Goal: Transaction & Acquisition: Purchase product/service

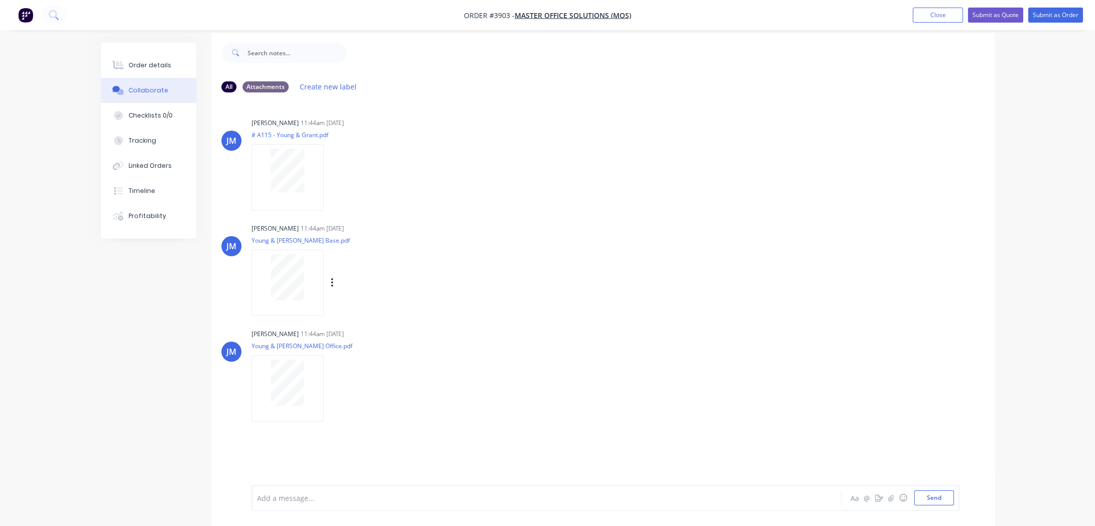
scroll to position [15, 0]
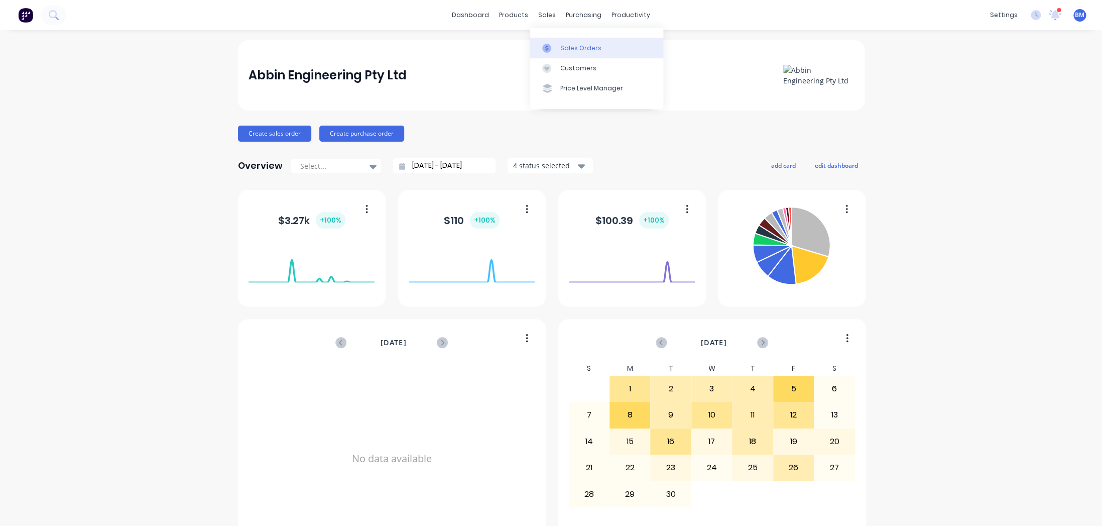
click at [573, 47] on div "Sales Orders" at bounding box center [580, 48] width 41 height 9
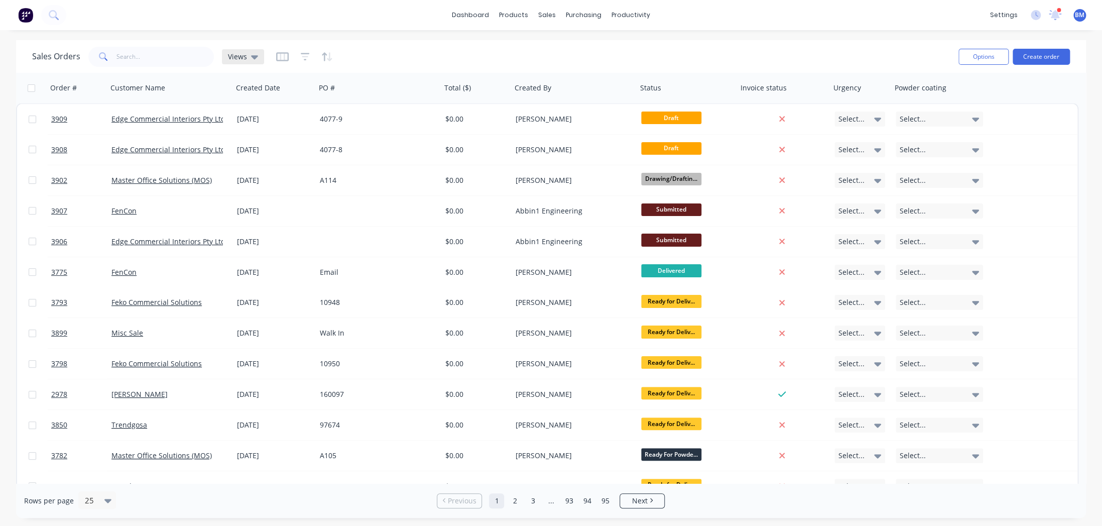
click at [253, 54] on icon at bounding box center [254, 56] width 7 height 11
click at [254, 173] on div "Save new view None (Default) edit drafts edit" at bounding box center [292, 128] width 151 height 103
click at [256, 160] on button "drafts" at bounding box center [282, 162] width 114 height 12
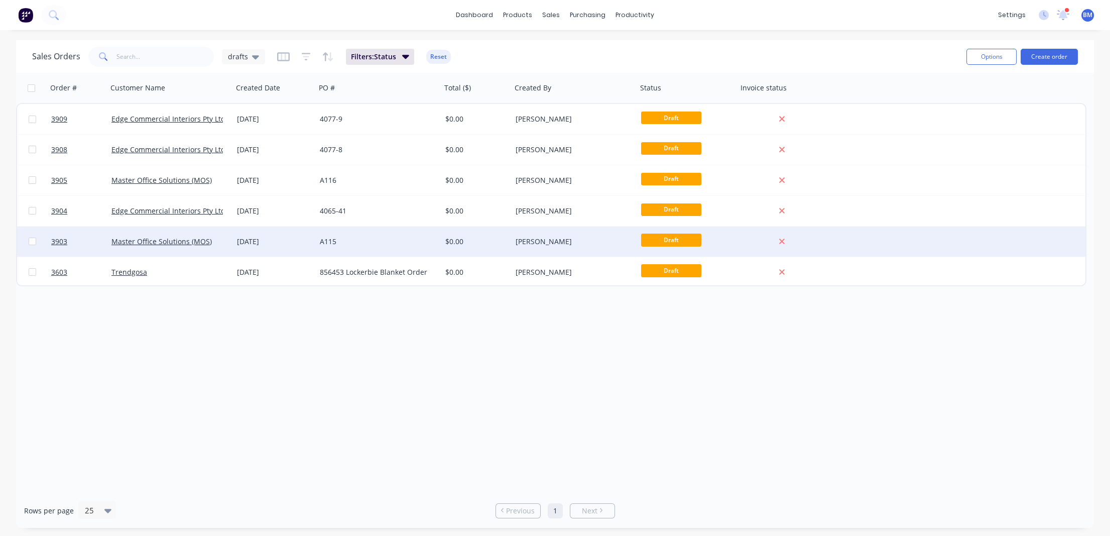
click at [290, 236] on div "[DATE]" at bounding box center [274, 241] width 75 height 10
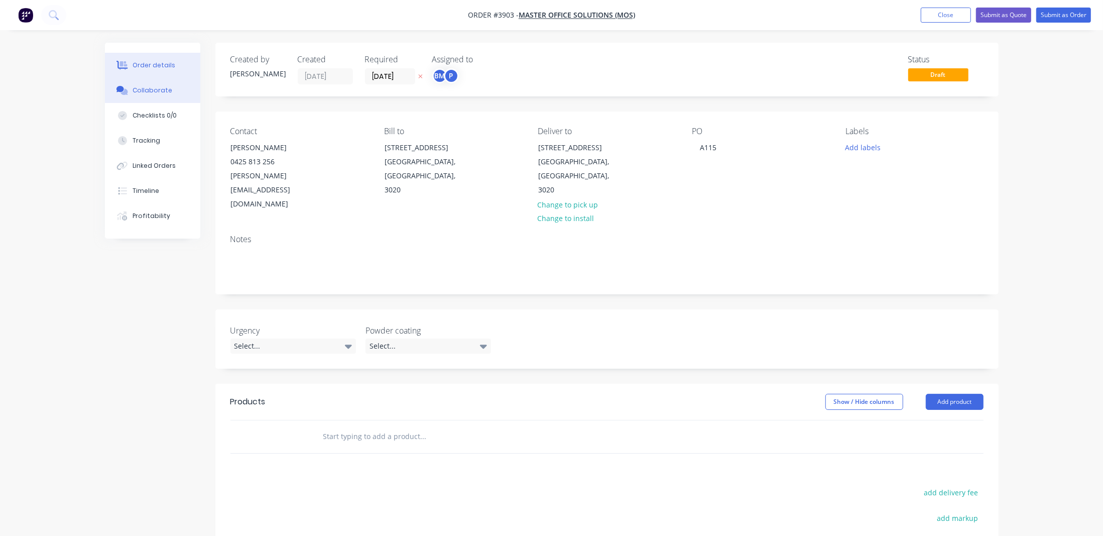
click at [141, 83] on button "Collaborate" at bounding box center [152, 90] width 95 height 25
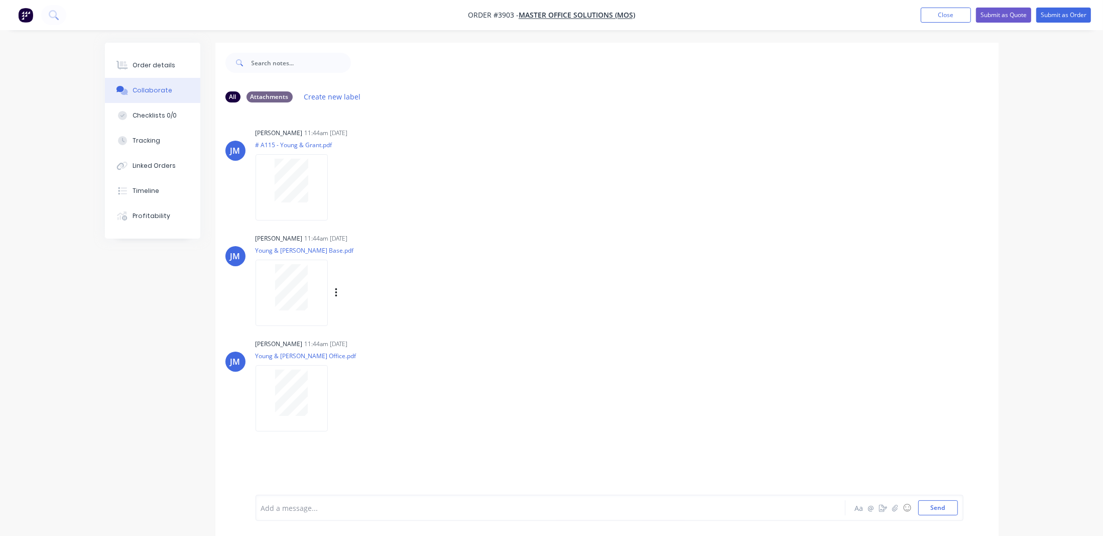
click at [322, 320] on div at bounding box center [292, 293] width 72 height 66
click at [161, 69] on div "Order details" at bounding box center [154, 65] width 43 height 9
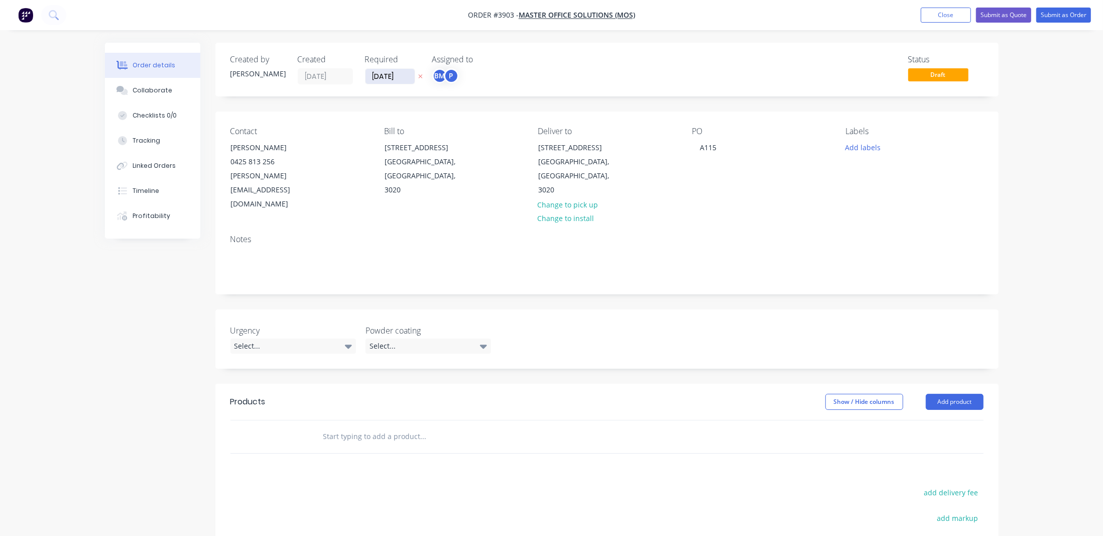
click at [392, 81] on input "[DATE]" at bounding box center [389, 76] width 49 height 15
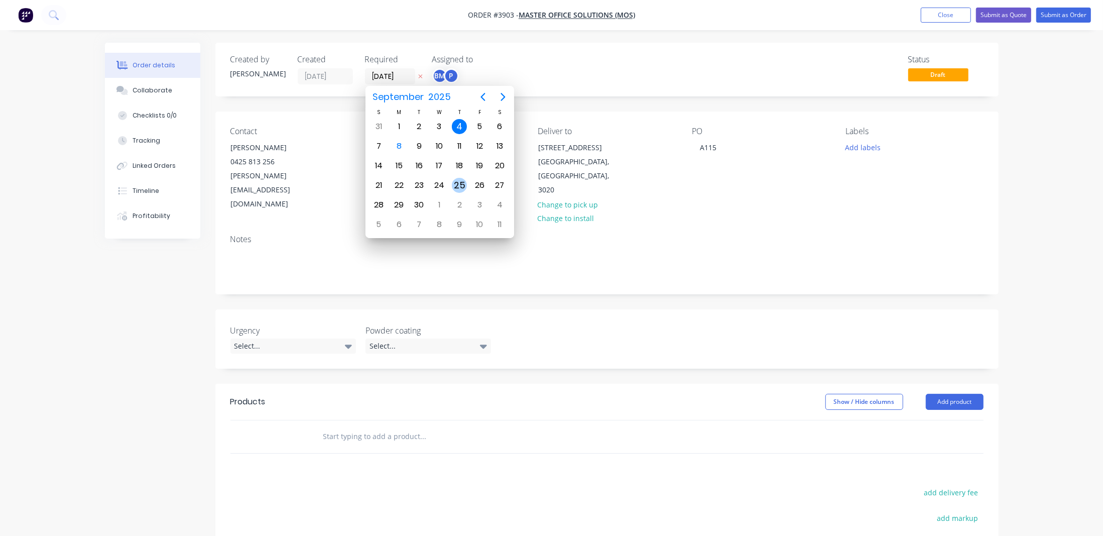
click at [460, 181] on div "25" at bounding box center [459, 185] width 15 height 15
type input "[DATE]"
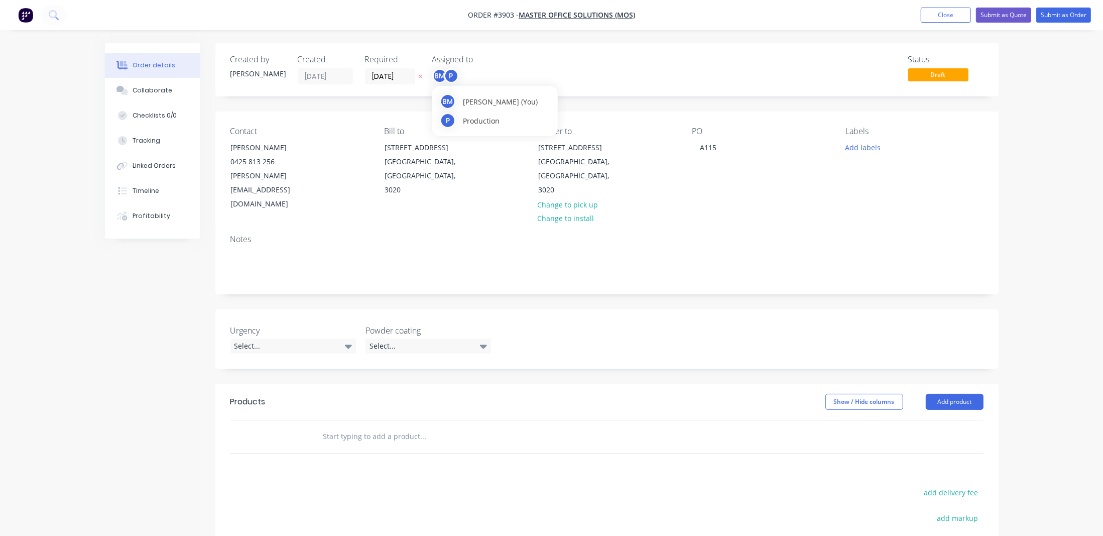
click at [441, 80] on div "BM" at bounding box center [439, 75] width 15 height 15
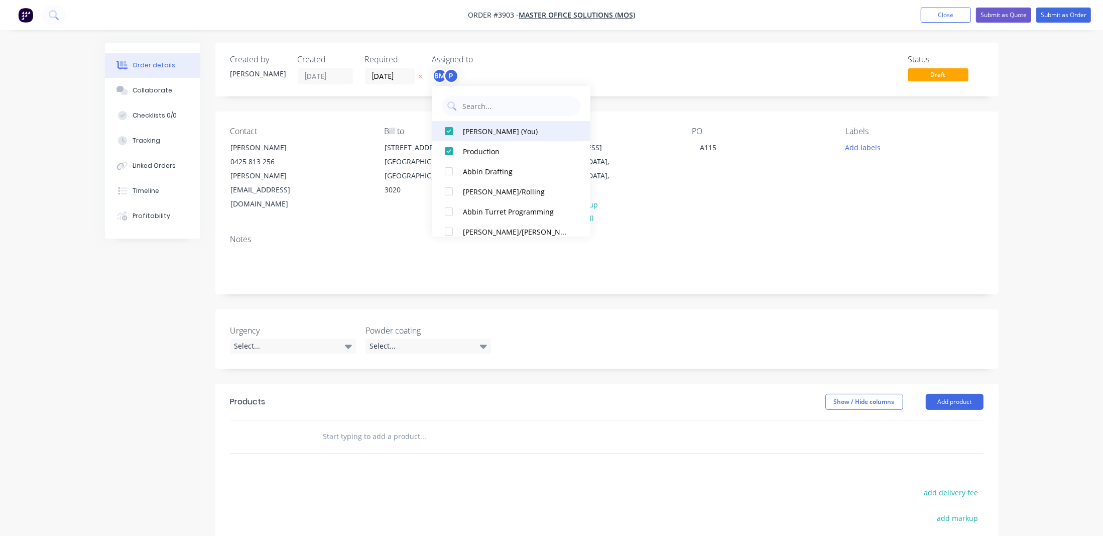
click at [472, 137] on button "[PERSON_NAME] (You)" at bounding box center [511, 131] width 158 height 20
click at [516, 70] on div "P" at bounding box center [482, 75] width 100 height 15
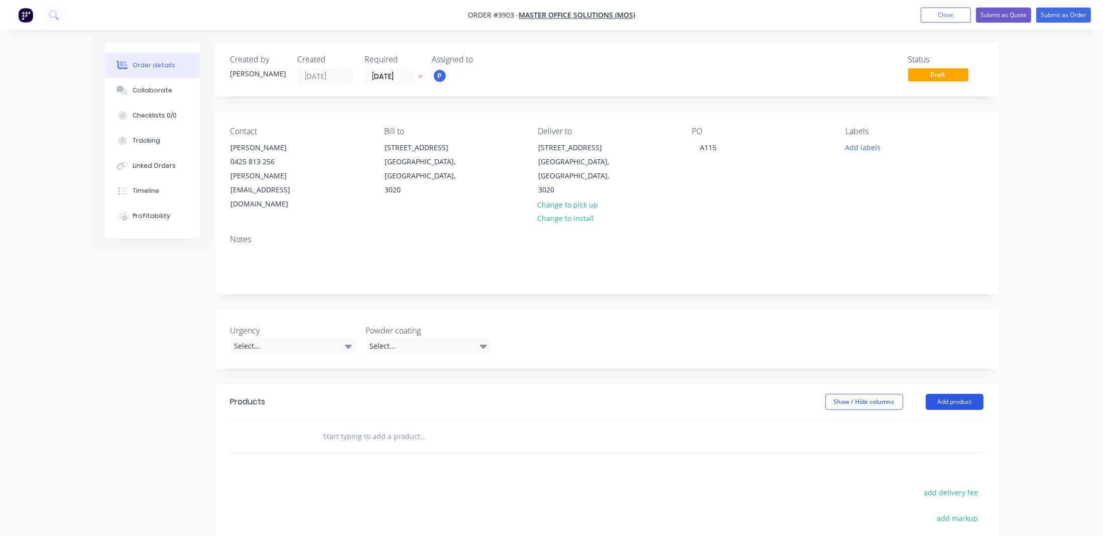
click at [963, 394] on button "Add product" at bounding box center [955, 402] width 58 height 16
click at [962, 415] on div "Product catalogue Basic product Product Kit Lineal metre product Square metre p…" at bounding box center [935, 508] width 95 height 186
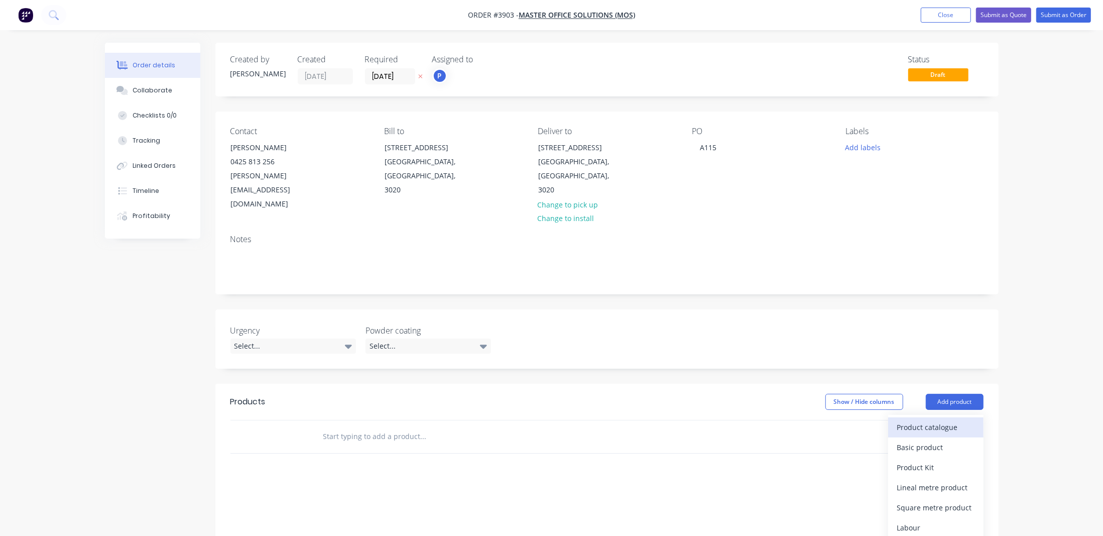
click at [941, 420] on div "Product catalogue" at bounding box center [935, 427] width 77 height 15
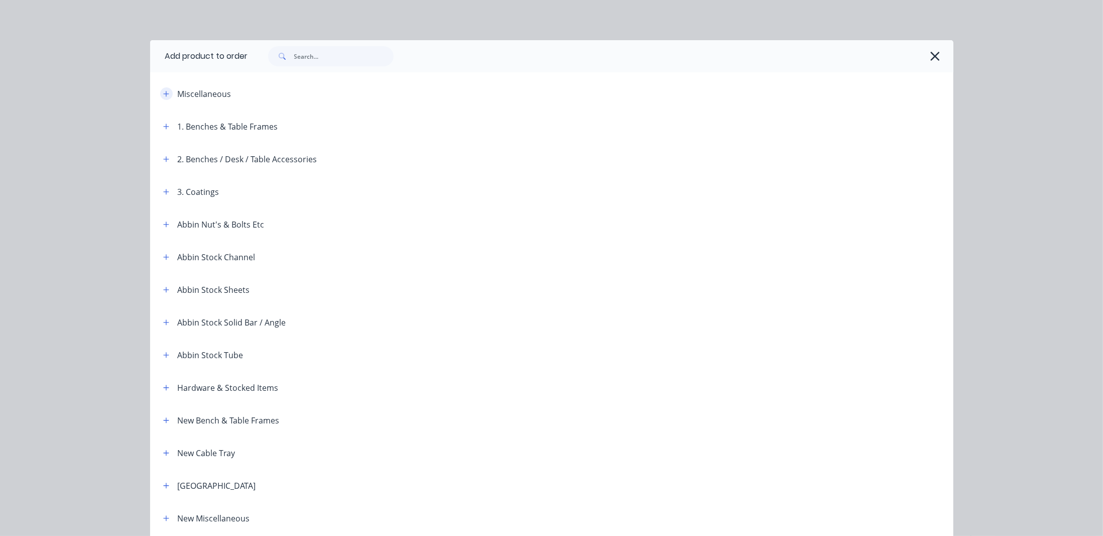
click at [165, 93] on icon "button" at bounding box center [166, 94] width 6 height 6
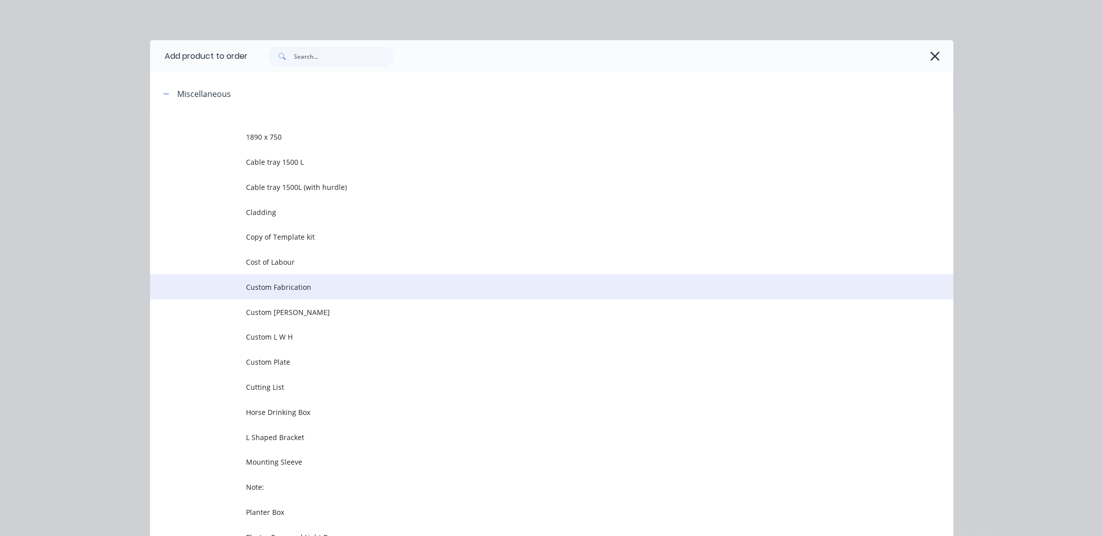
click at [298, 286] on span "Custom Fabrication" at bounding box center [528, 287] width 565 height 11
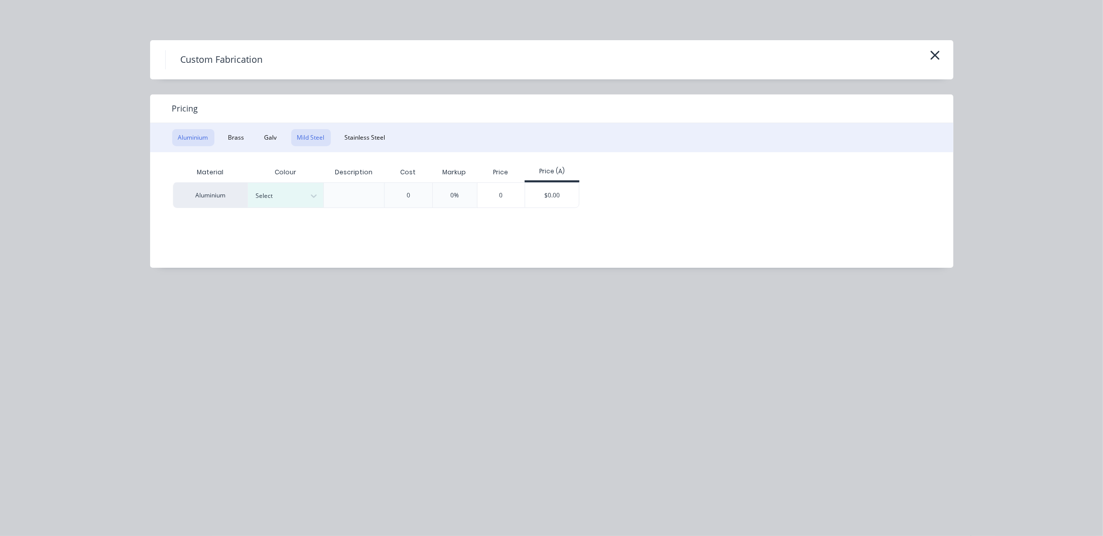
click at [311, 138] on button "Mild Steel" at bounding box center [311, 137] width 40 height 17
click at [492, 201] on div "$0.00" at bounding box center [477, 195] width 54 height 24
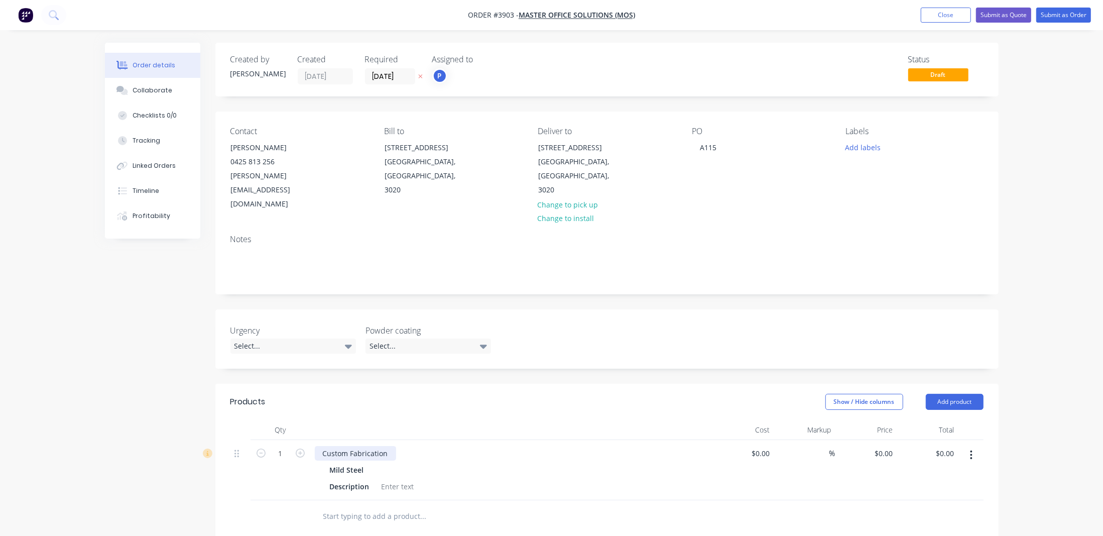
click at [378, 446] on div "Custom Fabrication" at bounding box center [355, 453] width 81 height 15
drag, startPoint x: 392, startPoint y: 426, endPoint x: 247, endPoint y: 399, distance: 147.0
click at [244, 420] on div "Qty Cost Markup Price Total 1 Custom Fabrication Mild Steel Description $0.00 $…" at bounding box center [606, 460] width 753 height 80
paste div
click at [454, 446] on div "5390mm Long x 1525m x 695mm High" at bounding box center [387, 453] width 144 height 15
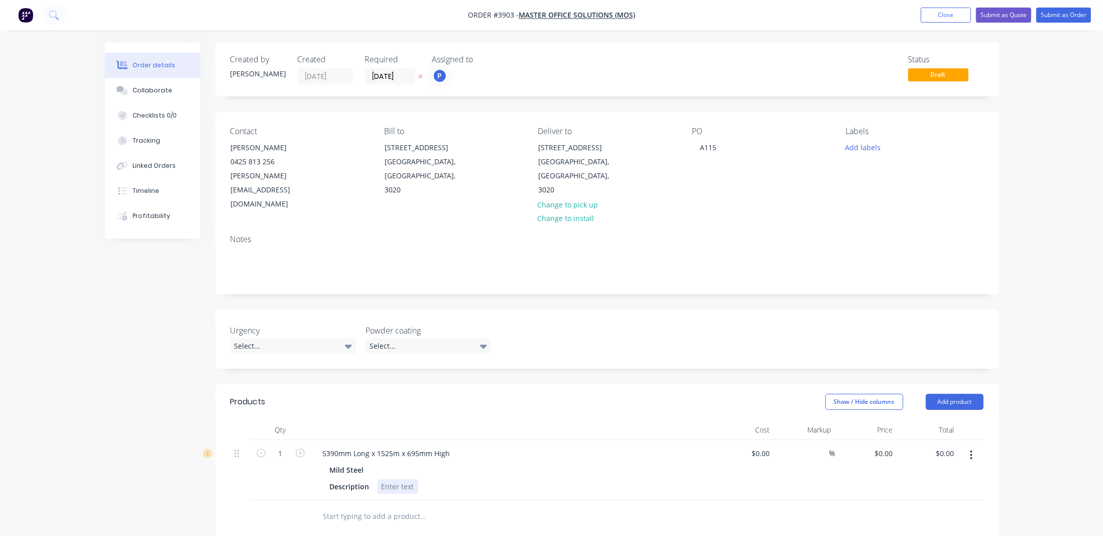
click at [396, 466] on div "5390mm Long x 1525m x 695mm High Mild Steel Description" at bounding box center [512, 470] width 402 height 60
click at [391, 479] on div at bounding box center [398, 486] width 41 height 15
paste div
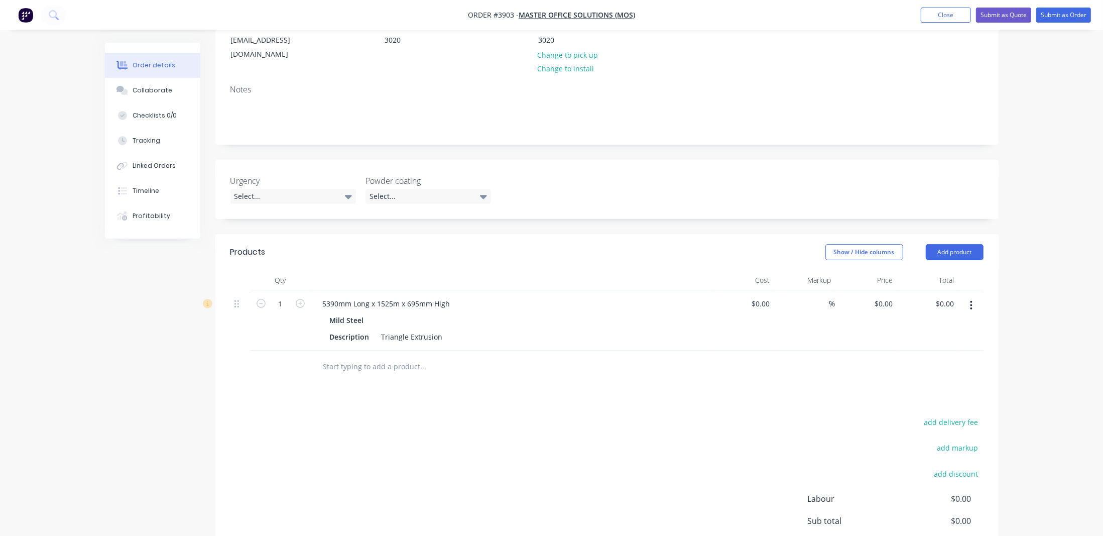
scroll to position [224, 0]
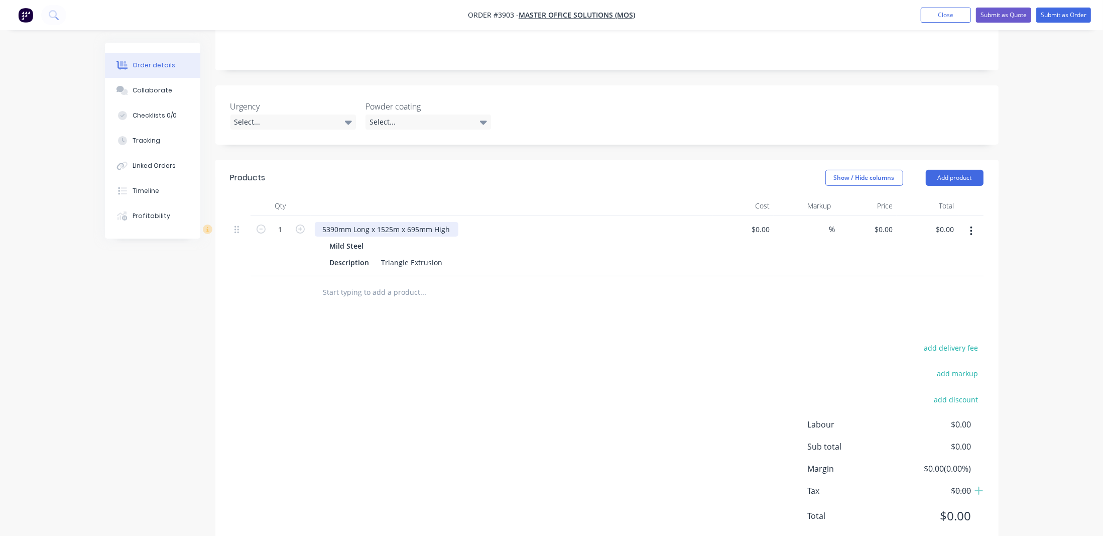
click at [456, 222] on div "5390mm Long x 1525m x 695mm High" at bounding box center [387, 229] width 144 height 15
drag, startPoint x: 382, startPoint y: 233, endPoint x: 468, endPoint y: 234, distance: 86.3
click at [468, 255] on div "Description Triangle Extrusion" at bounding box center [509, 262] width 367 height 15
copy div "Triangle Extrusion"
click at [380, 222] on div "5390mm Long x 1525m x 695mm High" at bounding box center [387, 229] width 144 height 15
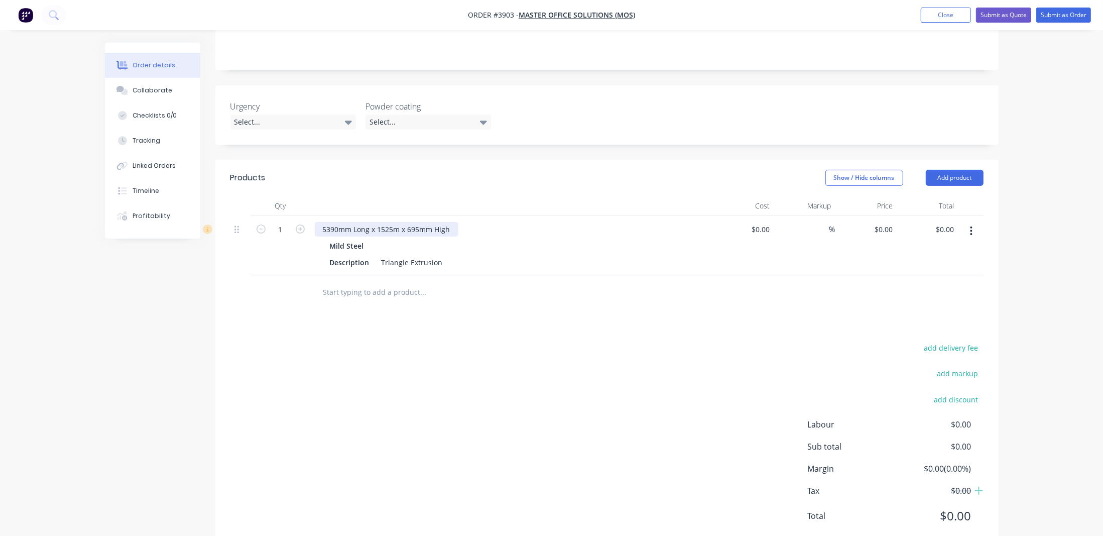
click at [454, 222] on div "5390mm Long x 1525m x 695mm High" at bounding box center [387, 229] width 144 height 15
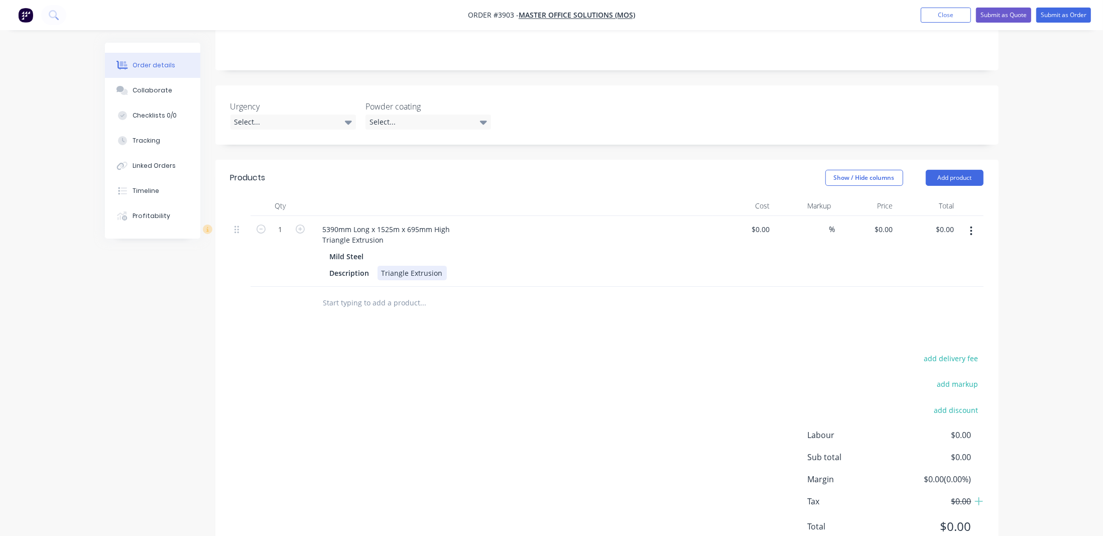
click at [534, 266] on div "Description Triangle Extrusion" at bounding box center [509, 273] width 367 height 15
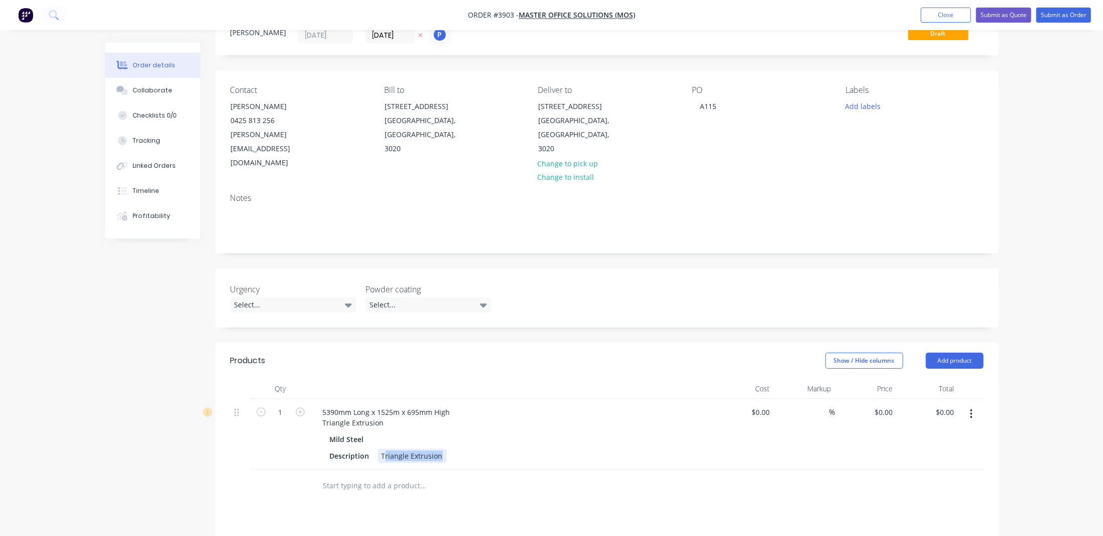
drag, startPoint x: 383, startPoint y: 424, endPoint x: 487, endPoint y: 422, distance: 104.9
click at [487, 448] on div "Description Triangle Extrusion" at bounding box center [509, 455] width 367 height 15
click at [568, 478] on div "Products Show / Hide columns Add product Qty Cost Markup Price Total 1 5390mm L…" at bounding box center [606, 542] width 783 height 401
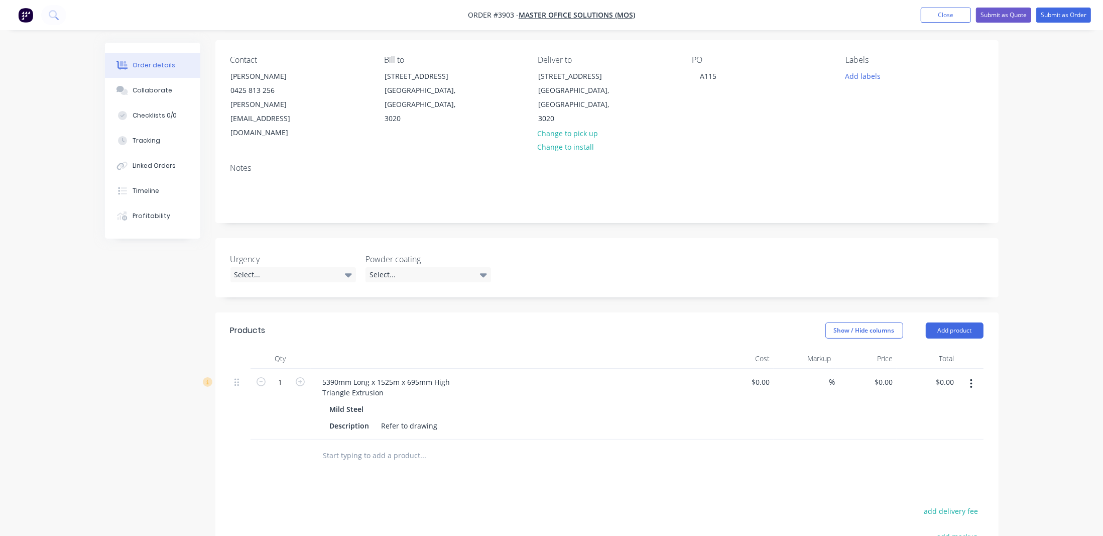
scroll to position [137, 0]
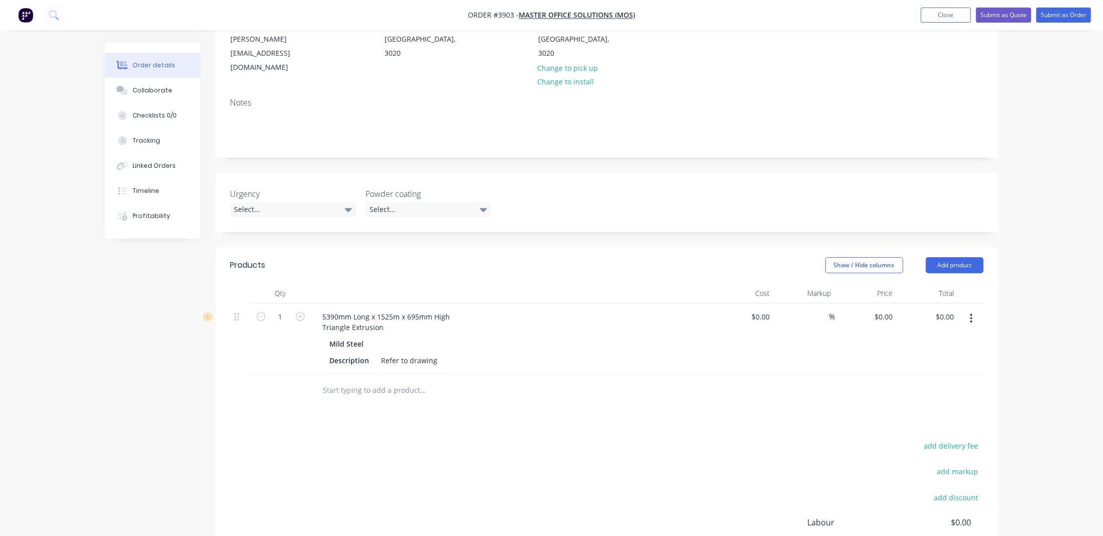
click at [959, 309] on button "button" at bounding box center [971, 318] width 24 height 18
click at [950, 357] on div "Duplicate" at bounding box center [935, 364] width 77 height 15
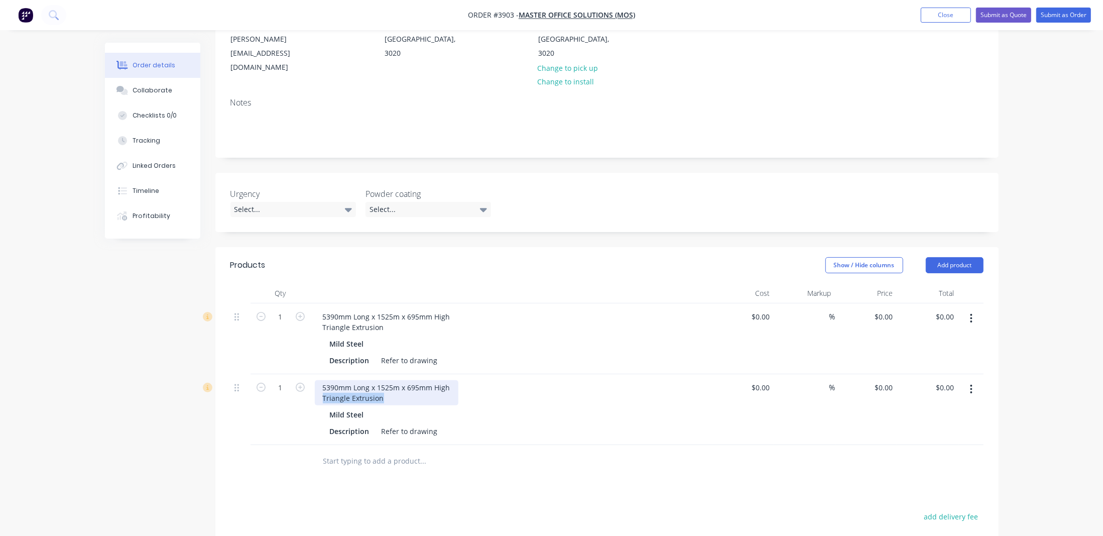
drag, startPoint x: 320, startPoint y: 369, endPoint x: 441, endPoint y: 366, distance: 121.0
click at [441, 380] on div "5390mm Long x 1525m x 695mm High Triangle Extrusion" at bounding box center [387, 392] width 144 height 25
click at [545, 424] on div "Description Refer to drawing" at bounding box center [509, 431] width 367 height 15
click at [321, 380] on div "1790mm x 790mm x 695mm High 50mm x 50mm Extrusion" at bounding box center [379, 392] width 128 height 25
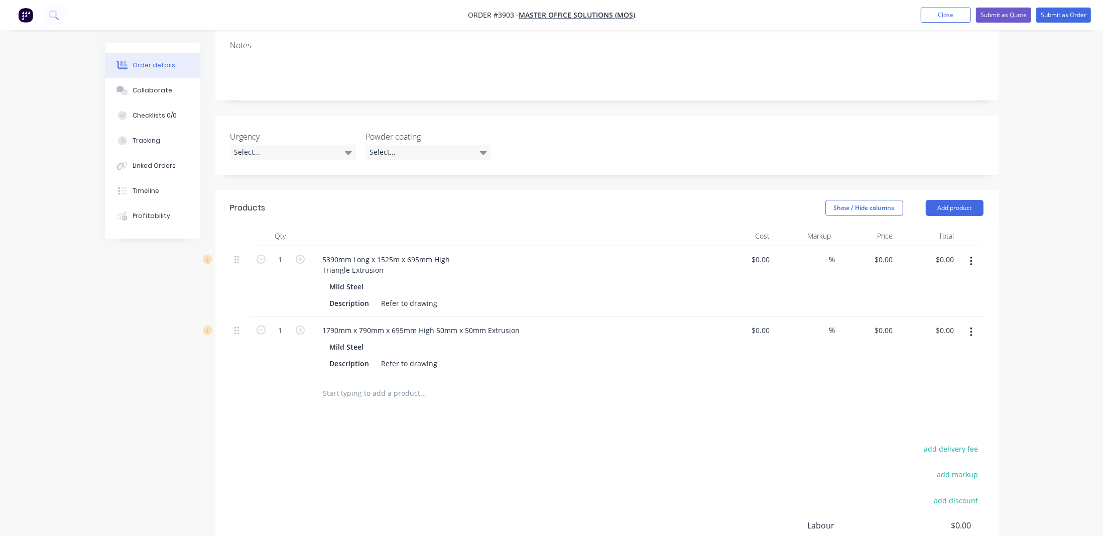
scroll to position [274, 0]
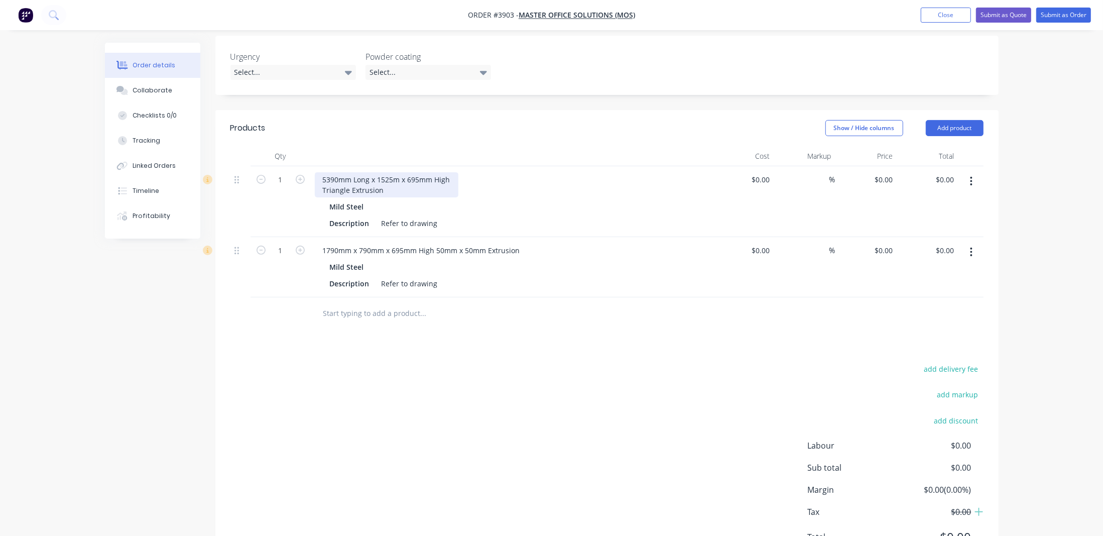
click at [321, 172] on div "5390mm Long x 1525m x 695mm High Triangle Extrusion" at bounding box center [387, 184] width 144 height 25
click at [365, 172] on div "5390mm Long x 1525m x 695mm High Triangle Extrusion" at bounding box center [387, 184] width 144 height 25
copy div "Extrusion"
click at [461, 297] on div at bounding box center [491, 313] width 361 height 33
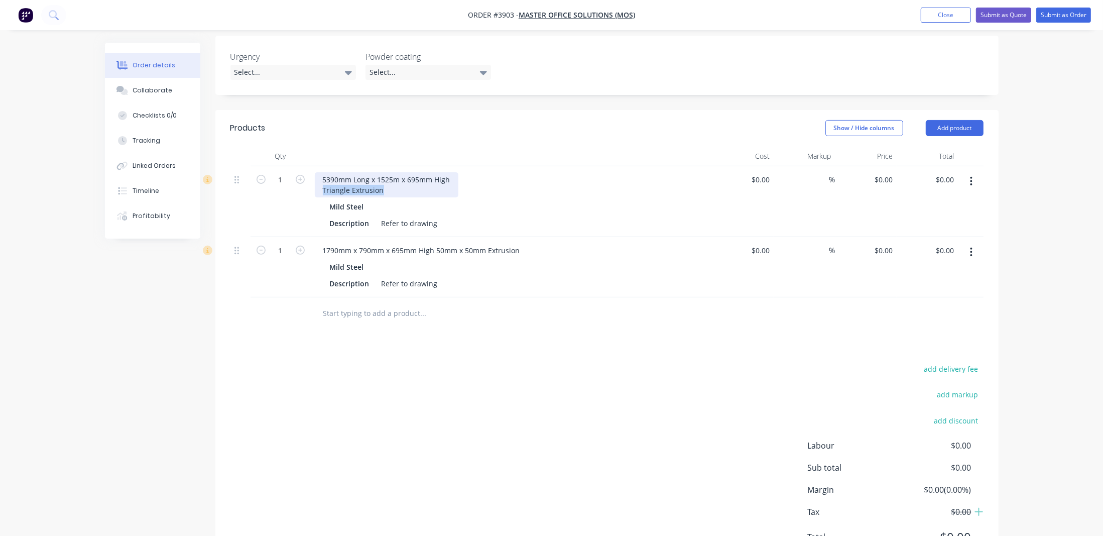
drag, startPoint x: 319, startPoint y: 159, endPoint x: 394, endPoint y: 160, distance: 74.8
click at [394, 172] on div "5390mm Long x 1525m x 695mm High Triangle Extrusion" at bounding box center [387, 184] width 144 height 25
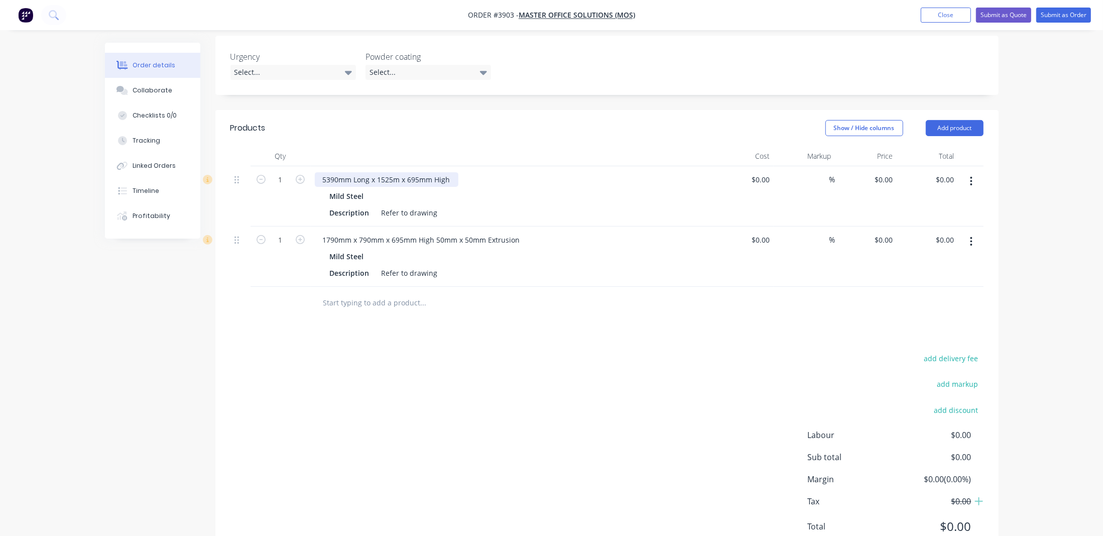
click at [316, 172] on div "5390mm Long x 1525m x 695mm High" at bounding box center [387, 179] width 144 height 15
click at [348, 172] on div "Triangle Extrusion5390mm Long x 1525m x 695mm High" at bounding box center [417, 179] width 205 height 15
click at [379, 172] on div "Triangle Extrusion5390mm Long x 1525m x 695mm High" at bounding box center [417, 179] width 205 height 15
click at [481, 369] on div "add delivery fee add markup add discount Labour $0.00 Sub total $0.00 Margin $0…" at bounding box center [606, 448] width 753 height 194
drag, startPoint x: 486, startPoint y: 210, endPoint x: 606, endPoint y: 208, distance: 120.0
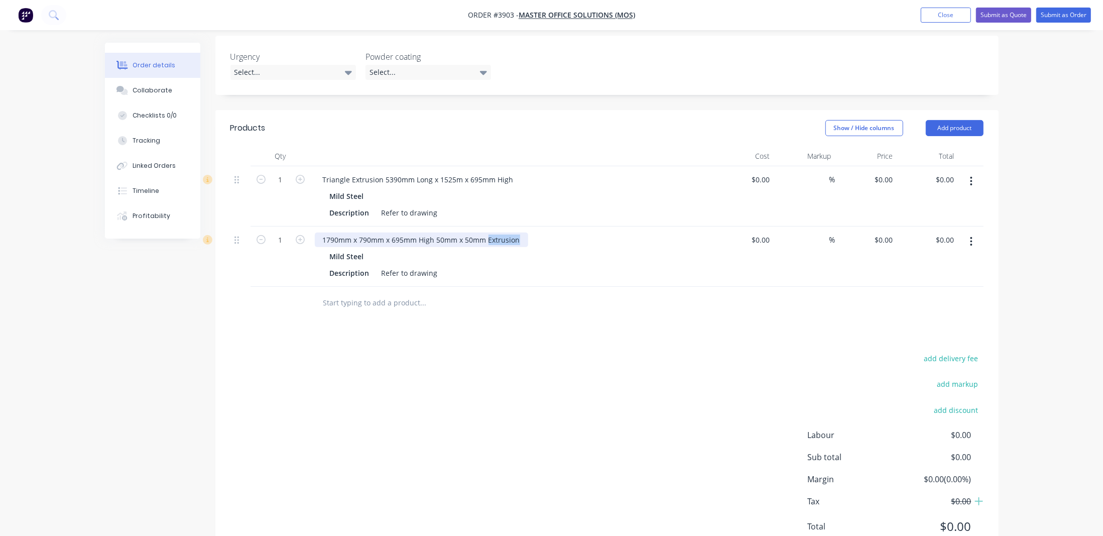
click at [606, 232] on div "1790mm x 790mm x 695mm High 50mm x 50mm Extrusion" at bounding box center [512, 239] width 394 height 15
click at [582, 232] on div "1790mm x 790mm x 695mm High 50mm x 50mm Extrusion" at bounding box center [512, 239] width 394 height 15
click at [456, 189] on div "Mild Steel" at bounding box center [511, 196] width 363 height 15
click at [443, 189] on div "Mild Steel" at bounding box center [511, 196] width 363 height 15
click at [442, 172] on div "Triangle Extrusion 5390mm Long x 1525m x 695mm High" at bounding box center [418, 179] width 207 height 15
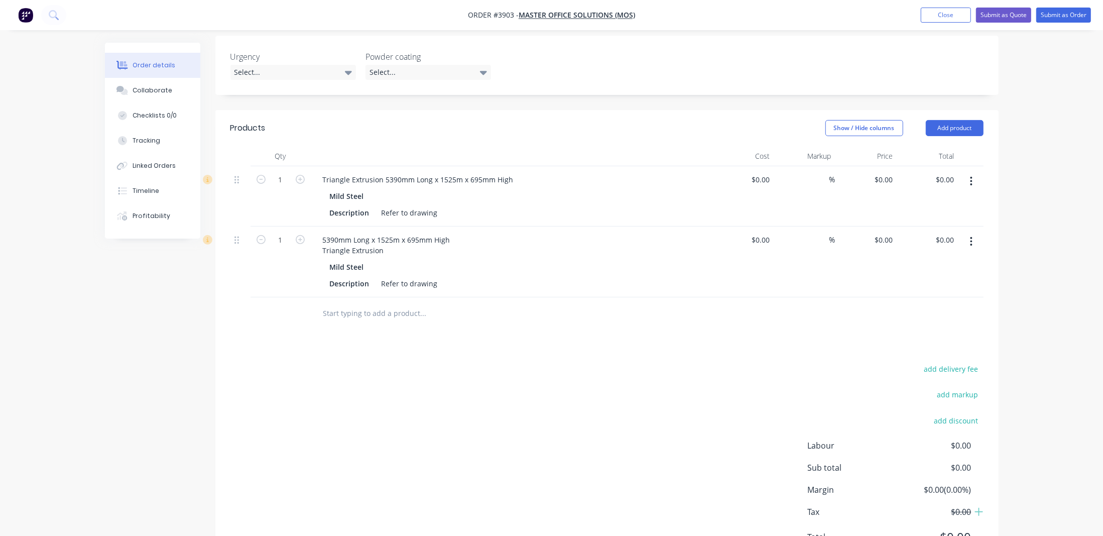
click at [519, 232] on div "5390mm Long x 1525m x 695mm High Triangle Extrusion" at bounding box center [512, 244] width 394 height 25
drag, startPoint x: 398, startPoint y: 223, endPoint x: 278, endPoint y: 204, distance: 122.1
click at [278, 226] on div "1 5390mm Long x 1525m x 695mm High Triangle Extrusion Mild Steel Description Re…" at bounding box center [606, 261] width 753 height 71
click at [303, 185] on div "1" at bounding box center [281, 196] width 60 height 60
click at [348, 172] on div "Triangle Extrusion 5390mm Long x 1525m x 695mm High" at bounding box center [418, 179] width 207 height 15
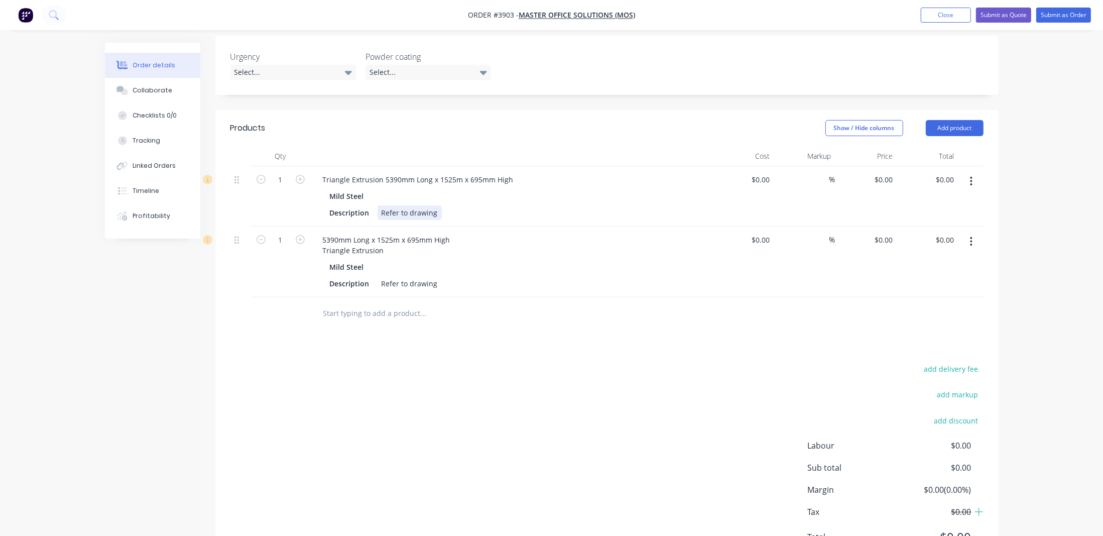
click at [512, 205] on div "Description Refer to drawing" at bounding box center [509, 212] width 367 height 15
click at [525, 189] on div "Mild Steel" at bounding box center [511, 196] width 363 height 15
click at [383, 172] on div "Triangle Extrusion 5390mm Long x 1525m x 695mm High" at bounding box center [418, 179] width 207 height 15
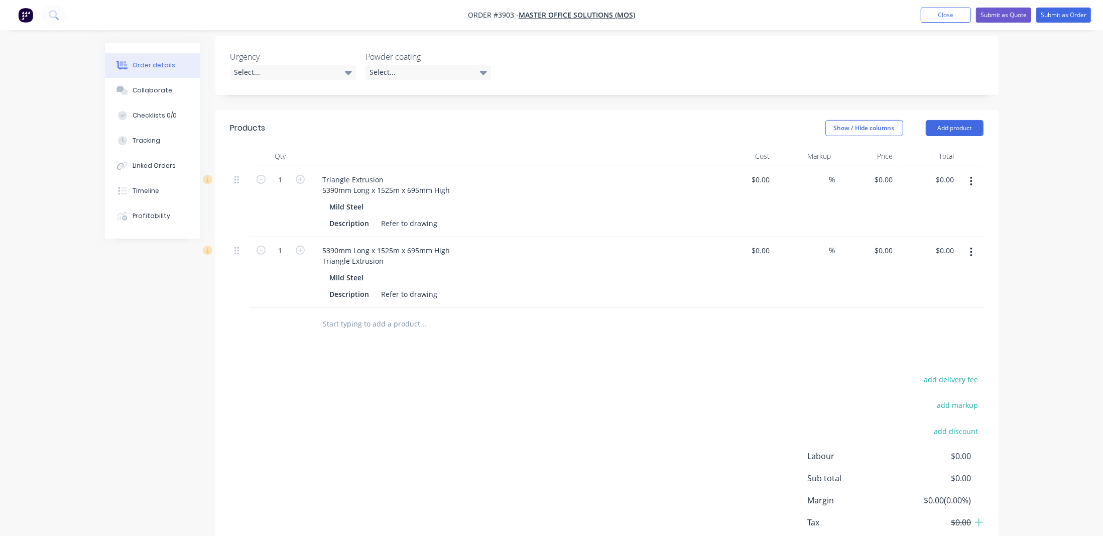
click at [549, 270] on div "Mild Steel" at bounding box center [511, 277] width 363 height 15
drag, startPoint x: 313, startPoint y: 160, endPoint x: 341, endPoint y: 162, distance: 28.7
click at [341, 166] on div "Triangle Extrusion 5390mm Long x 1525m x 695mm High Mild Steel Description Refe…" at bounding box center [512, 201] width 402 height 71
drag, startPoint x: 319, startPoint y: 160, endPoint x: 478, endPoint y: 161, distance: 159.1
click at [486, 172] on div "Triangle Extrusion 5390mm Long x 1525m x 695mm High" at bounding box center [512, 184] width 394 height 25
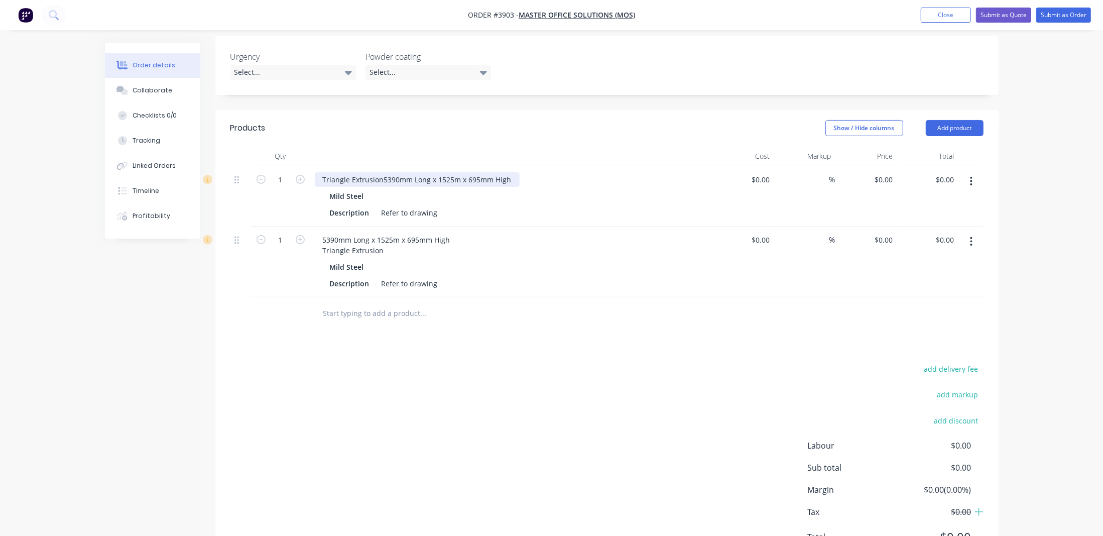
click at [349, 172] on div "Triangle Extrusion5390mm Long x 1525m x 695mm High" at bounding box center [417, 179] width 205 height 15
click at [319, 172] on div "Triangle Extrusion5390mm Long x 1525m x 695mm High" at bounding box center [417, 179] width 205 height 15
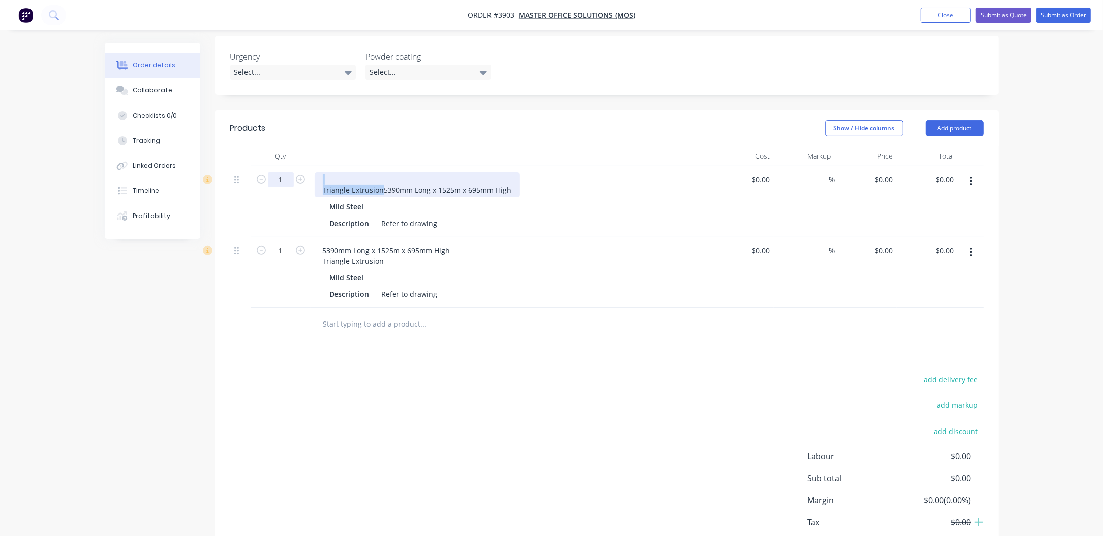
drag, startPoint x: 381, startPoint y: 160, endPoint x: 285, endPoint y: 152, distance: 96.2
click at [290, 166] on div "1 Triangle Extrusion5390mm Long x 1525m x 695mm High Mild Steel Description Ref…" at bounding box center [606, 201] width 753 height 71
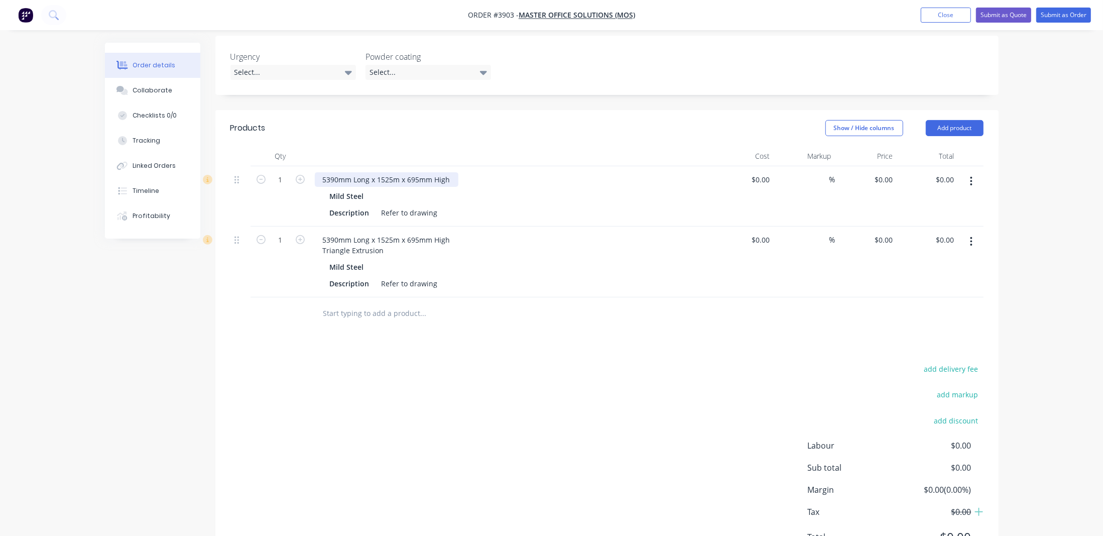
click at [451, 172] on div "5390mm Long x 1525m x 695mm High" at bounding box center [387, 179] width 144 height 15
click at [449, 172] on div "5390mm Long x 1525m x 695mm HighTriangle Extrusion" at bounding box center [417, 179] width 205 height 15
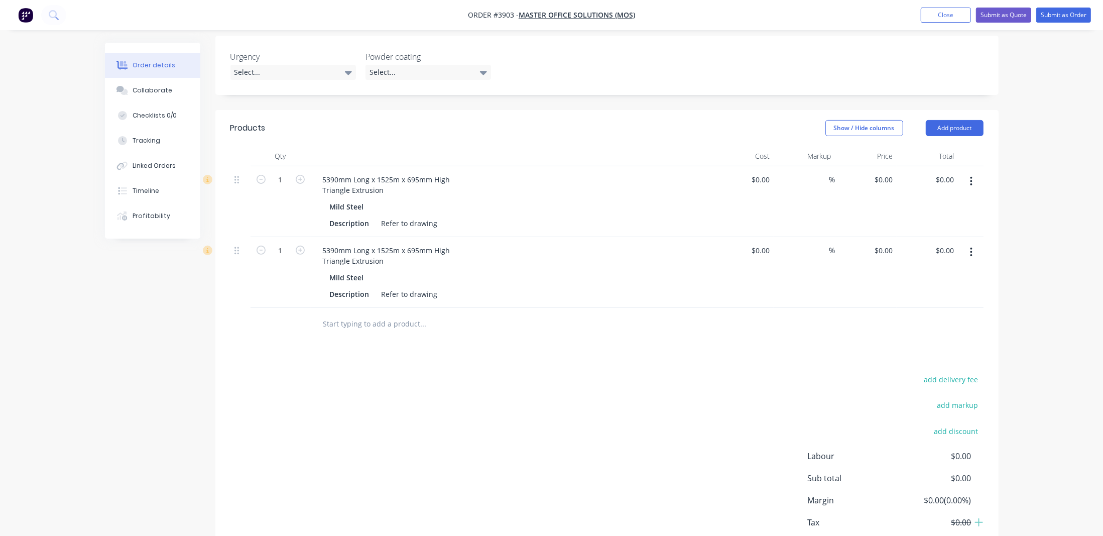
click at [536, 243] on div "5390mm Long x 1525m x 695mm High Triangle Extrusion" at bounding box center [512, 255] width 394 height 25
click at [384, 172] on div "5390mm Long x 1525m x 695mm High Triangle Extrusion" at bounding box center [387, 184] width 144 height 25
click at [399, 172] on div "5390mm Long x 1525m x 695mm High Triangle Extrusion" at bounding box center [387, 184] width 144 height 25
click at [531, 172] on div "5390mm Long x 1525m x 695mm High Triangle Extrusion" at bounding box center [512, 184] width 394 height 25
click at [324, 172] on div "5390mm Long x 1525m x 695mm High Triangle Extrusion" at bounding box center [387, 184] width 144 height 25
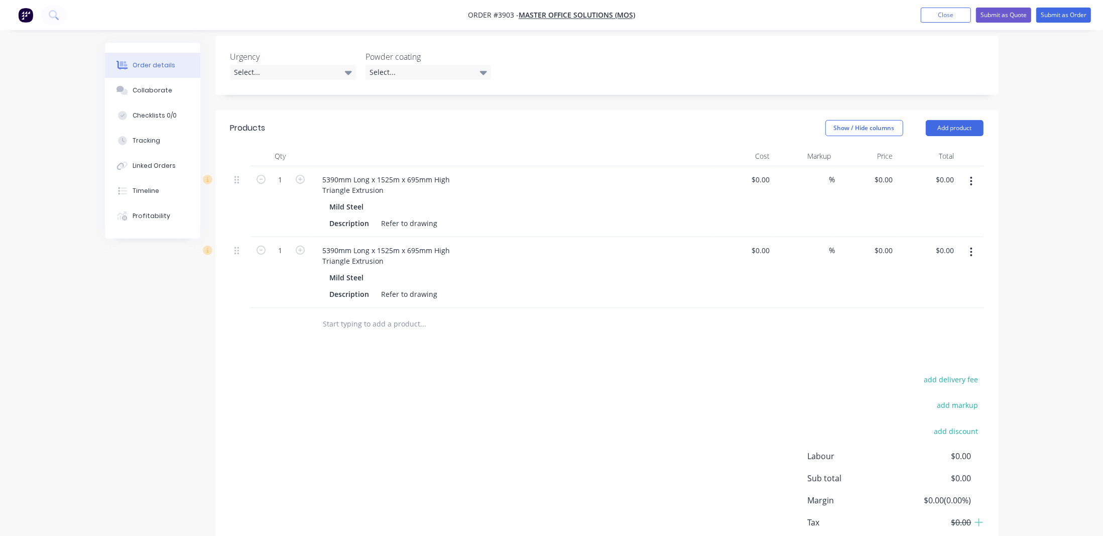
click at [740, 251] on div "$0.00 $0.00" at bounding box center [743, 272] width 62 height 71
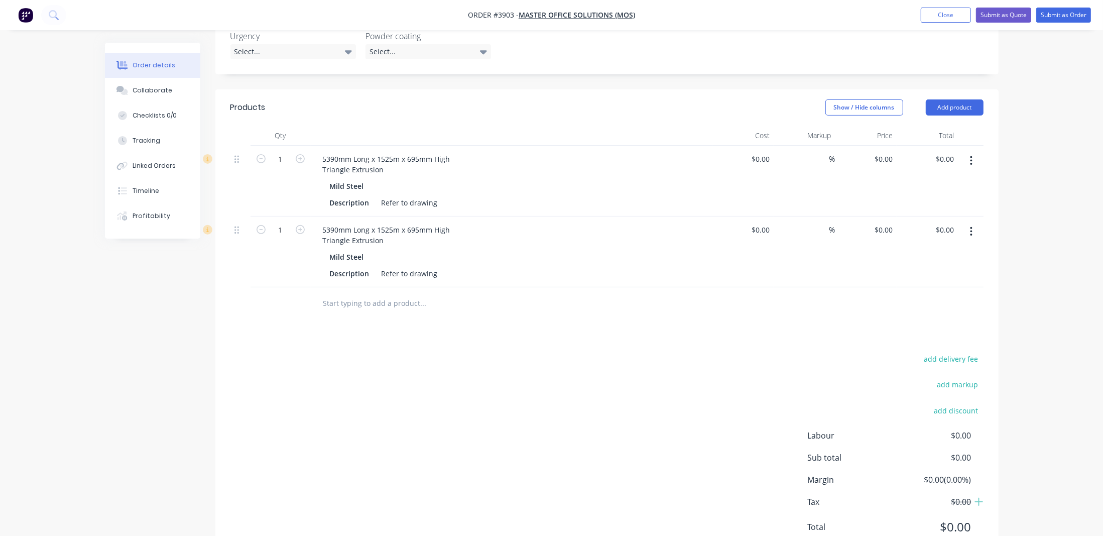
scroll to position [306, 0]
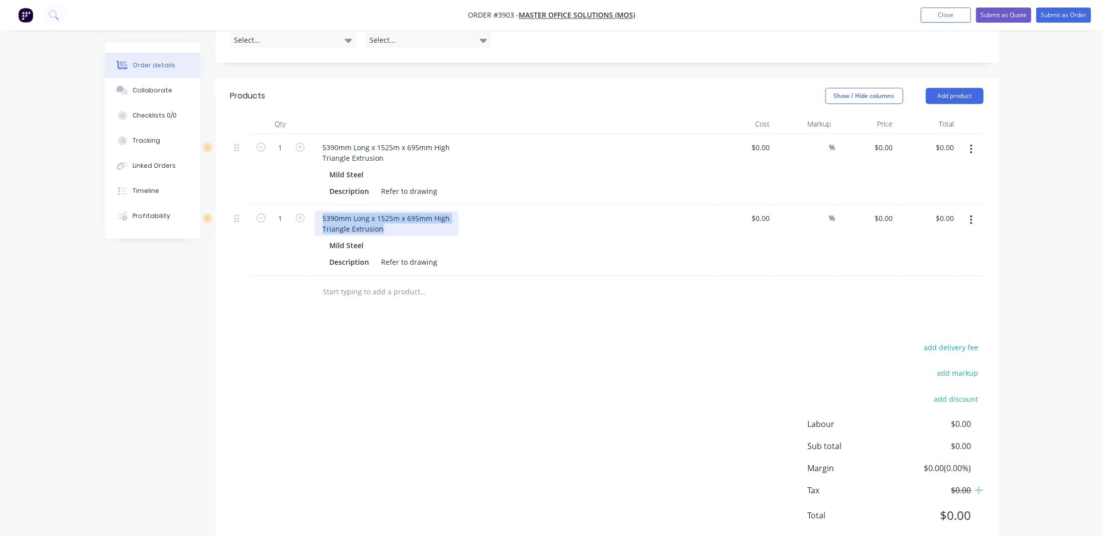
drag, startPoint x: 317, startPoint y: 184, endPoint x: 461, endPoint y: 206, distance: 145.7
click at [461, 211] on div "5390mm Long x 1525m x 695mm High Triangle Extrusion" at bounding box center [512, 223] width 394 height 25
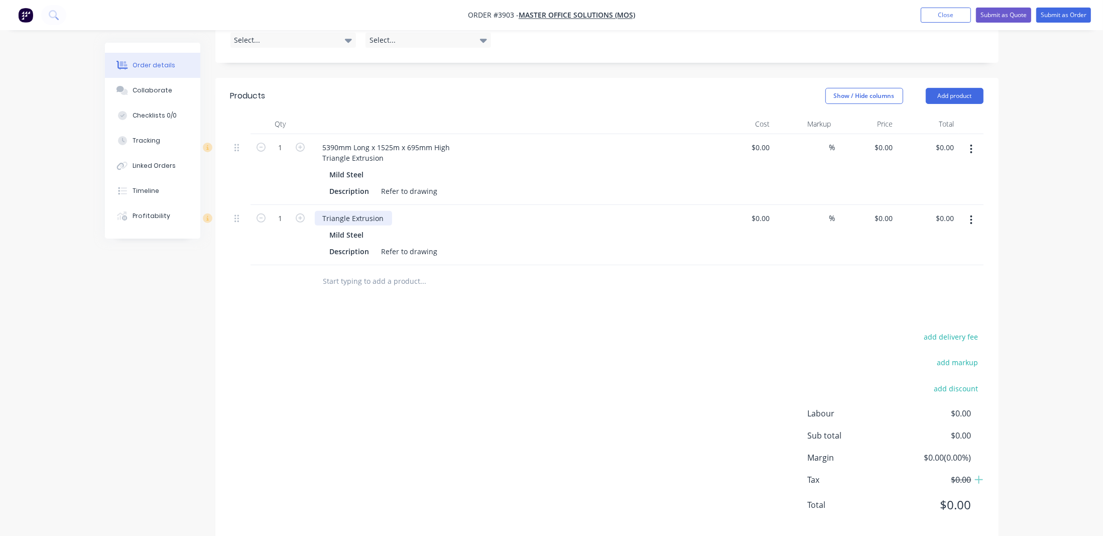
scroll to position [295, 0]
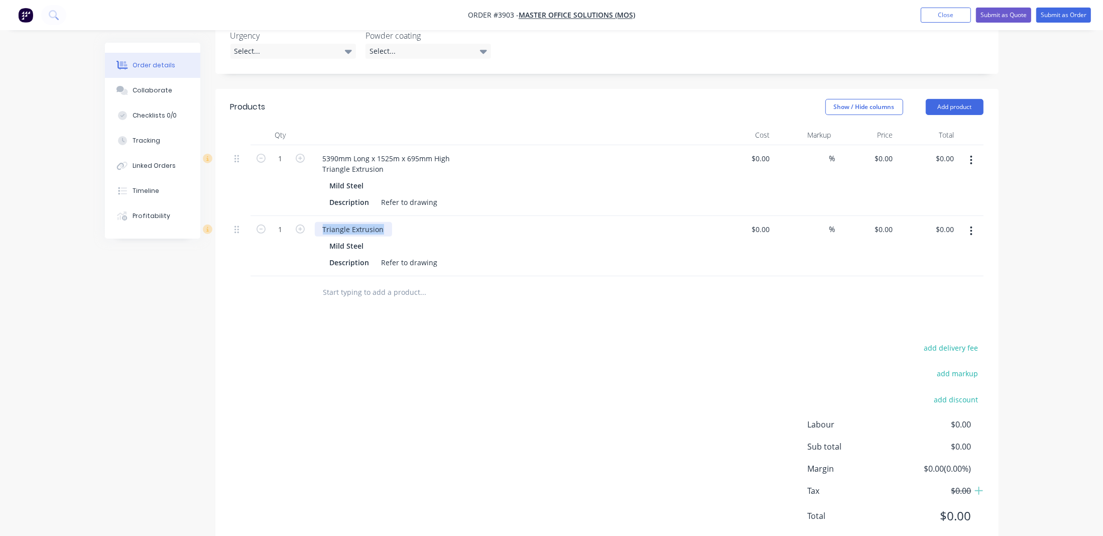
drag, startPoint x: 383, startPoint y: 199, endPoint x: 218, endPoint y: 186, distance: 165.2
click at [218, 186] on div "Qty Cost Markup Price Total 1 5390mm Long x 1525m x 695mm High Triangle Extrusi…" at bounding box center [606, 217] width 783 height 184
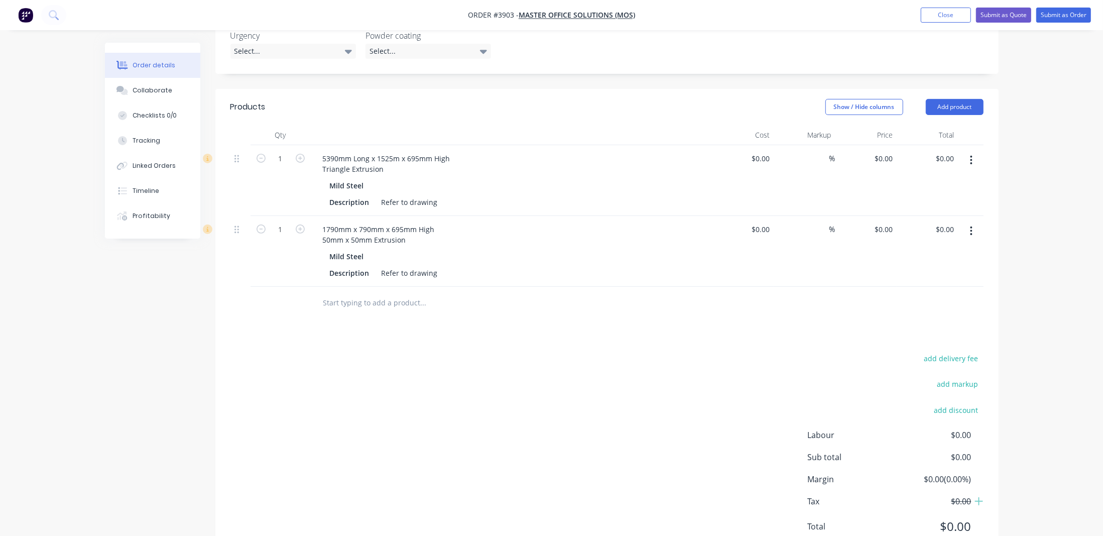
click at [495, 373] on div "add delivery fee add markup add discount Labour $0.00 Sub total $0.00 Margin $0…" at bounding box center [606, 448] width 753 height 194
click at [977, 222] on button "button" at bounding box center [971, 231] width 24 height 18
click at [957, 270] on div "Duplicate" at bounding box center [935, 277] width 77 height 15
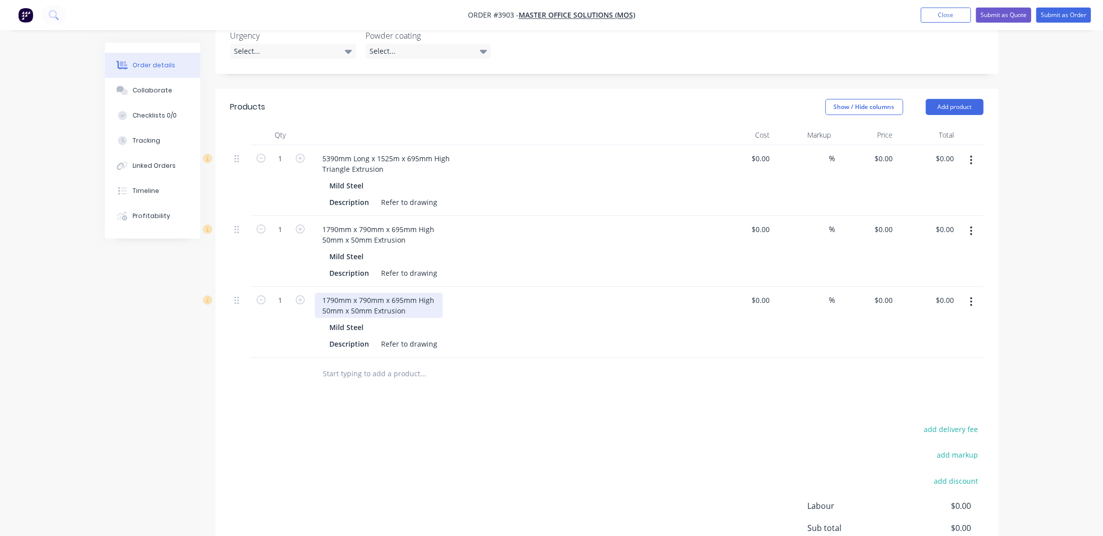
click at [397, 293] on div "1790mm x 790mm x 695mm High 50mm x 50mm Extrusion" at bounding box center [379, 305] width 128 height 25
drag, startPoint x: 413, startPoint y: 278, endPoint x: 261, endPoint y: 249, distance: 154.8
click at [261, 249] on div "1 5390mm Long x 1525m x 695mm High Triangle Extrusion Mild Steel Description Re…" at bounding box center [606, 251] width 753 height 212
paste div
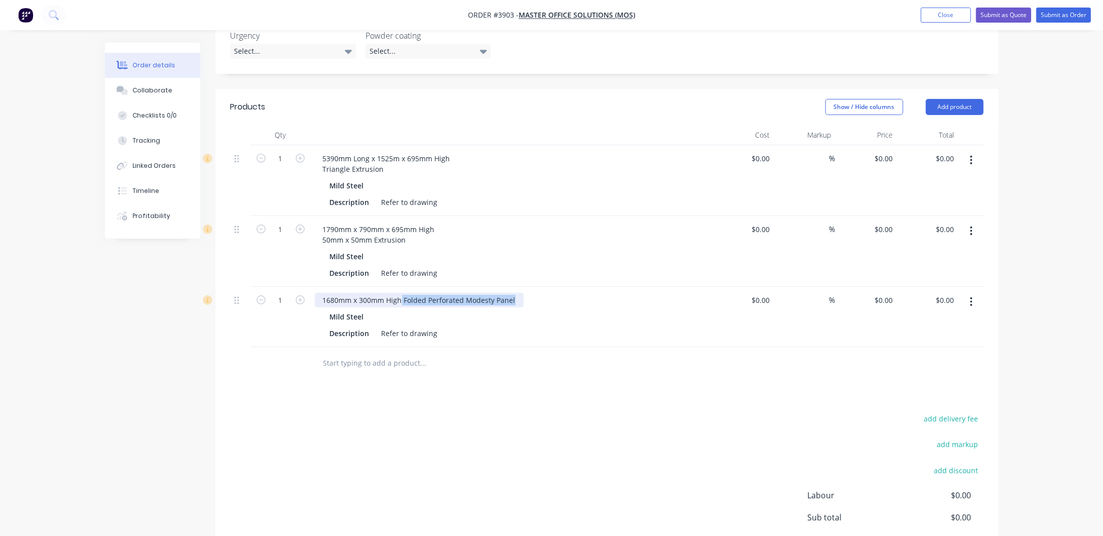
drag, startPoint x: 402, startPoint y: 272, endPoint x: 527, endPoint y: 270, distance: 125.5
click at [527, 293] on div "1680mm x 300mm High Folded Perforated Modesty Panel" at bounding box center [512, 300] width 394 height 15
click at [570, 326] on div "Description Refer to drawing" at bounding box center [509, 333] width 367 height 15
click at [431, 293] on div "Folded Perforated Modesty Panel1680mm x 300mm High" at bounding box center [418, 300] width 207 height 15
click at [535, 353] on div at bounding box center [465, 363] width 301 height 20
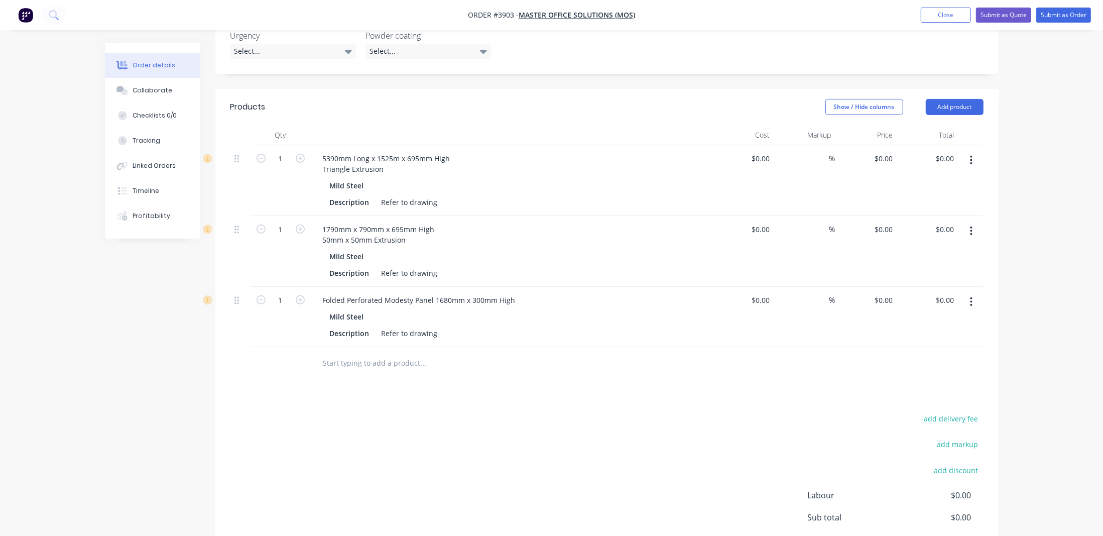
click at [970, 293] on button "button" at bounding box center [971, 302] width 24 height 18
click at [964, 341] on div "Duplicate" at bounding box center [935, 348] width 77 height 15
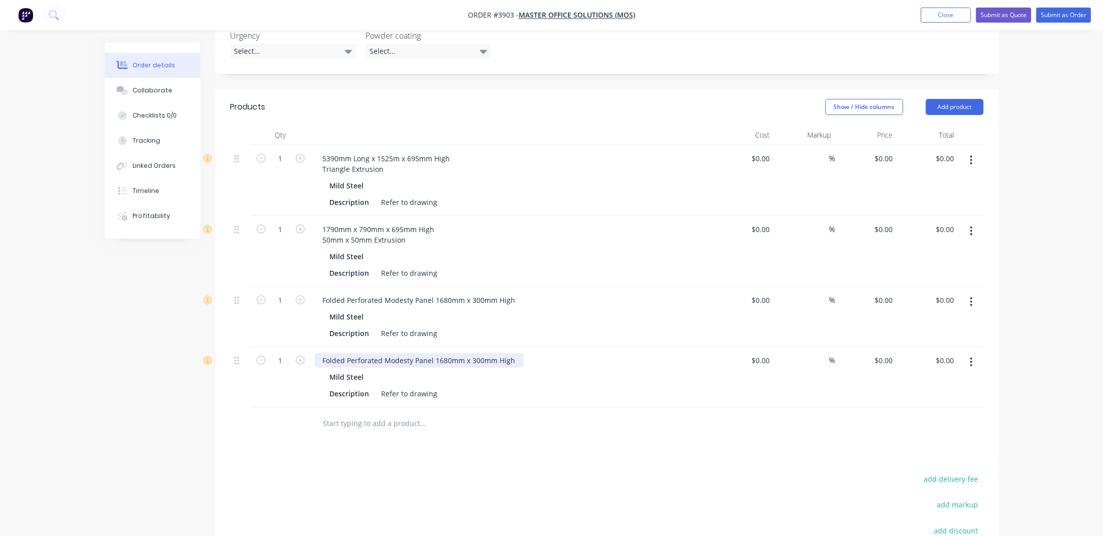
click at [350, 353] on div "Folded Perforated Modesty Panel 1680mm x 300mm High" at bounding box center [419, 360] width 209 height 15
drag, startPoint x: 318, startPoint y: 329, endPoint x: 602, endPoint y: 307, distance: 285.5
click at [602, 307] on div "1 5390mm Long x 1525m x 695mm High Triangle Extrusion Mild Steel Description Re…" at bounding box center [606, 276] width 753 height 262
paste div
click at [327, 353] on div "Sabre Table Frame" at bounding box center [354, 360] width 78 height 15
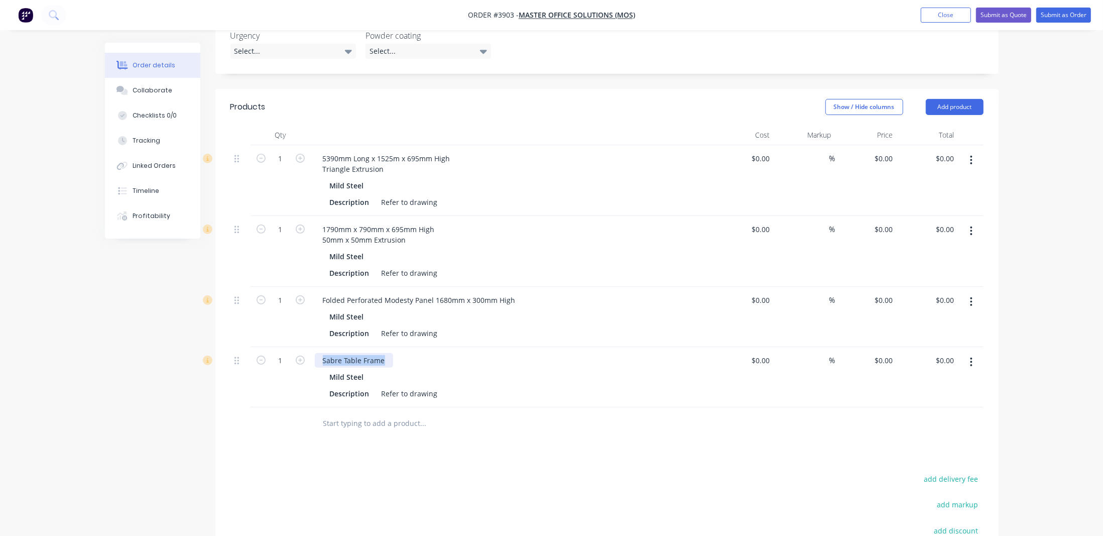
drag, startPoint x: 316, startPoint y: 331, endPoint x: 452, endPoint y: 331, distance: 136.0
click at [452, 353] on div "Sabre Table Frame" at bounding box center [512, 360] width 394 height 15
click at [548, 414] on div "Products Show / Hide columns Add product Qty Cost Markup Price Total 1 5390mm L…" at bounding box center [606, 385] width 783 height 592
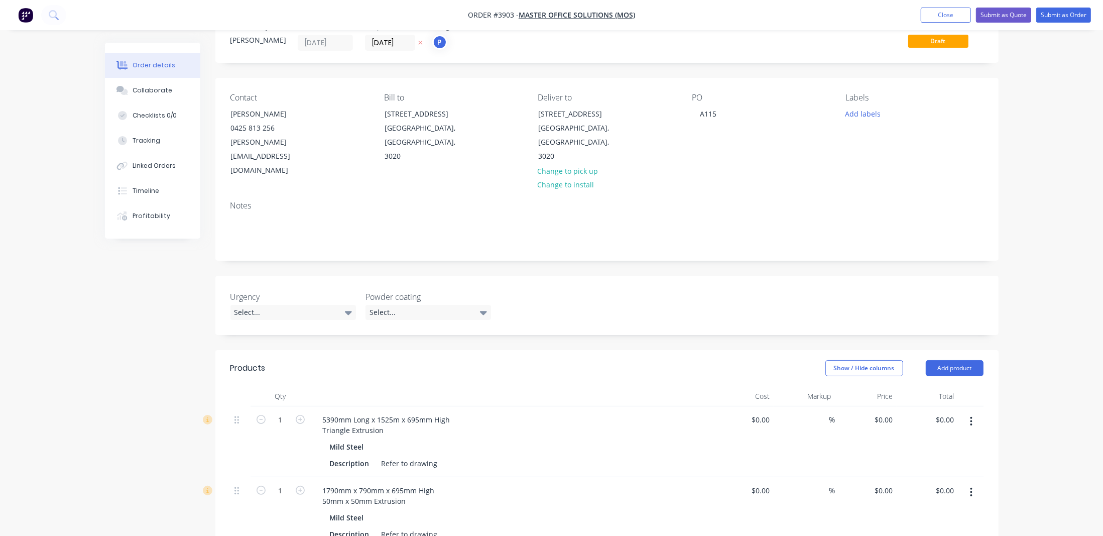
scroll to position [0, 0]
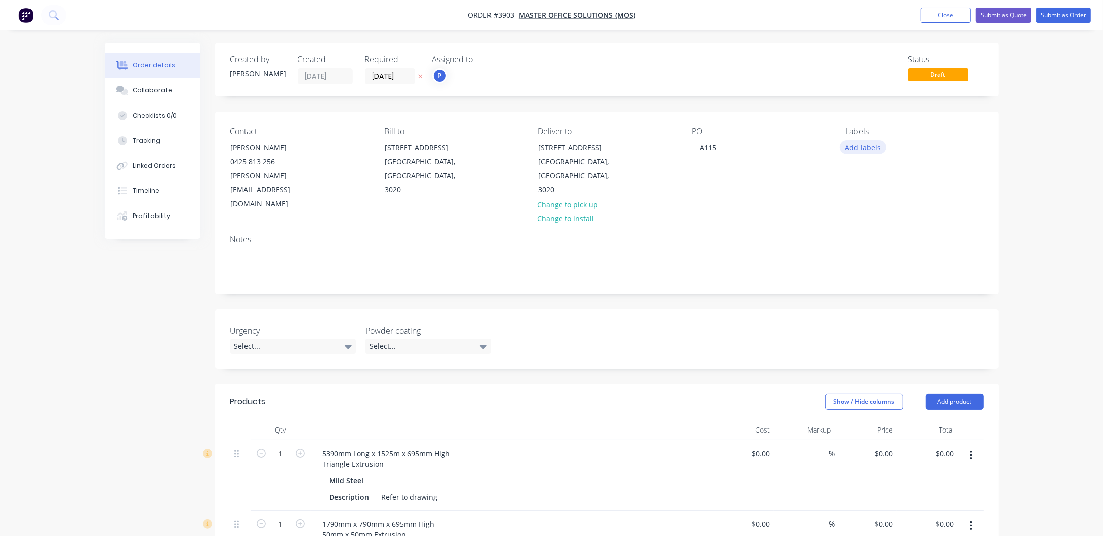
click at [864, 148] on button "Add labels" at bounding box center [863, 147] width 46 height 14
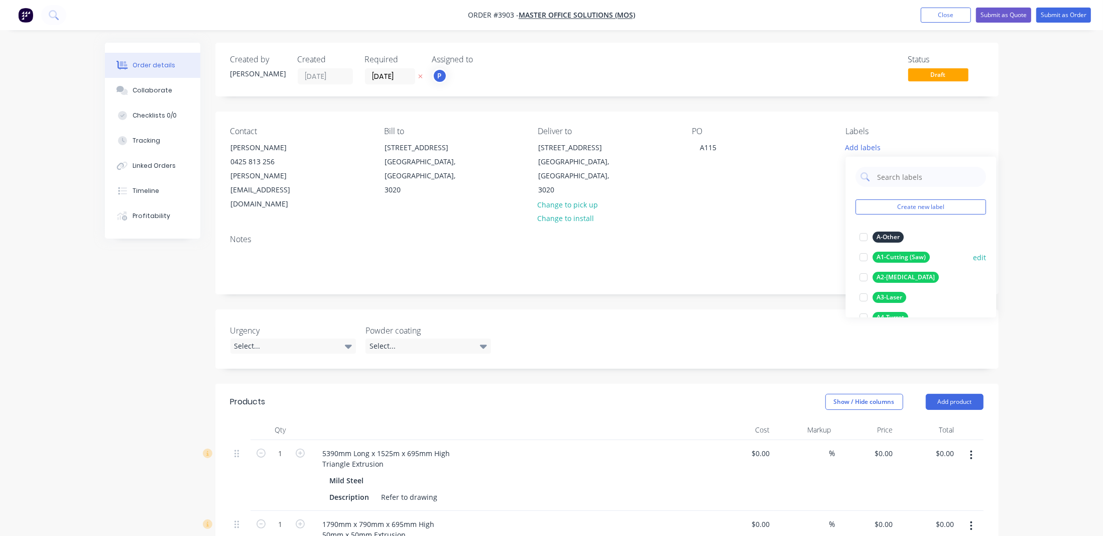
click at [894, 256] on div "A1-Cutting (Saw)" at bounding box center [901, 257] width 57 height 11
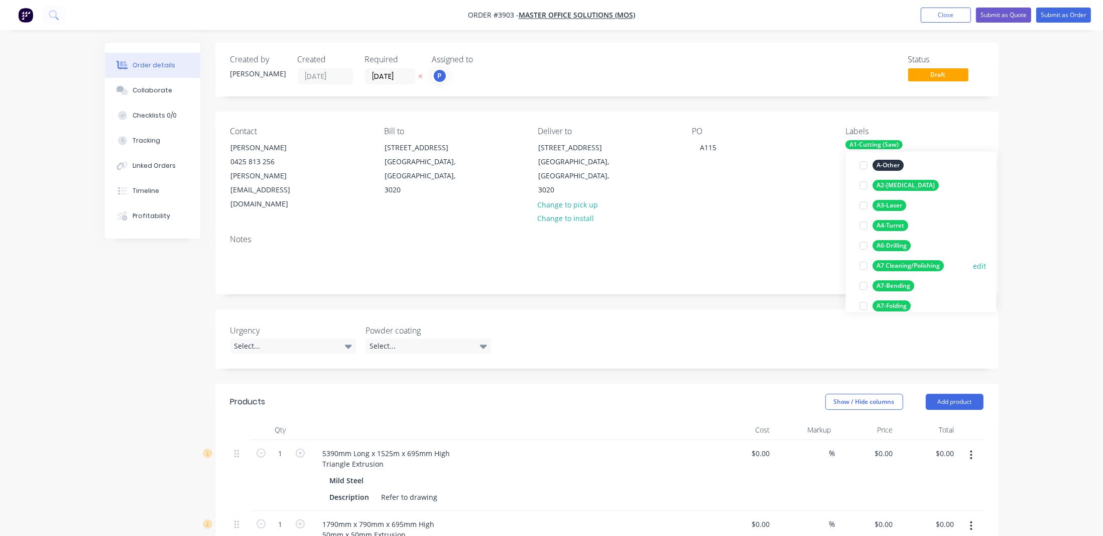
scroll to position [91, 0]
click at [895, 223] on div "A4-Turret" at bounding box center [891, 221] width 36 height 11
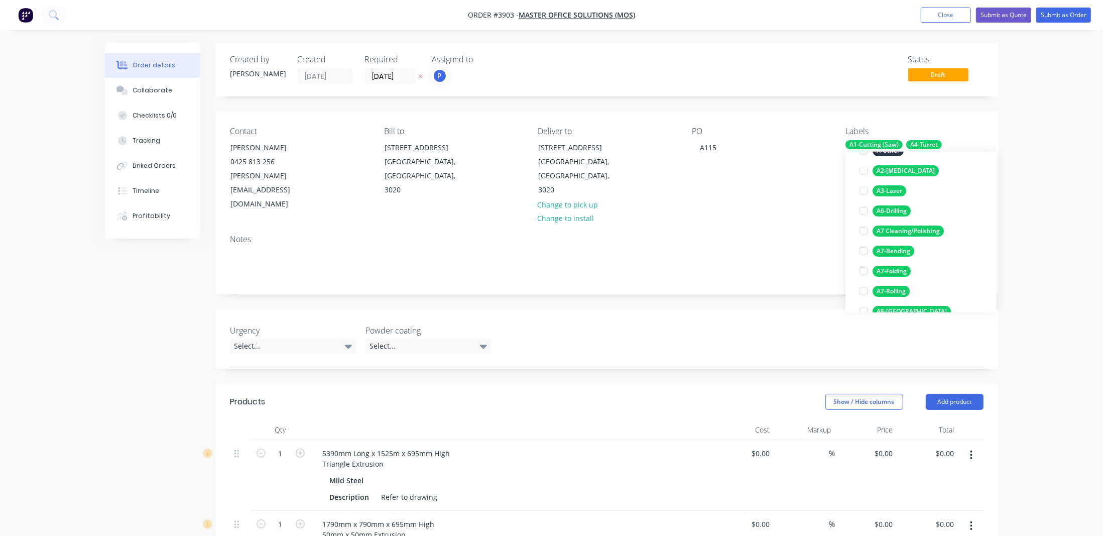
scroll to position [122, 0]
click at [898, 190] on div "A3-Laser" at bounding box center [890, 190] width 34 height 11
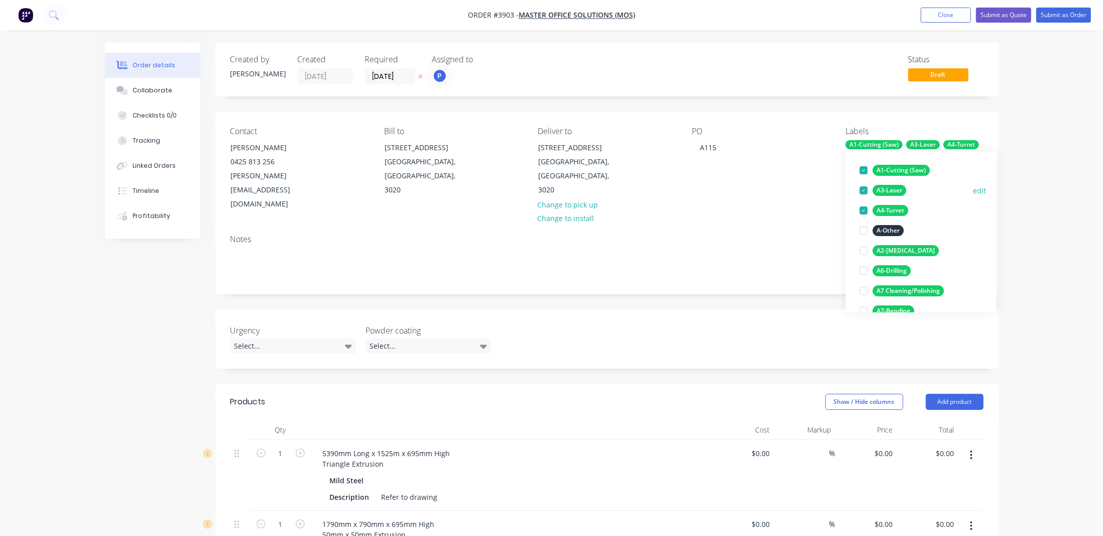
click at [898, 190] on div "A3-Laser" at bounding box center [890, 190] width 34 height 11
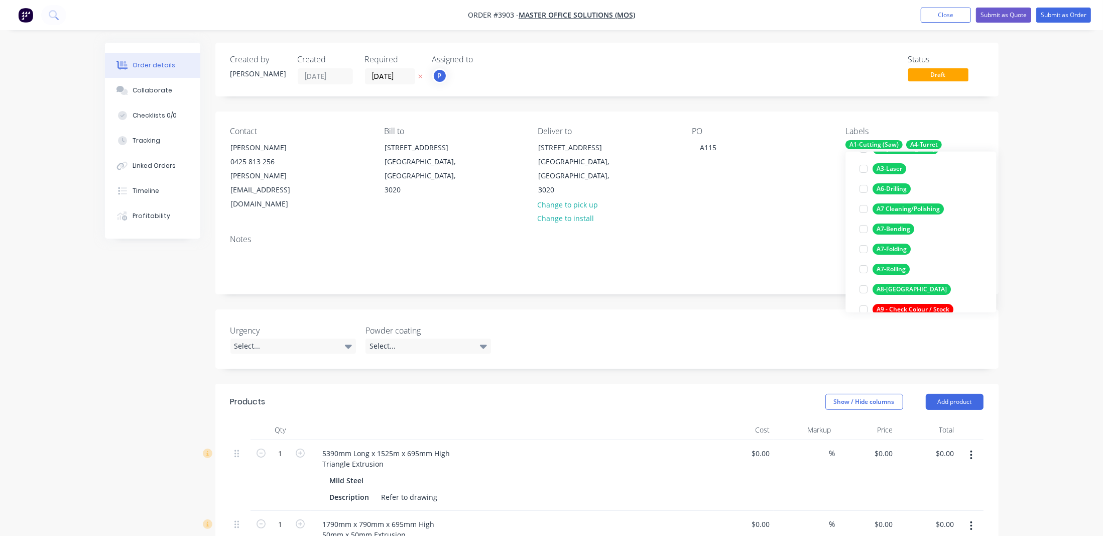
scroll to position [153, 0]
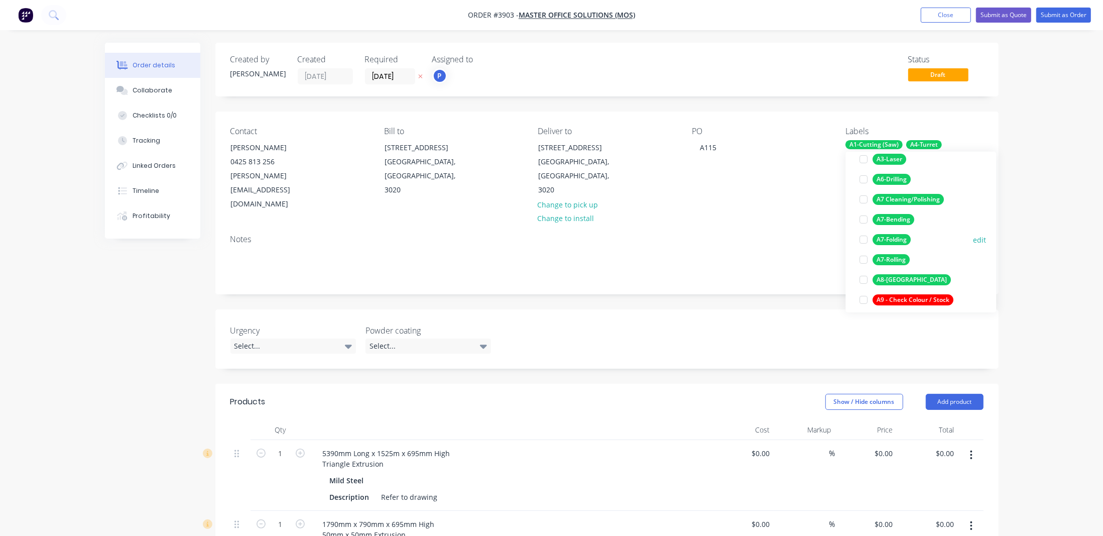
click at [897, 230] on div "A7-Folding edit" at bounding box center [921, 239] width 131 height 20
click at [897, 236] on div "A7-Folding" at bounding box center [892, 239] width 38 height 11
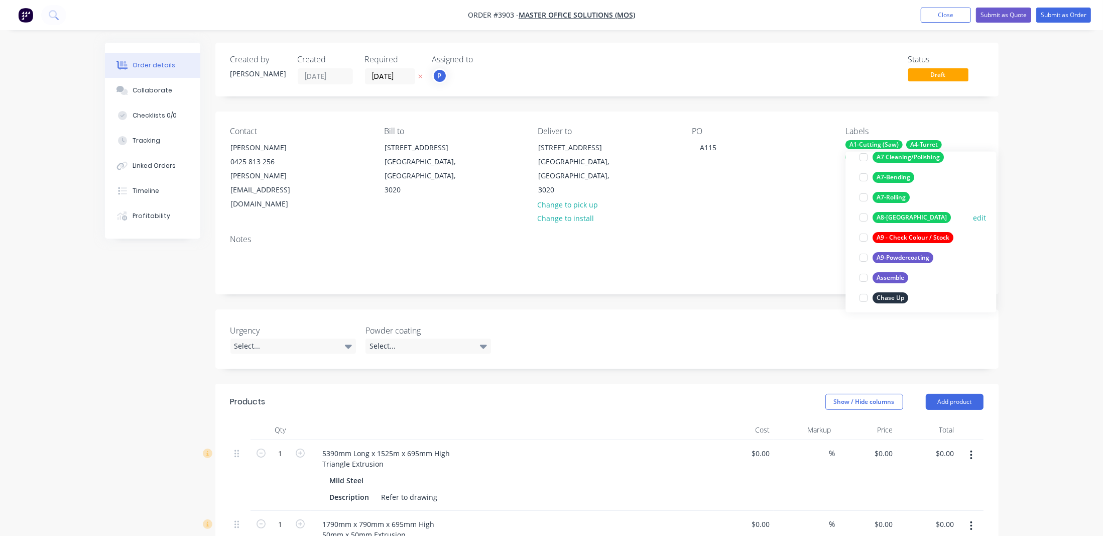
click at [900, 218] on div "A8-[GEOGRAPHIC_DATA]" at bounding box center [912, 217] width 78 height 11
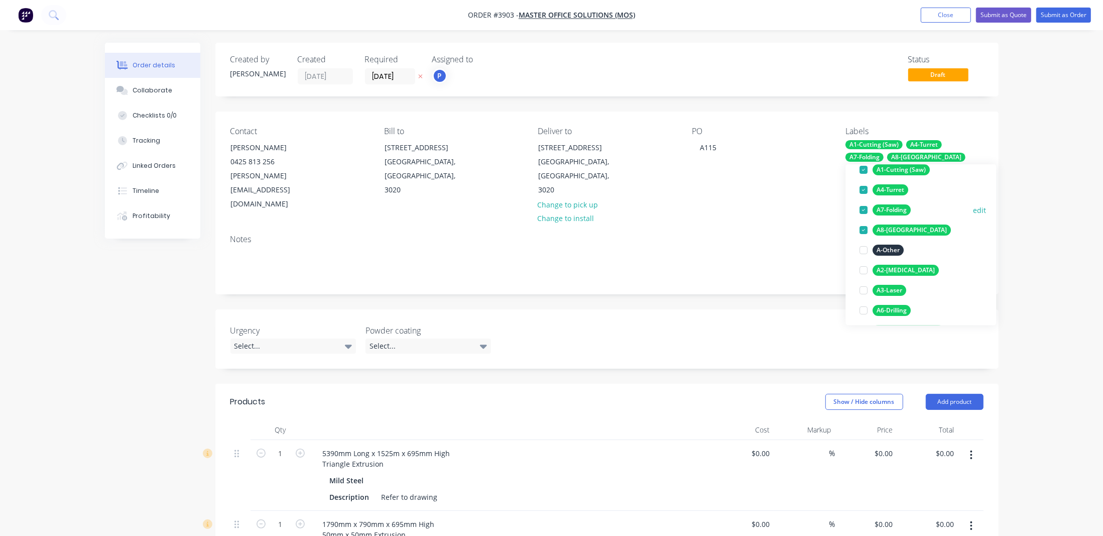
scroll to position [303, 0]
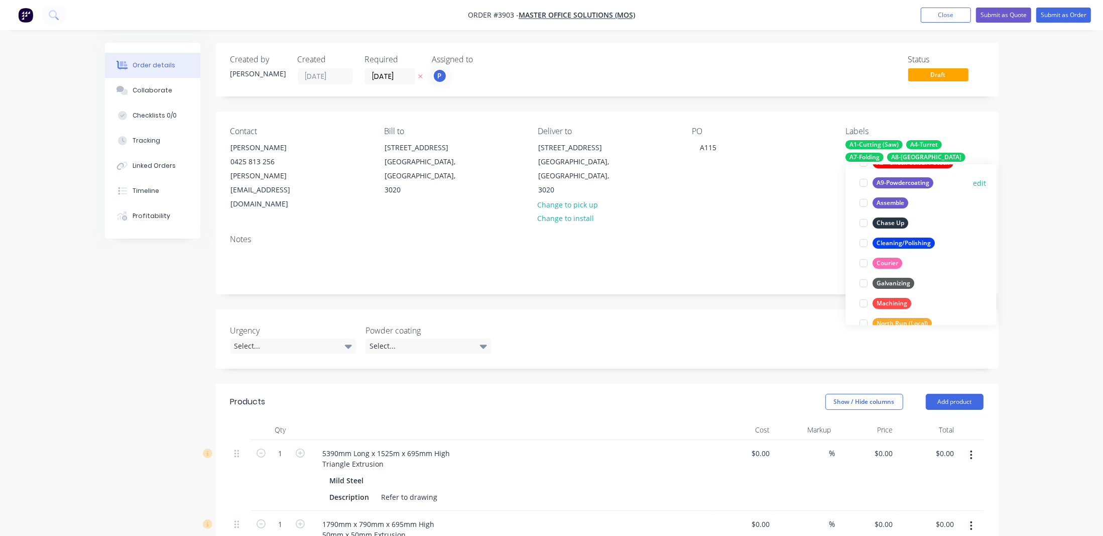
click at [901, 181] on div "A9-Powdercoating" at bounding box center [903, 182] width 61 height 11
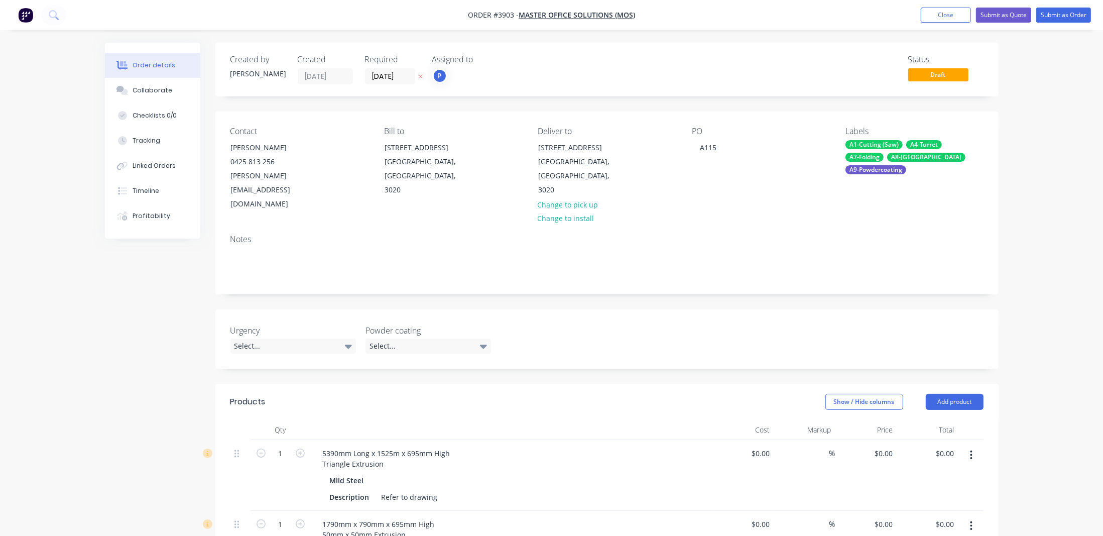
click at [1071, 216] on div "Order details Collaborate Checklists 0/0 Tracking Linked Orders Timeline Profit…" at bounding box center [551, 495] width 1103 height 990
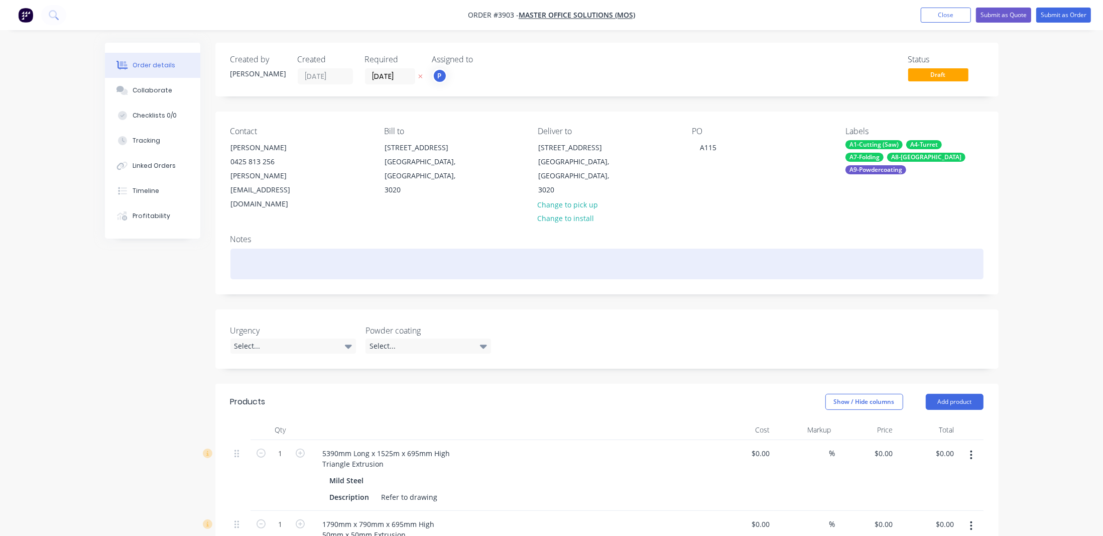
click at [391, 248] on div at bounding box center [606, 263] width 753 height 31
paste div
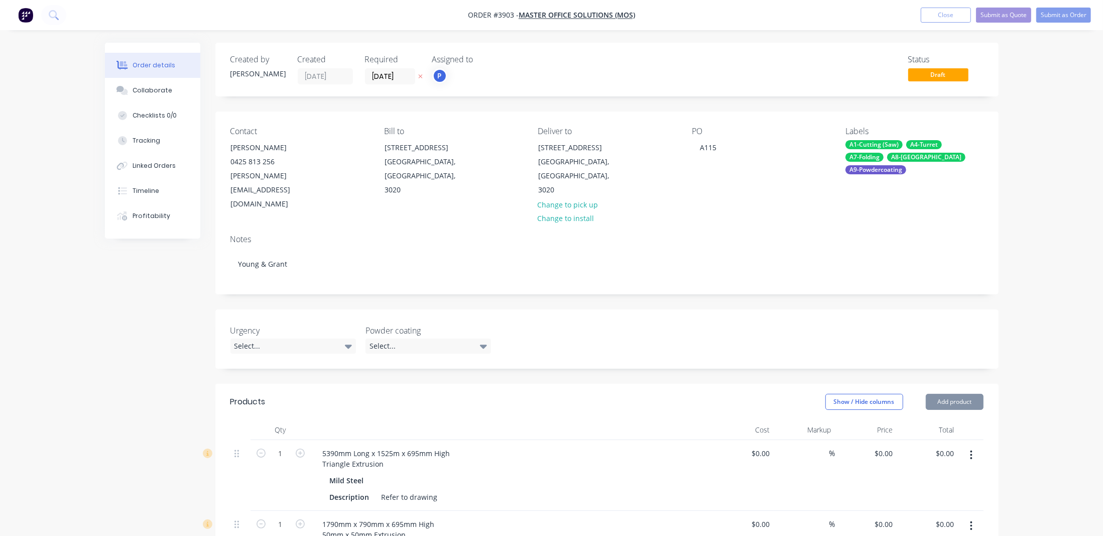
drag, startPoint x: 164, startPoint y: 295, endPoint x: 486, endPoint y: 280, distance: 322.1
click at [223, 297] on div "Created by [PERSON_NAME] Created [DATE] Required [DATE] Assigned to P Status Dr…" at bounding box center [552, 517] width 894 height 948
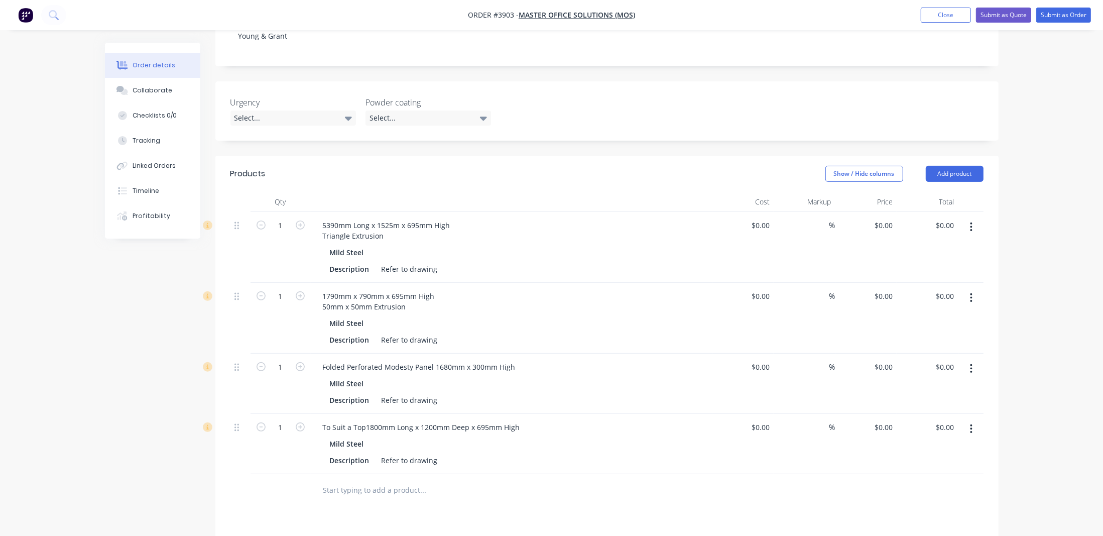
scroll to position [274, 0]
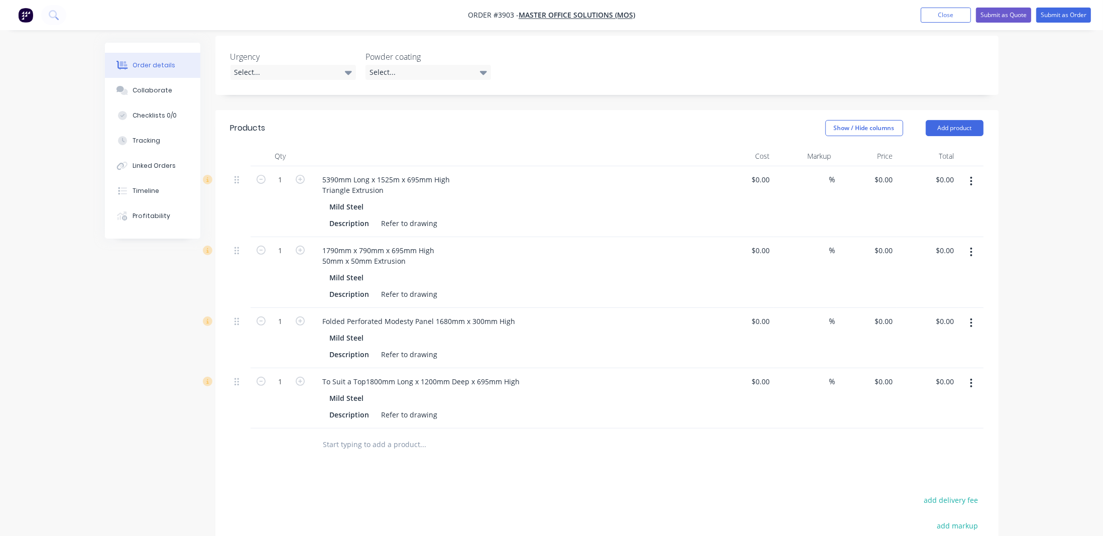
click at [390, 434] on input "text" at bounding box center [423, 444] width 201 height 20
type input "p"
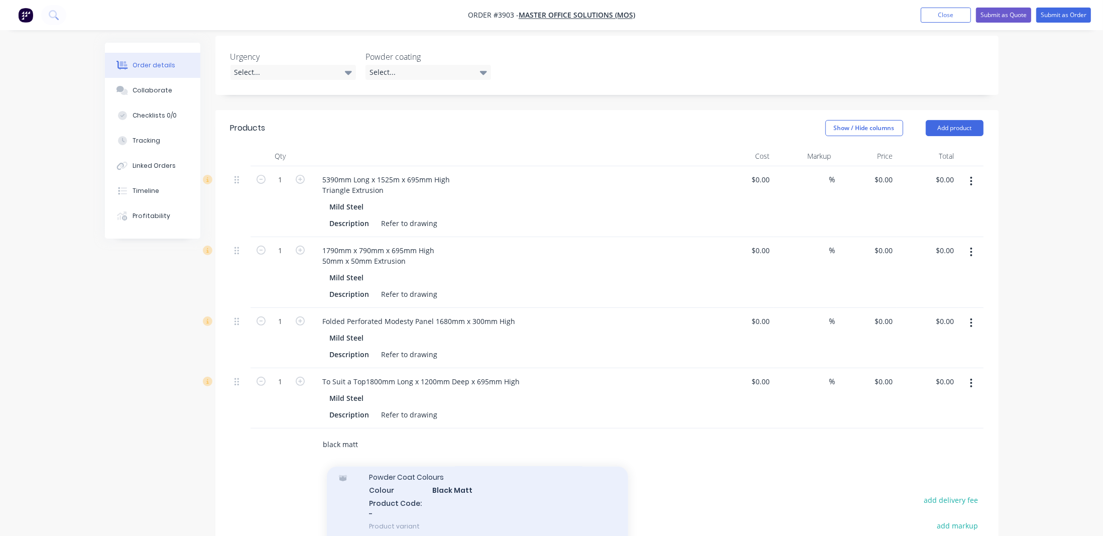
type input "black matt"
click at [474, 472] on div "Powder Coat Colours Colour Black Matt Product Code: - Product variant" at bounding box center [477, 501] width 301 height 78
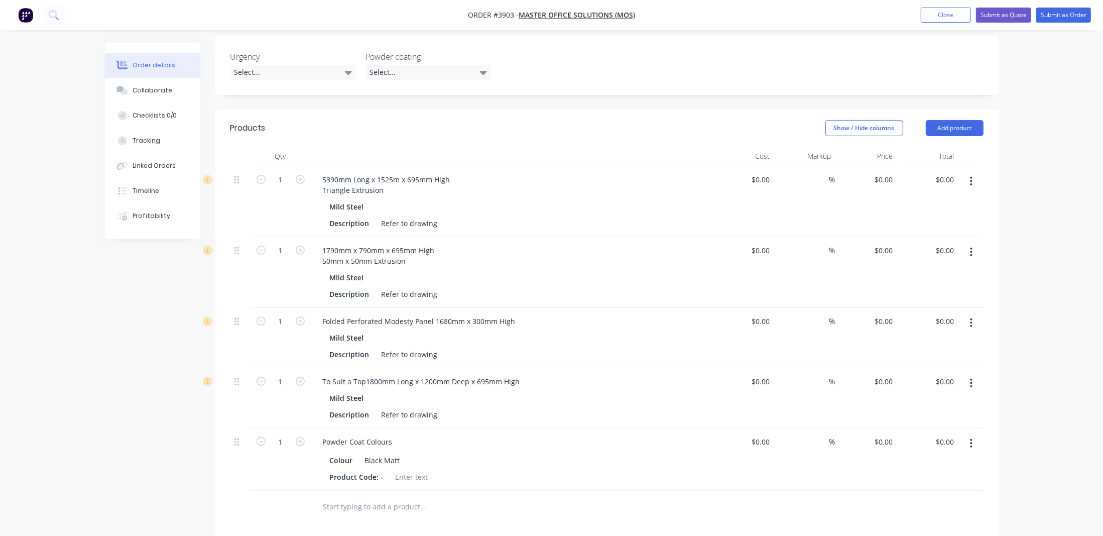
click at [403, 515] on div "Products Show / Hide columns Add product Qty Cost Markup Price Total 1 5390mm L…" at bounding box center [606, 437] width 783 height 654
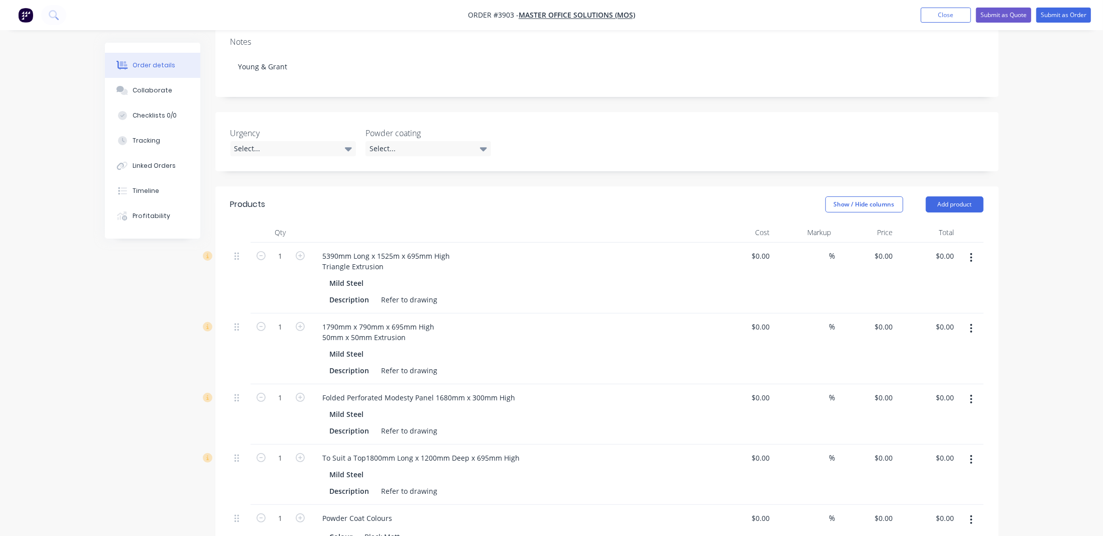
scroll to position [182, 0]
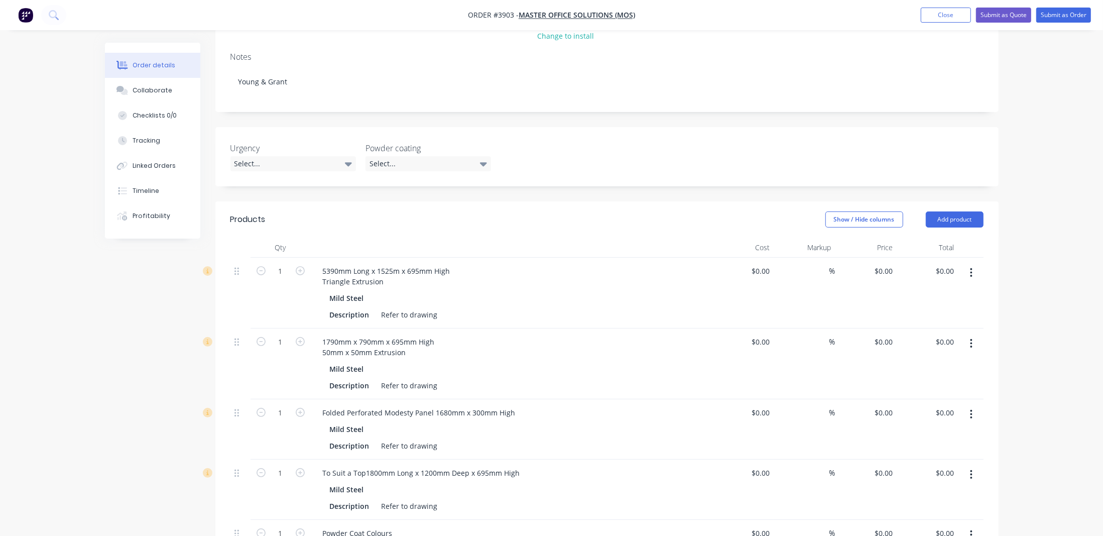
click at [105, 283] on div "Created by [PERSON_NAME] Created [DATE] Required [DATE] Assigned to P Status Dr…" at bounding box center [552, 365] width 894 height 1010
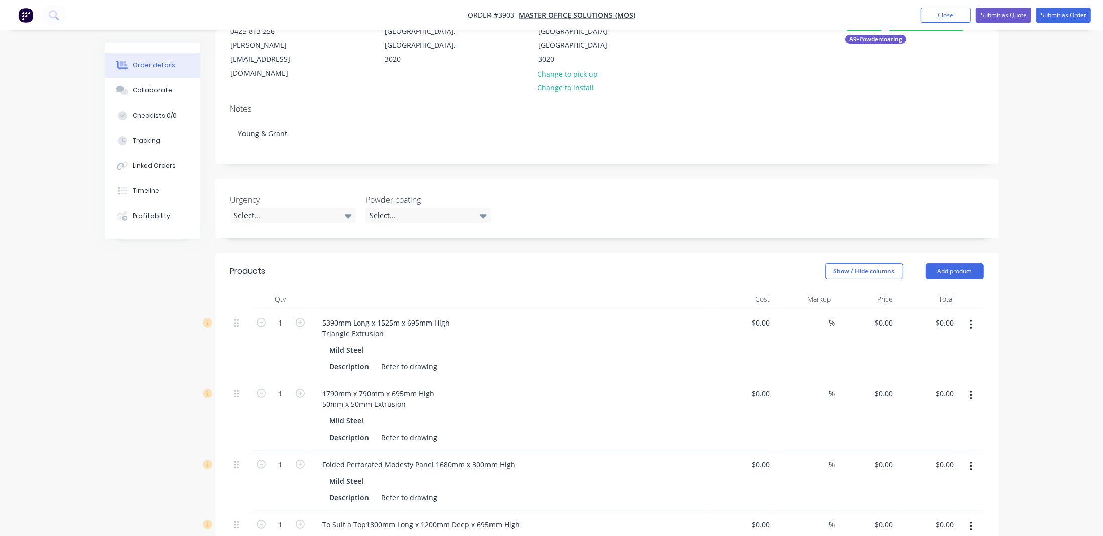
scroll to position [0, 0]
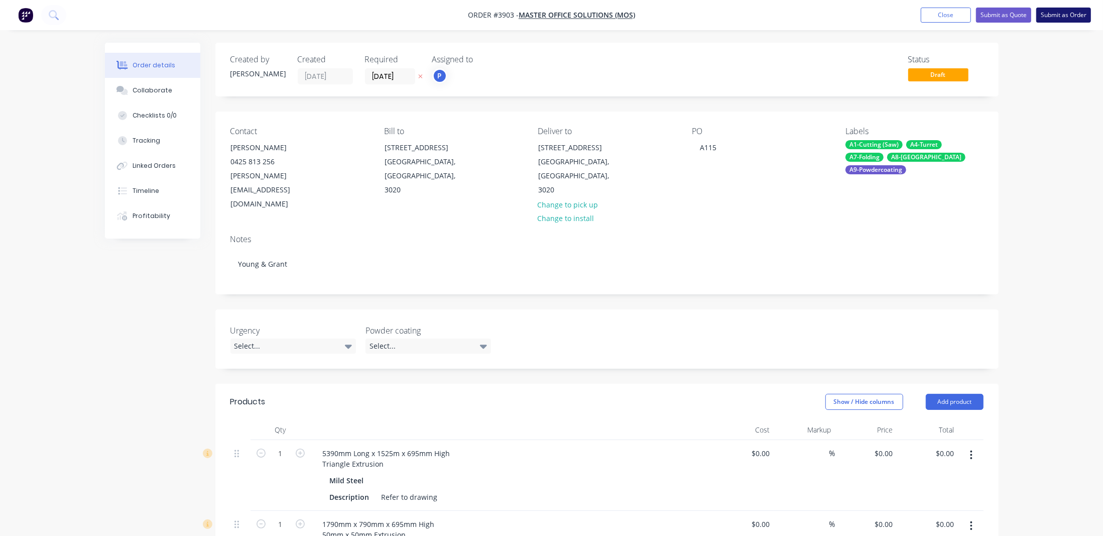
click at [1065, 18] on button "Submit as Order" at bounding box center [1063, 15] width 55 height 15
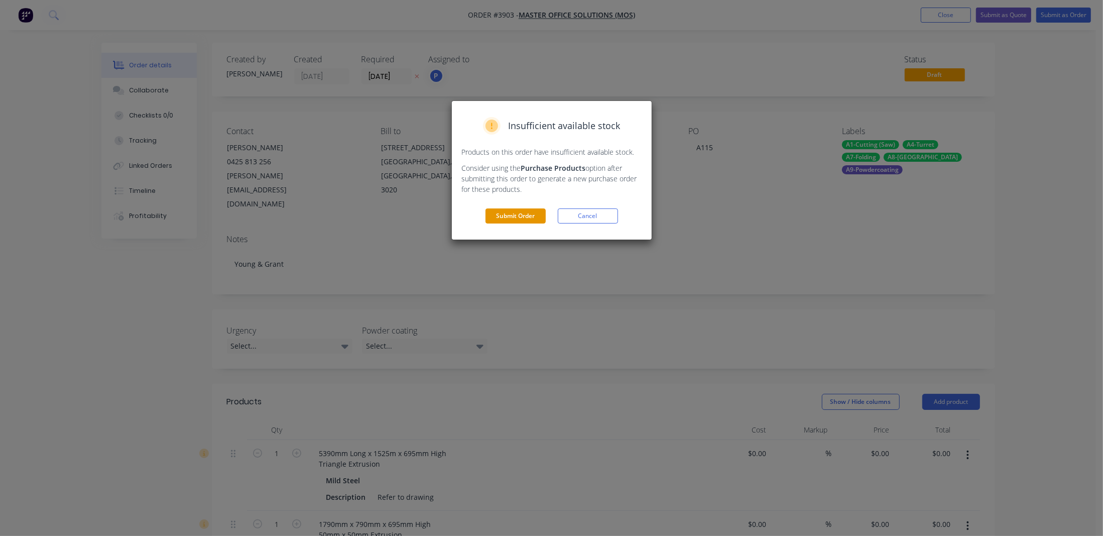
click at [510, 218] on button "Submit Order" at bounding box center [515, 215] width 60 height 15
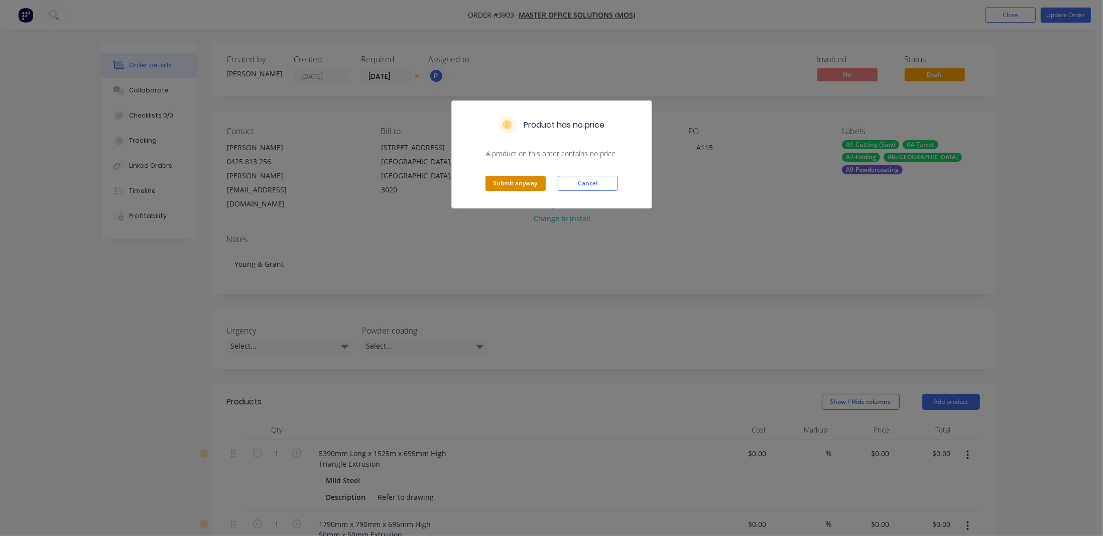
click at [505, 186] on button "Submit anyway" at bounding box center [515, 183] width 60 height 15
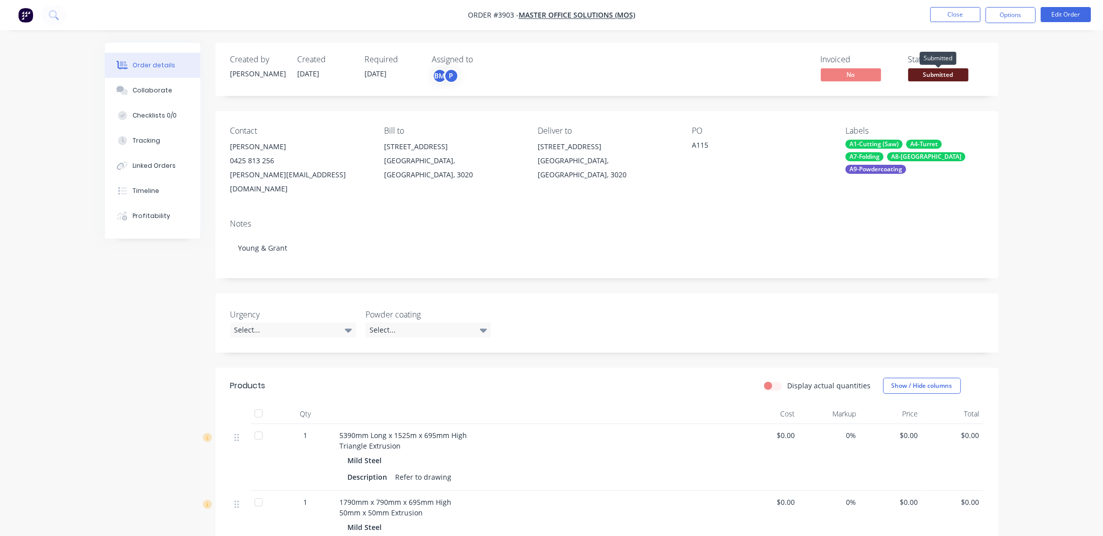
click at [942, 72] on span "Submitted" at bounding box center [938, 74] width 60 height 13
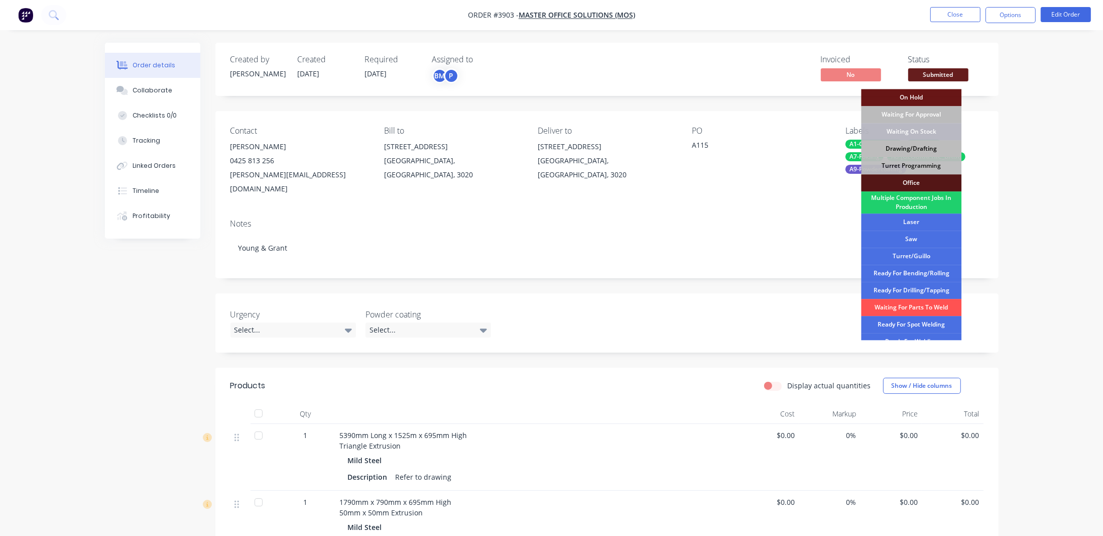
click at [943, 149] on div "Drawing/Drafting" at bounding box center [911, 148] width 100 height 17
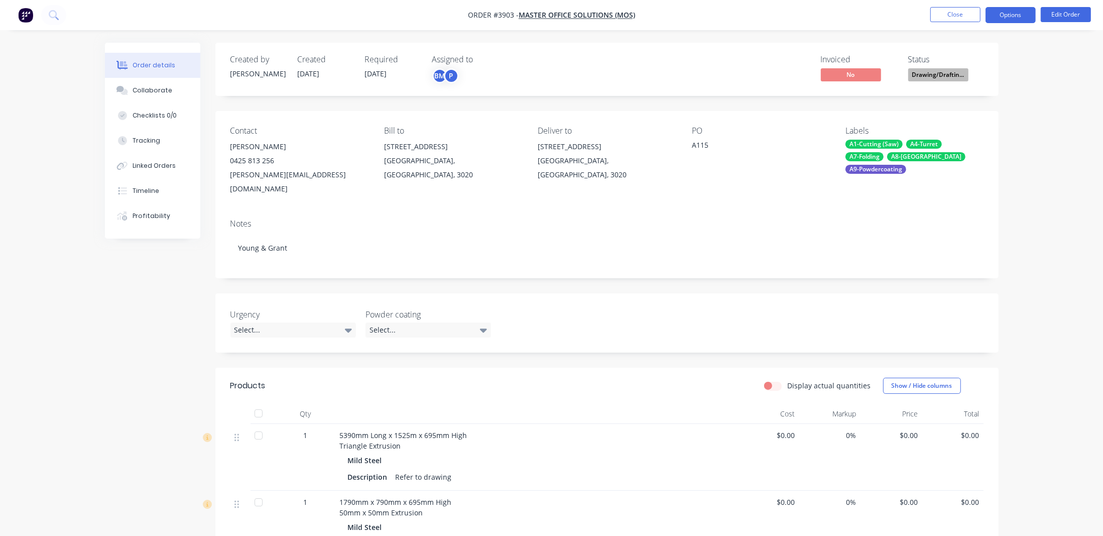
click at [1015, 14] on button "Options" at bounding box center [1010, 15] width 50 height 16
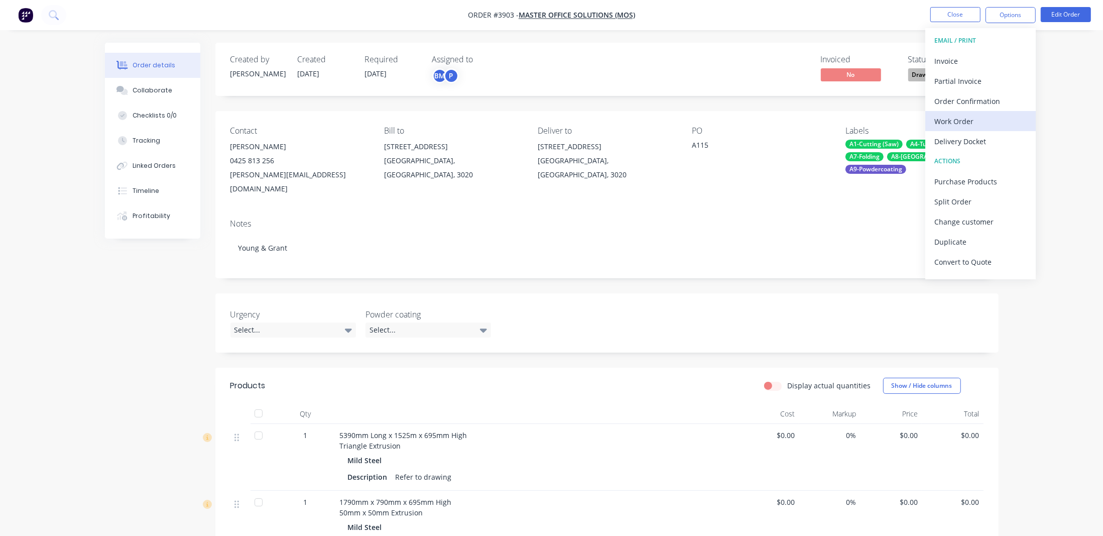
click at [962, 122] on div "Work Order" at bounding box center [980, 121] width 92 height 15
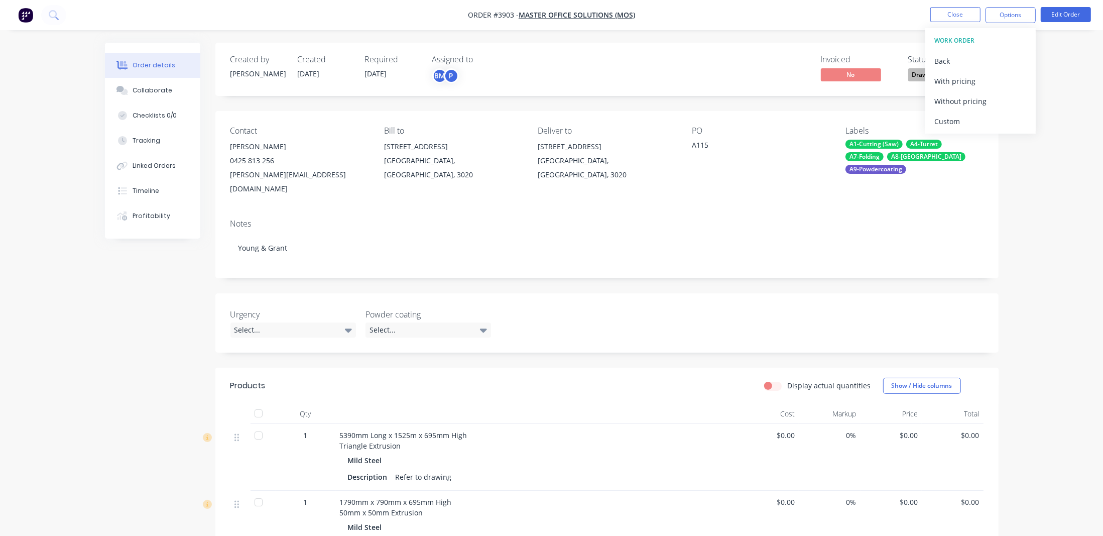
click at [964, 102] on div "Without pricing" at bounding box center [980, 101] width 92 height 15
click at [68, 299] on div "Order details Collaborate Checklists 0/0 Tracking Linked Orders Timeline Profit…" at bounding box center [551, 453] width 1103 height 907
click at [441, 80] on div "BM" at bounding box center [439, 75] width 15 height 15
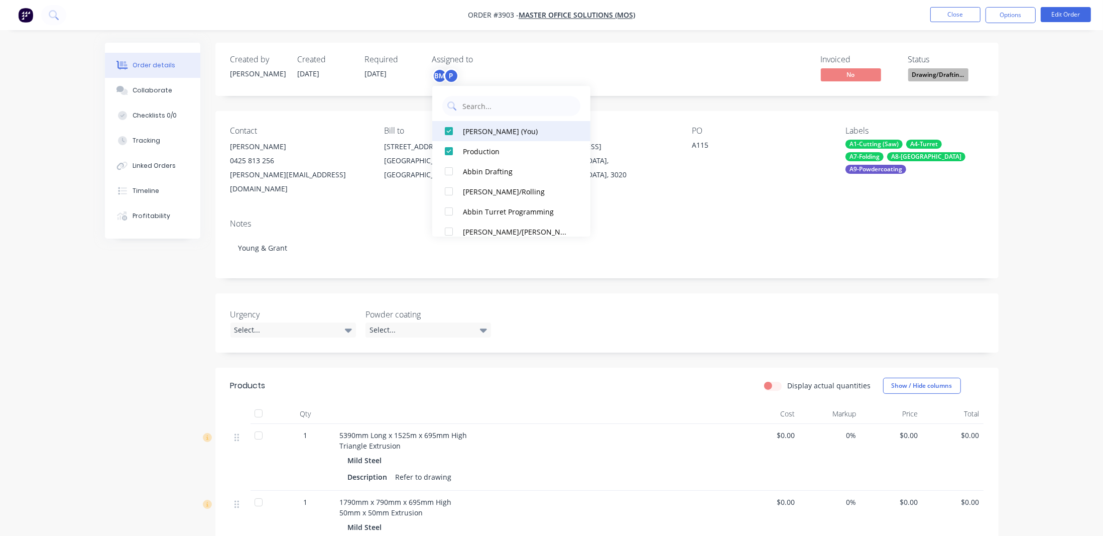
click at [468, 130] on div "[PERSON_NAME] (You)" at bounding box center [516, 131] width 106 height 11
click at [554, 72] on div "Invoiced No Status Drawing/Draftin..." at bounding box center [758, 69] width 451 height 29
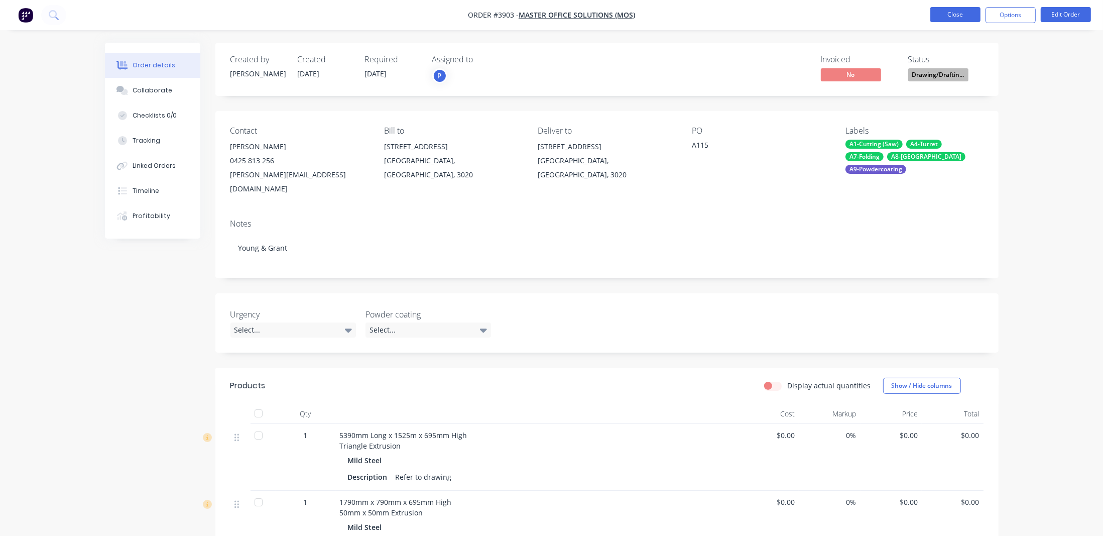
click at [943, 10] on button "Close" at bounding box center [955, 14] width 50 height 15
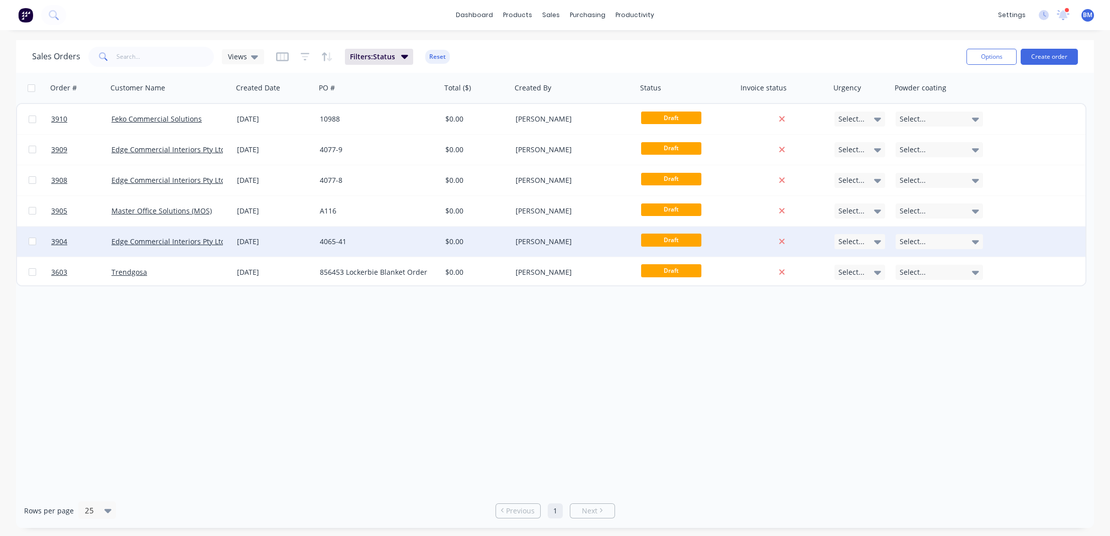
click at [279, 246] on div "[DATE]" at bounding box center [274, 241] width 83 height 30
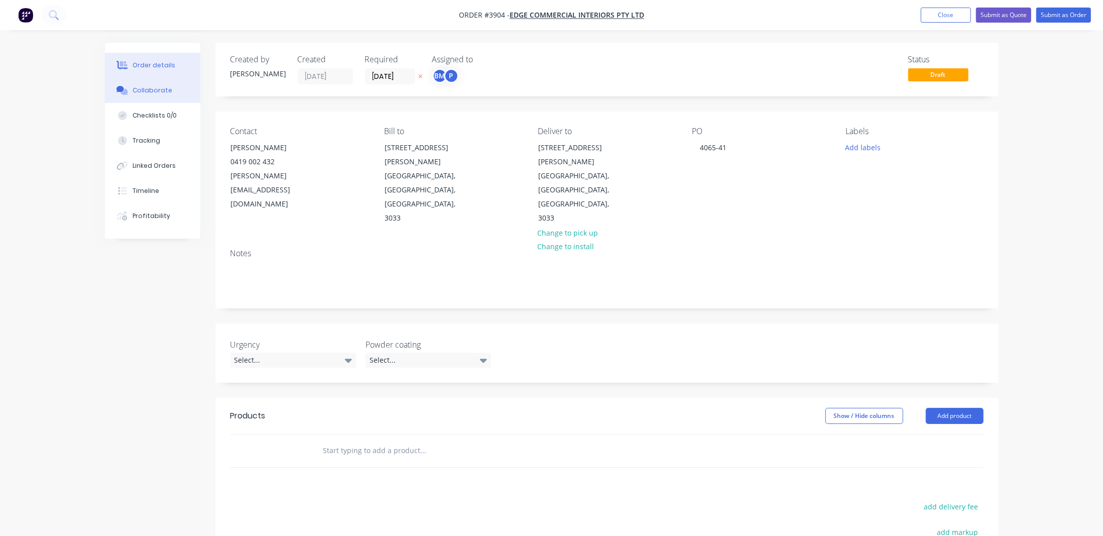
click at [142, 91] on div "Collaborate" at bounding box center [153, 90] width 40 height 9
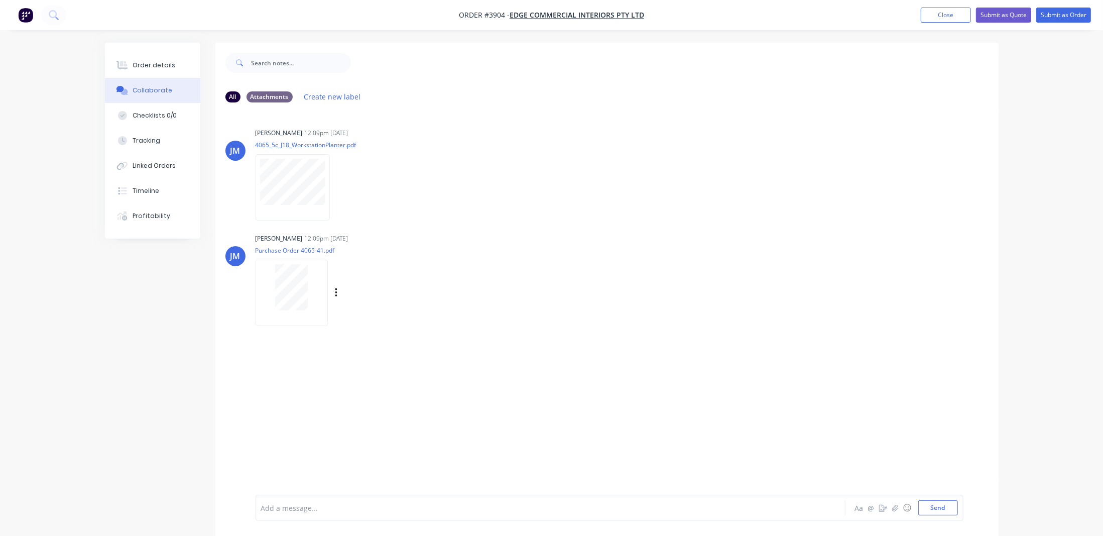
click at [276, 252] on p "Purchase Order 4065-41.pdf" at bounding box center [348, 250] width 184 height 9
click at [173, 70] on button "Order details" at bounding box center [152, 65] width 95 height 25
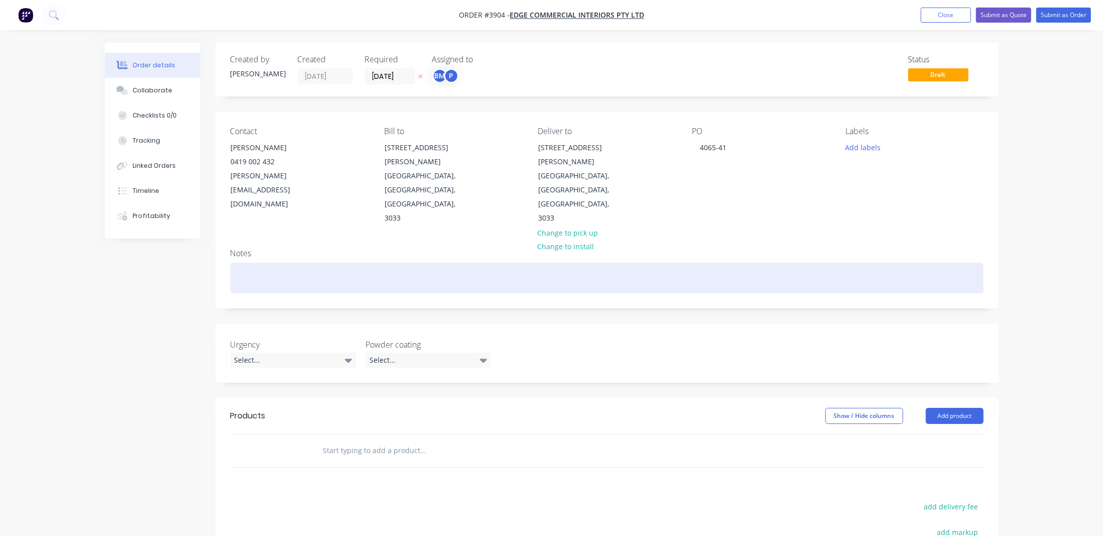
click at [326, 263] on div at bounding box center [606, 278] width 753 height 31
paste div
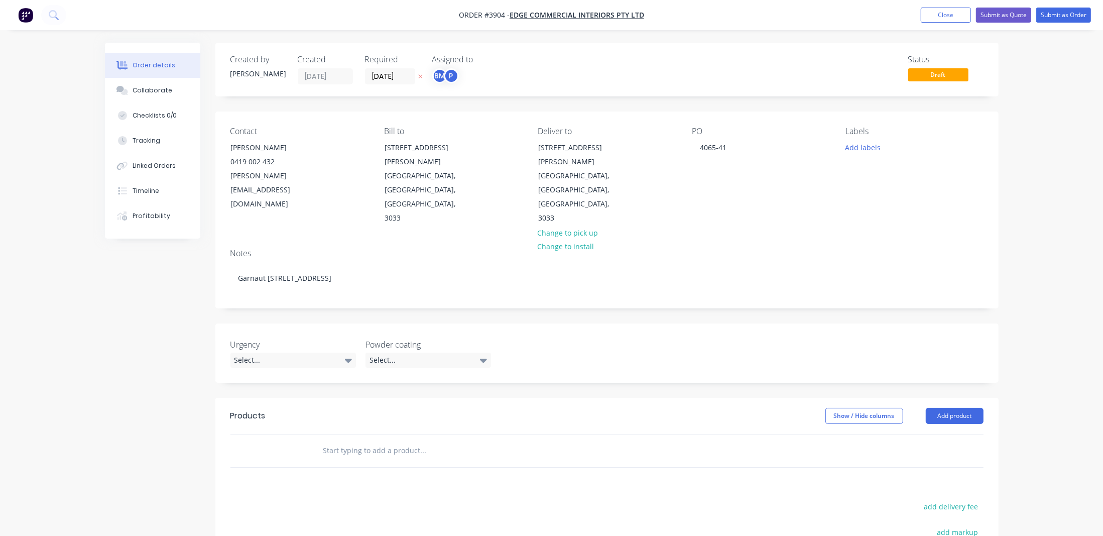
click at [971, 398] on header "Products Show / Hide columns Add product" at bounding box center [606, 416] width 783 height 36
click at [972, 408] on button "Add product" at bounding box center [955, 416] width 58 height 16
click at [968, 434] on div "Product catalogue" at bounding box center [935, 441] width 77 height 15
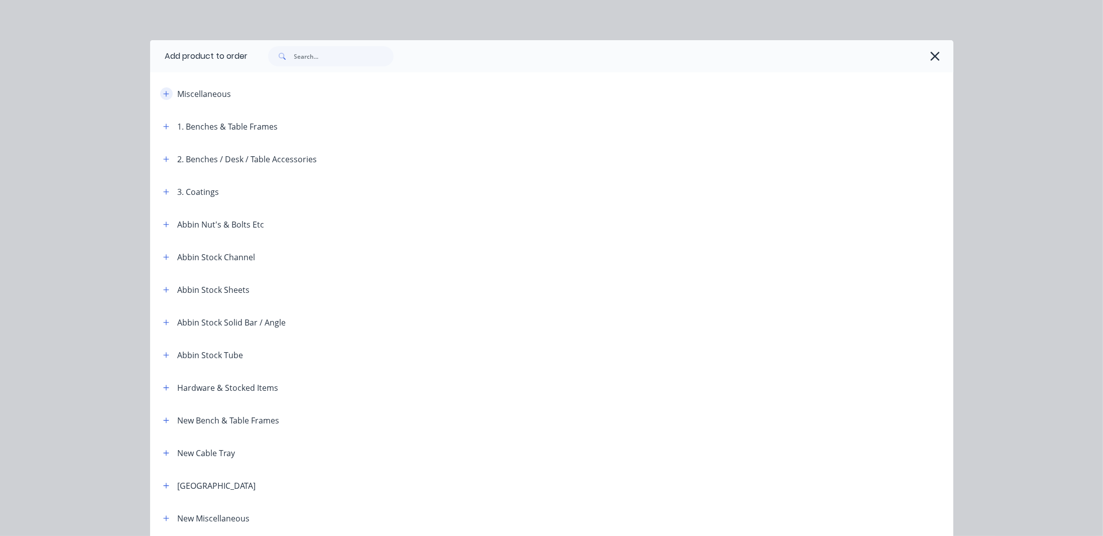
click at [163, 92] on icon "button" at bounding box center [166, 93] width 6 height 7
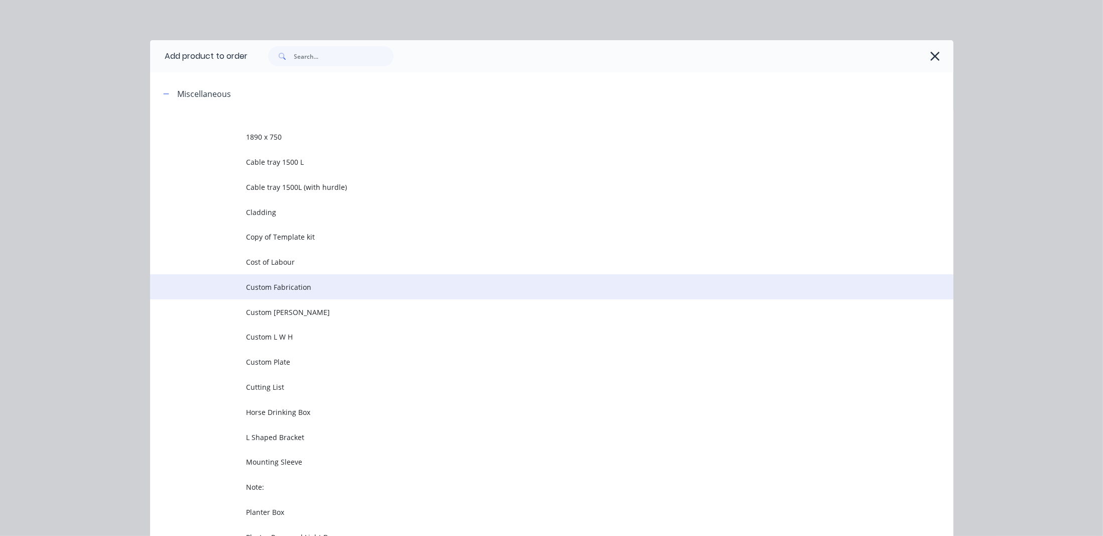
click at [329, 276] on td "Custom Fabrication" at bounding box center [599, 286] width 707 height 25
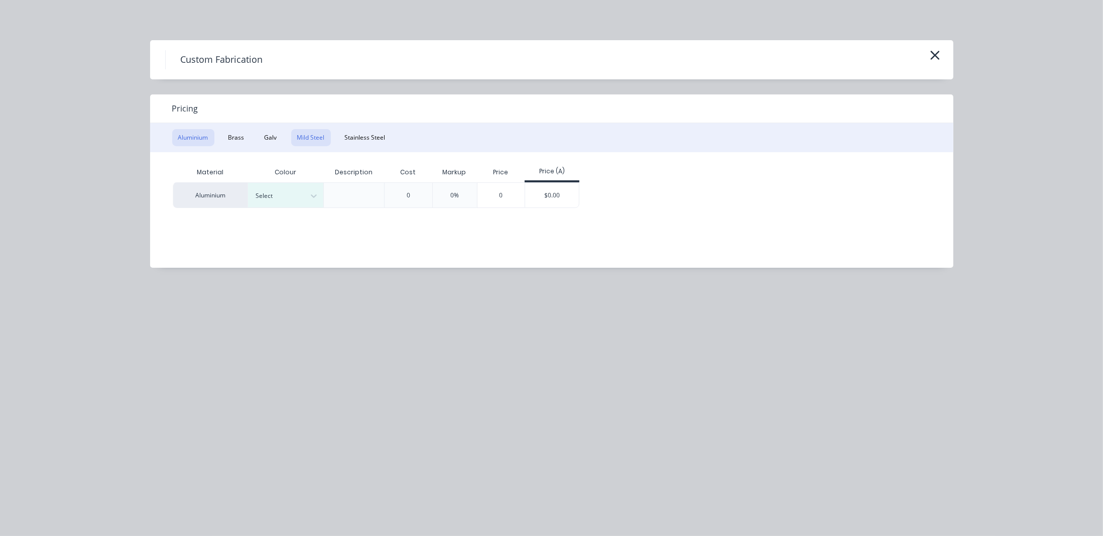
click at [306, 140] on button "Mild Steel" at bounding box center [311, 137] width 40 height 17
click at [301, 143] on button "Mild Steel" at bounding box center [311, 137] width 40 height 17
click at [481, 204] on div "$0.00" at bounding box center [477, 195] width 54 height 24
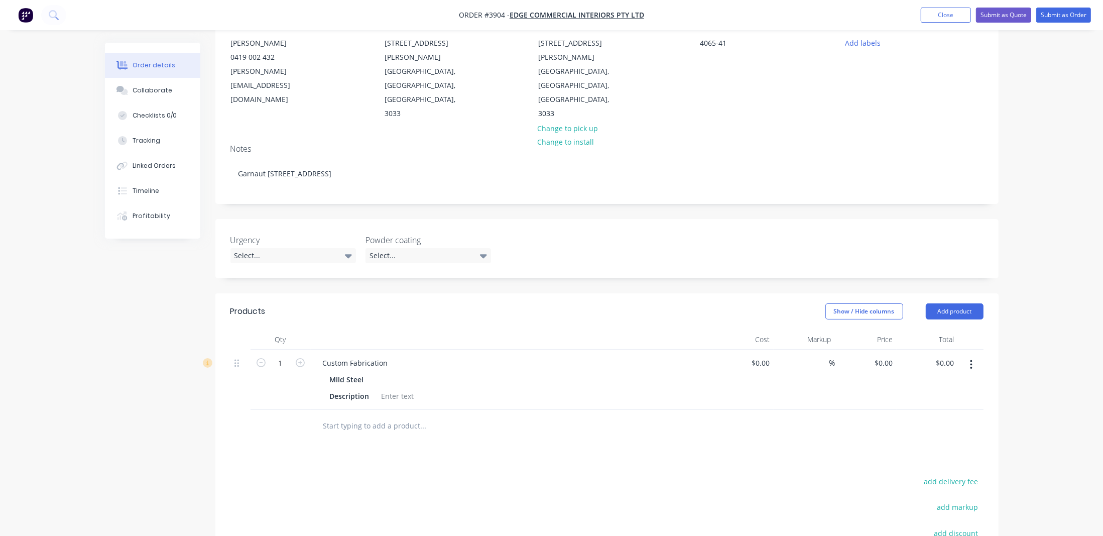
scroll to position [182, 0]
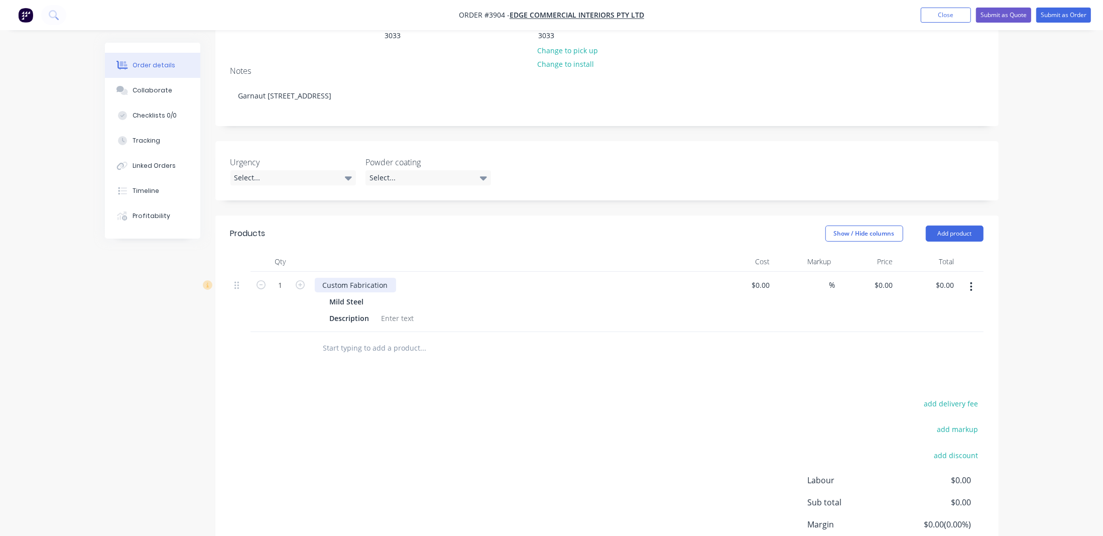
click at [388, 278] on div "Custom Fabrication" at bounding box center [355, 285] width 81 height 15
drag, startPoint x: 388, startPoint y: 243, endPoint x: 207, endPoint y: 222, distance: 181.5
click at [207, 222] on div "Order details Collaborate Checklists 0/0 Tracking Linked Orders Timeline Profit…" at bounding box center [552, 240] width 914 height 760
paste div
click at [520, 428] on div "add delivery fee add markup add discount Labour $0.00 Sub total $0.00 Margin $0…" at bounding box center [606, 525] width 753 height 194
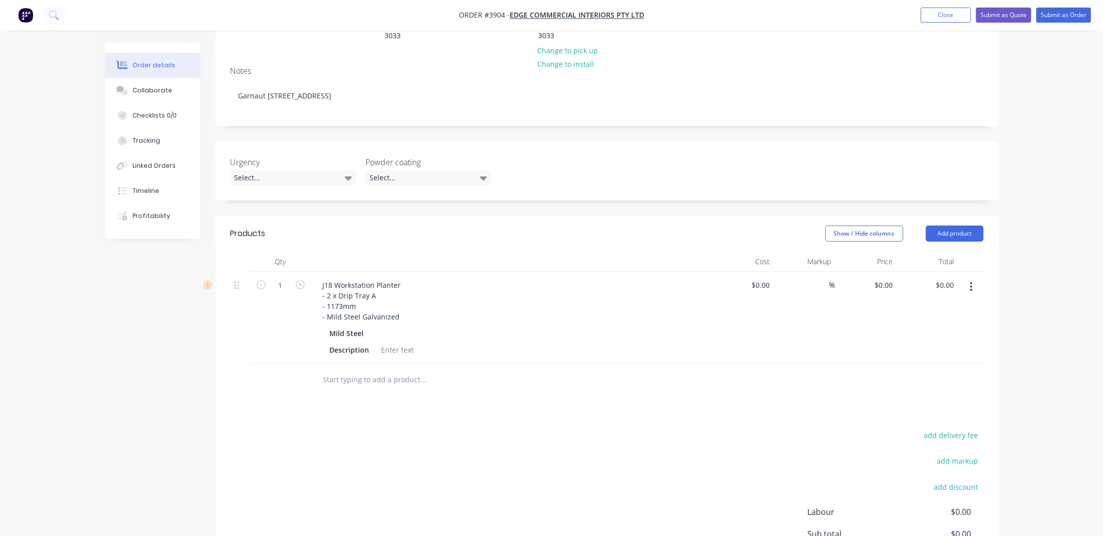
click at [361, 326] on div "Mild Steel" at bounding box center [349, 333] width 38 height 15
drag, startPoint x: 338, startPoint y: 253, endPoint x: 291, endPoint y: 255, distance: 47.2
click at [291, 272] on div "1 J18 Workstation Planter - 2 x Drip Tray A - 1173mm - Mild Steel Galvanized Mi…" at bounding box center [606, 318] width 753 height 92
click at [299, 280] on icon "button" at bounding box center [300, 284] width 9 height 9
type input "2"
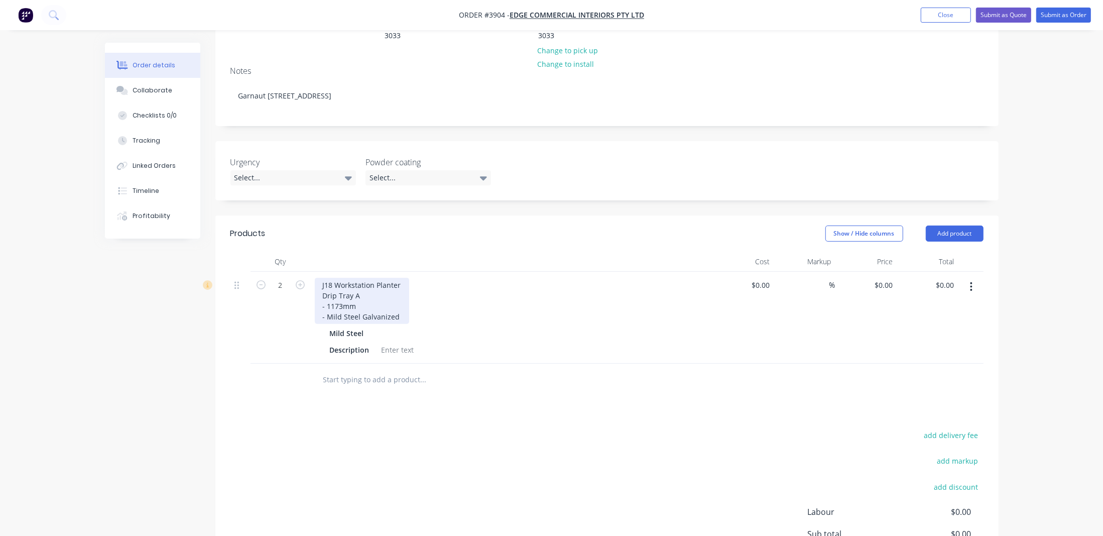
drag, startPoint x: 507, startPoint y: 272, endPoint x: 380, endPoint y: 269, distance: 127.6
click at [506, 278] on div "J18 Workstation Planter Drip Tray A - 1173mm - Mild Steel Galvanized" at bounding box center [512, 301] width 394 height 46
click at [320, 278] on div "J18 Workstation Planter Drip Tray A - 1173mm - Mild Steel Galvanized" at bounding box center [362, 301] width 94 height 46
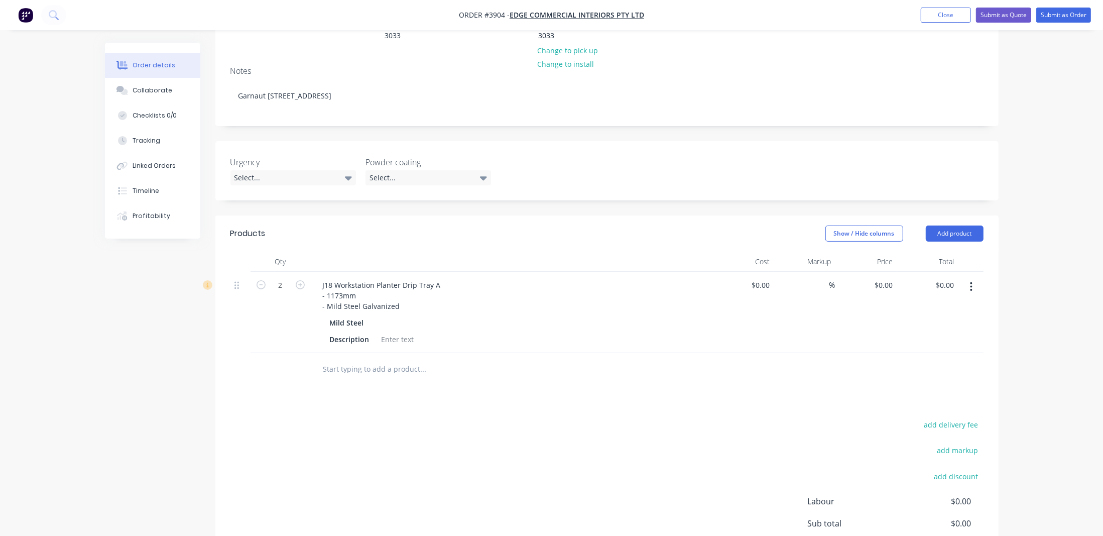
click at [550, 418] on div "add delivery fee add markup add discount Labour $0.00 Sub total $0.00 Margin $0…" at bounding box center [606, 515] width 753 height 194
click at [552, 278] on div "J18 Workstation Planter Drip Tray A - 1173mm - Mild Steel Galvanized" at bounding box center [512, 296] width 394 height 36
drag, startPoint x: 421, startPoint y: 263, endPoint x: 317, endPoint y: 274, distance: 104.0
click at [317, 274] on div "J18 Workstation Planter Drip Tray A - 1173mm - Mild Steel Galvanized Mild Steel…" at bounding box center [512, 312] width 402 height 81
click at [691, 407] on div "add delivery fee add markup add discount Labour $0.00 Sub total $0.00 Margin $0…" at bounding box center [606, 504] width 753 height 194
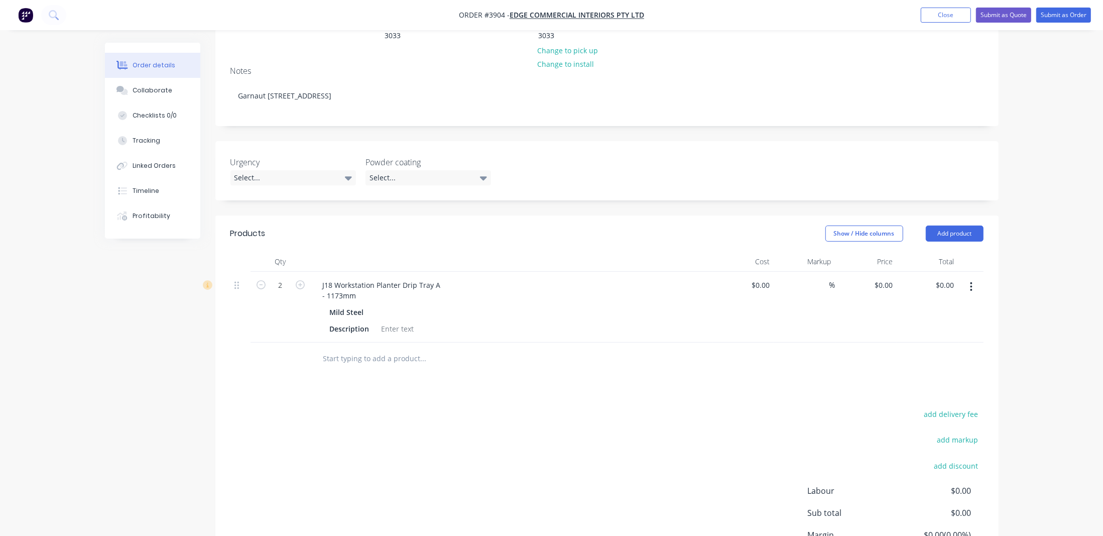
click at [970, 282] on icon "button" at bounding box center [971, 286] width 2 height 9
click at [945, 306] on div "Edit" at bounding box center [935, 313] width 77 height 15
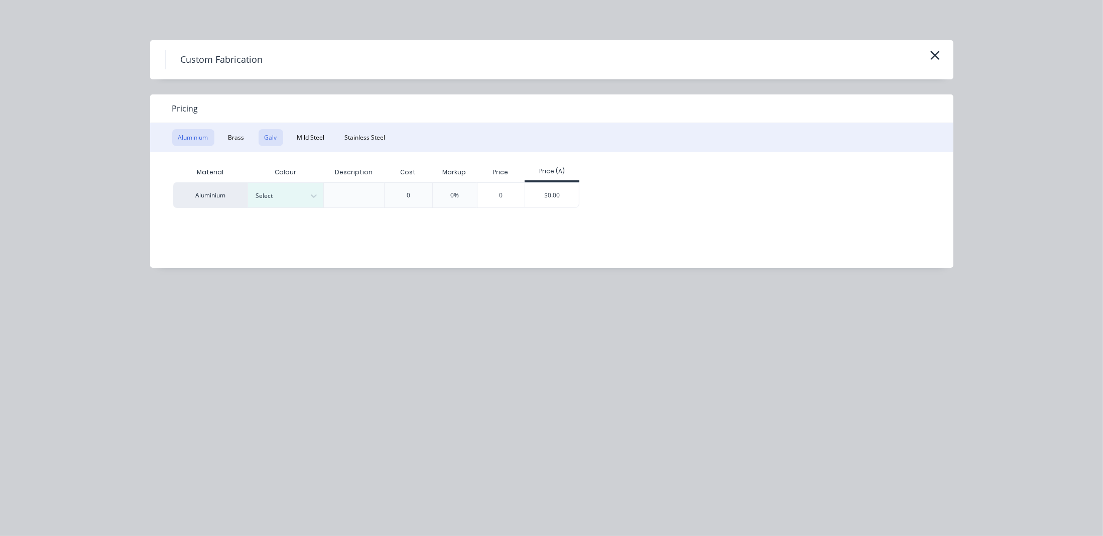
click at [265, 136] on button "Galv" at bounding box center [271, 137] width 25 height 17
click at [526, 214] on div "Material Description Cost Markup Price Price (A) Galv 0 0% 0 $0.00" at bounding box center [544, 202] width 788 height 100
click at [472, 201] on div "$0.00" at bounding box center [477, 195] width 54 height 24
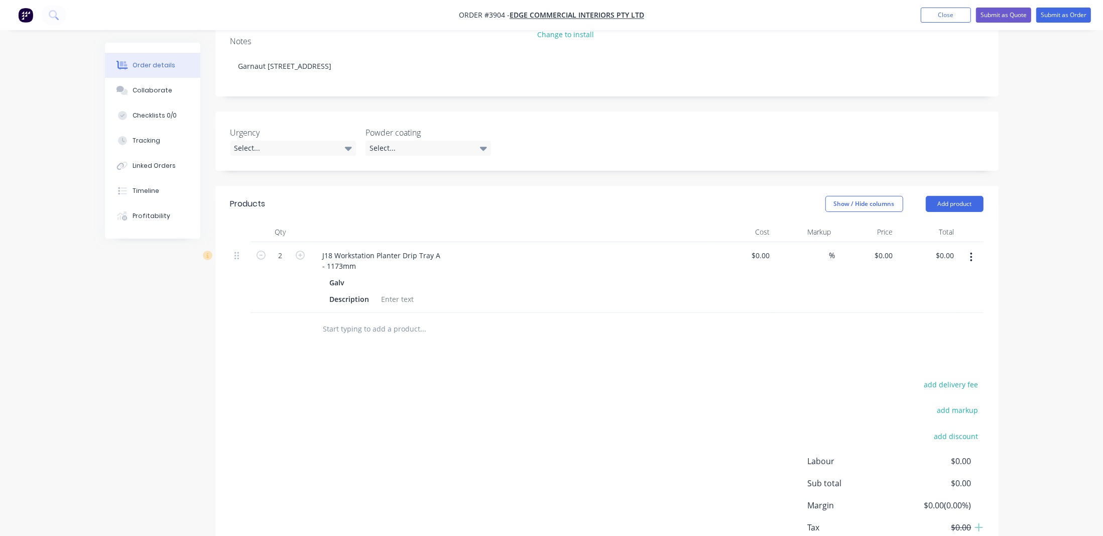
scroll to position [228, 0]
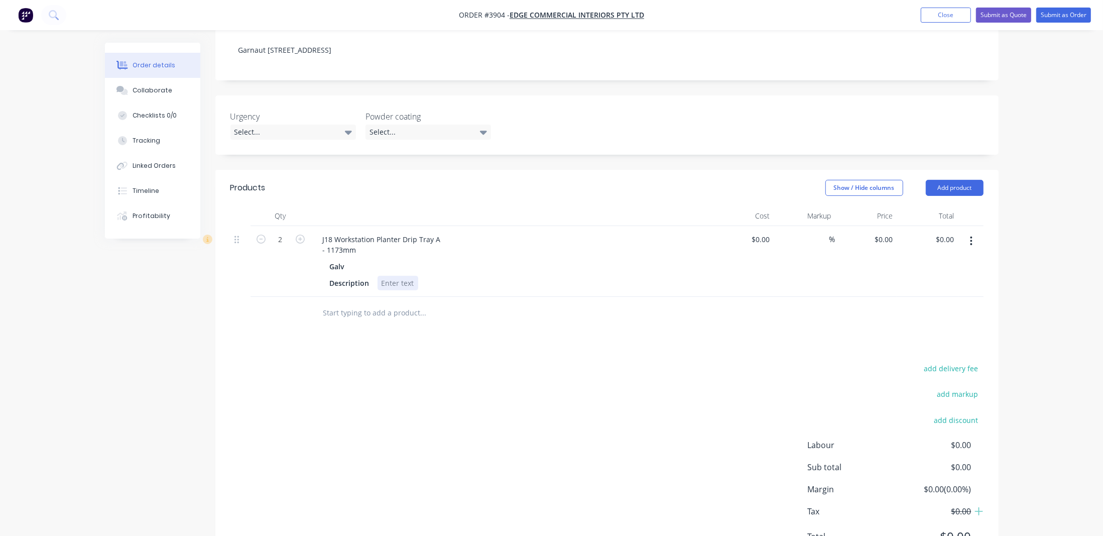
click at [385, 276] on div at bounding box center [398, 283] width 41 height 15
click at [681, 361] on div "add delivery fee add markup add discount Labour $0.00 Sub total $0.00 Margin $0…" at bounding box center [606, 458] width 753 height 194
drag, startPoint x: 366, startPoint y: 411, endPoint x: 881, endPoint y: 227, distance: 546.4
click at [380, 400] on div "add delivery fee add markup add discount Labour $0.00 Sub total $0.00 Margin $0…" at bounding box center [606, 458] width 753 height 194
click at [974, 232] on button "button" at bounding box center [971, 241] width 24 height 18
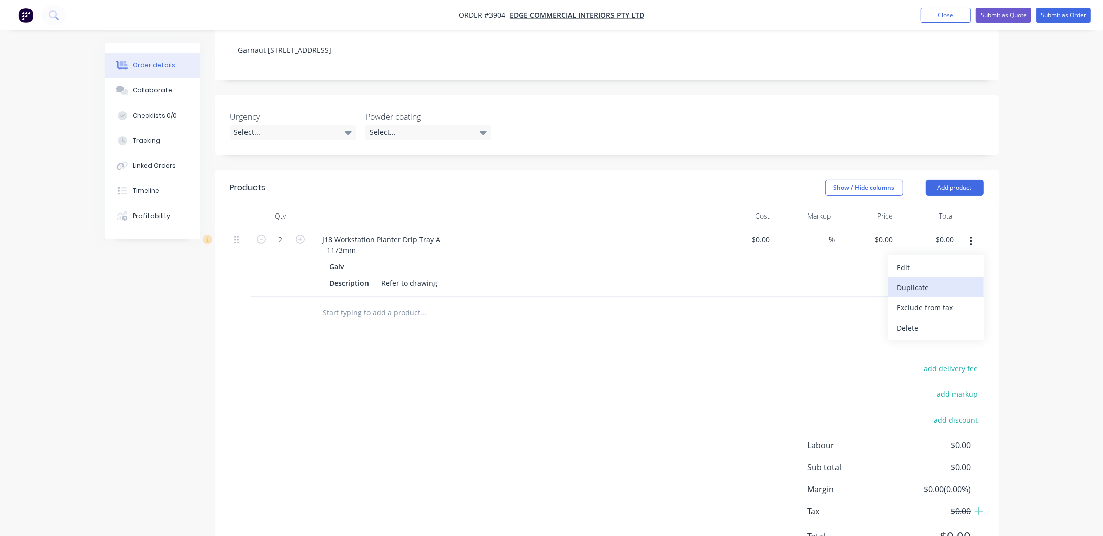
click at [967, 280] on div "Duplicate" at bounding box center [935, 287] width 77 height 15
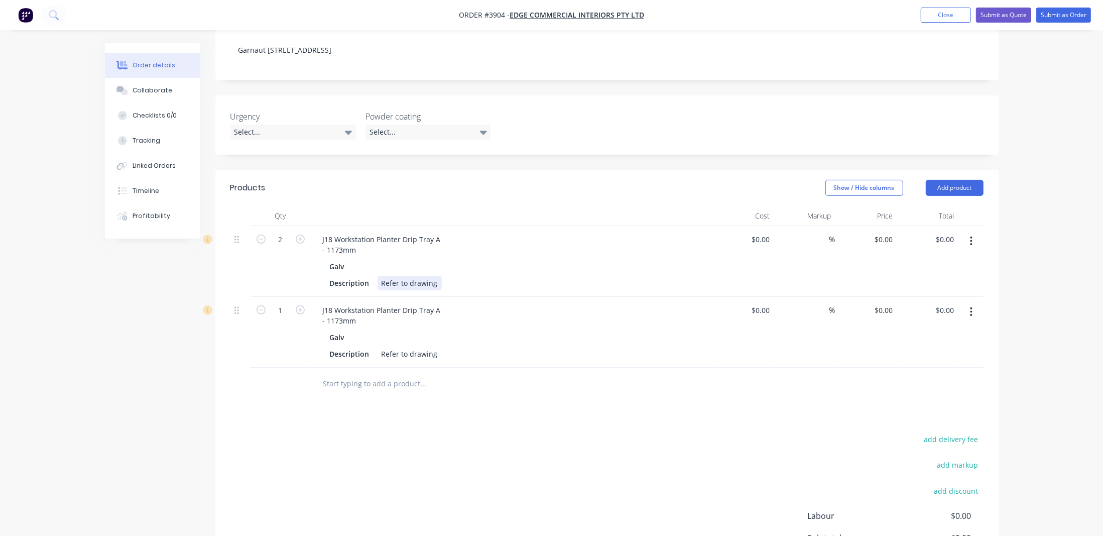
click at [388, 249] on div "J18 Workstation Planter Drip Tray A - 1173mm Galv Description Refer to drawing" at bounding box center [512, 261] width 402 height 71
click at [386, 303] on div "J18 Workstation Planter Drip Tray A - 1173mm" at bounding box center [382, 315] width 134 height 25
drag, startPoint x: 379, startPoint y: 282, endPoint x: 204, endPoint y: 230, distance: 181.6
click at [195, 238] on div "Order details Collaborate Checklists 0/0 Tracking Linked Orders Timeline Profit…" at bounding box center [552, 235] width 914 height 841
paste div
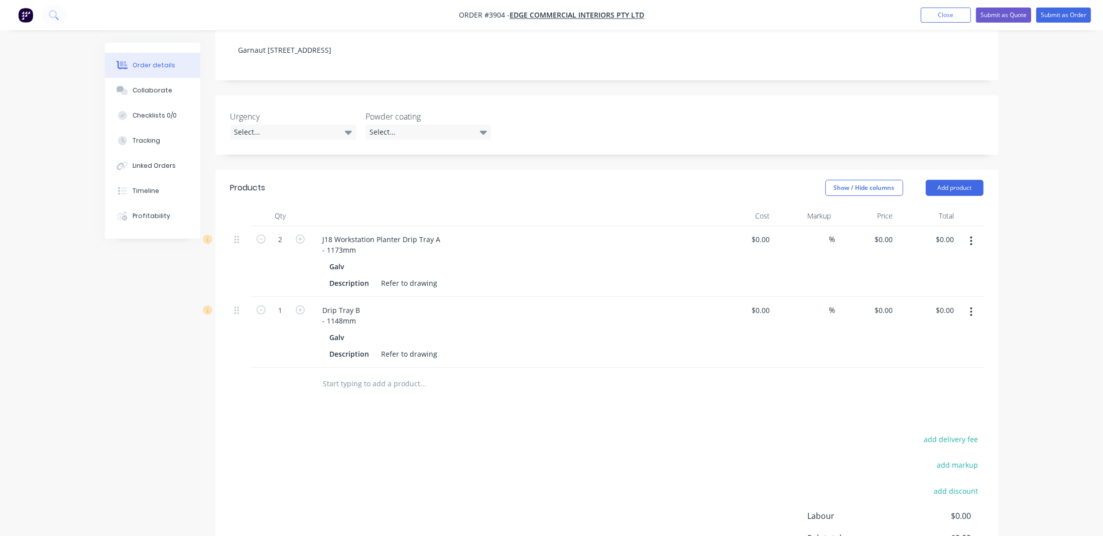
drag, startPoint x: 593, startPoint y: 421, endPoint x: 347, endPoint y: 319, distance: 266.3
click at [585, 432] on div "add delivery fee add markup add discount Labour $0.00 Sub total $0.00 Margin $0…" at bounding box center [606, 529] width 753 height 194
click at [322, 303] on div "Drip Tray B - 1148mm" at bounding box center [342, 315] width 54 height 25
click at [503, 319] on div "Galv" at bounding box center [511, 326] width 363 height 15
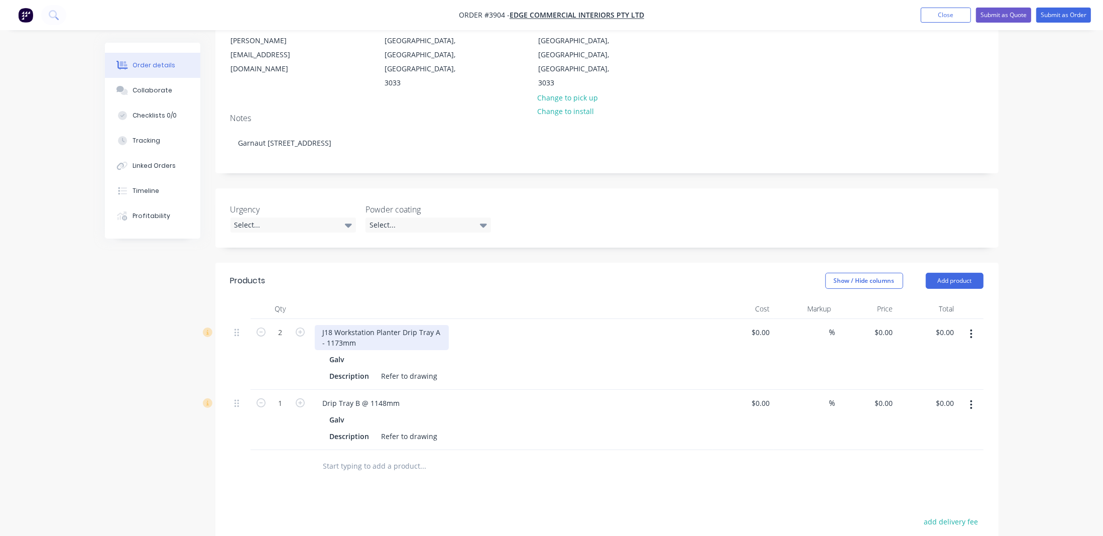
scroll to position [137, 0]
drag, startPoint x: 401, startPoint y: 287, endPoint x: 258, endPoint y: 277, distance: 143.5
click at [258, 317] on div "2 J18 Workstation Planter Drip Tray A - 1173mm Galv Description Refer to drawin…" at bounding box center [606, 352] width 753 height 71
click at [572, 411] on div "Galv" at bounding box center [511, 418] width 363 height 15
click at [402, 323] on div "J18 Workstation Planter Drip Tray A - 1173mm" at bounding box center [382, 335] width 134 height 25
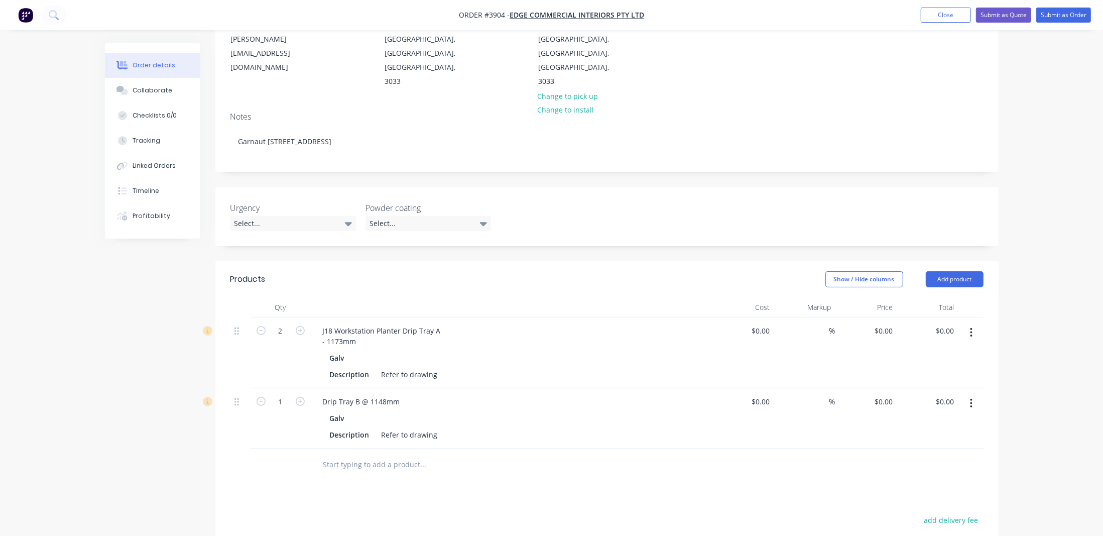
click at [490, 350] on div "Galv" at bounding box center [511, 357] width 363 height 15
click at [299, 397] on icon "button" at bounding box center [300, 401] width 9 height 9
type input "2"
click at [699, 448] on div at bounding box center [606, 464] width 753 height 33
click at [172, 343] on div "Created by [PERSON_NAME] Created [DATE] Required [DATE] Assigned to BM P Status…" at bounding box center [552, 321] width 894 height 831
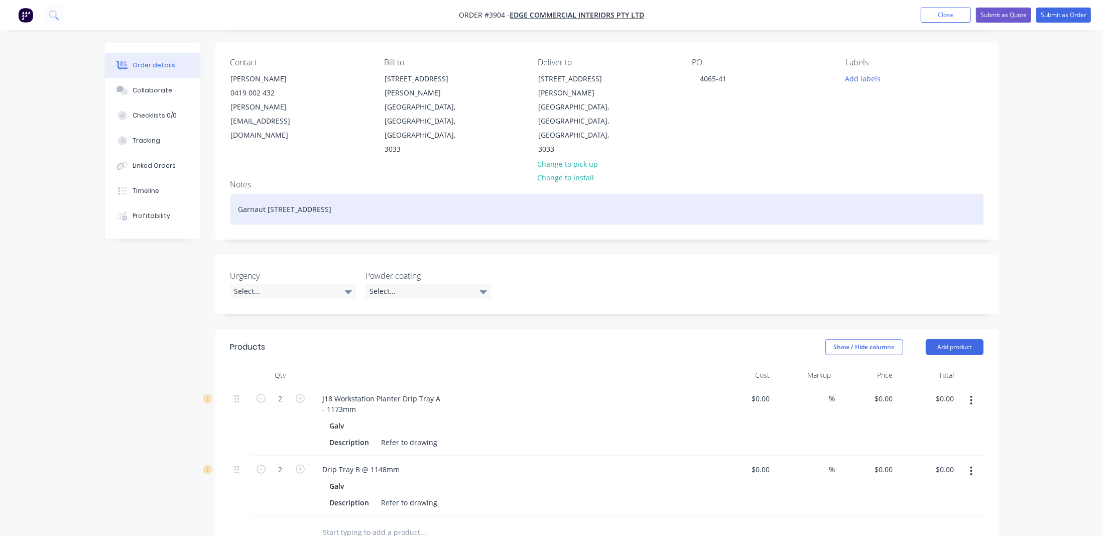
scroll to position [0, 0]
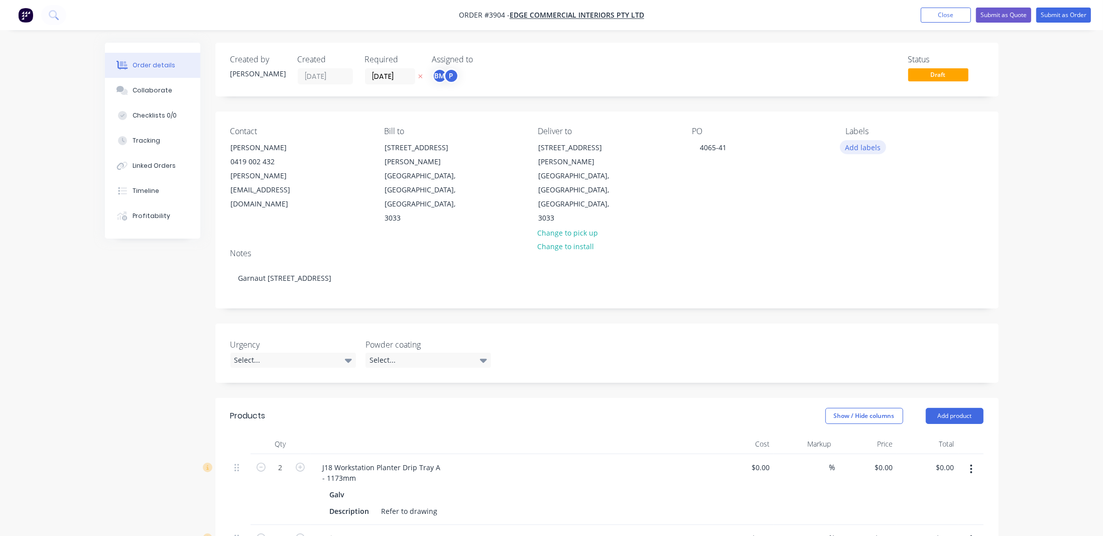
click at [862, 146] on button "Add labels" at bounding box center [863, 147] width 46 height 14
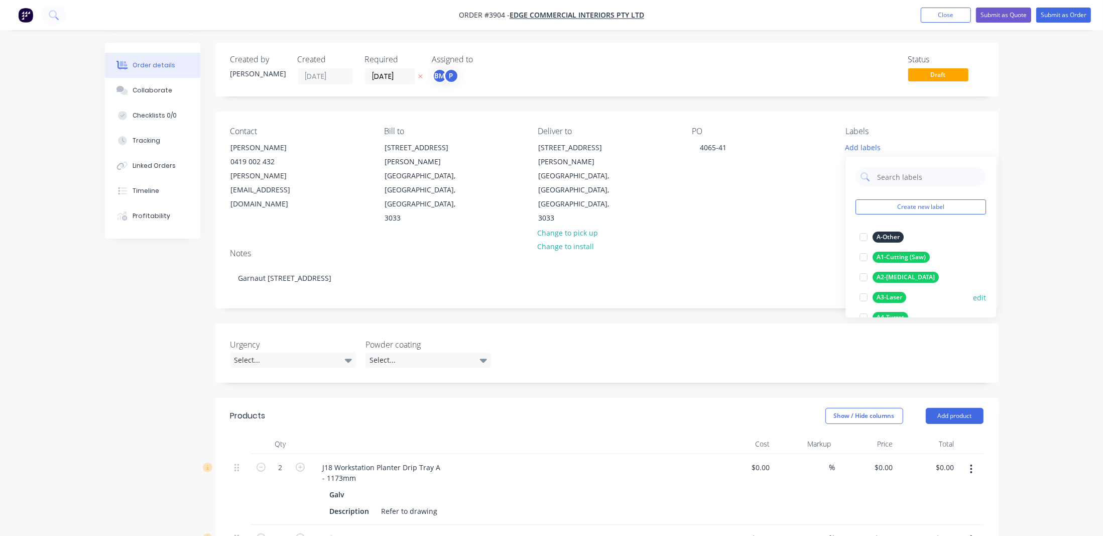
click at [894, 296] on div "A3-Laser" at bounding box center [890, 297] width 34 height 11
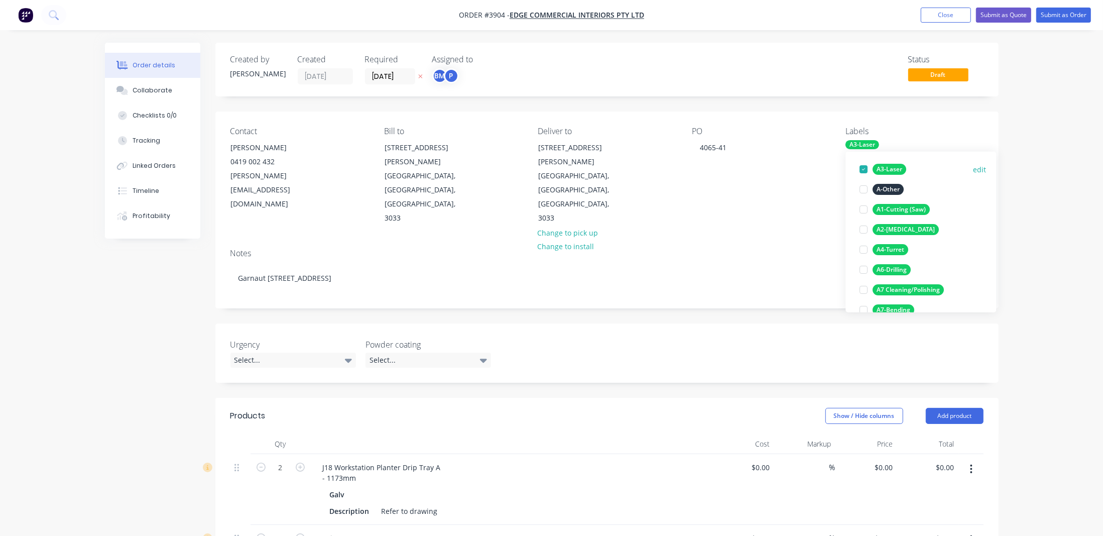
scroll to position [137, 0]
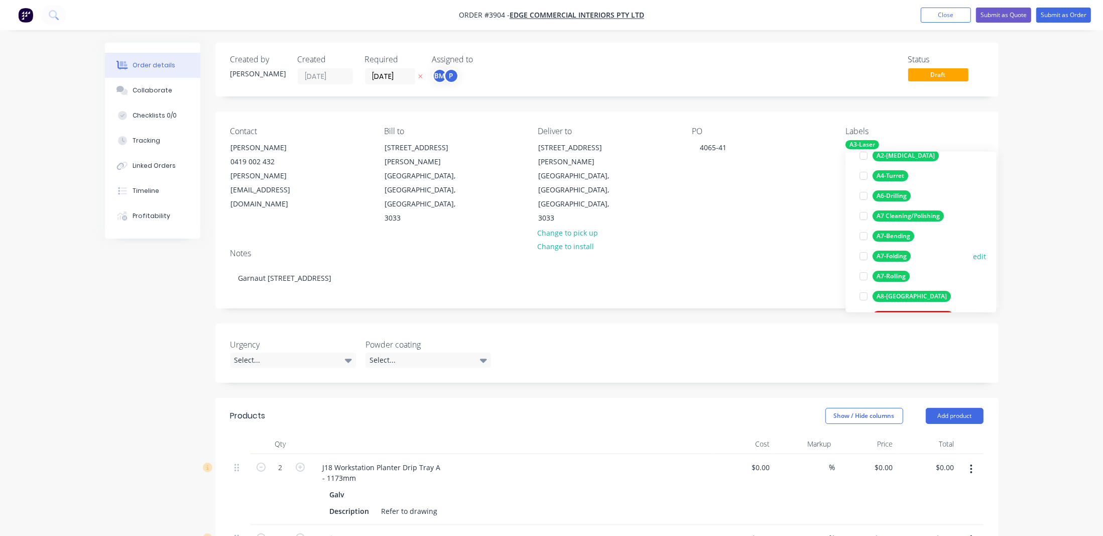
click at [901, 260] on div "A7-Folding" at bounding box center [892, 256] width 38 height 11
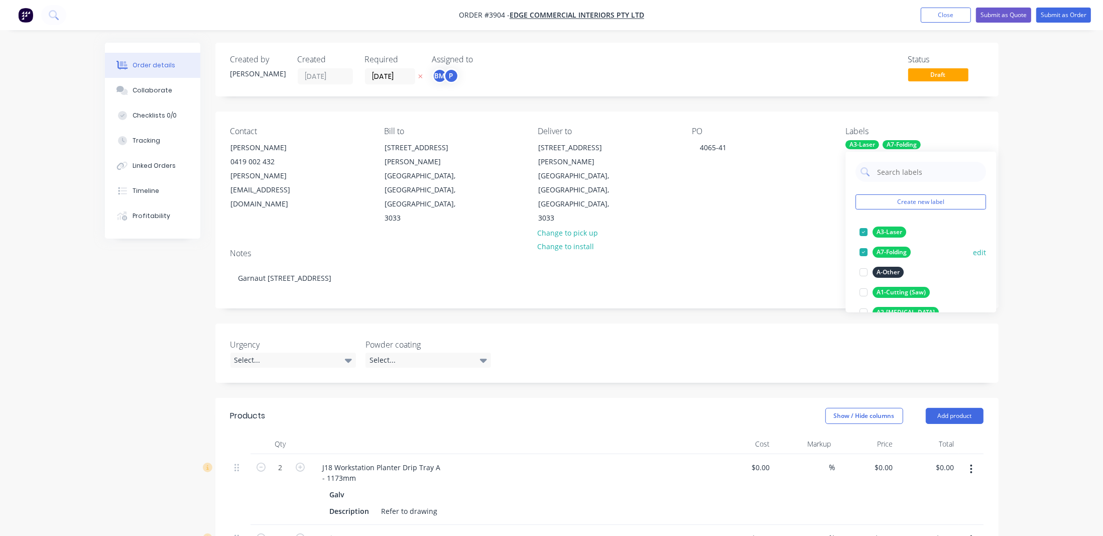
scroll to position [228, 0]
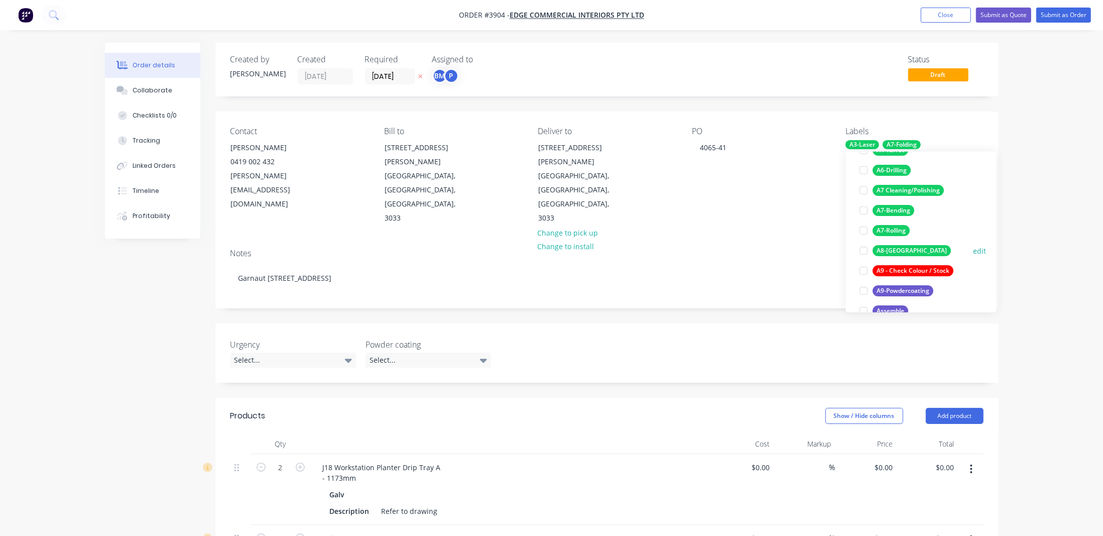
click at [903, 249] on div "A8-[GEOGRAPHIC_DATA]" at bounding box center [912, 250] width 78 height 11
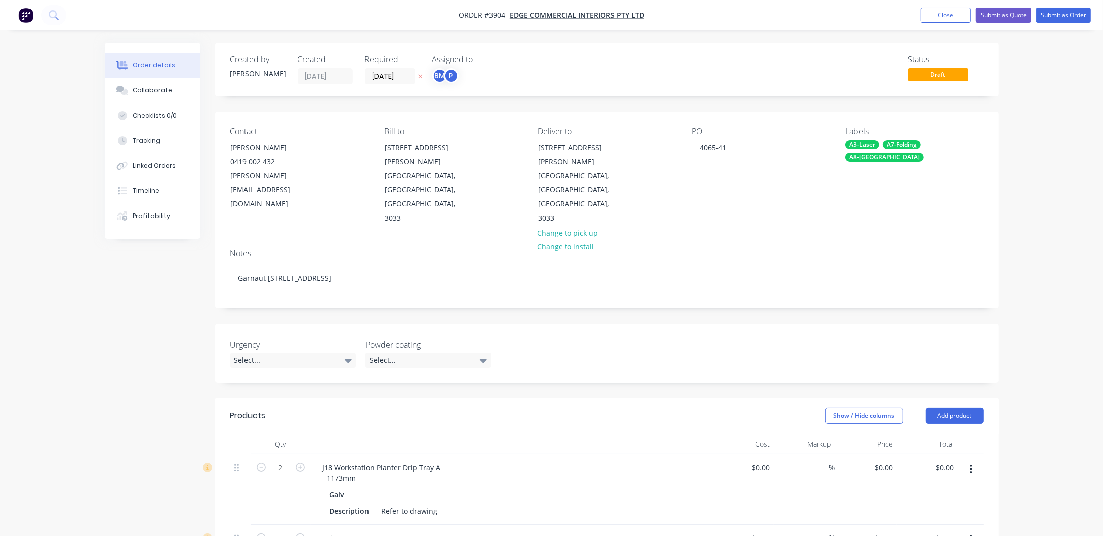
click at [1062, 216] on div "Order details Collaborate Checklists 0/0 Tracking Linked Orders Timeline Profit…" at bounding box center [551, 436] width 1103 height 873
click at [455, 78] on div "P" at bounding box center [451, 75] width 15 height 15
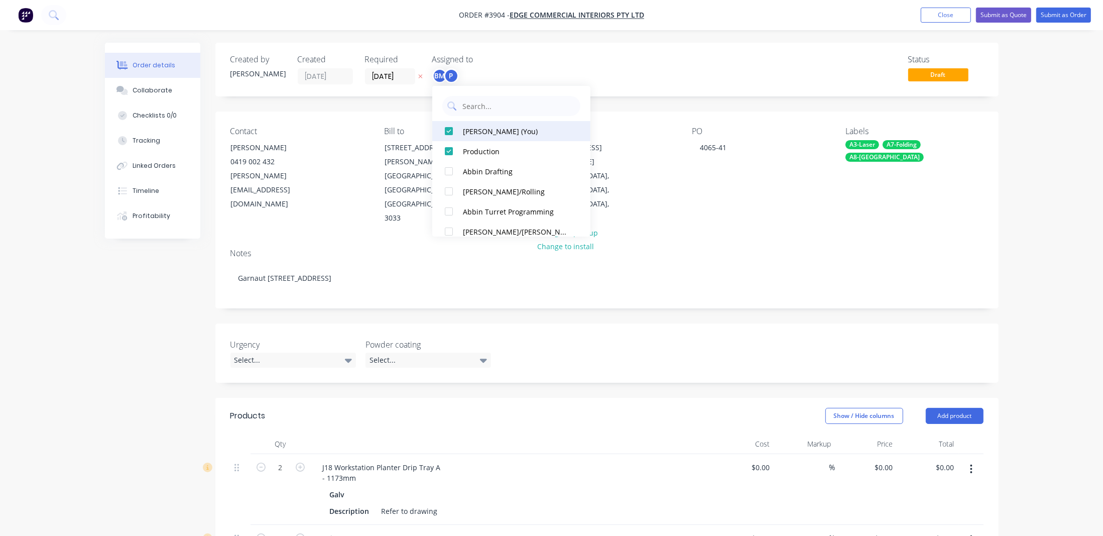
click at [475, 131] on div "[PERSON_NAME] (You)" at bounding box center [516, 131] width 106 height 11
click at [145, 95] on button "Collaborate" at bounding box center [152, 90] width 95 height 25
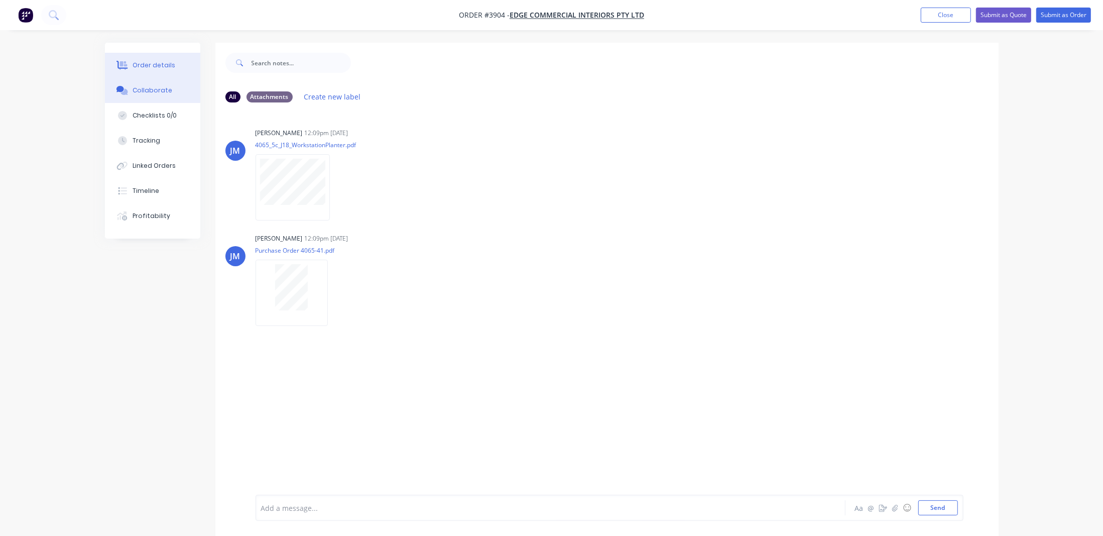
click at [166, 65] on div "Order details" at bounding box center [154, 65] width 43 height 9
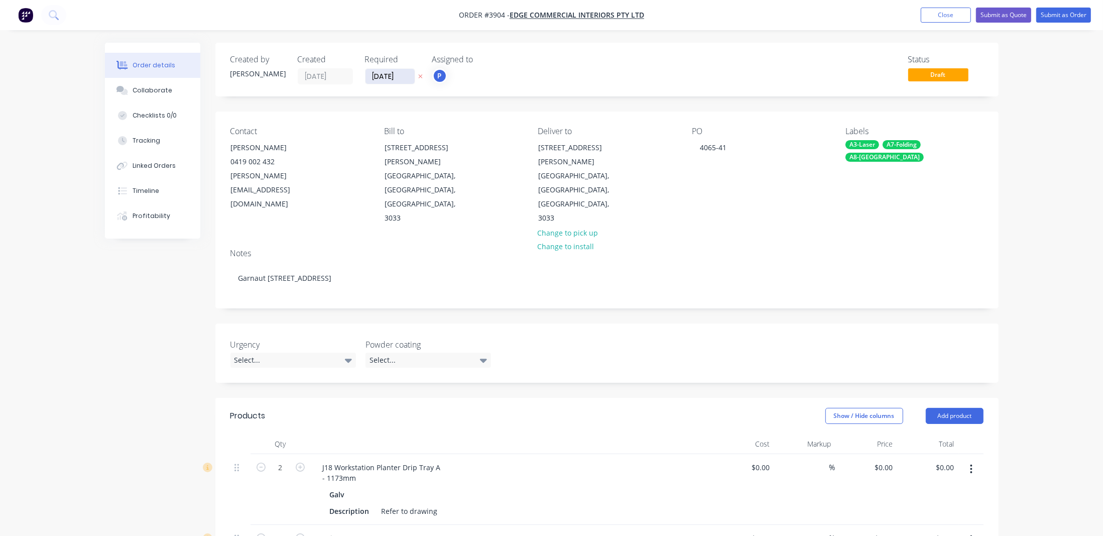
click at [376, 73] on input "[DATE]" at bounding box center [389, 76] width 49 height 15
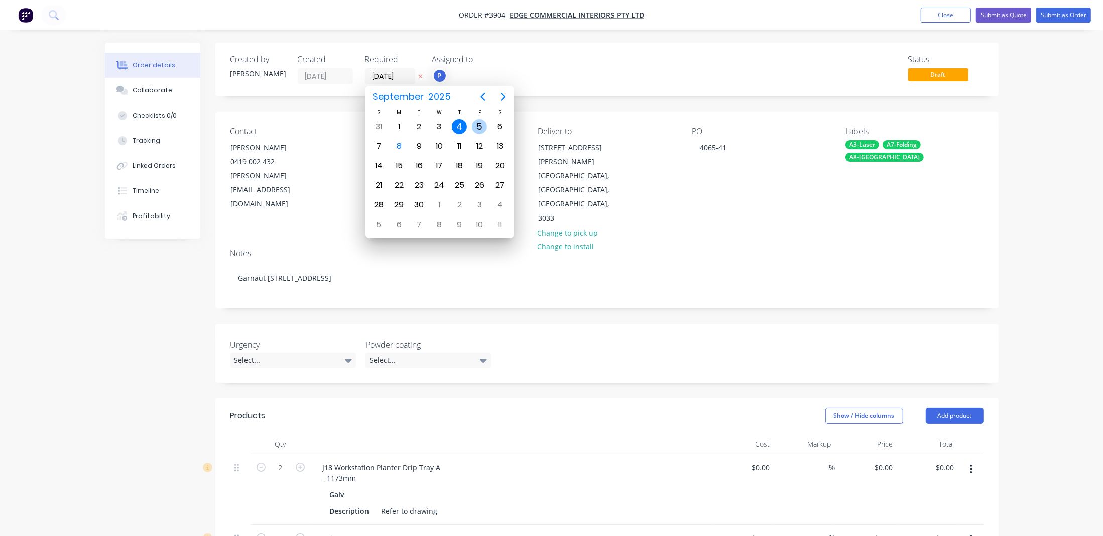
click at [473, 125] on div "5" at bounding box center [479, 126] width 15 height 15
type input "[DATE]"
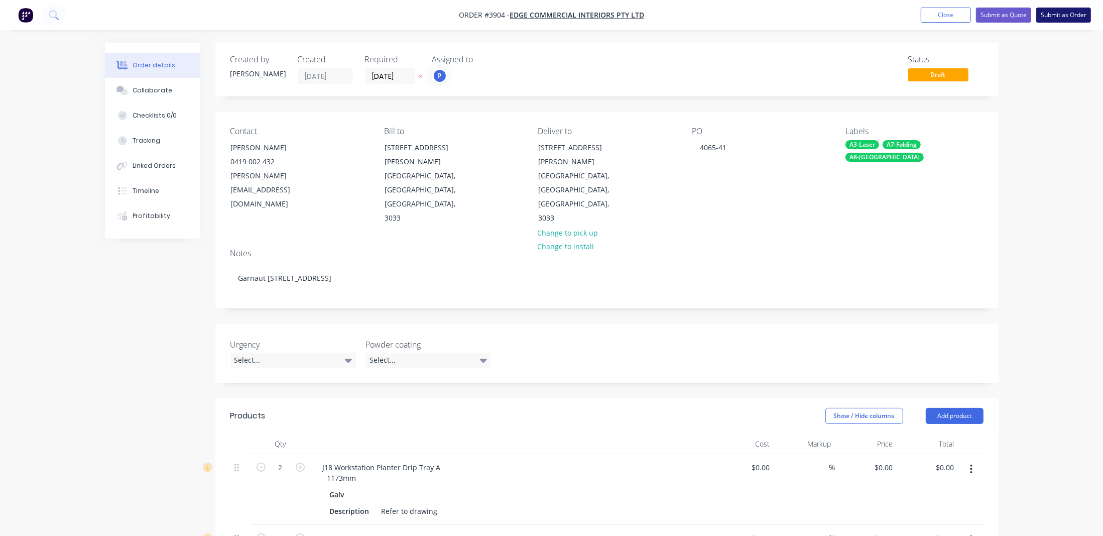
click at [1074, 16] on button "Submit as Order" at bounding box center [1063, 15] width 55 height 15
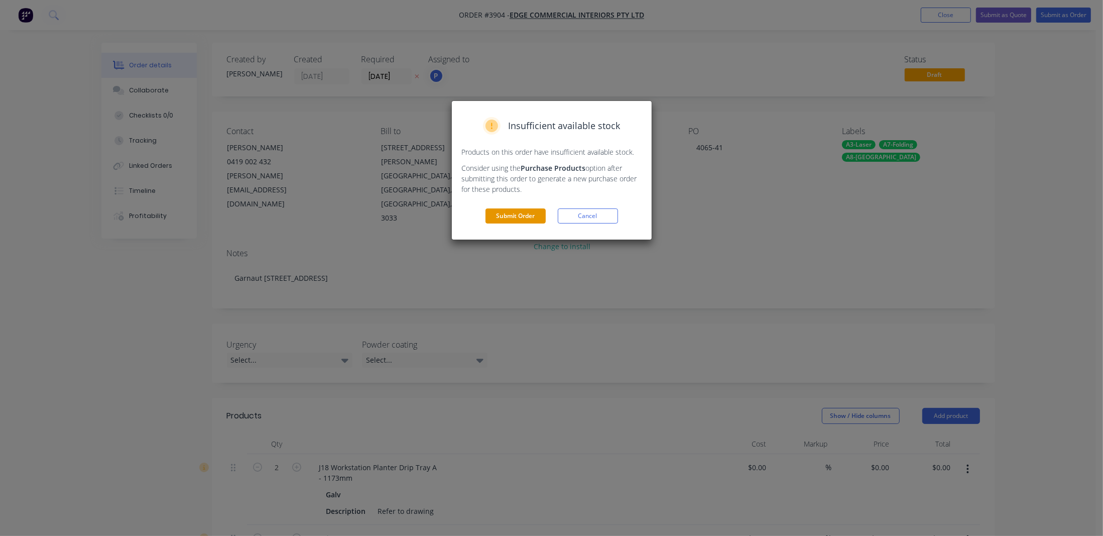
click at [493, 214] on button "Submit Order" at bounding box center [515, 215] width 60 height 15
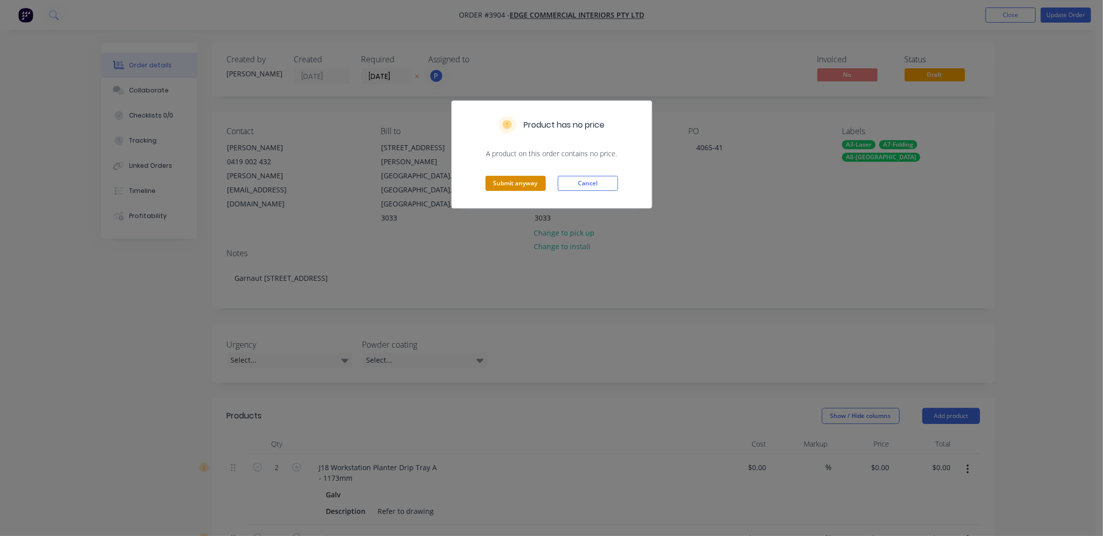
click at [505, 186] on button "Submit anyway" at bounding box center [515, 183] width 60 height 15
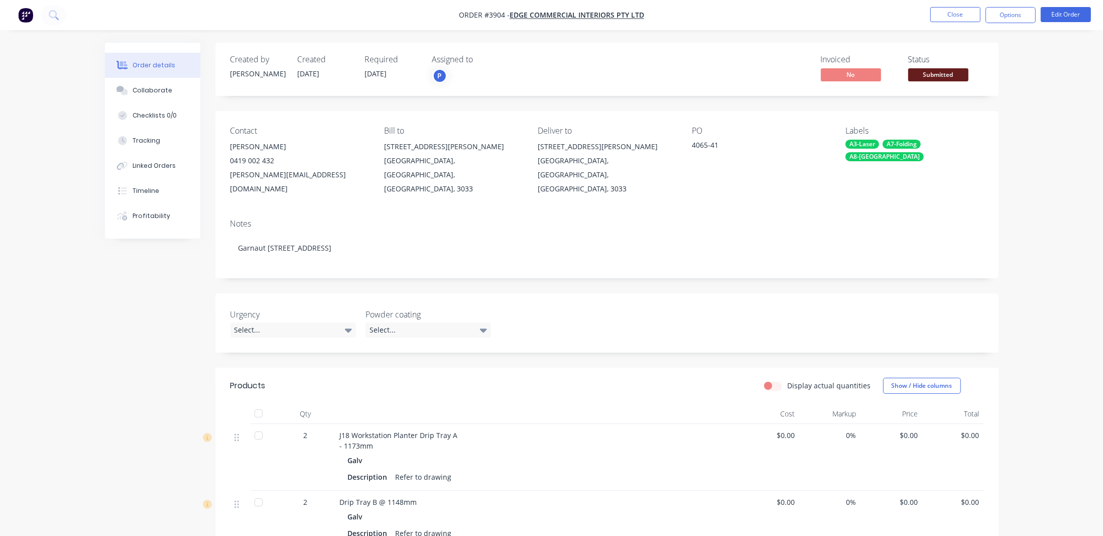
click at [919, 76] on span "Submitted" at bounding box center [938, 74] width 60 height 13
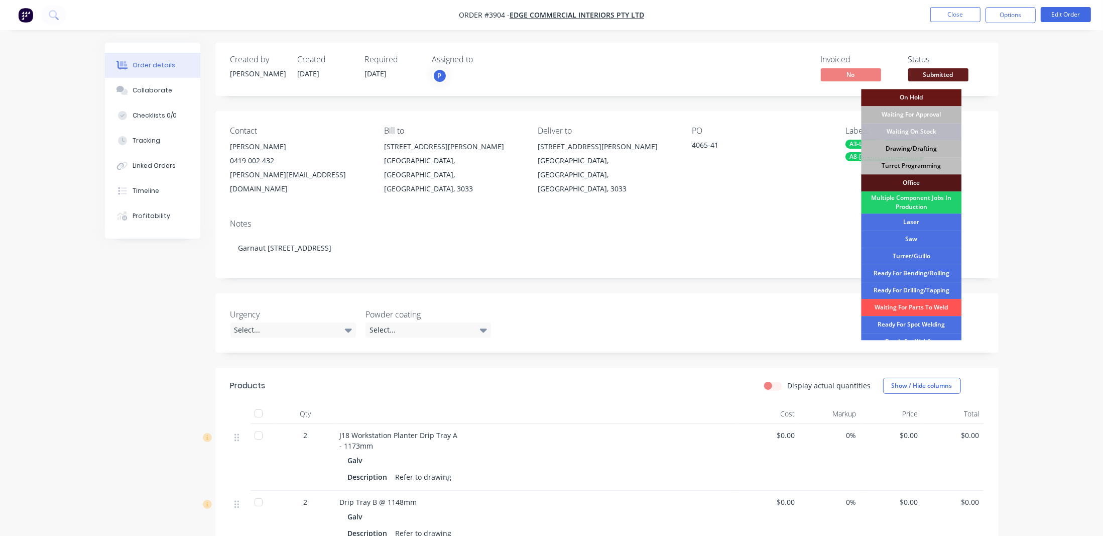
click at [910, 142] on div "Drawing/Drafting" at bounding box center [911, 148] width 100 height 17
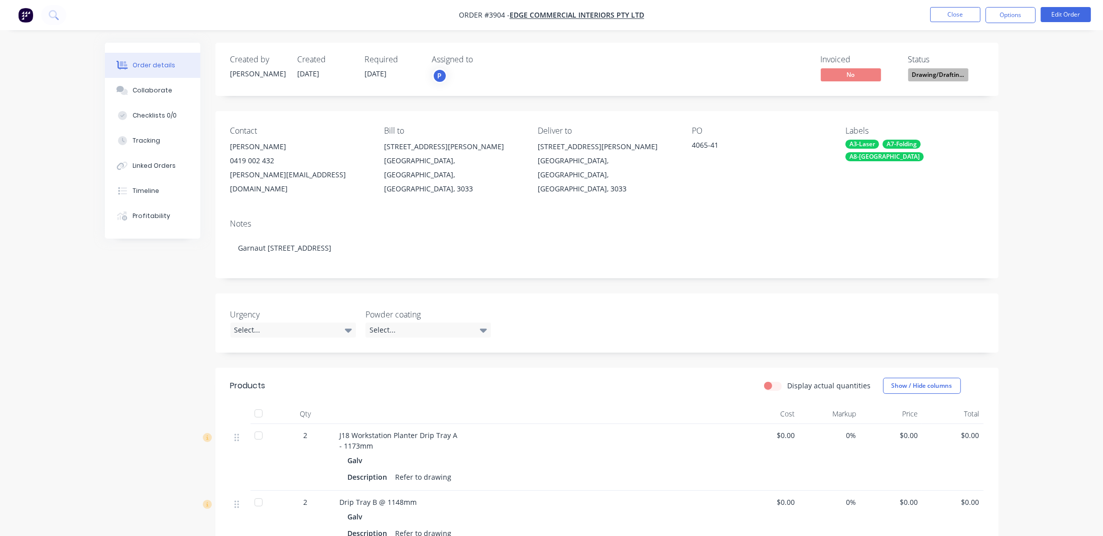
click at [999, 26] on nav "Order #3904 - Edge Commercial Interiors Pty Ltd Close Options Edit Order" at bounding box center [551, 15] width 1103 height 30
click at [1004, 11] on button "Options" at bounding box center [1010, 15] width 50 height 16
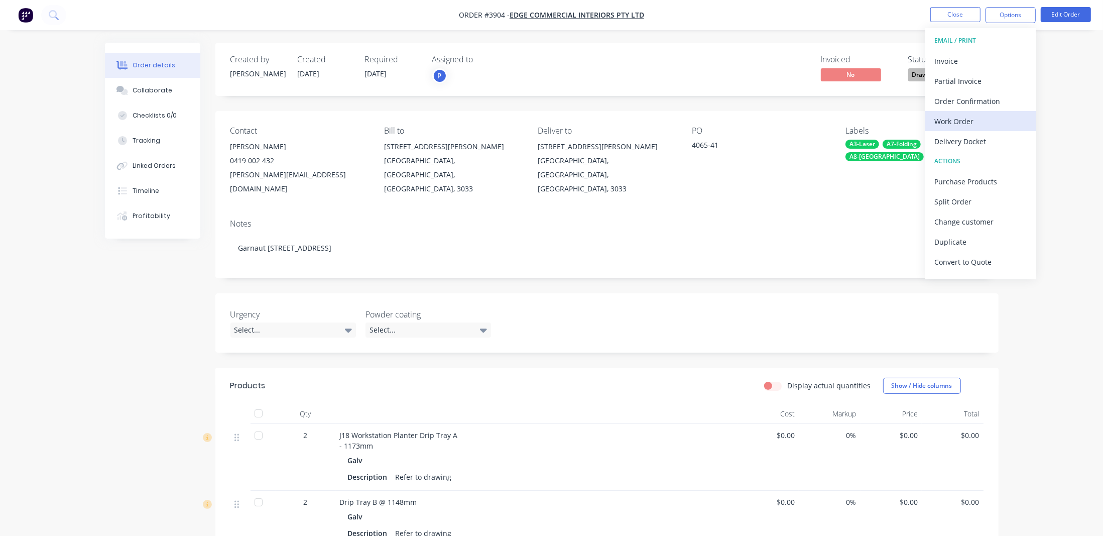
click at [981, 117] on div "Work Order" at bounding box center [980, 121] width 92 height 15
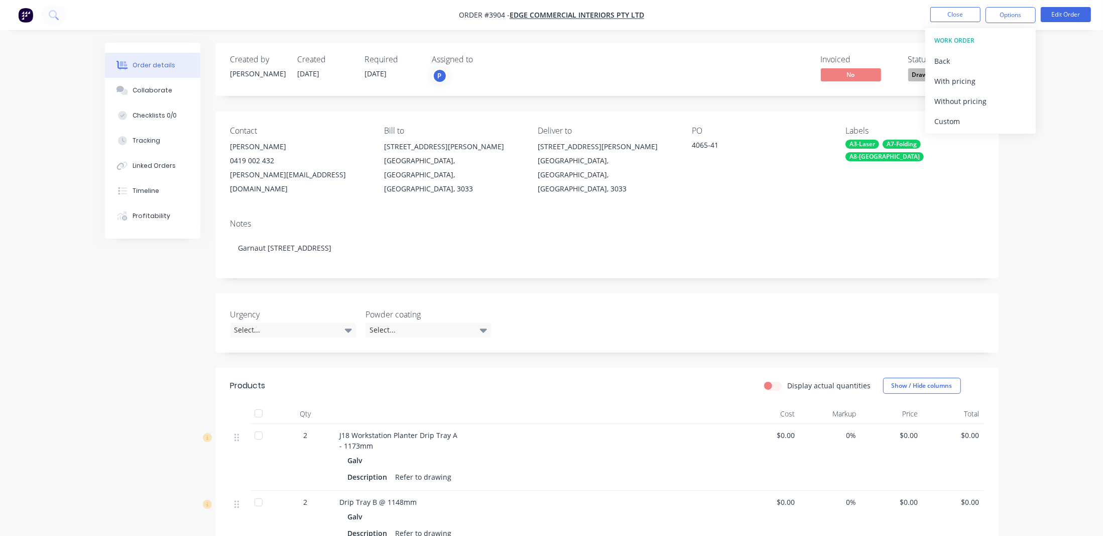
click at [982, 95] on div "Without pricing" at bounding box center [980, 101] width 92 height 15
click at [851, 143] on div "A3-Laser" at bounding box center [862, 144] width 34 height 9
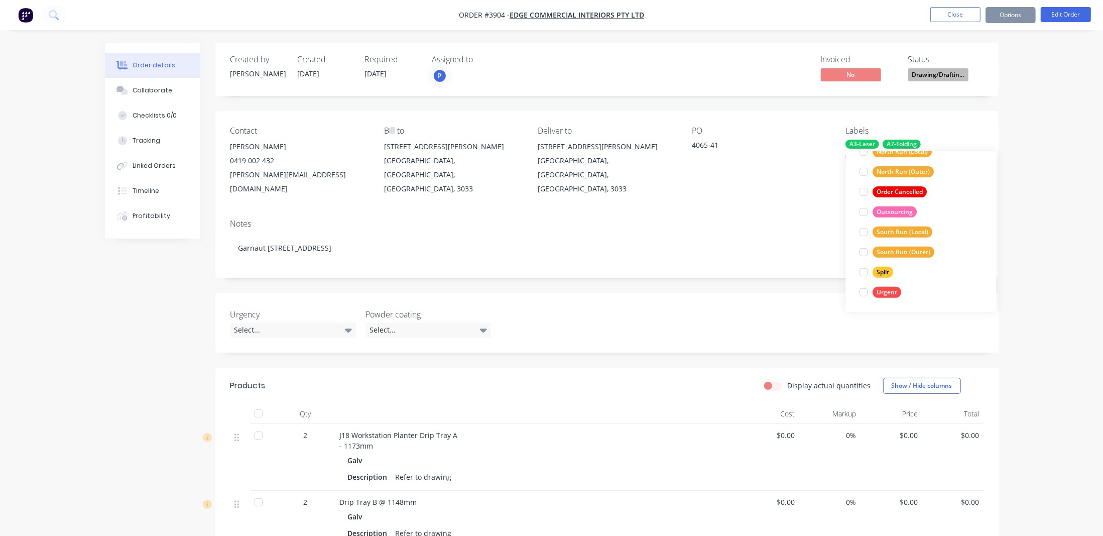
scroll to position [462, 0]
click at [890, 291] on div "Urgent" at bounding box center [887, 291] width 29 height 11
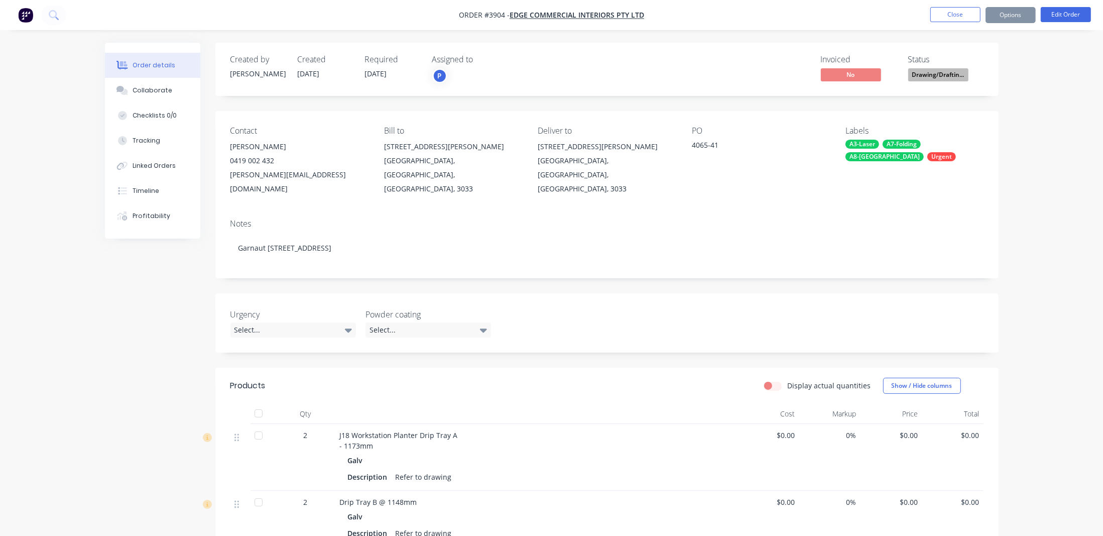
click at [1047, 198] on div "Order details Collaborate Checklists 0/0 Tracking Linked Orders Timeline Profit…" at bounding box center [551, 362] width 1103 height 725
click at [305, 322] on div "Select..." at bounding box center [293, 329] width 126 height 15
click at [276, 359] on div "Urgent this week" at bounding box center [264, 356] width 55 height 13
click at [1076, 18] on button "Edit Order" at bounding box center [1066, 14] width 50 height 15
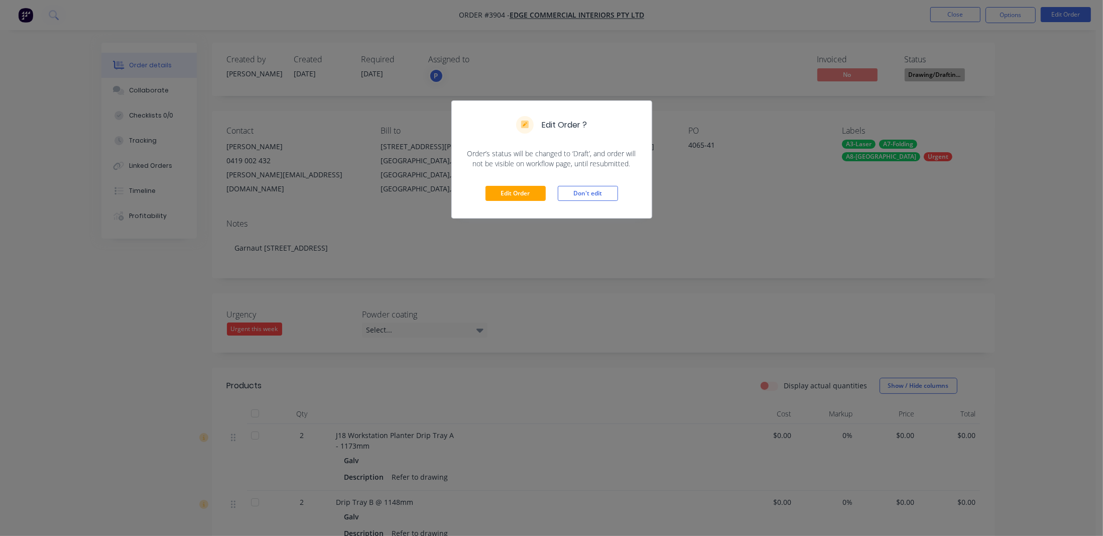
click at [1051, 74] on div "Edit Order ? Order’s status will be changed to ‘Draft’, and order will not be v…" at bounding box center [551, 268] width 1103 height 536
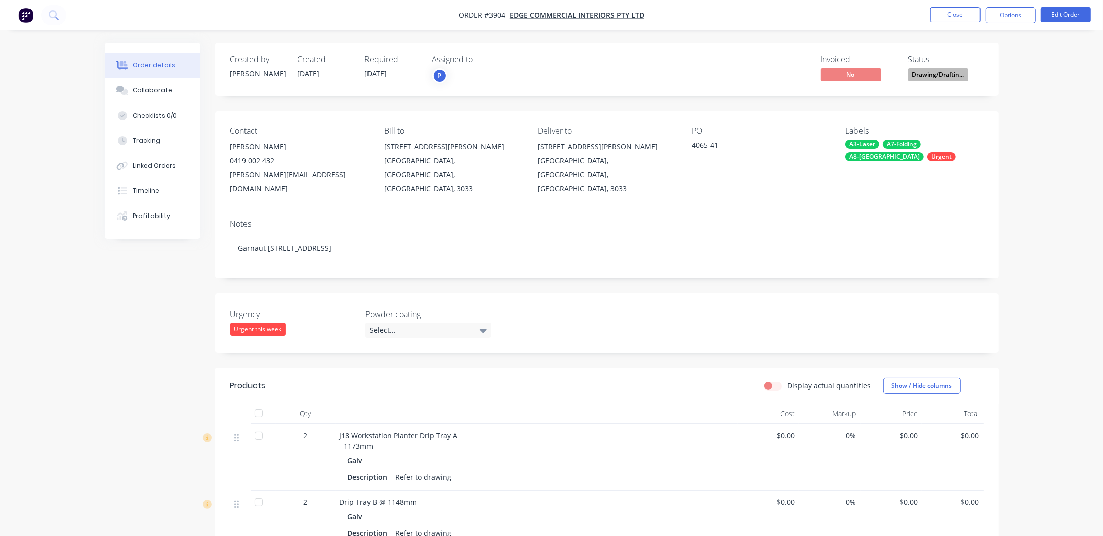
click at [1039, 5] on nav "Order #3904 - Edge Commercial Interiors Pty Ltd Close Options Edit Order" at bounding box center [551, 15] width 1103 height 30
click at [1023, 15] on button "Options" at bounding box center [1010, 15] width 50 height 16
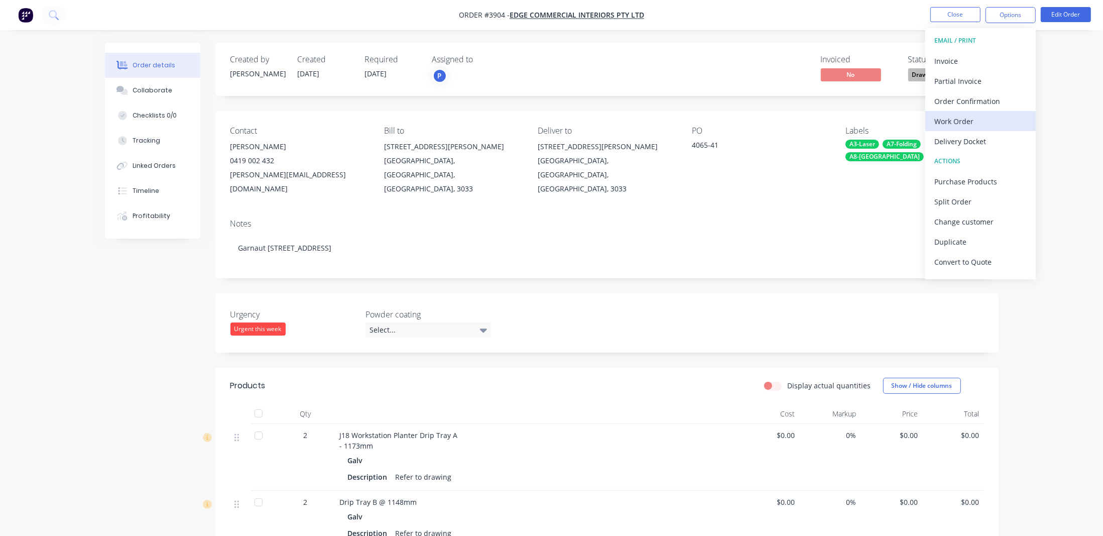
click at [983, 119] on div "Work Order" at bounding box center [980, 121] width 92 height 15
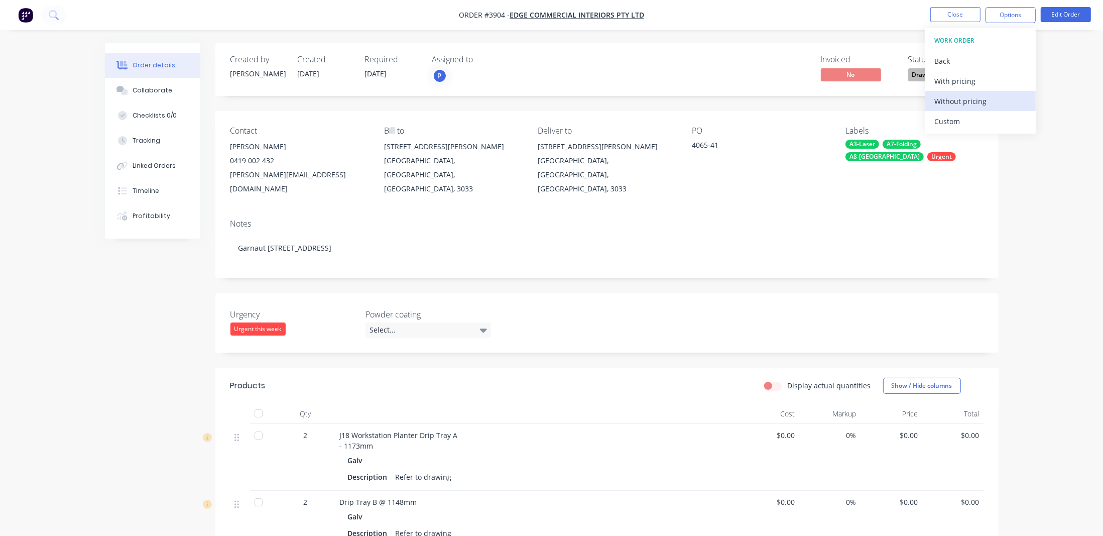
click at [981, 98] on div "Without pricing" at bounding box center [980, 101] width 92 height 15
click at [25, 170] on div "Order details Collaborate Checklists 0/0 Tracking Linked Orders Timeline Profit…" at bounding box center [551, 362] width 1103 height 725
click at [974, 13] on button "Close" at bounding box center [955, 14] width 50 height 15
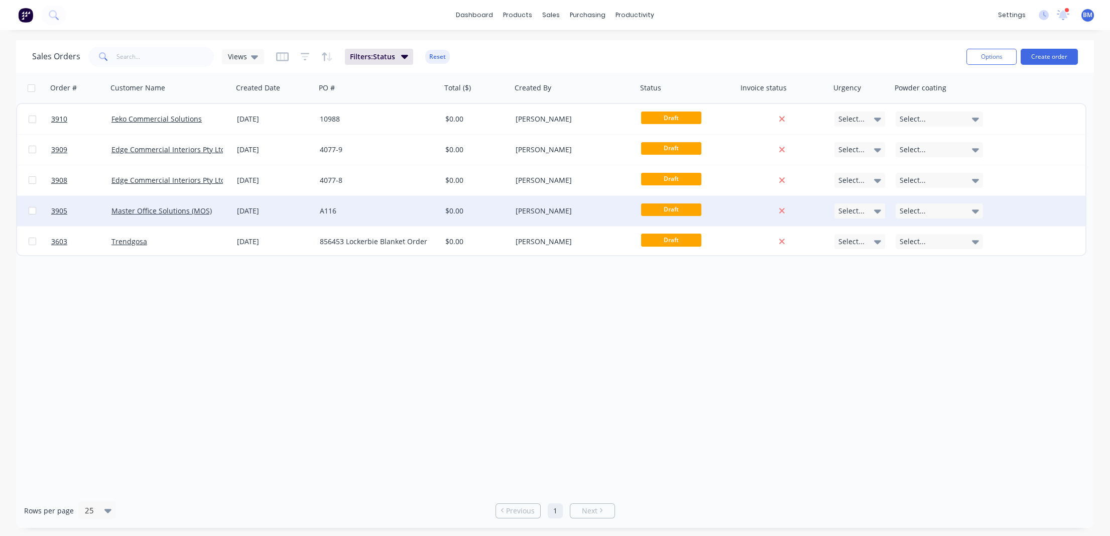
click at [264, 216] on div "[DATE]" at bounding box center [274, 211] width 83 height 30
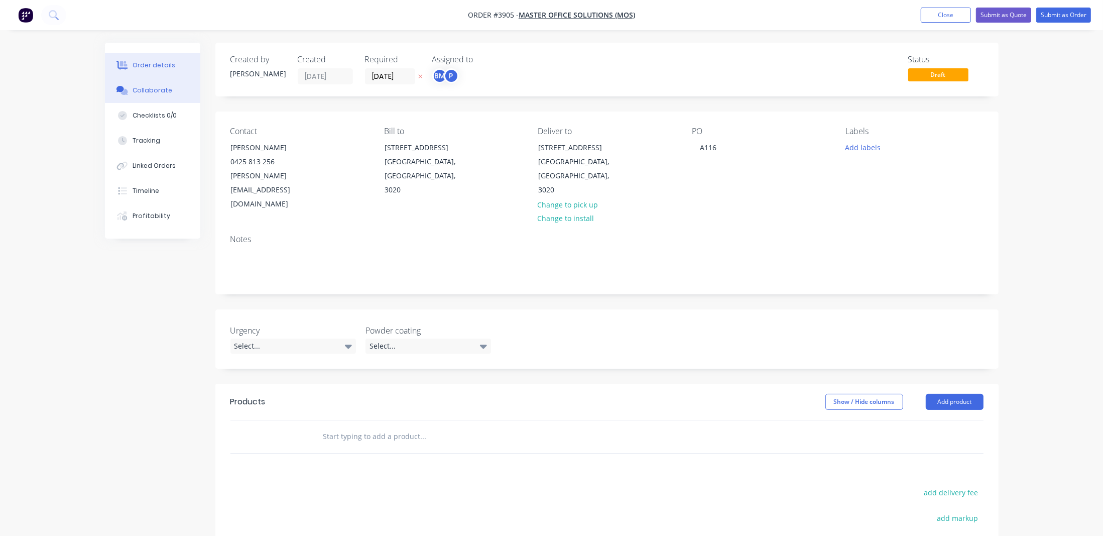
click at [170, 98] on button "Collaborate" at bounding box center [152, 90] width 95 height 25
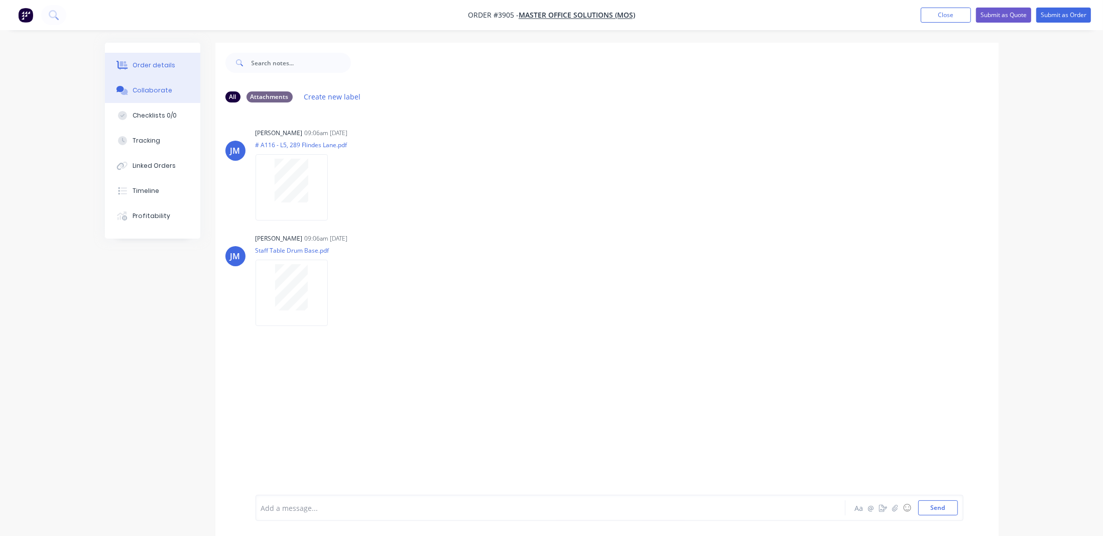
click at [166, 69] on div "Order details" at bounding box center [154, 65] width 43 height 9
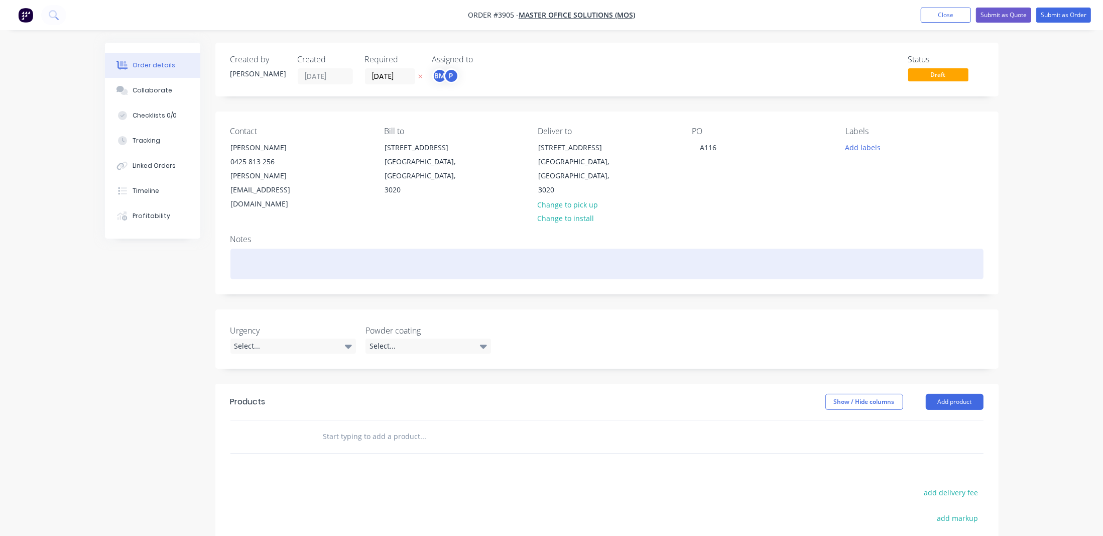
click at [322, 248] on div at bounding box center [606, 263] width 753 height 31
paste div
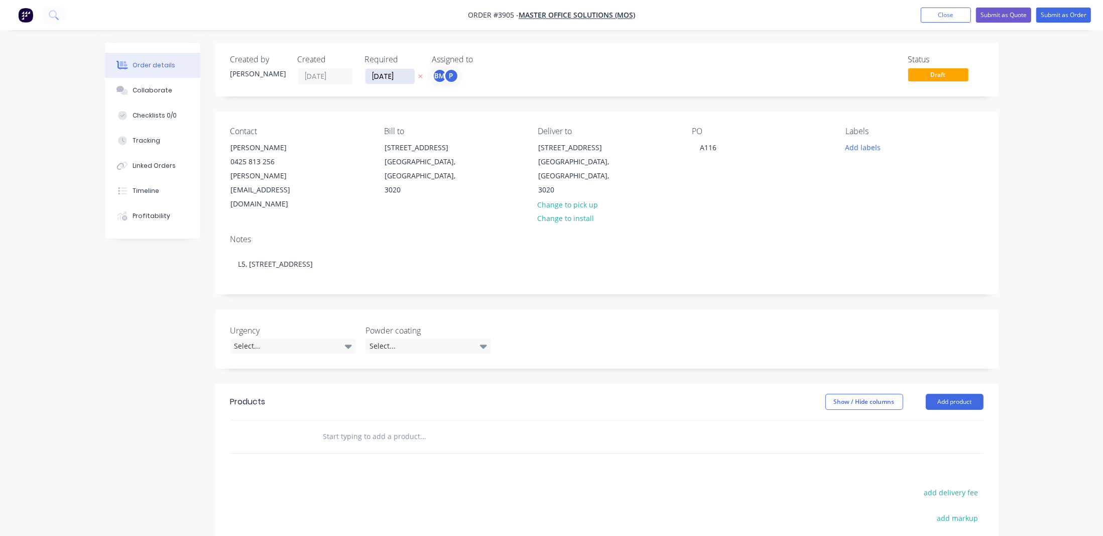
click at [414, 75] on input "[DATE]" at bounding box center [389, 76] width 49 height 15
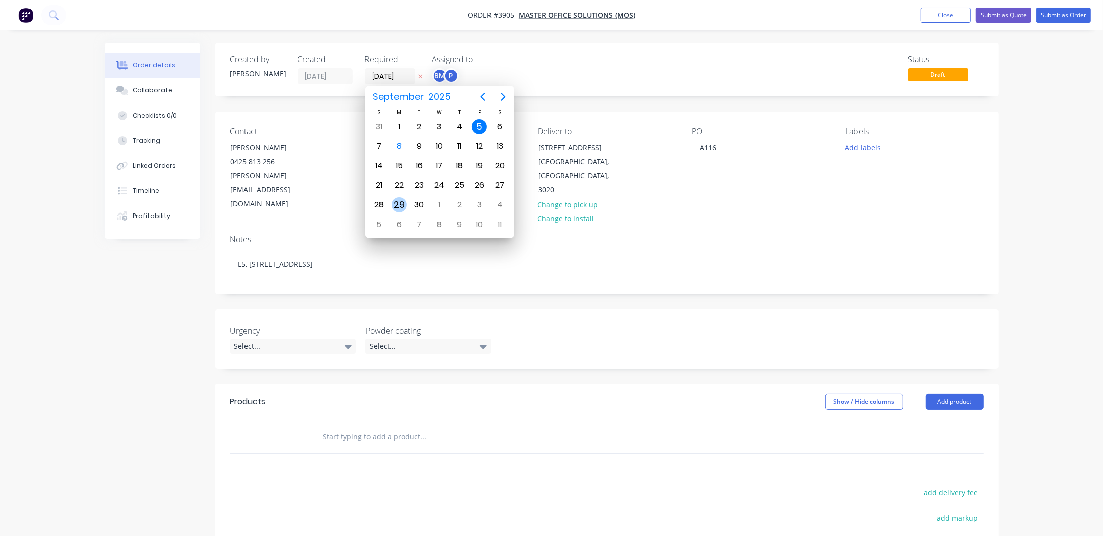
click at [399, 205] on div "29" at bounding box center [399, 204] width 15 height 15
type input "[DATE]"
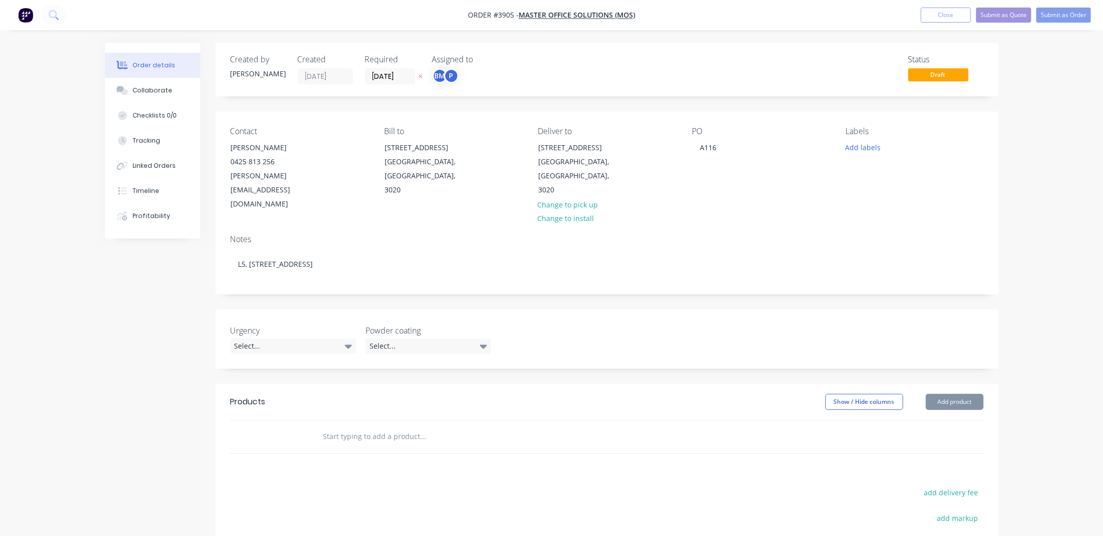
click at [584, 95] on div "Created by [PERSON_NAME] Created [DATE] Required [DATE] Assigned to BM P Status…" at bounding box center [606, 70] width 783 height 54
click at [450, 74] on div "P" at bounding box center [451, 75] width 15 height 15
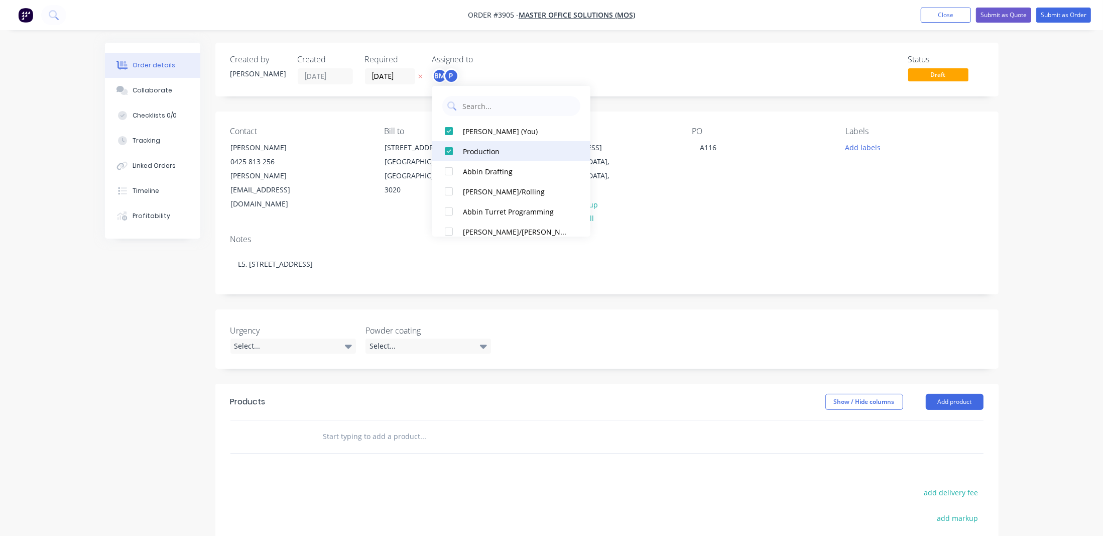
click at [445, 139] on div at bounding box center [449, 131] width 20 height 20
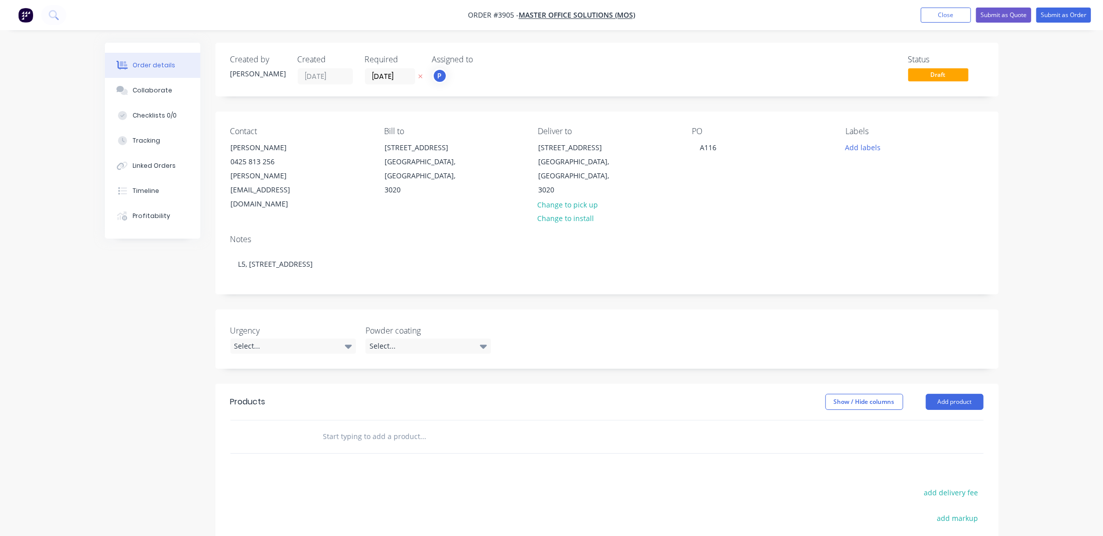
click at [588, 54] on div "Created by [PERSON_NAME] Created [DATE] Required [DATE] Assigned to P Status Dr…" at bounding box center [606, 70] width 783 height 54
click at [953, 394] on button "Add product" at bounding box center [955, 402] width 58 height 16
click at [943, 420] on div "Product catalogue" at bounding box center [935, 427] width 77 height 15
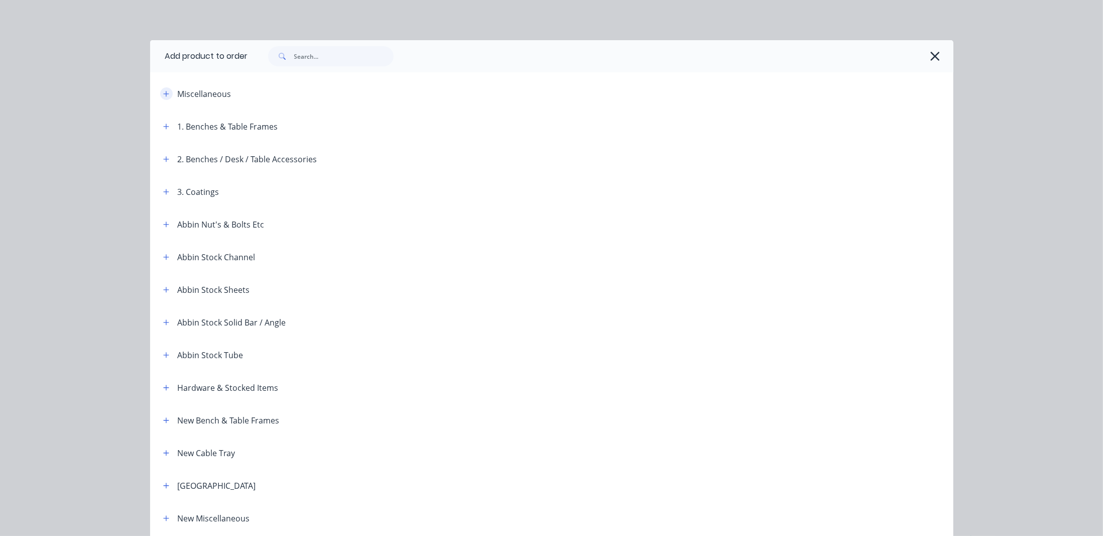
click at [164, 97] on button "button" at bounding box center [166, 93] width 13 height 13
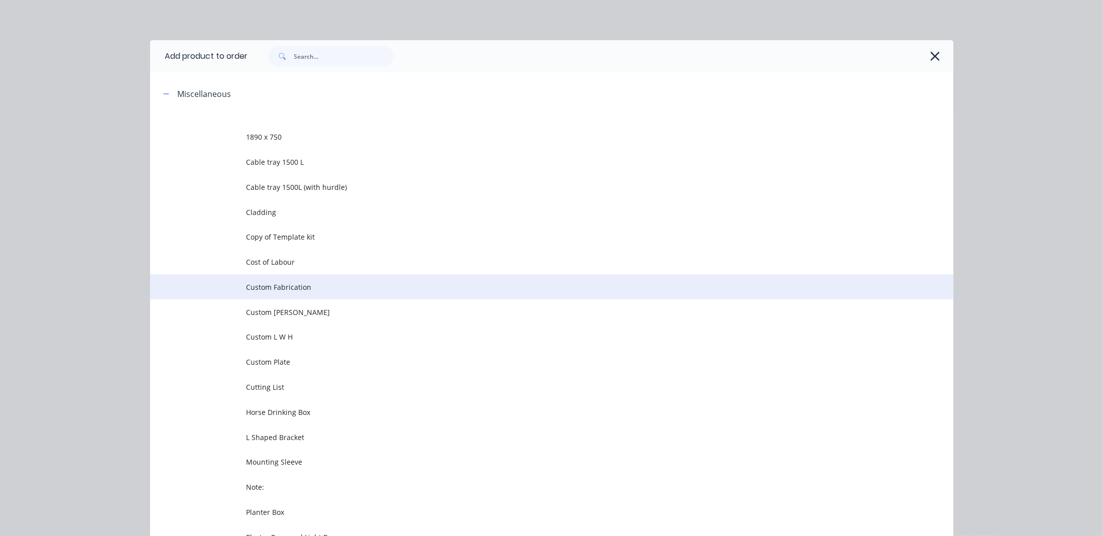
click at [361, 277] on td "Custom Fabrication" at bounding box center [599, 286] width 707 height 25
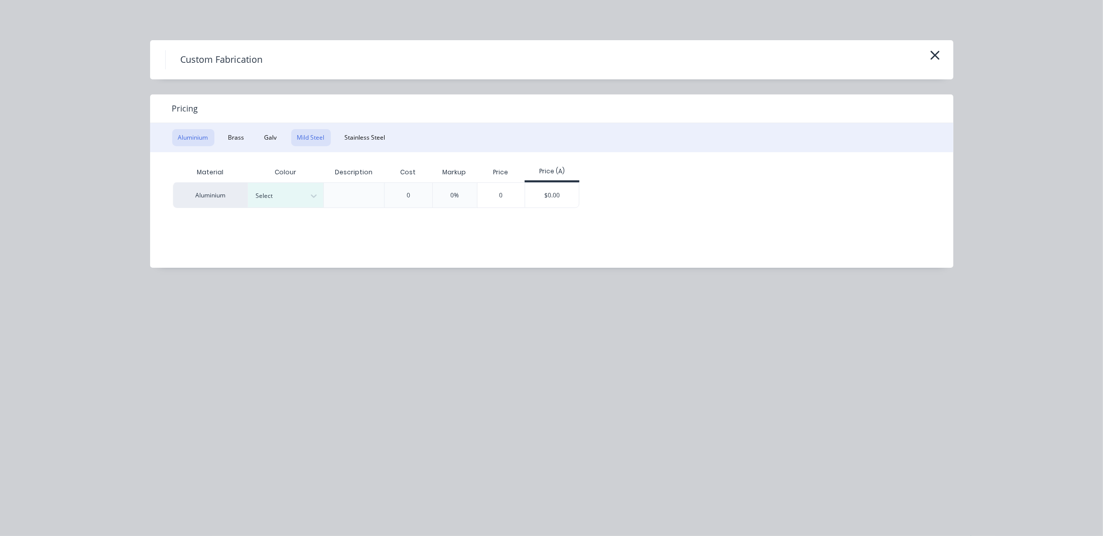
click at [320, 134] on button "Mild Steel" at bounding box center [311, 137] width 40 height 17
click at [483, 198] on div "$0.00" at bounding box center [477, 195] width 54 height 24
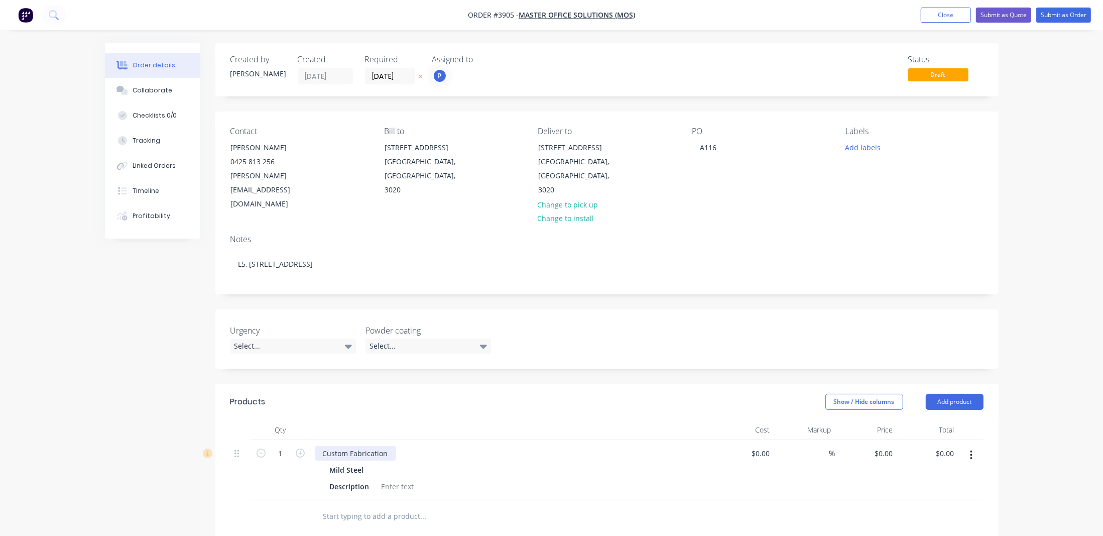
click at [386, 446] on div "Custom Fabrication" at bounding box center [355, 453] width 81 height 15
drag, startPoint x: 390, startPoint y: 425, endPoint x: 236, endPoint y: 410, distance: 153.9
click at [235, 420] on div "Qty Cost Markup Price Total 1 Custom Fabrication Mild Steel Description $0.00 $…" at bounding box center [606, 460] width 753 height 80
paste div
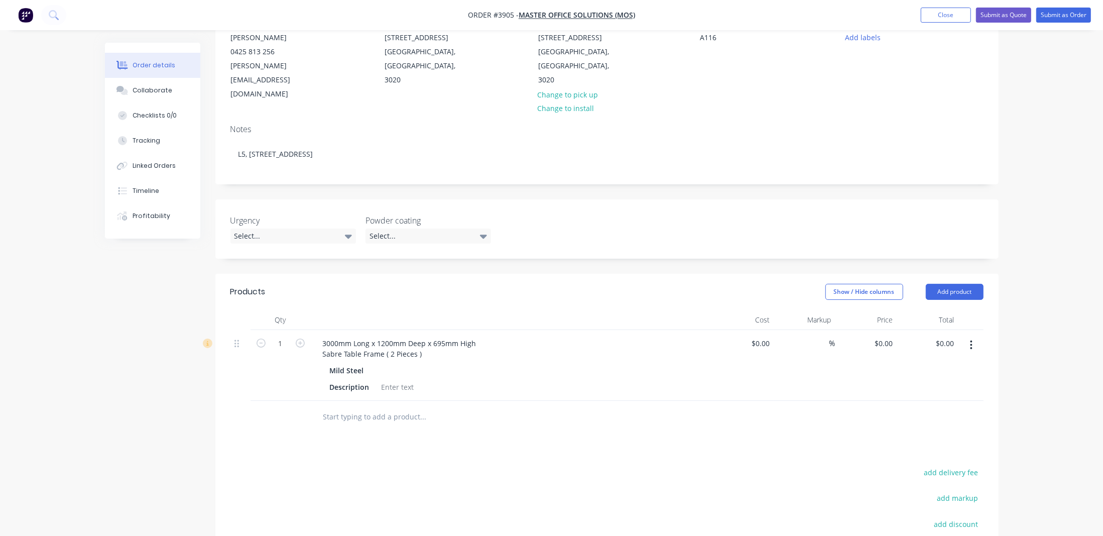
scroll to position [144, 0]
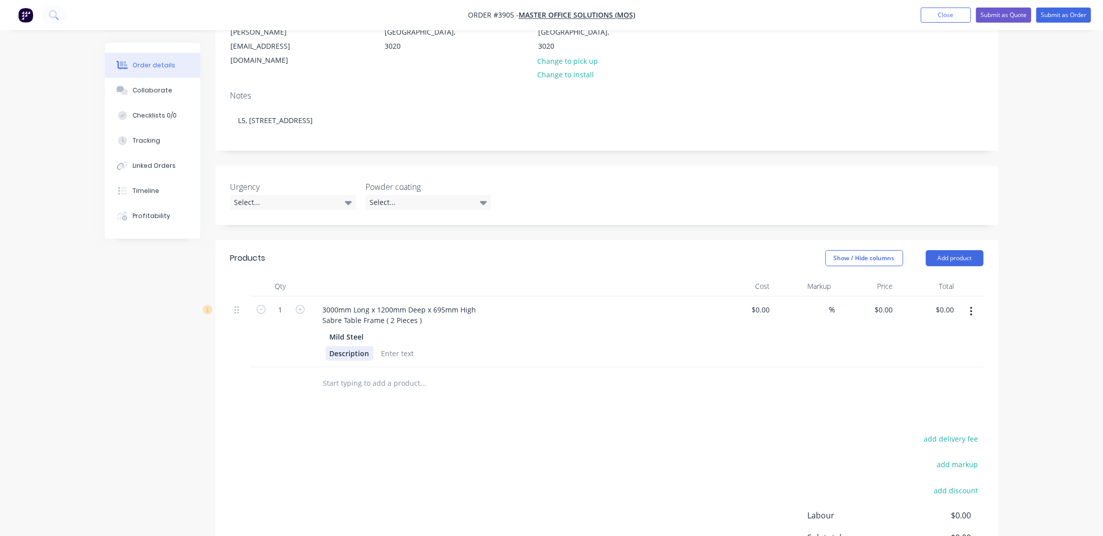
click at [351, 346] on div "Description" at bounding box center [350, 353] width 48 height 15
drag, startPoint x: 355, startPoint y: 323, endPoint x: 311, endPoint y: 321, distance: 44.2
click at [306, 321] on div "1 3000mm Long x 1200mm Deep x 695mm High Sabre Table Frame ( 2 Pieces ) Mild St…" at bounding box center [606, 331] width 753 height 71
click at [366, 346] on div at bounding box center [369, 353] width 41 height 15
click at [411, 367] on div at bounding box center [491, 383] width 361 height 33
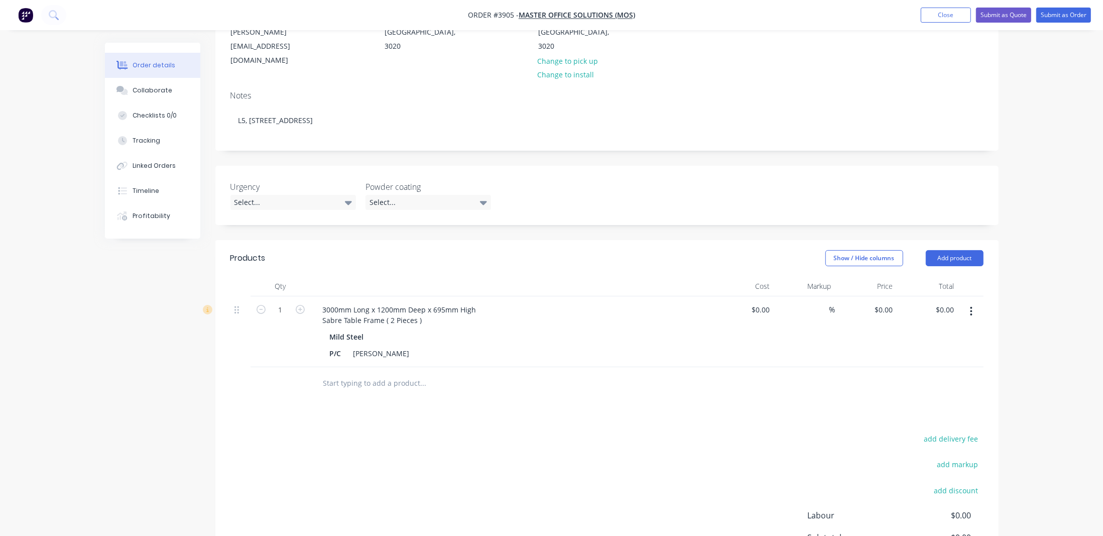
click at [981, 296] on div at bounding box center [970, 331] width 25 height 71
click at [980, 302] on button "button" at bounding box center [971, 311] width 24 height 18
click at [527, 373] on div at bounding box center [465, 383] width 301 height 20
click at [350, 373] on input "text" at bounding box center [423, 383] width 201 height 20
click at [507, 382] on div "Products Show / Hide columns Add product Qty Cost Markup Price Total 1 3000mm L…" at bounding box center [606, 440] width 783 height 401
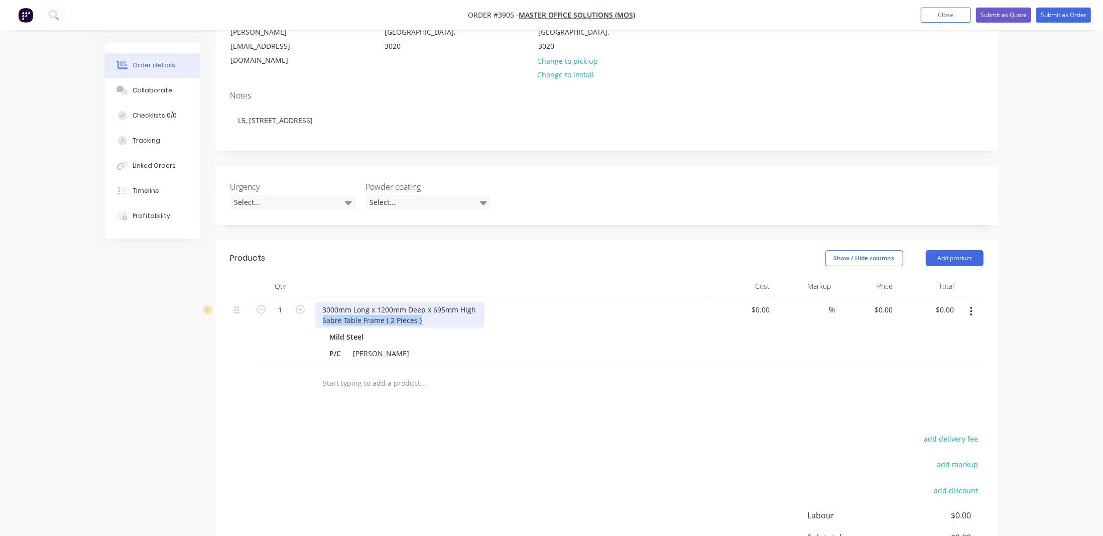
drag, startPoint x: 434, startPoint y: 292, endPoint x: 312, endPoint y: 294, distance: 122.0
click at [312, 296] on div "3000mm Long x 1200mm Deep x 695mm High Sabre Table Frame ( 2 Pieces ) Mild Stee…" at bounding box center [512, 331] width 402 height 71
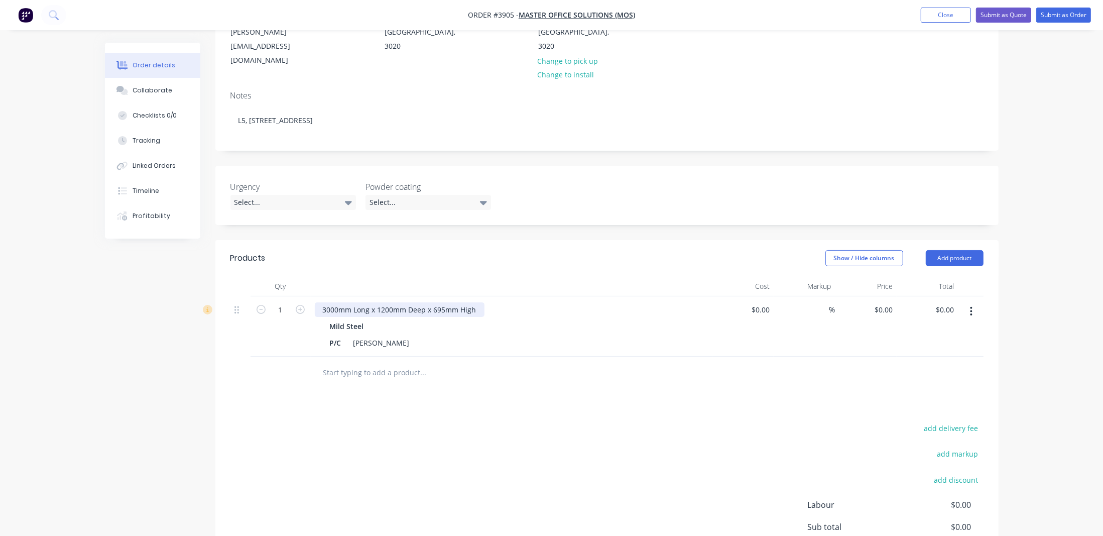
click at [321, 302] on div "3000mm Long x 1200mm Deep x 695mm High" at bounding box center [400, 309] width 170 height 15
click at [428, 302] on div "Sabre Table Frame ( 2 Pieces ) 3000mm Long x 1200mm Deep x 695mm High" at bounding box center [450, 309] width 271 height 15
click at [422, 302] on div "Sabre Table Frame ( 2 Pieces ) 3000mm Long x 1200mm Deep x 695mm High" at bounding box center [450, 309] width 271 height 15
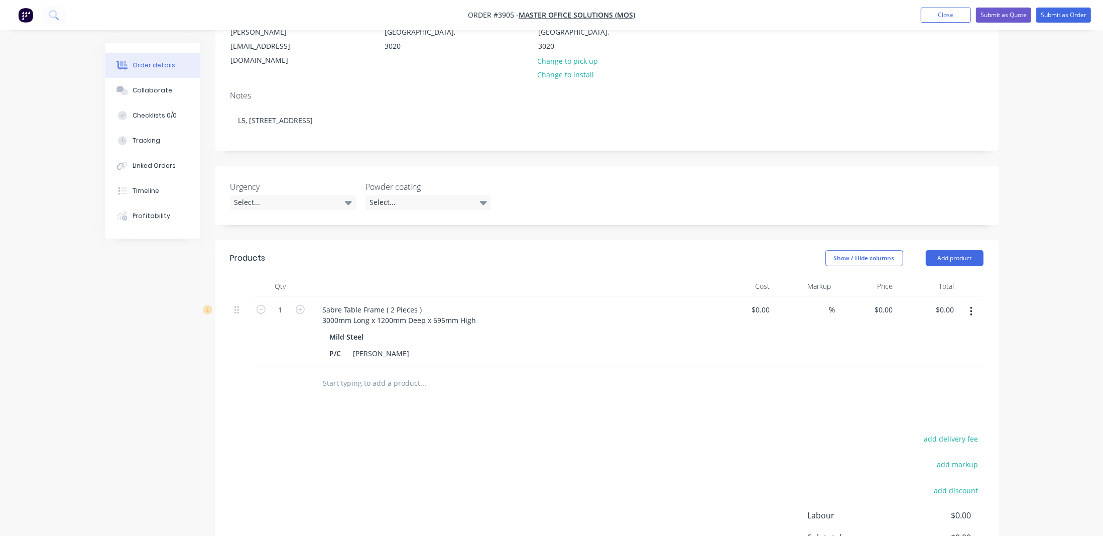
click at [547, 296] on div "Sabre Table Frame ( 2 Pieces ) 3000mm Long x 1200mm Deep x 695mm High Mild Stee…" at bounding box center [512, 331] width 402 height 71
click at [966, 302] on button "button" at bounding box center [971, 311] width 24 height 18
drag, startPoint x: 967, startPoint y: 287, endPoint x: 967, endPoint y: 326, distance: 39.2
click at [967, 326] on div "Edit Duplicate Exclude from tax Delete" at bounding box center [935, 367] width 95 height 85
click at [967, 350] on div "Duplicate" at bounding box center [935, 357] width 77 height 15
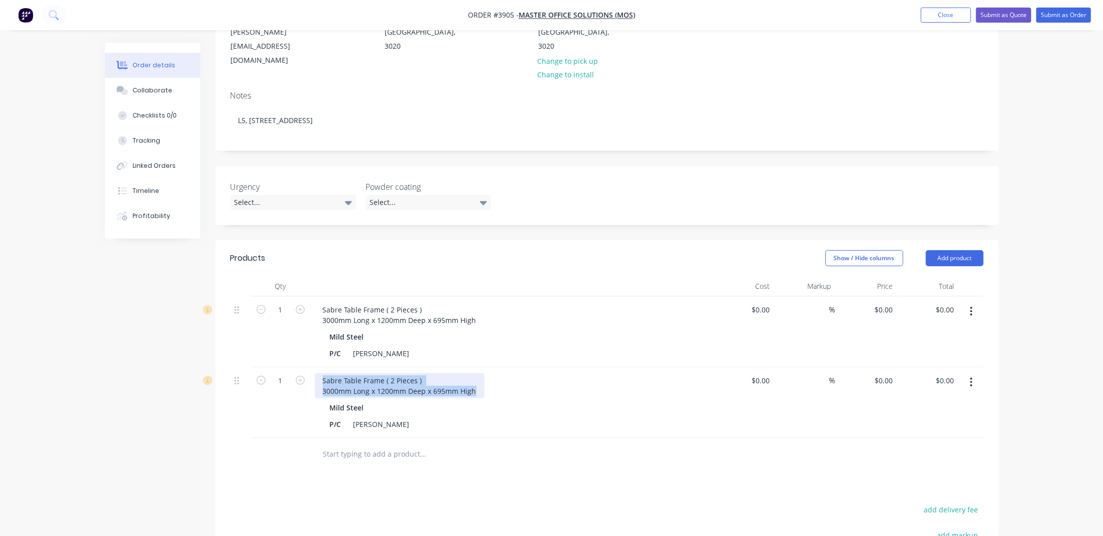
drag, startPoint x: 319, startPoint y: 348, endPoint x: 600, endPoint y: 408, distance: 286.9
click at [600, 408] on div "Sabre Table Frame ( 2 Pieces ) 3000mm Long x 1200mm Deep x 695mm High Mild Stee…" at bounding box center [512, 402] width 402 height 71
paste div
click at [534, 438] on div at bounding box center [491, 454] width 361 height 33
drag, startPoint x: 321, startPoint y: 361, endPoint x: 435, endPoint y: 369, distance: 114.8
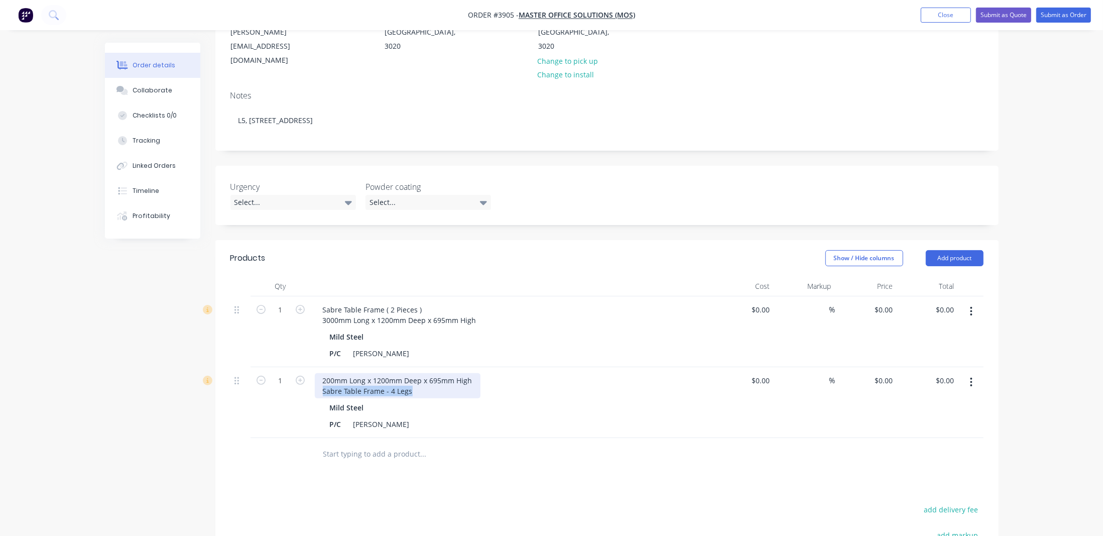
click at [435, 369] on div "200mm Long x 1200mm Deep x 695mm High Sabre Table Frame - 4 Legs Mild Steel P/C…" at bounding box center [512, 402] width 402 height 71
click at [509, 461] on div "Products Show / Hide columns Add product Qty Cost Markup Price Total 1 Sabre Ta…" at bounding box center [606, 475] width 783 height 471
drag, startPoint x: 296, startPoint y: 361, endPoint x: 298, endPoint y: 353, distance: 8.3
click at [297, 367] on div "1" at bounding box center [281, 402] width 60 height 71
click at [298, 376] on icon "button" at bounding box center [300, 380] width 9 height 9
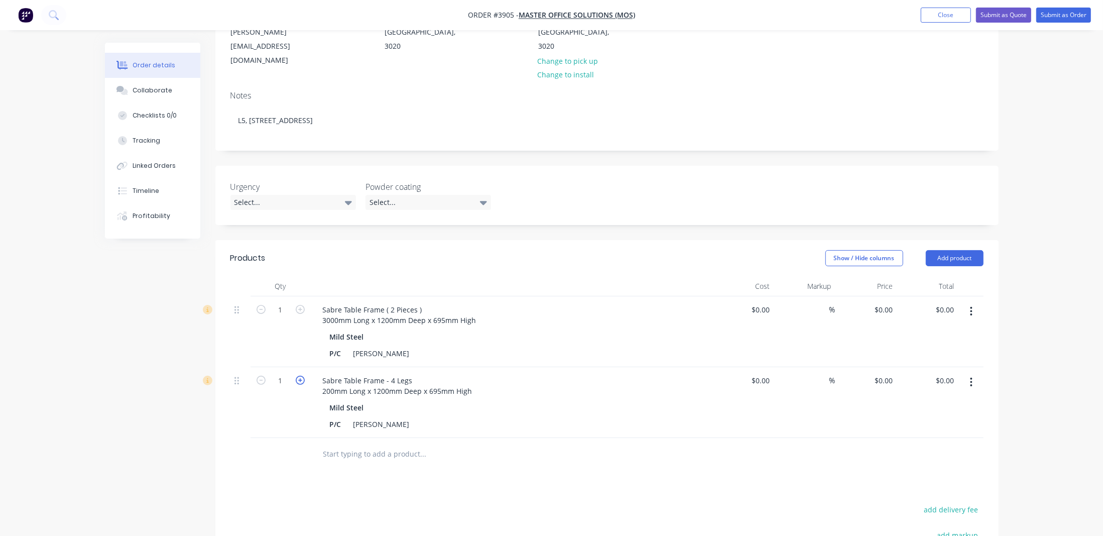
type input "2"
click at [294, 438] on div at bounding box center [281, 454] width 60 height 33
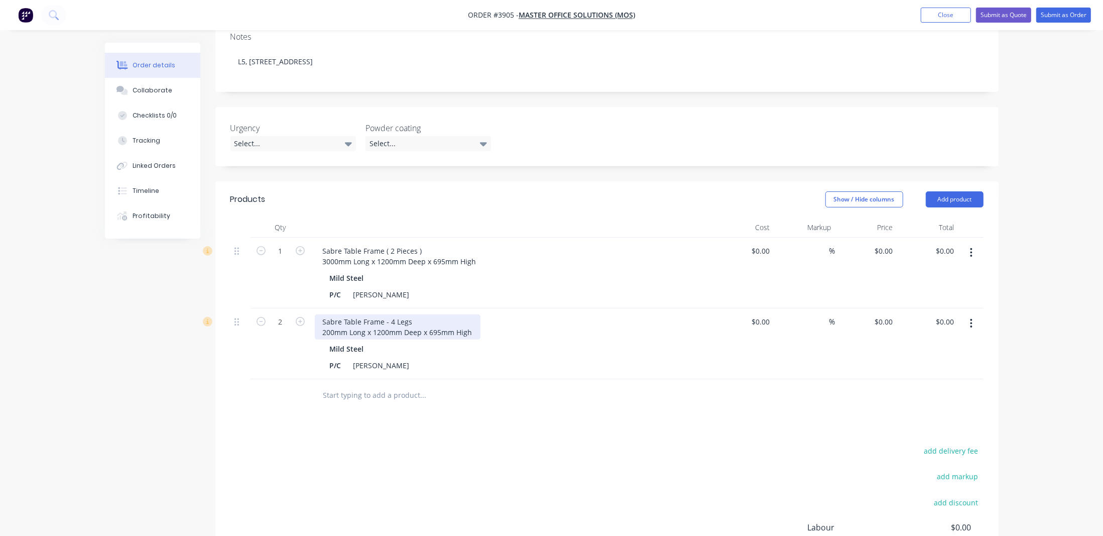
scroll to position [281, 0]
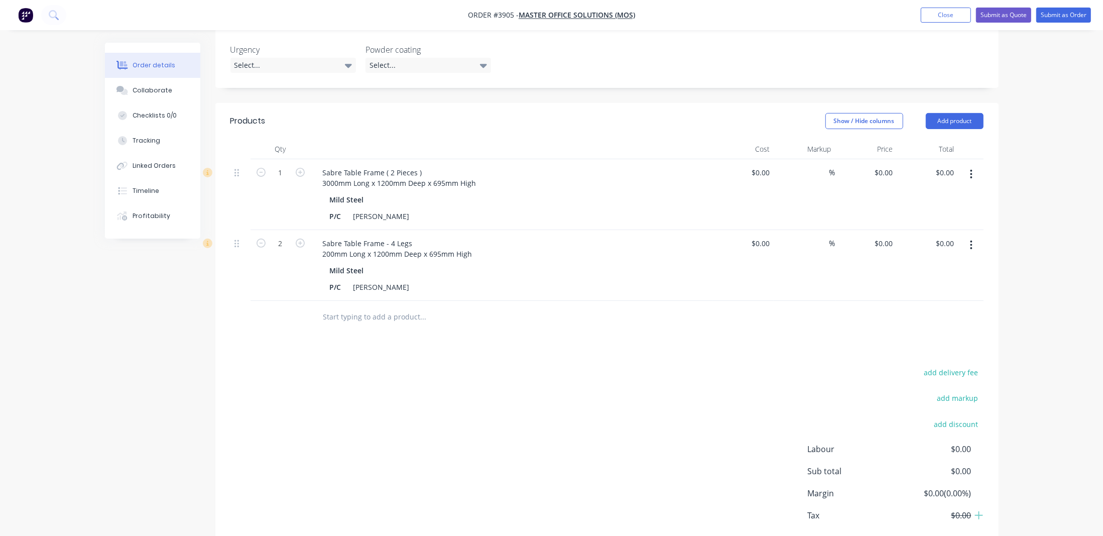
click at [422, 383] on div "add delivery fee add markup add discount Labour $0.00 Sub total $0.00 Margin $0…" at bounding box center [606, 462] width 753 height 194
click at [972, 113] on button "Add product" at bounding box center [955, 121] width 58 height 16
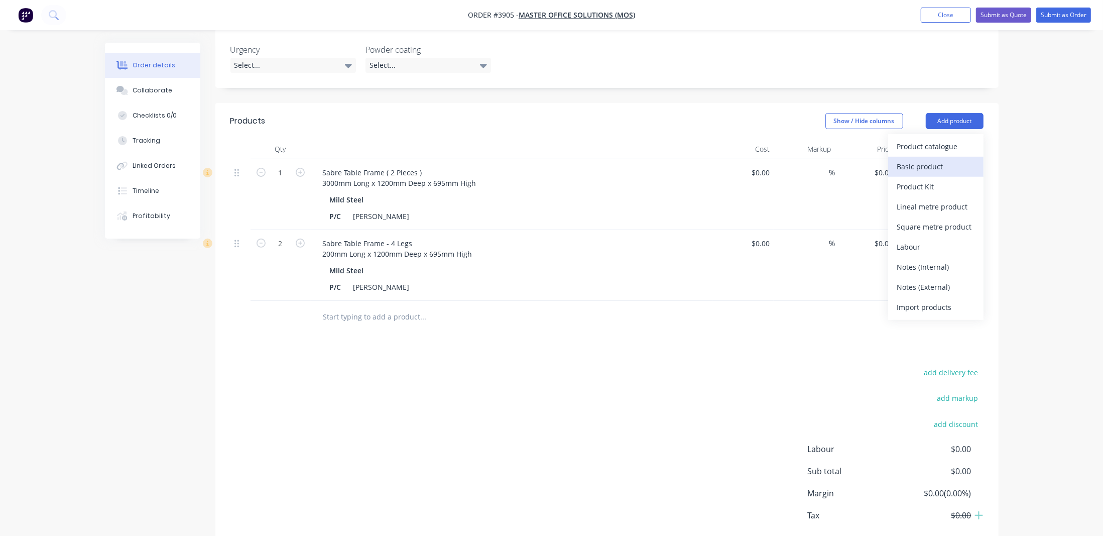
click at [963, 157] on button "Basic product" at bounding box center [935, 167] width 95 height 20
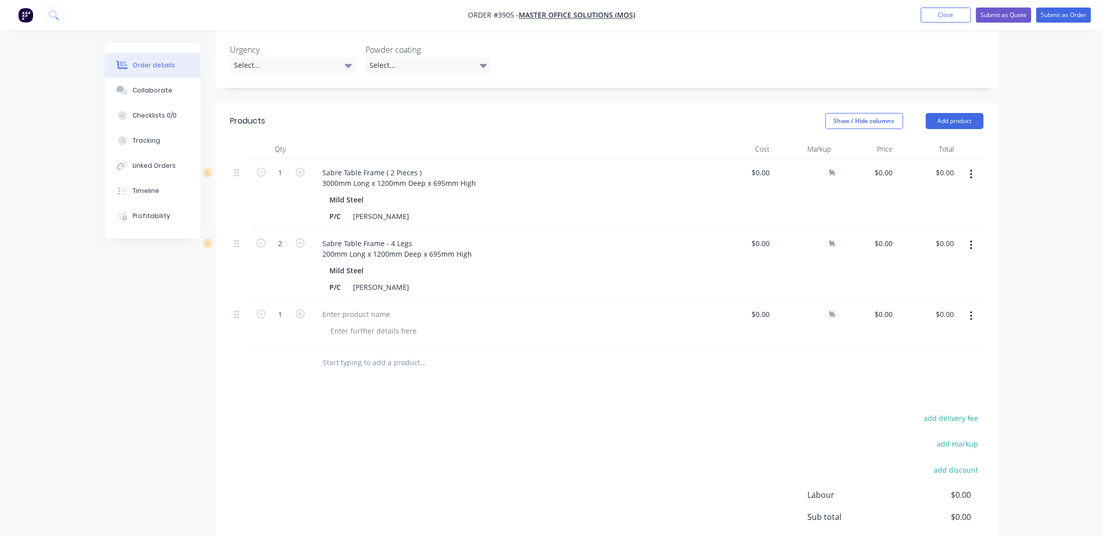
click at [967, 301] on div at bounding box center [970, 324] width 25 height 46
click at [972, 310] on icon "button" at bounding box center [971, 315] width 3 height 11
click at [951, 392] on button "Delete" at bounding box center [935, 402] width 95 height 20
click at [959, 113] on button "Add product" at bounding box center [955, 121] width 58 height 16
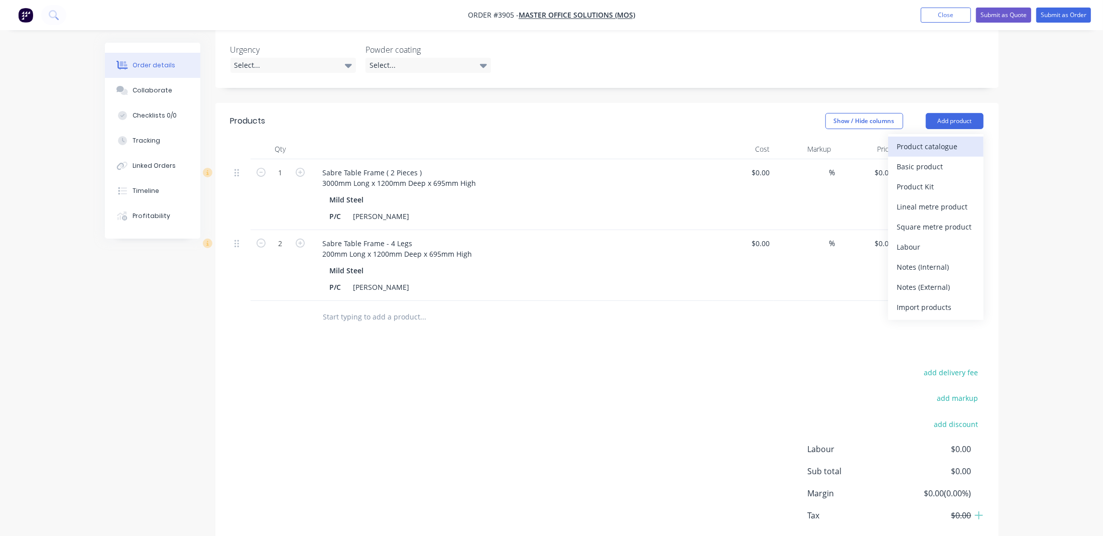
click at [953, 139] on div "Product catalogue" at bounding box center [935, 146] width 77 height 15
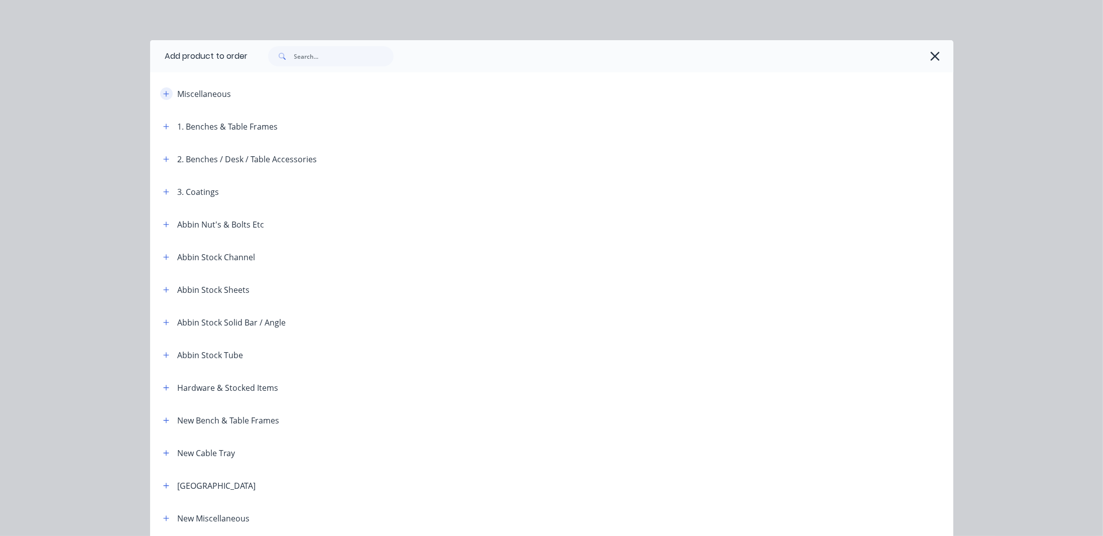
click at [166, 90] on icon "button" at bounding box center [166, 93] width 6 height 7
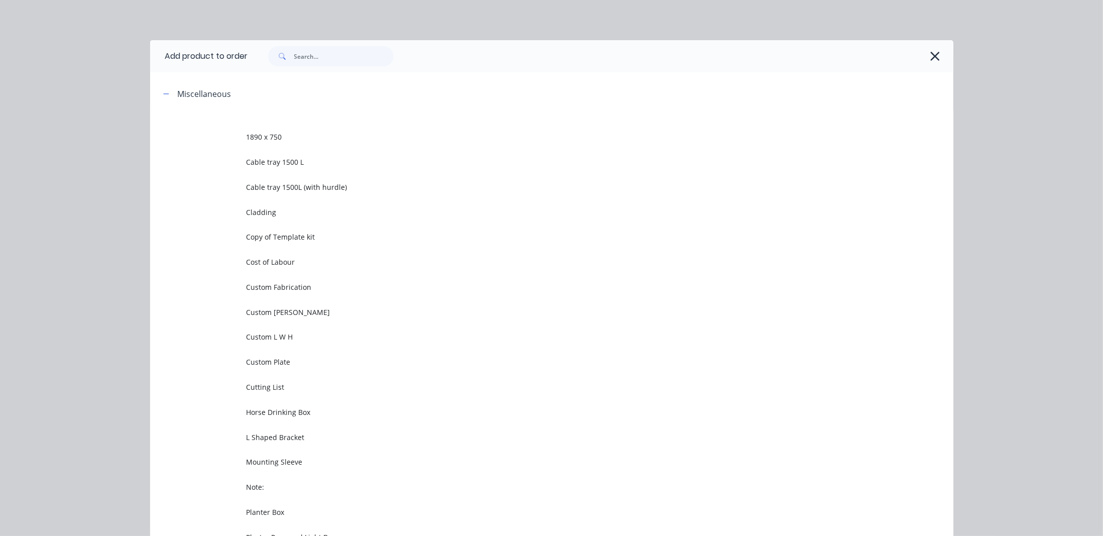
click at [308, 286] on span "Custom Fabrication" at bounding box center [528, 287] width 565 height 11
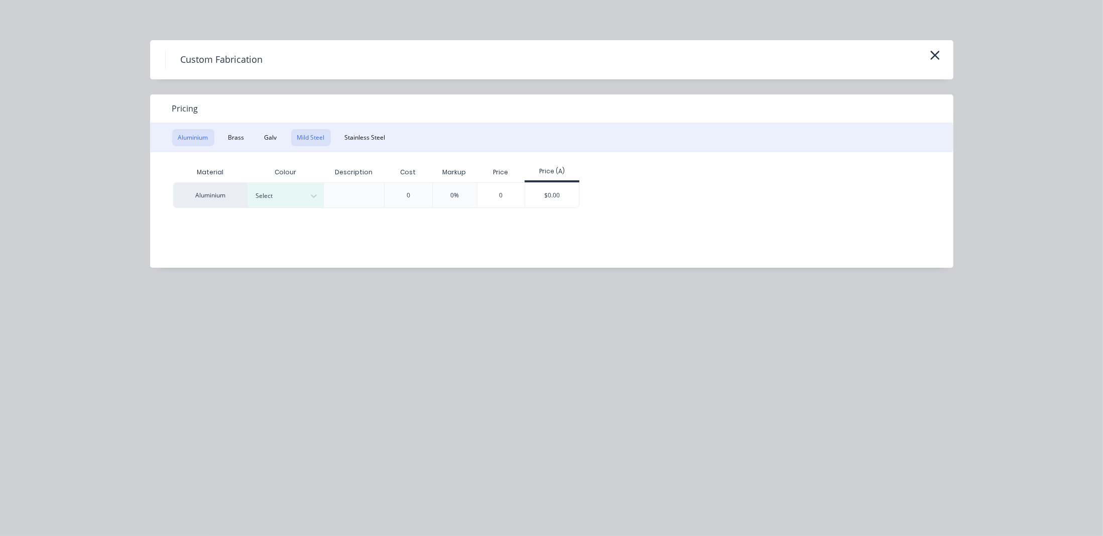
click at [313, 134] on button "Mild Steel" at bounding box center [311, 137] width 40 height 17
click at [481, 195] on div "$0.00" at bounding box center [477, 195] width 54 height 24
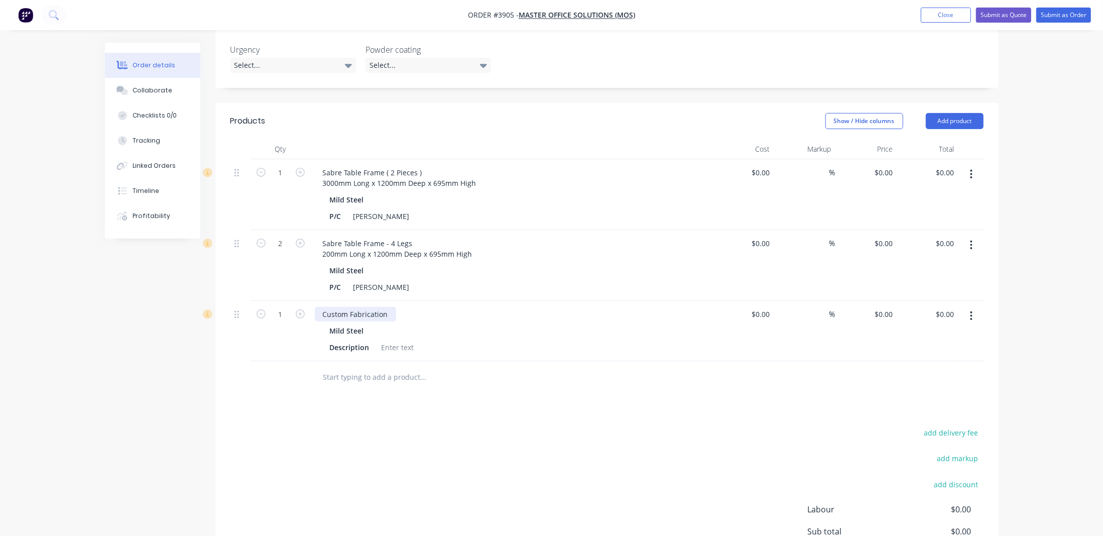
drag, startPoint x: 316, startPoint y: 277, endPoint x: 321, endPoint y: 280, distance: 5.4
click at [319, 301] on div "Custom Fabrication Mild Steel Description" at bounding box center [512, 331] width 402 height 60
drag, startPoint x: 391, startPoint y: 285, endPoint x: 297, endPoint y: 284, distance: 93.9
click at [297, 301] on div "1 Custom Fabrication Mild Steel Description $0.00 $0.00 % $0.00 $0.00 $0.00 $0.…" at bounding box center [606, 331] width 753 height 60
paste div
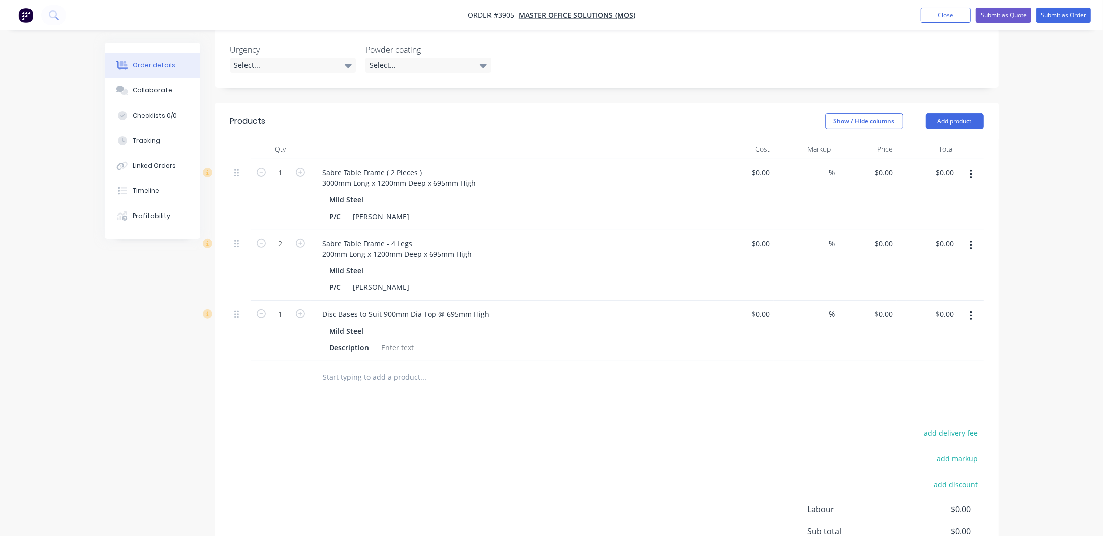
click at [369, 426] on div "add delivery fee add markup add discount Labour $0.00 Sub total $0.00 Margin $0…" at bounding box center [606, 523] width 753 height 194
click at [299, 309] on icon "button" at bounding box center [300, 313] width 9 height 9
type input "2"
click at [970, 310] on icon "button" at bounding box center [971, 315] width 3 height 11
click at [958, 355] on div "Duplicate" at bounding box center [935, 362] width 77 height 15
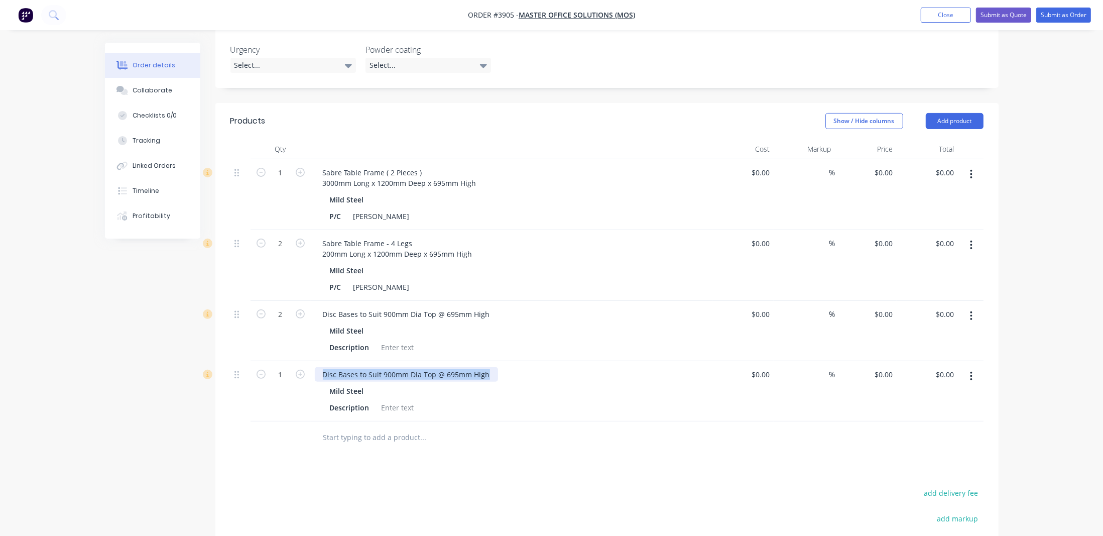
drag, startPoint x: 317, startPoint y: 345, endPoint x: 664, endPoint y: 341, distance: 346.9
click at [664, 367] on div "Disc Bases to Suit 900mm Dia Top @ 695mm High" at bounding box center [512, 374] width 394 height 15
paste div
drag, startPoint x: 614, startPoint y: 424, endPoint x: 370, endPoint y: 368, distance: 249.8
click at [613, 424] on div at bounding box center [491, 437] width 361 height 33
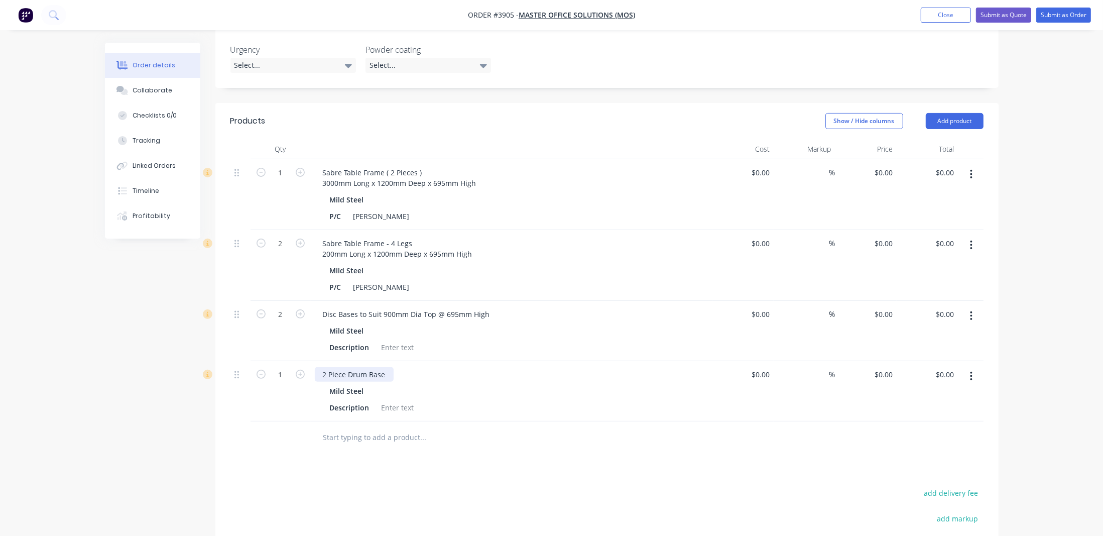
drag, startPoint x: 377, startPoint y: 344, endPoint x: 403, endPoint y: 346, distance: 26.2
click at [378, 367] on div "2 Piece Drum Base" at bounding box center [354, 374] width 79 height 15
drag, startPoint x: 381, startPoint y: 343, endPoint x: 390, endPoint y: 343, distance: 9.6
click at [383, 367] on div "2 Piece Drum Base" at bounding box center [354, 374] width 79 height 15
click at [391, 367] on div "2 Piece Drum Base" at bounding box center [354, 374] width 79 height 15
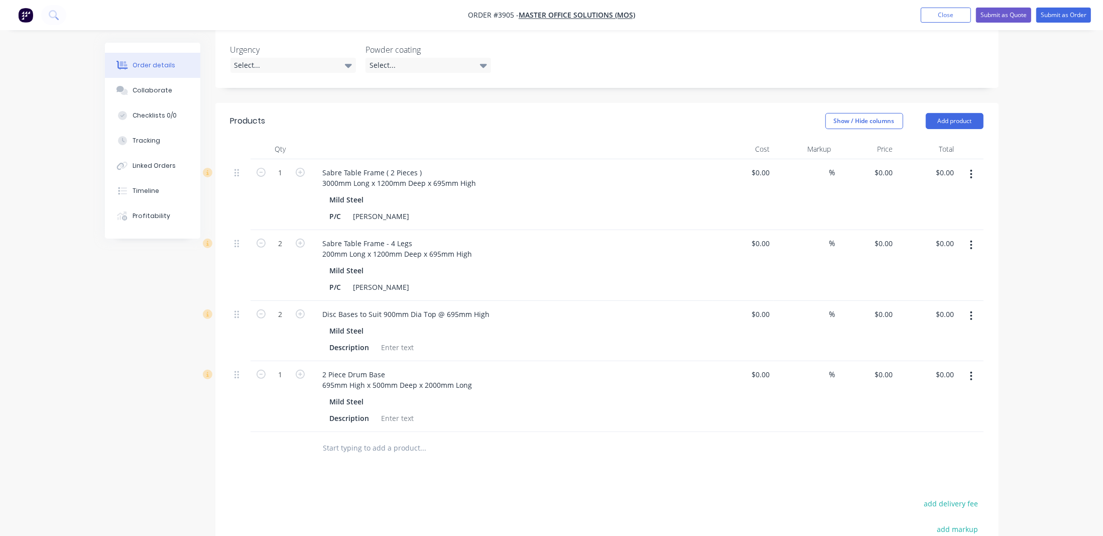
click at [610, 438] on div at bounding box center [465, 448] width 301 height 20
click at [392, 340] on div at bounding box center [398, 347] width 41 height 15
drag, startPoint x: 377, startPoint y: 316, endPoint x: 567, endPoint y: 297, distance: 191.2
click at [567, 323] on div "Mild Steel Description Refer to Drawing" at bounding box center [512, 338] width 394 height 31
drag, startPoint x: 367, startPoint y: 319, endPoint x: 258, endPoint y: 333, distance: 110.8
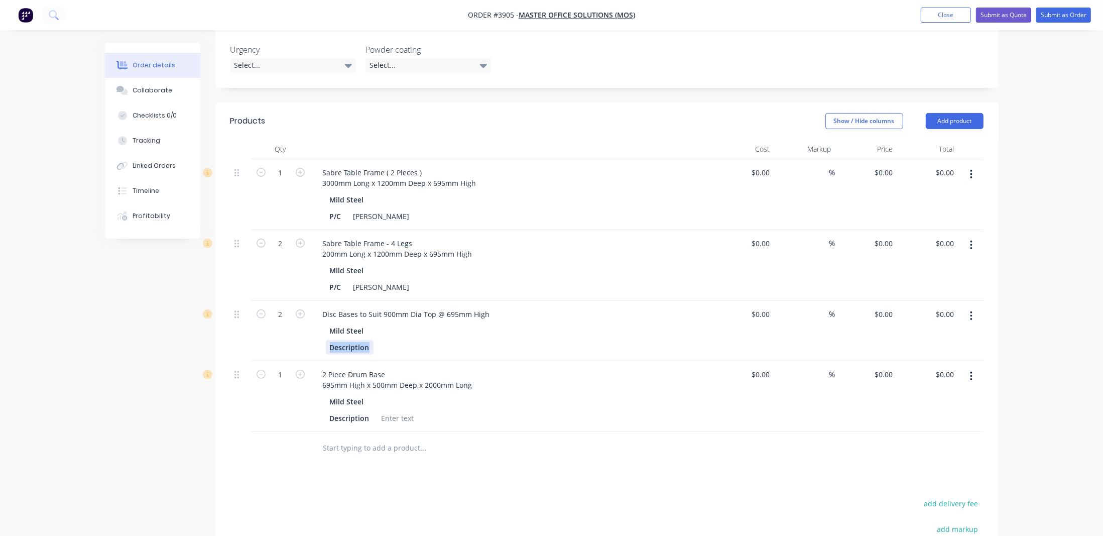
click at [258, 333] on div "1 Sabre Table Frame ( 2 Pieces ) 3000mm Long x 1200mm Deep x 695mm High Mild St…" at bounding box center [606, 295] width 753 height 273
click at [364, 340] on div "P/C" at bounding box center [509, 347] width 367 height 15
click at [648, 394] on div "Mild Steel Description" at bounding box center [512, 409] width 394 height 31
drag, startPoint x: 368, startPoint y: 388, endPoint x: 302, endPoint y: 375, distance: 67.5
click at [302, 375] on div "1 2 Piece Drum Base 695mm High x 500mm Deep x 2000mm Long Mild Steel Descriptio…" at bounding box center [606, 396] width 753 height 71
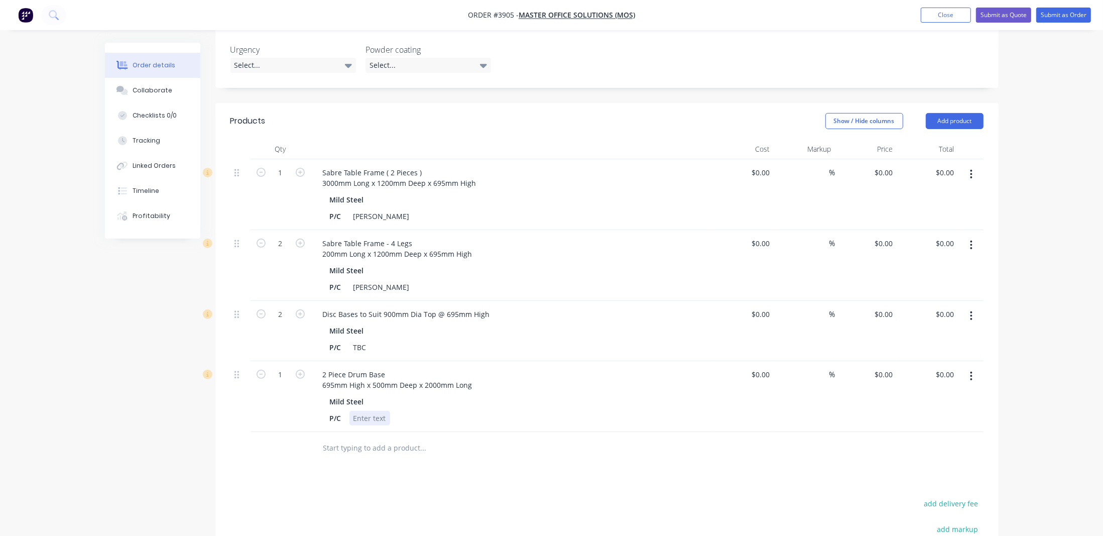
click at [377, 411] on div at bounding box center [369, 418] width 41 height 15
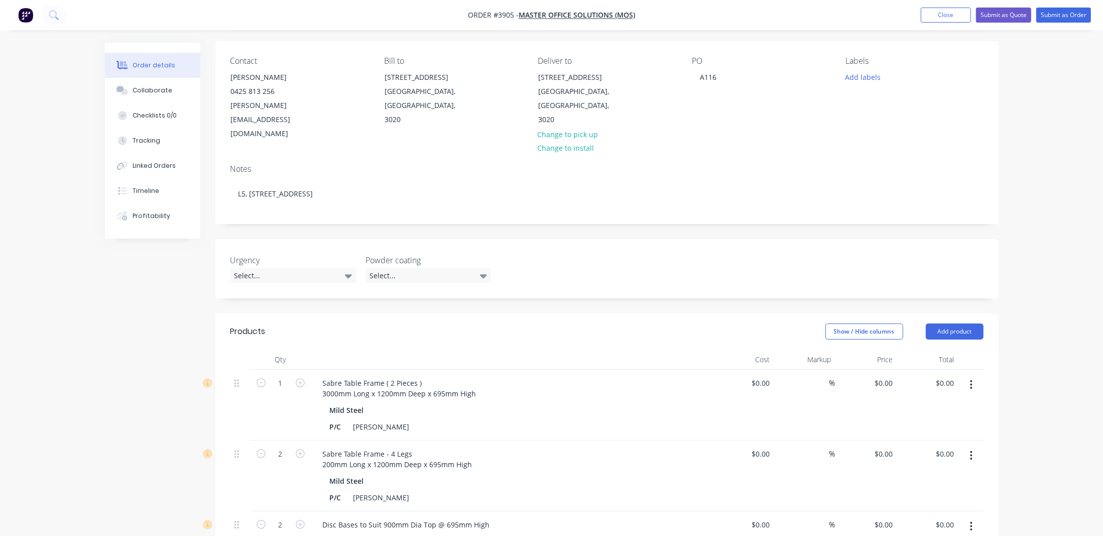
scroll to position [45, 0]
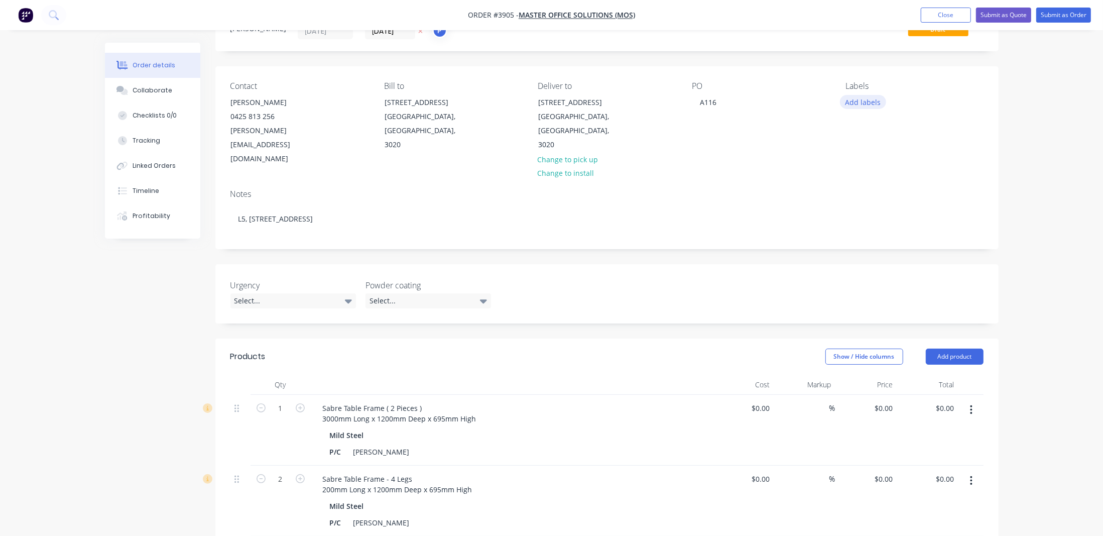
click at [851, 96] on button "Add labels" at bounding box center [863, 102] width 46 height 14
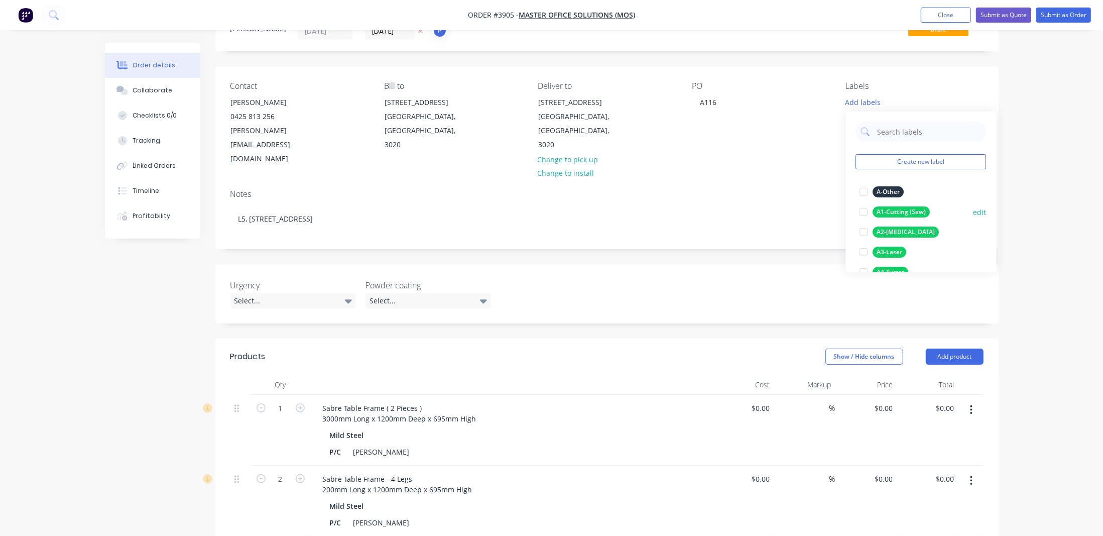
click at [896, 211] on div "A1-Cutting (Saw)" at bounding box center [901, 211] width 57 height 11
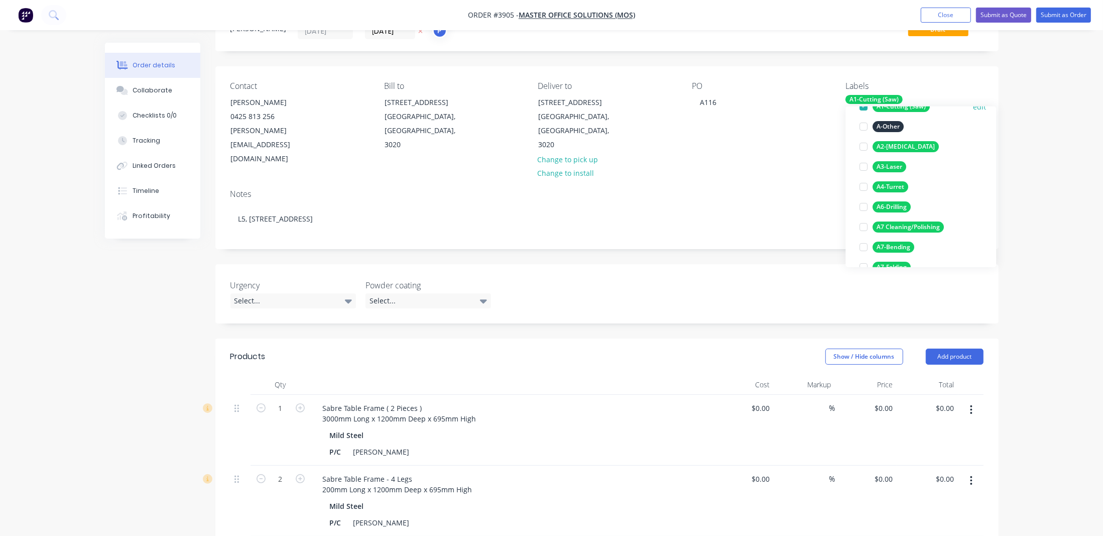
scroll to position [91, 0]
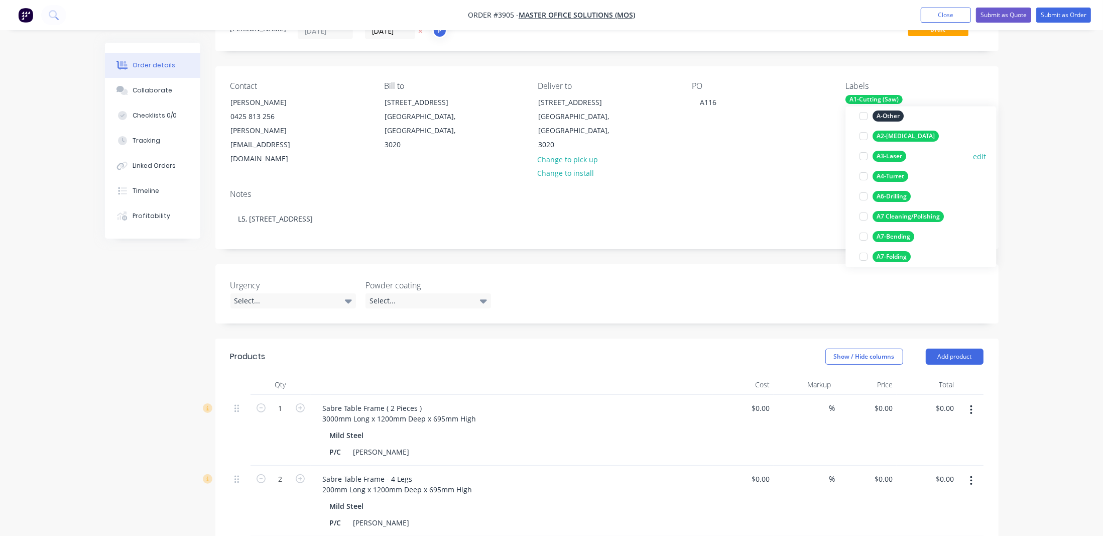
click at [897, 158] on div "A3-Laser" at bounding box center [890, 156] width 34 height 11
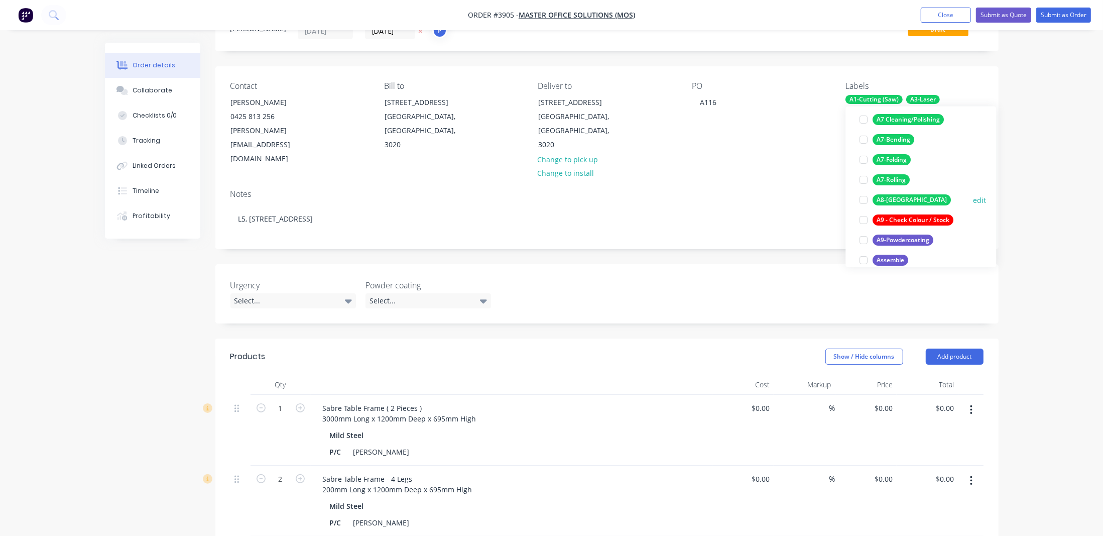
click at [899, 201] on div "A8-[GEOGRAPHIC_DATA]" at bounding box center [912, 199] width 78 height 11
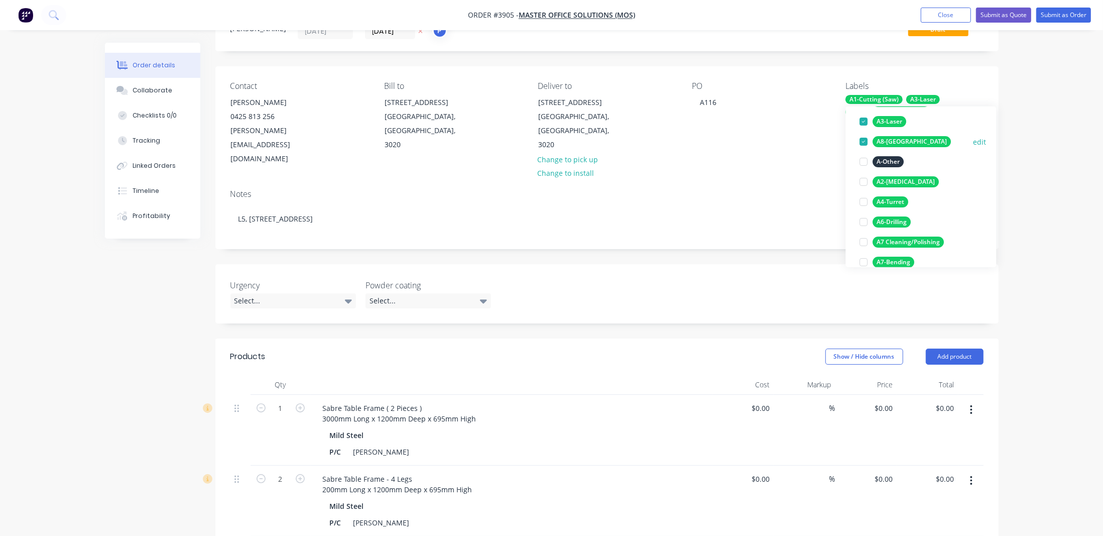
scroll to position [164, 0]
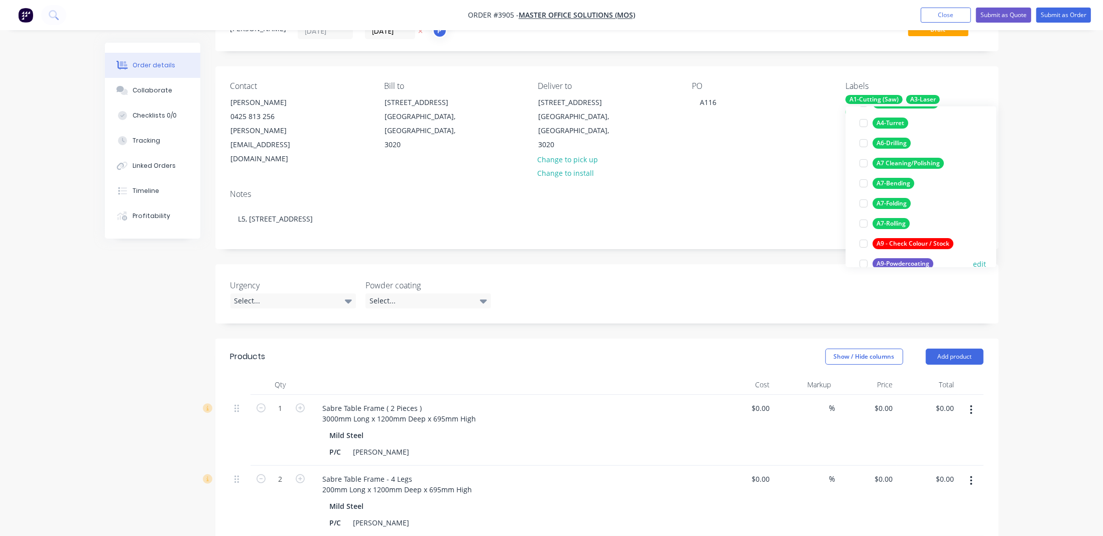
click at [903, 261] on div "A9-Powdercoating" at bounding box center [903, 263] width 61 height 11
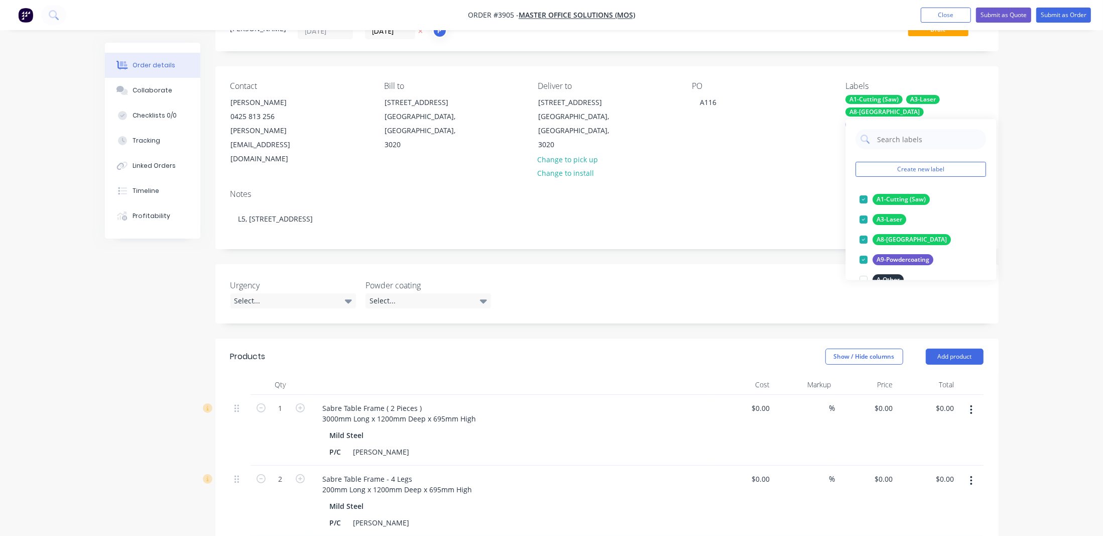
click at [1048, 87] on div "Order details Collaborate Checklists 0/0 Tracking Linked Orders Timeline Profit…" at bounding box center [551, 455] width 1103 height 1001
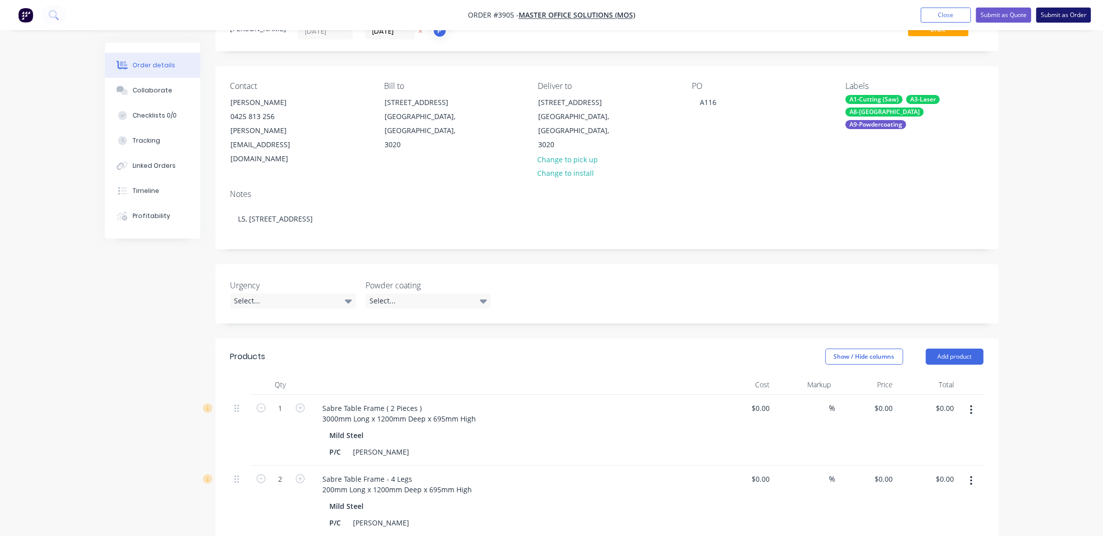
click at [1068, 9] on button "Submit as Order" at bounding box center [1063, 15] width 55 height 15
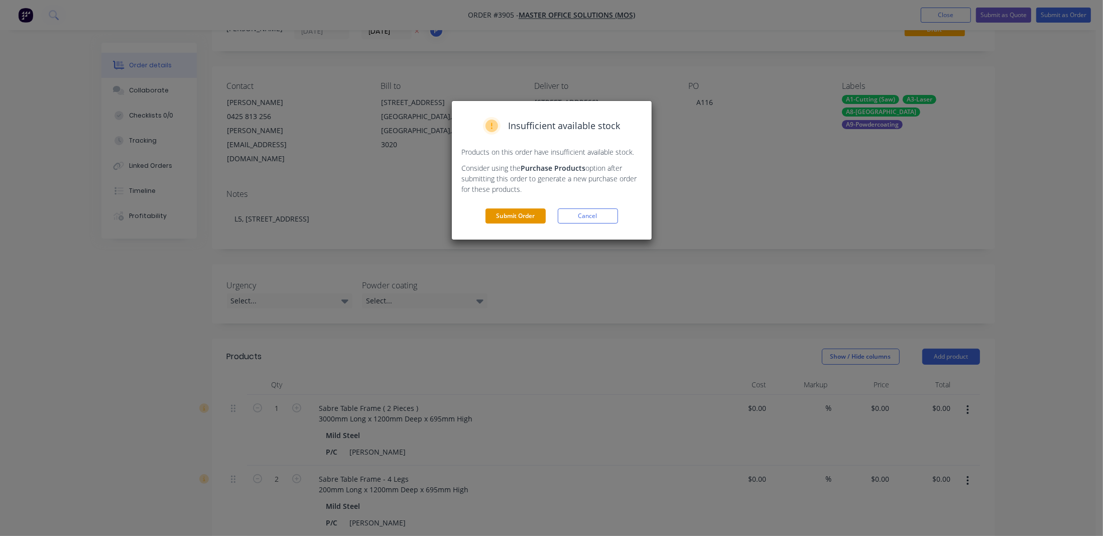
click at [529, 211] on button "Submit Order" at bounding box center [515, 215] width 60 height 15
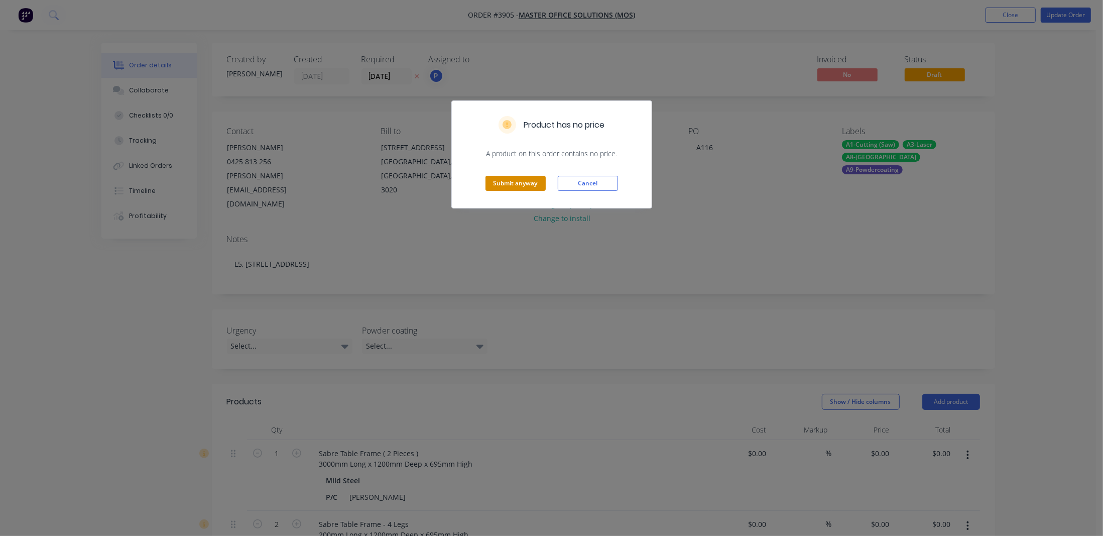
click at [495, 178] on button "Submit anyway" at bounding box center [515, 183] width 60 height 15
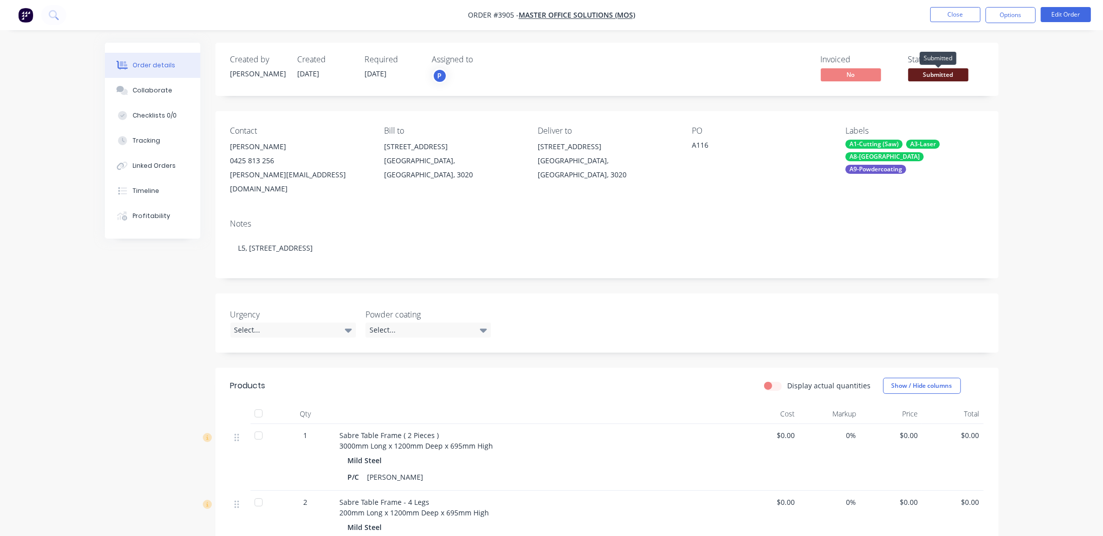
click at [931, 72] on span "Submitted" at bounding box center [938, 74] width 60 height 13
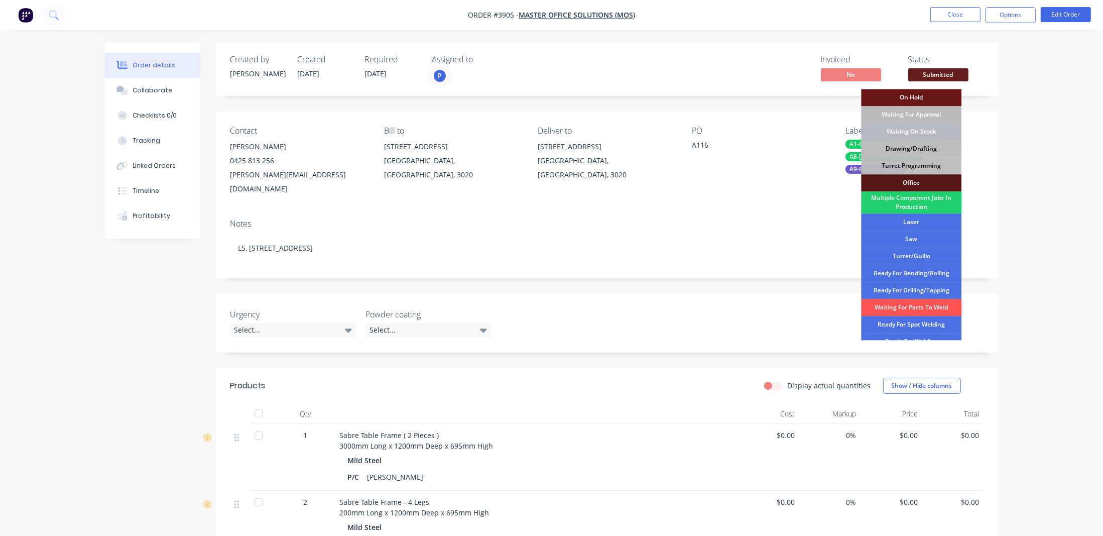
click at [928, 149] on div "Drawing/Drafting" at bounding box center [911, 148] width 100 height 17
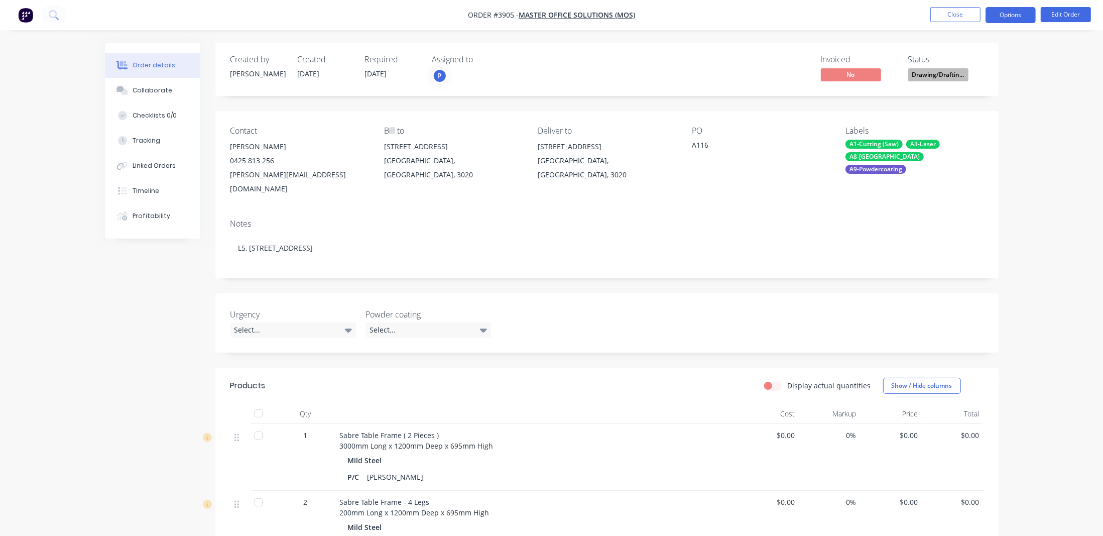
click at [1018, 9] on button "Options" at bounding box center [1010, 15] width 50 height 16
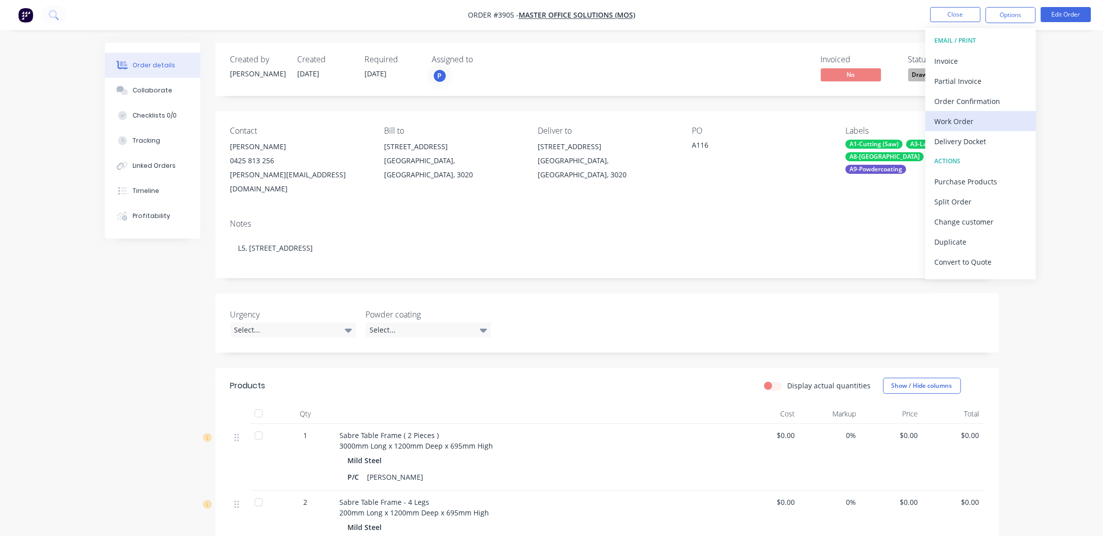
click at [984, 117] on div "Work Order" at bounding box center [980, 121] width 92 height 15
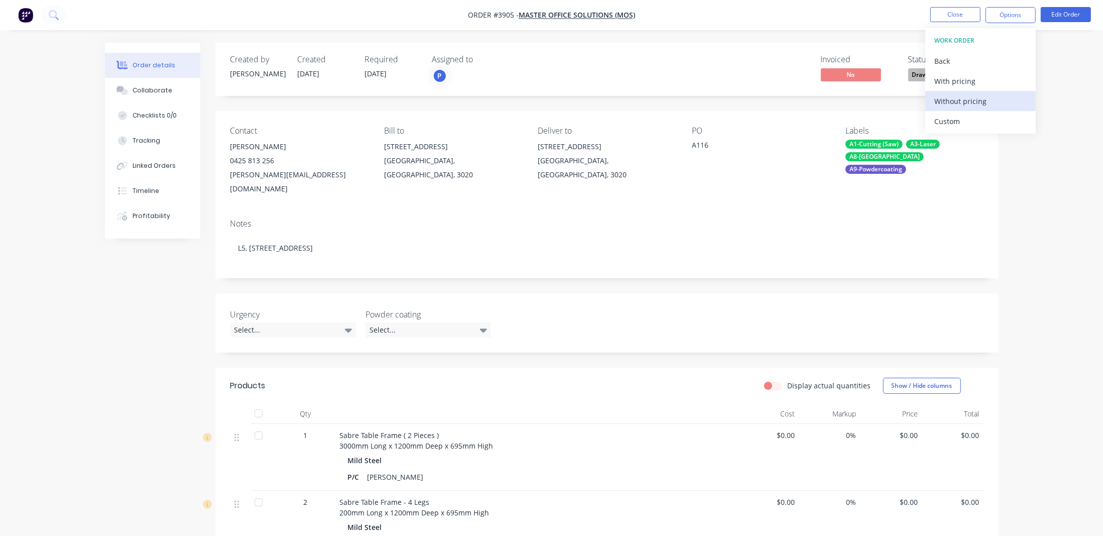
click at [987, 107] on div "Without pricing" at bounding box center [980, 101] width 92 height 15
click at [77, 152] on div "Order details Collaborate Checklists 0/0 Tracking Linked Orders Timeline Profit…" at bounding box center [551, 429] width 1103 height 859
click at [954, 12] on button "Close" at bounding box center [955, 14] width 50 height 15
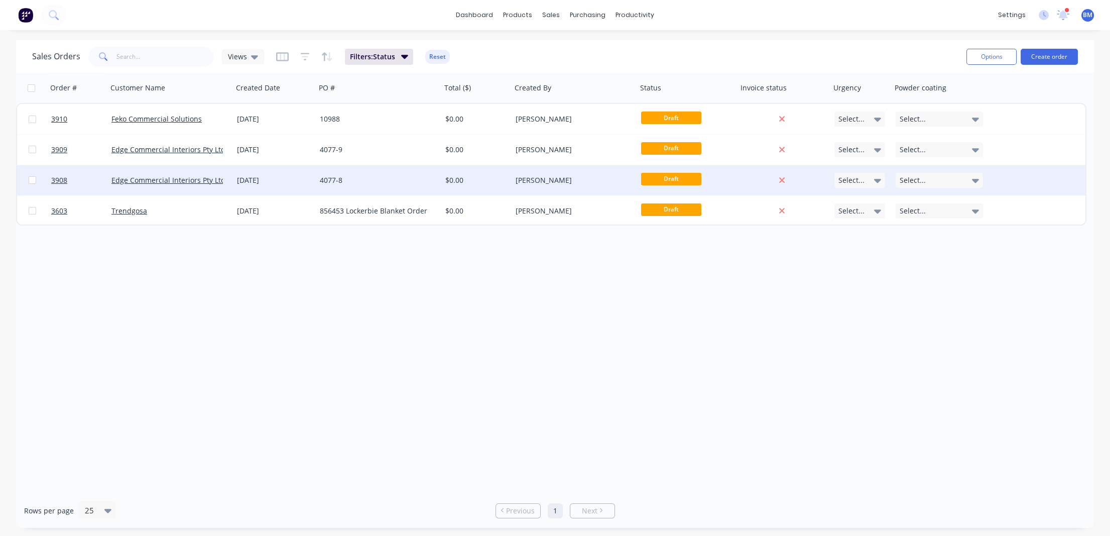
click at [241, 183] on div "[DATE]" at bounding box center [274, 180] width 75 height 10
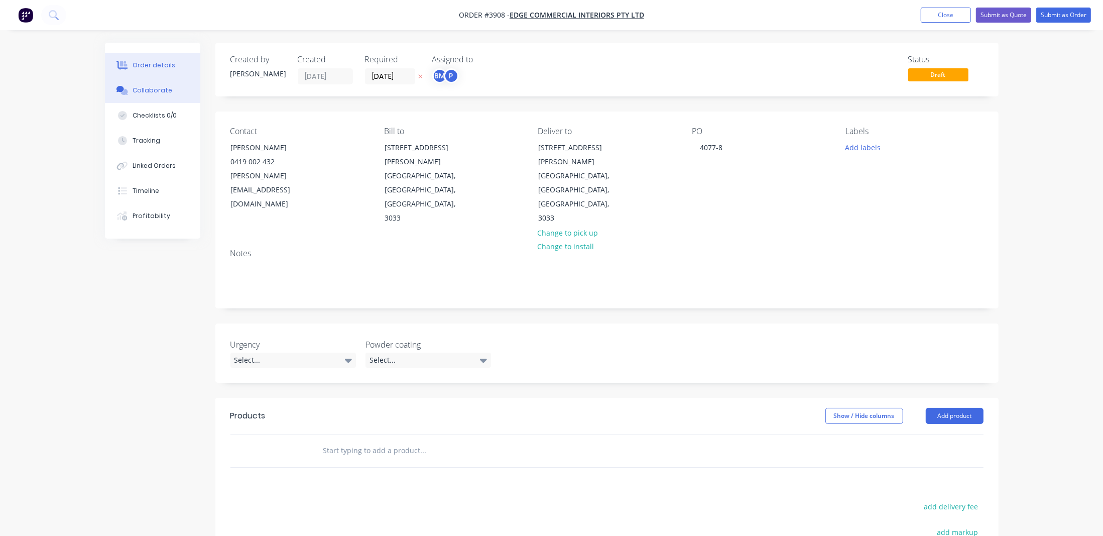
click at [175, 85] on button "Collaborate" at bounding box center [152, 90] width 95 height 25
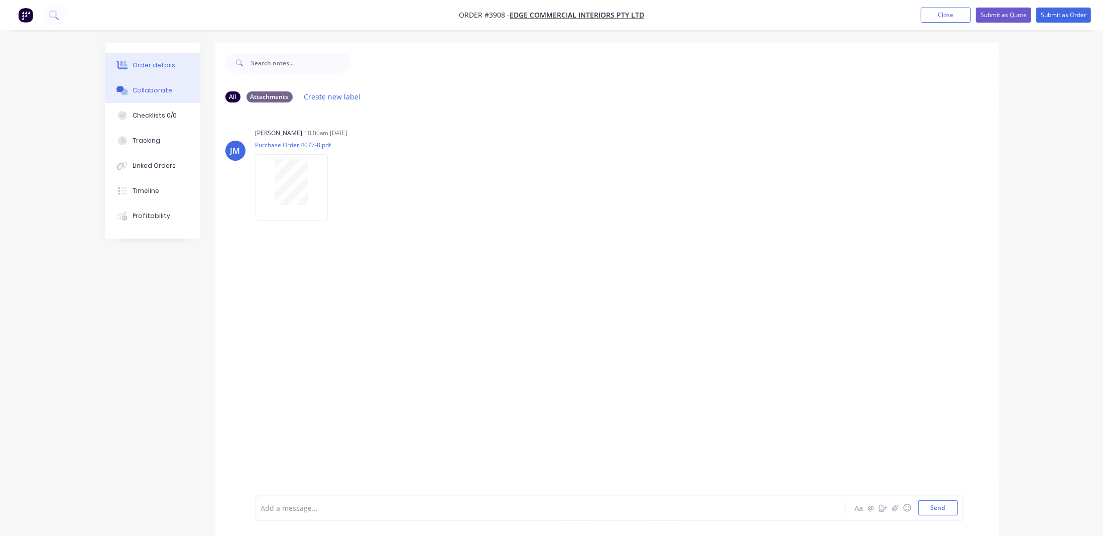
click at [143, 62] on div "Order details" at bounding box center [154, 65] width 43 height 9
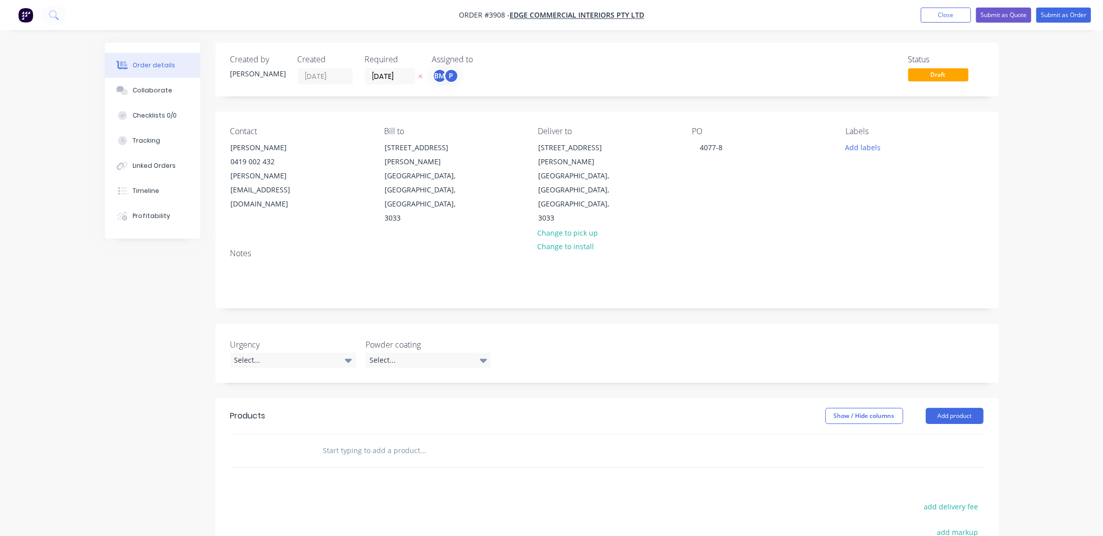
click at [286, 254] on div "Notes" at bounding box center [606, 273] width 783 height 67
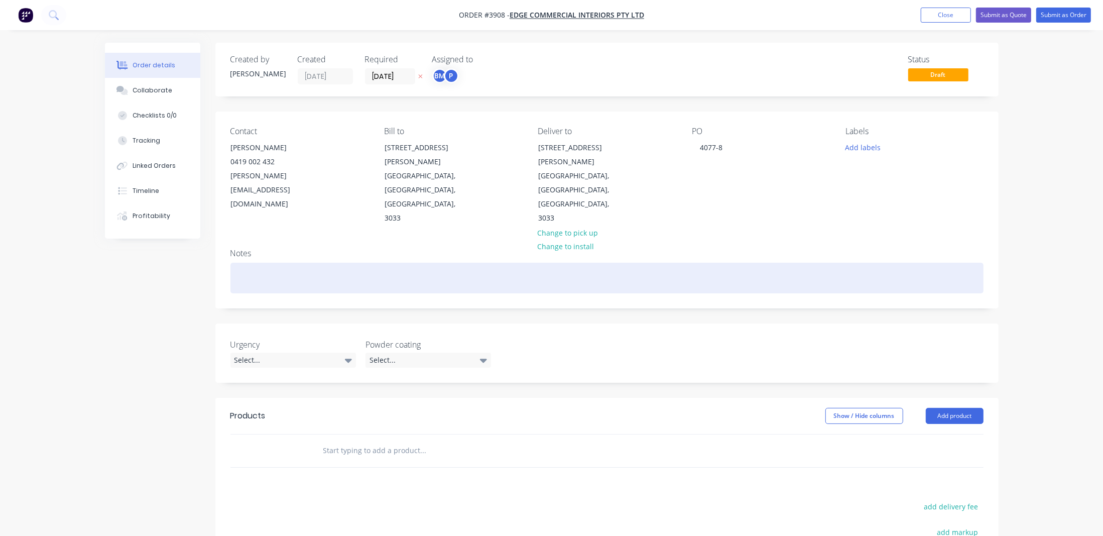
click at [283, 263] on div at bounding box center [606, 278] width 753 height 31
paste div
click at [321, 263] on div "Black Magic Dining RoomBuffet & Island" at bounding box center [606, 278] width 753 height 31
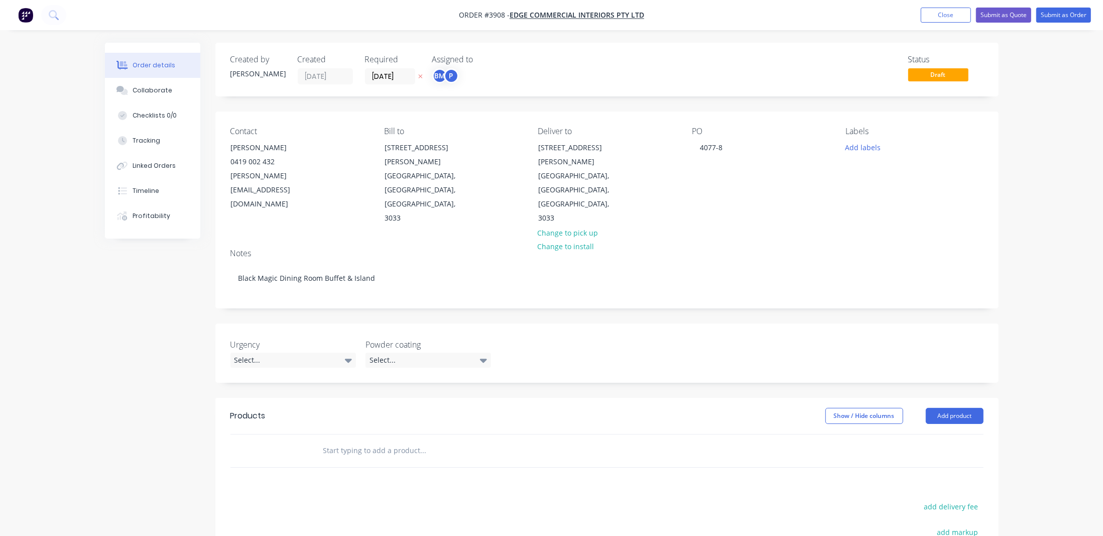
click at [394, 83] on label "[DATE]" at bounding box center [390, 76] width 50 height 16
click at [394, 83] on input "[DATE]" at bounding box center [389, 76] width 49 height 15
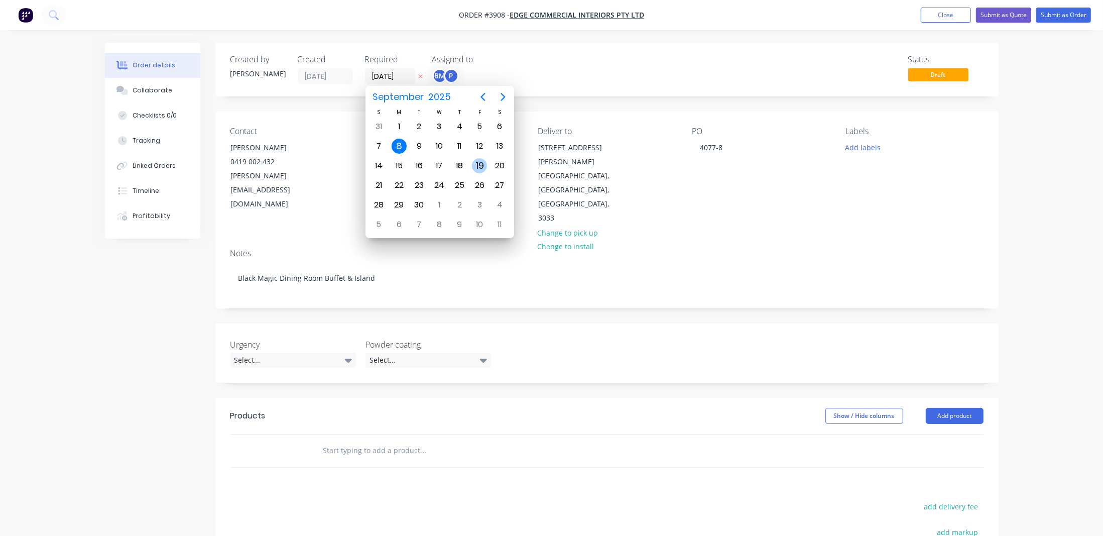
click at [485, 165] on div "19" at bounding box center [479, 165] width 15 height 15
type input "[DATE]"
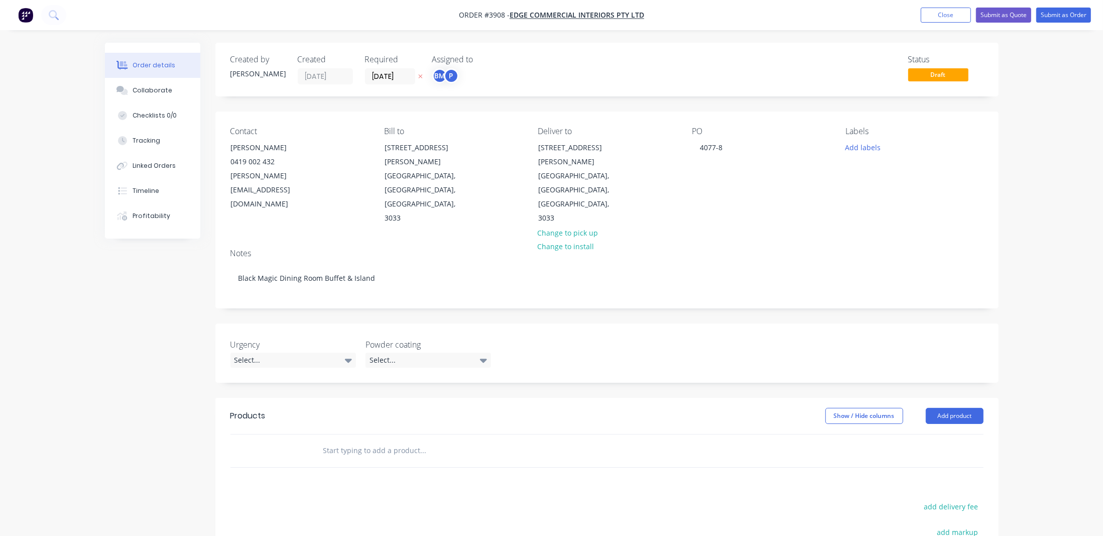
click at [569, 87] on div "Created by [PERSON_NAME] Created [DATE] Required [DATE] Assigned to BM P Status…" at bounding box center [606, 70] width 783 height 54
drag, startPoint x: 436, startPoint y: 67, endPoint x: 446, endPoint y: 79, distance: 16.1
click at [437, 67] on div "Assigned to BM P" at bounding box center [482, 70] width 100 height 30
click at [460, 113] on div "P Production" at bounding box center [494, 120] width 109 height 15
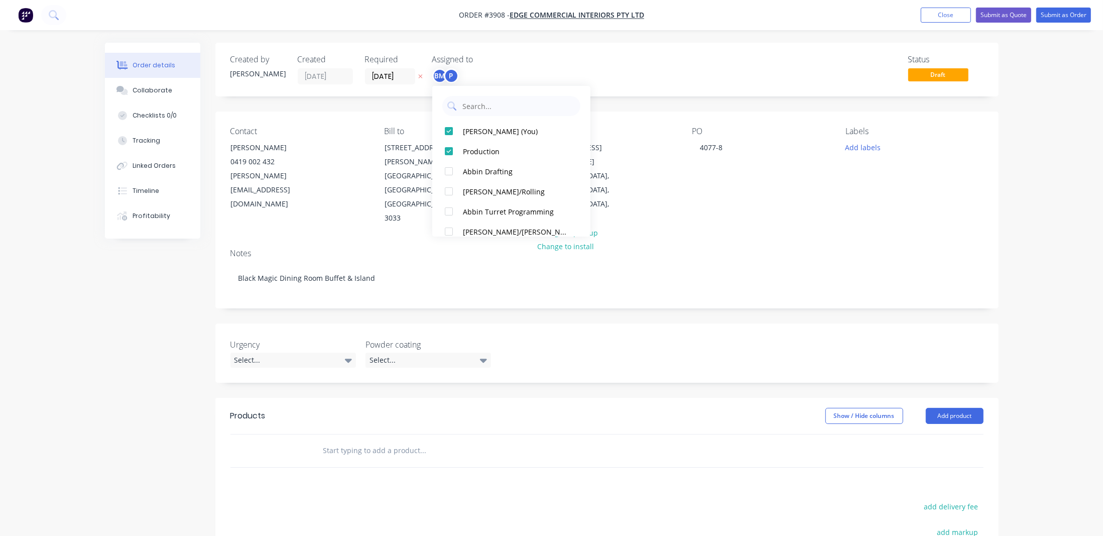
click at [448, 86] on div "[PERSON_NAME] (You) Production Abbin Drafting [PERSON_NAME]/Rolling Abbin Turre…" at bounding box center [511, 161] width 158 height 151
drag, startPoint x: 464, startPoint y: 133, endPoint x: 582, endPoint y: 66, distance: 136.0
click at [464, 133] on div "[PERSON_NAME] (You)" at bounding box center [516, 131] width 106 height 11
click at [582, 65] on div "Status Draft" at bounding box center [758, 70] width 451 height 30
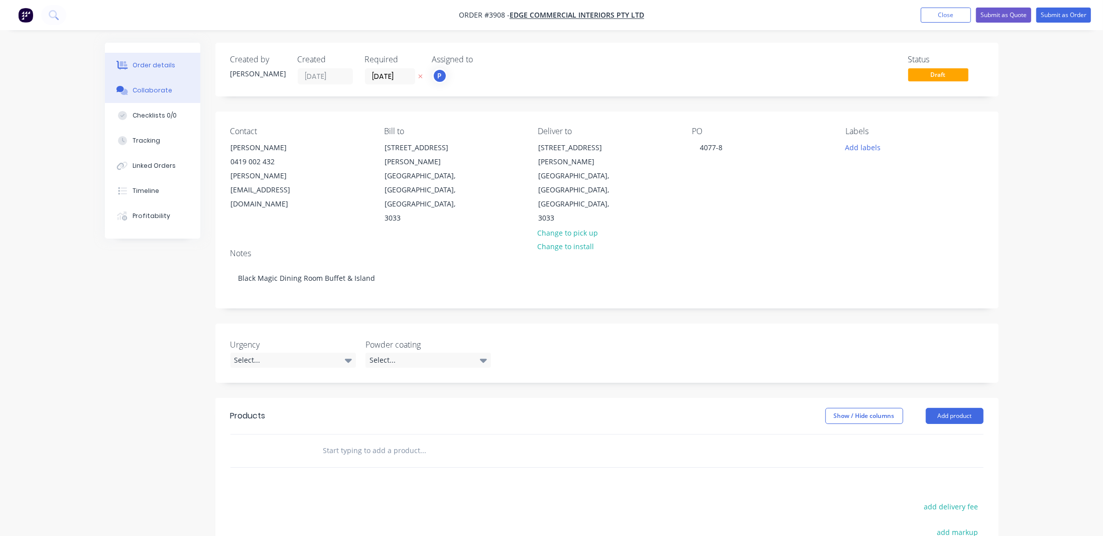
click at [144, 88] on div "Collaborate" at bounding box center [153, 90] width 40 height 9
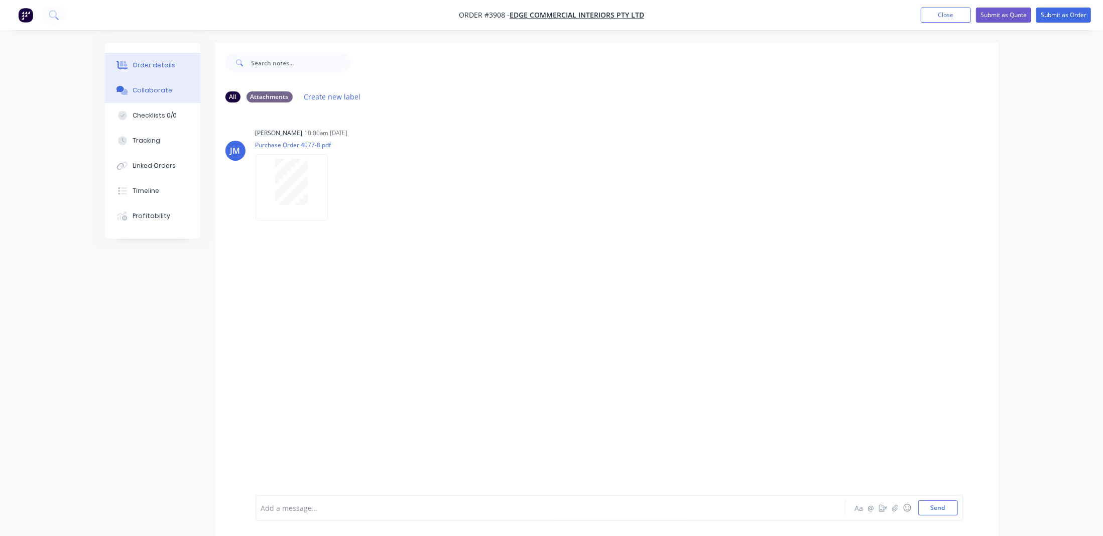
click at [136, 55] on button "Order details" at bounding box center [152, 65] width 95 height 25
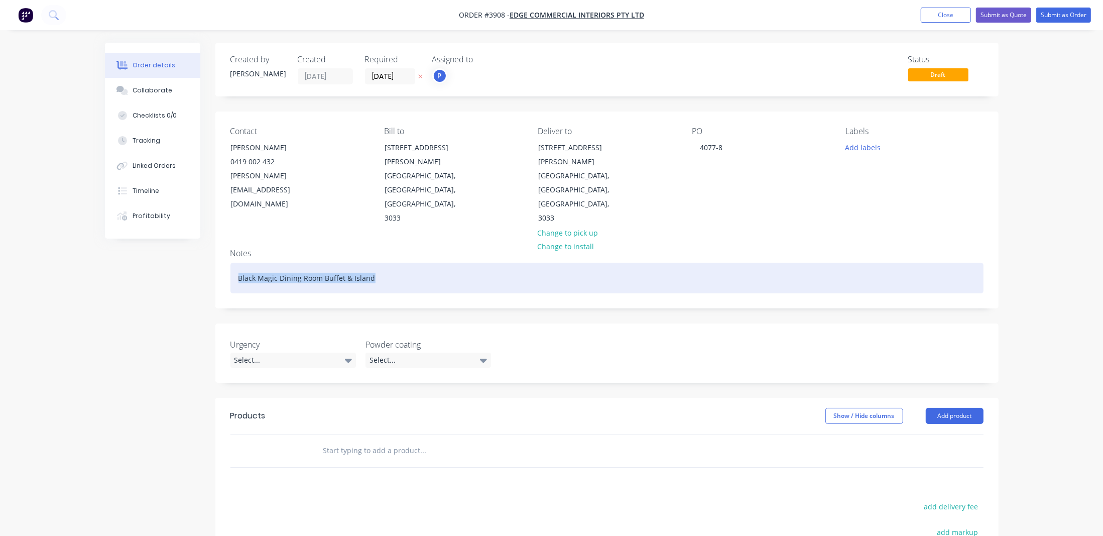
drag, startPoint x: 403, startPoint y: 230, endPoint x: 90, endPoint y: 208, distance: 313.0
click at [92, 209] on div "Order details Collaborate Checklists 0/0 Tracking Linked Orders Timeline Profit…" at bounding box center [551, 361] width 1103 height 723
paste div
click at [320, 263] on div "Black Magic Dining RoomBuffet & Island" at bounding box center [606, 278] width 753 height 31
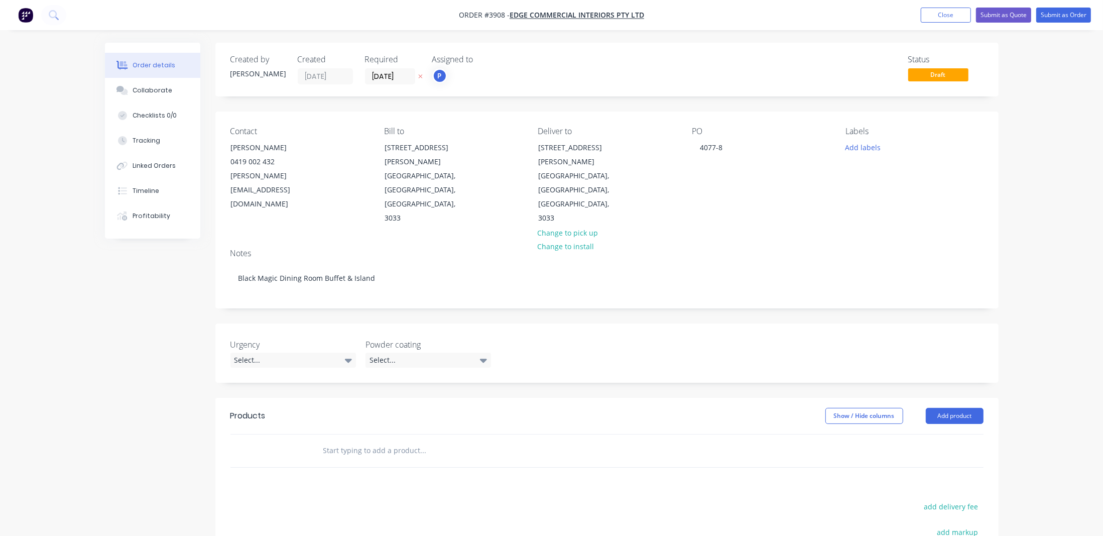
click at [931, 408] on button "Add product" at bounding box center [955, 416] width 58 height 16
click at [943, 434] on div "Product catalogue" at bounding box center [935, 441] width 77 height 15
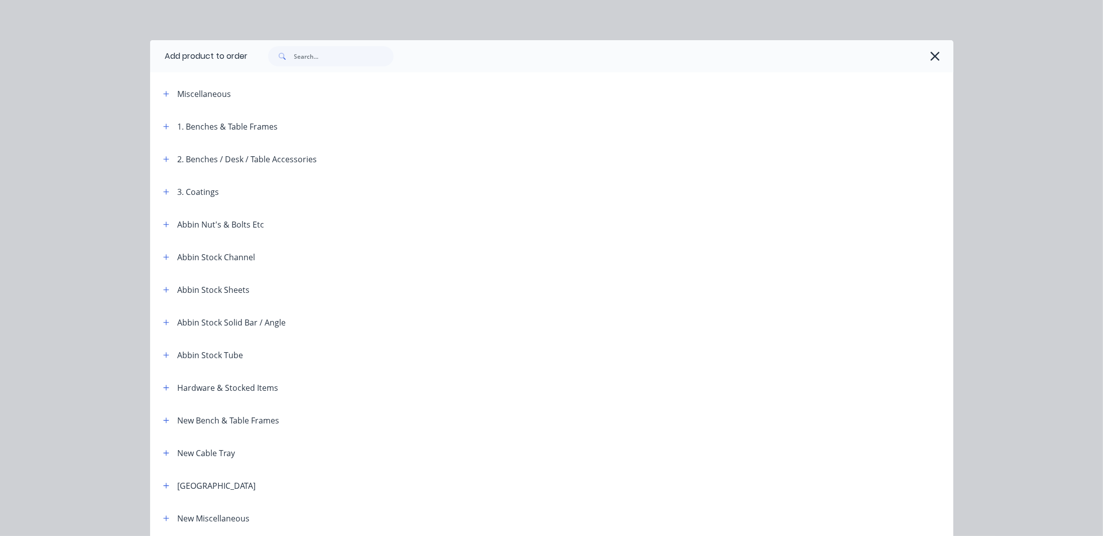
click at [160, 88] on span at bounding box center [166, 93] width 13 height 13
click at [166, 92] on button "button" at bounding box center [166, 93] width 13 height 13
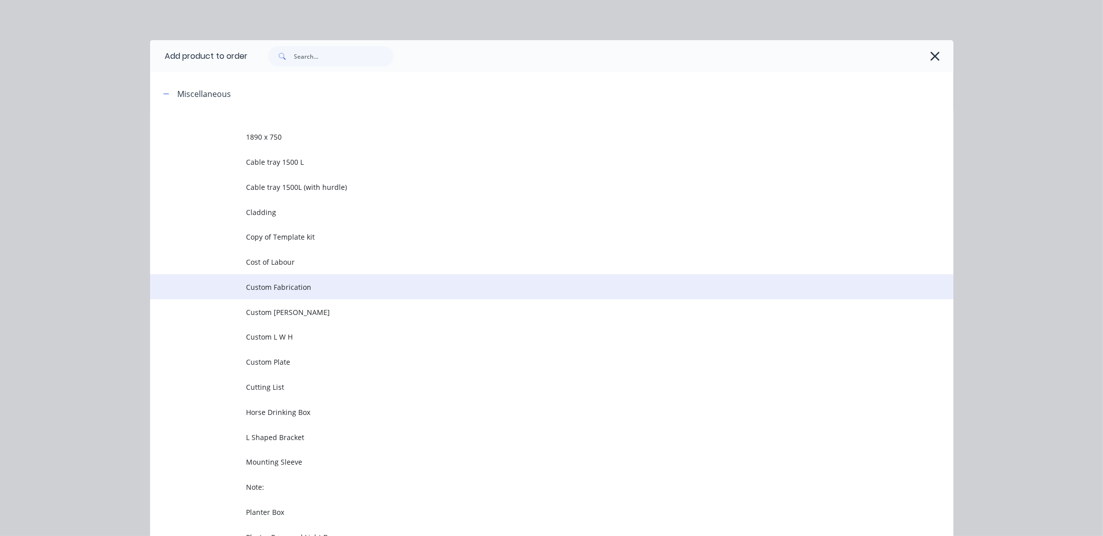
click at [331, 293] on td "Custom Fabrication" at bounding box center [599, 286] width 707 height 25
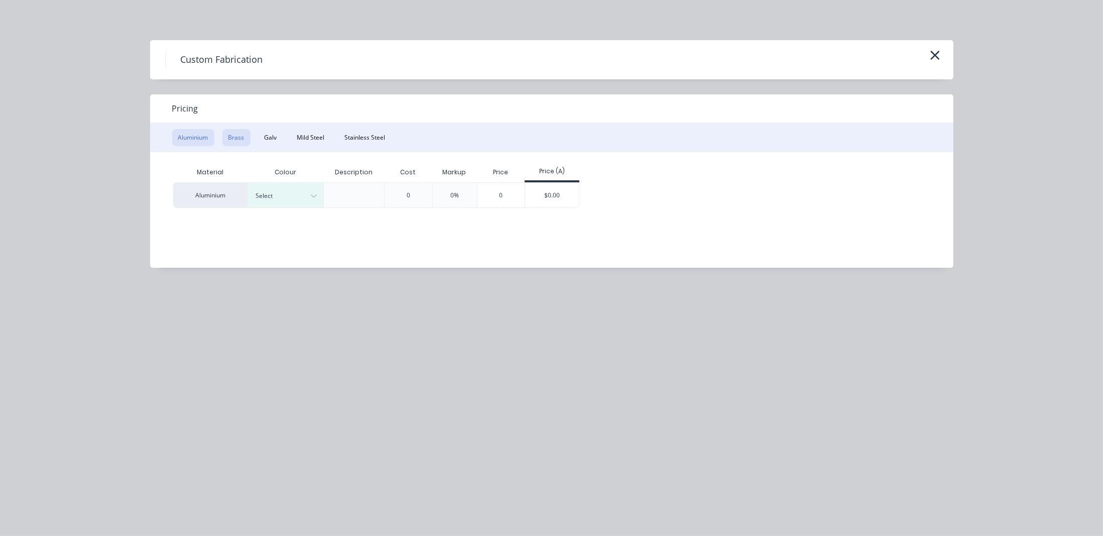
click at [228, 142] on button "Brass" at bounding box center [236, 137] width 28 height 17
click at [467, 196] on div "$0.00" at bounding box center [477, 195] width 54 height 24
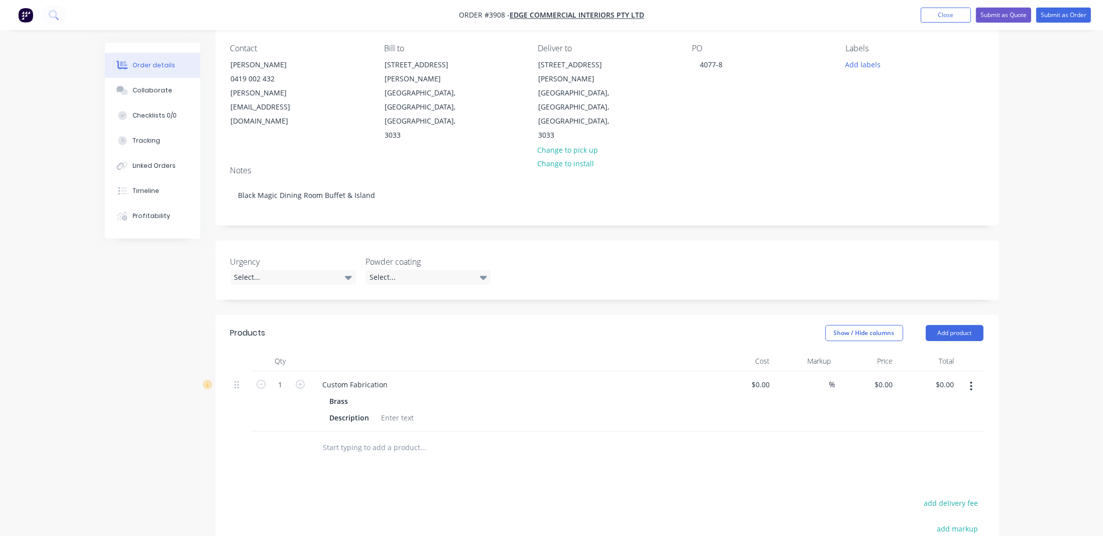
scroll to position [182, 0]
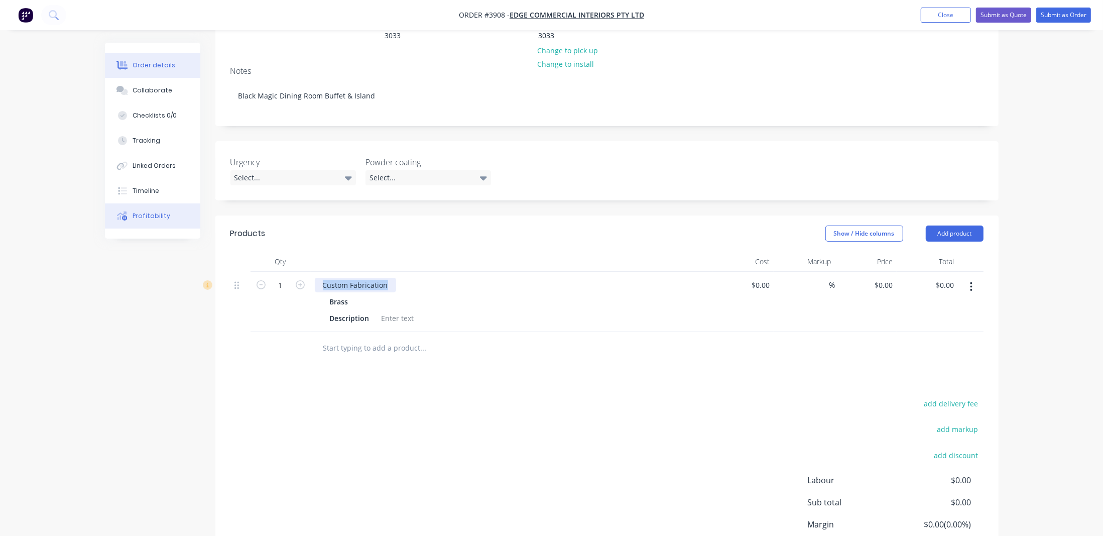
drag, startPoint x: 386, startPoint y: 239, endPoint x: 162, endPoint y: 209, distance: 226.5
click at [164, 211] on div "Order details Collaborate Checklists 0/0 Tracking Linked Orders Timeline Profit…" at bounding box center [552, 240] width 914 height 760
paste div
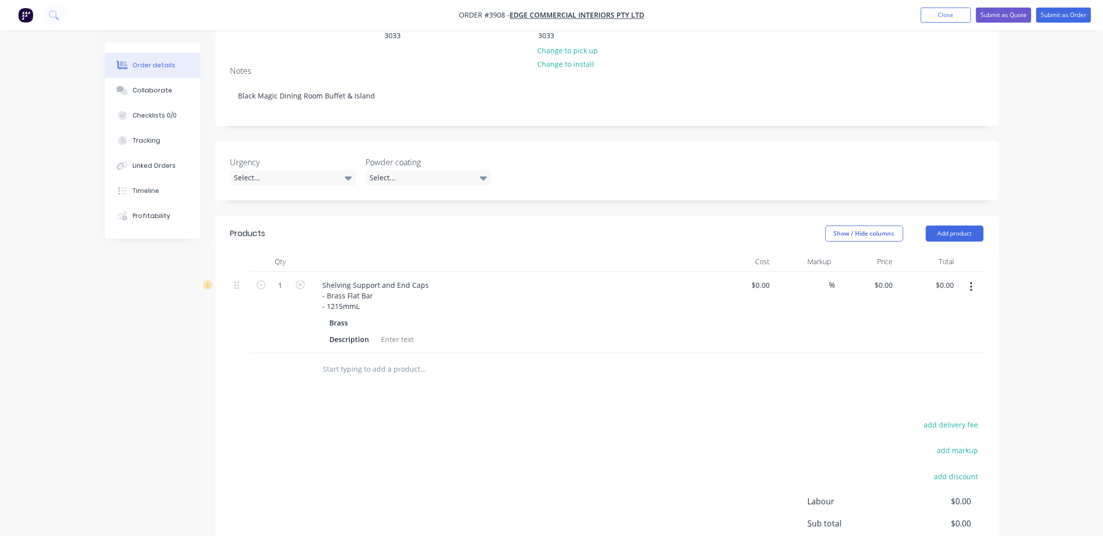
click at [427, 370] on div "Products Show / Hide columns Add product Qty Cost Markup Price Total 1 Shelving…" at bounding box center [606, 420] width 783 height 411
drag, startPoint x: 318, startPoint y: 251, endPoint x: 386, endPoint y: 276, distance: 72.7
click at [386, 276] on div "Shelving Support and End Caps - Brass Flat Bar - 1215mmL Brass Description" at bounding box center [512, 312] width 402 height 81
click at [398, 284] on div "Shelving Support and End Caps Brass Description" at bounding box center [512, 302] width 402 height 60
click at [397, 311] on div at bounding box center [398, 318] width 41 height 15
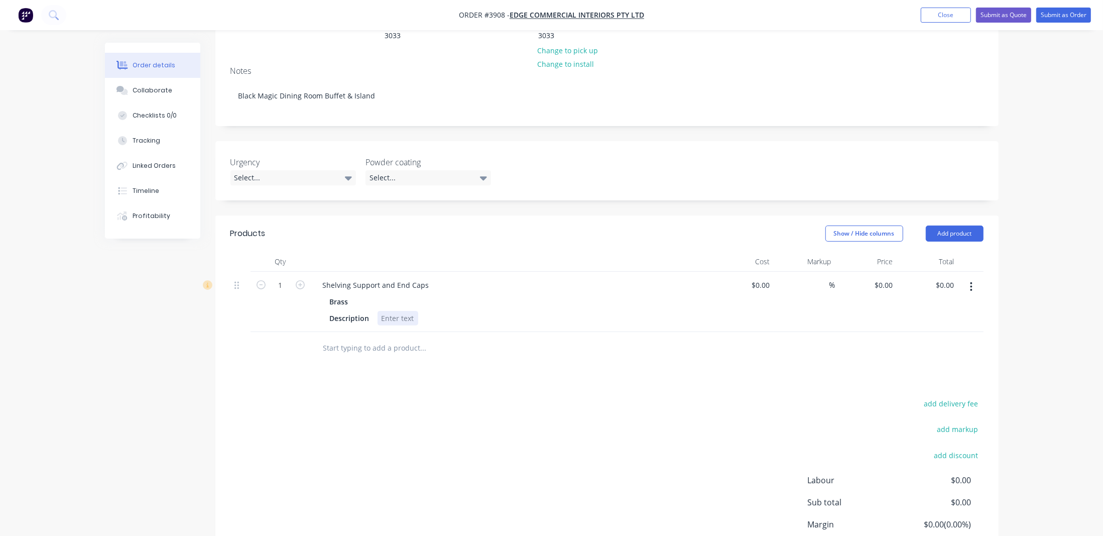
paste div
click at [560, 330] on div "Products Show / Hide columns Add product Qty Cost Markup Price Total 1 Shelving…" at bounding box center [606, 415] width 783 height 401
click at [431, 311] on div "- Brass Flat Bar- 1215mmL" at bounding box center [426, 318] width 96 height 15
click at [639, 348] on div at bounding box center [491, 358] width 353 height 20
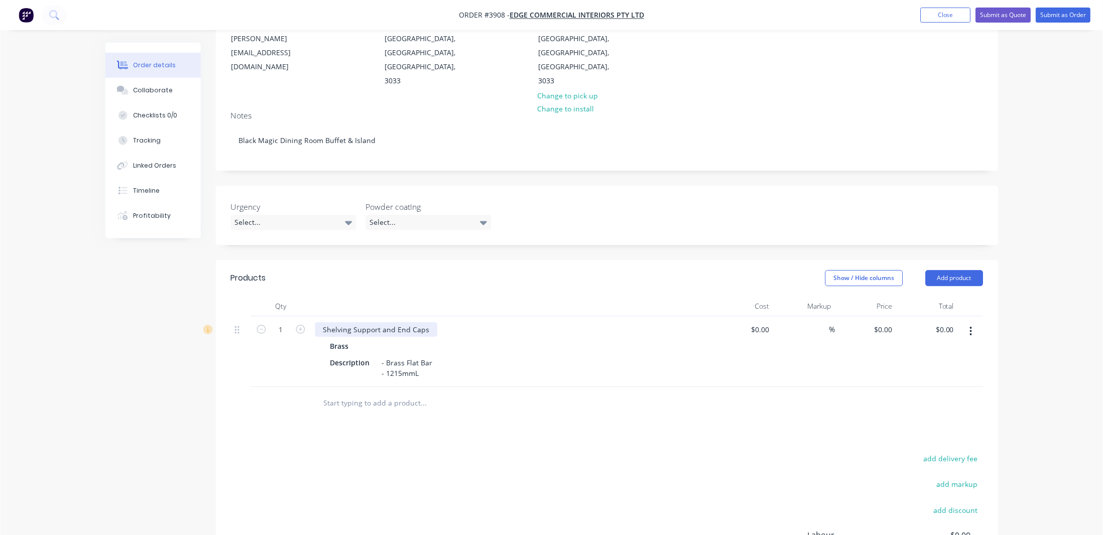
scroll to position [137, 0]
click at [431, 323] on div "Shelving Support and End Caps" at bounding box center [376, 330] width 122 height 15
click at [980, 323] on button "button" at bounding box center [971, 332] width 24 height 18
click at [964, 271] on button "Add product" at bounding box center [955, 279] width 58 height 16
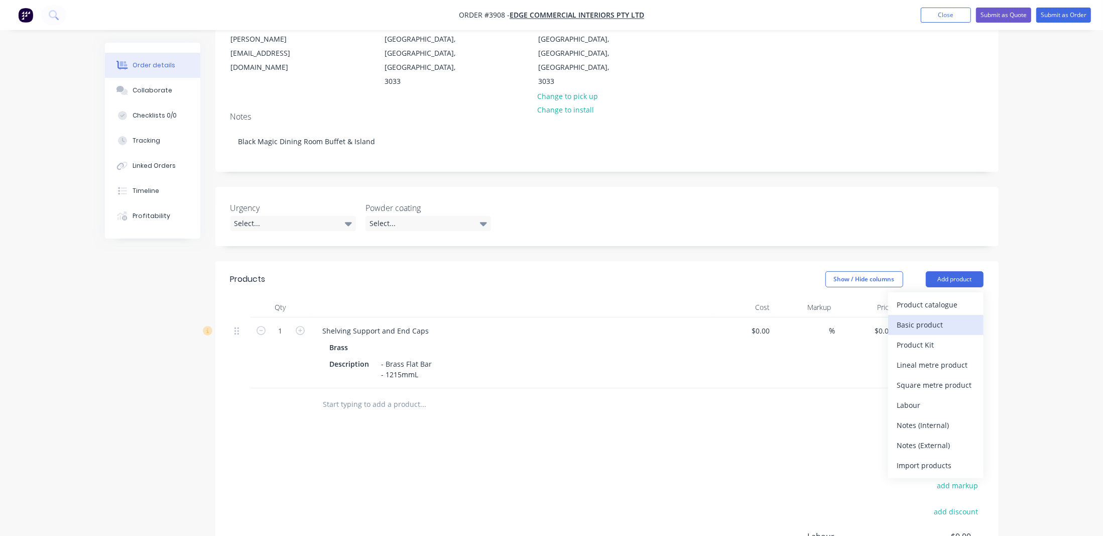
click at [946, 317] on div "Basic product" at bounding box center [935, 324] width 77 height 15
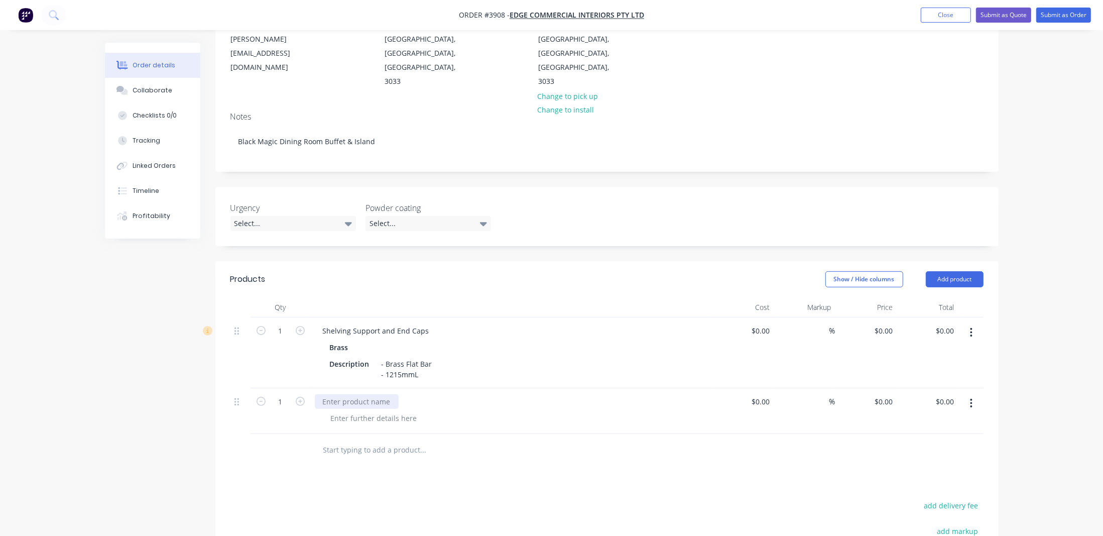
click at [324, 394] on div at bounding box center [357, 401] width 84 height 15
paste div
drag, startPoint x: 346, startPoint y: 360, endPoint x: 286, endPoint y: 328, distance: 68.5
click at [286, 328] on div "1 Shelving Support and End Caps Brass Description - Brass Flat Bar - 1215mmL $0…" at bounding box center [606, 380] width 753 height 127
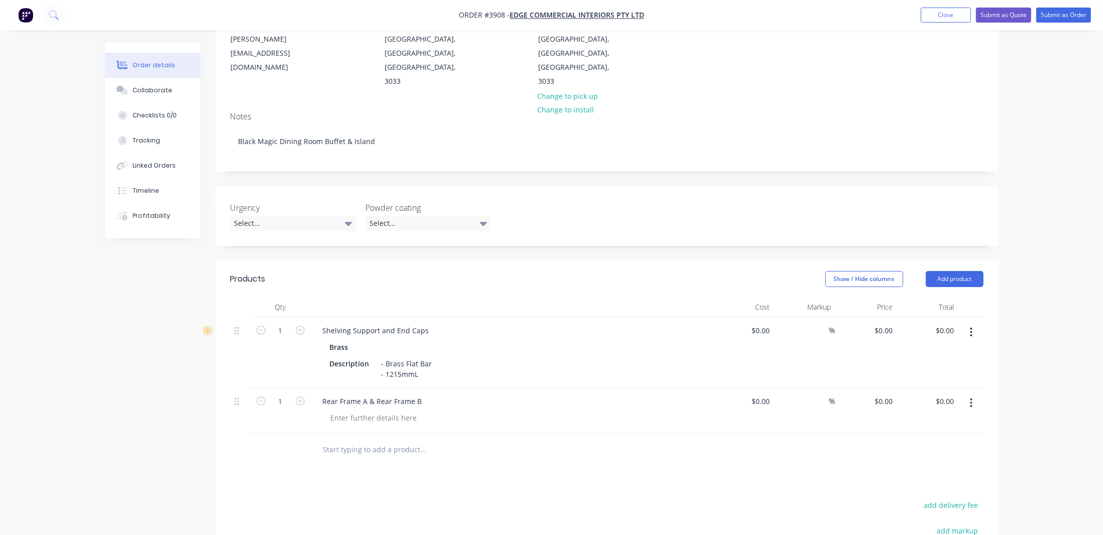
click at [351, 411] on div at bounding box center [374, 418] width 102 height 15
paste div
click at [336, 411] on div "- P/C Dulux Duralloy Black Matt" at bounding box center [383, 418] width 120 height 15
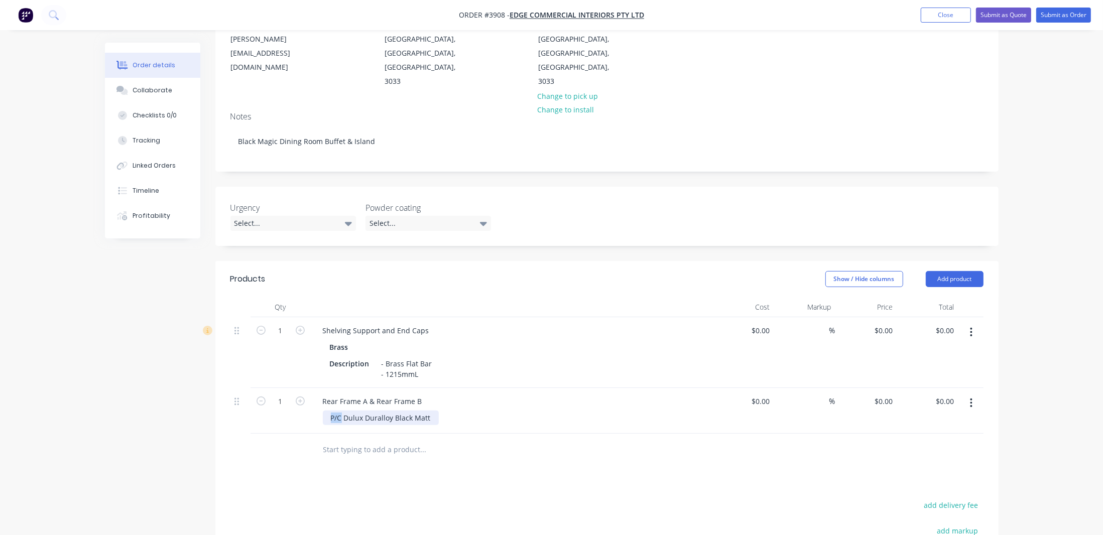
drag, startPoint x: 342, startPoint y: 373, endPoint x: 331, endPoint y: 375, distance: 11.1
click at [331, 411] on div "P/C Dulux Duralloy Black Matt" at bounding box center [381, 418] width 116 height 15
drag, startPoint x: 331, startPoint y: 375, endPoint x: 322, endPoint y: 496, distance: 122.3
drag, startPoint x: 340, startPoint y: 373, endPoint x: 313, endPoint y: 371, distance: 27.7
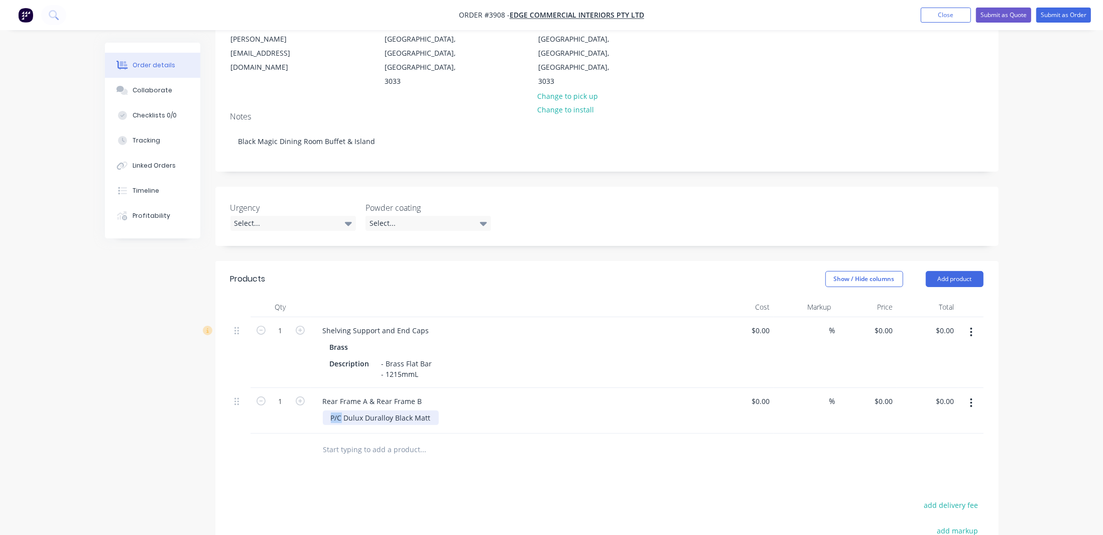
click at [313, 388] on div "Rear Frame A & Rear Frame B P/C Dulux Duralloy Black Matt" at bounding box center [512, 411] width 402 height 46
click at [361, 449] on div "Products Show / Hide columns Add product Qty Cost Markup Price Total 1 Shelving…" at bounding box center [606, 484] width 783 height 446
click at [173, 389] on div "Created by [PERSON_NAME] Created [DATE] Required [DATE] Assigned to P Status Dr…" at bounding box center [552, 314] width 894 height 816
click at [277, 394] on input "1" at bounding box center [281, 401] width 26 height 15
type input "9"
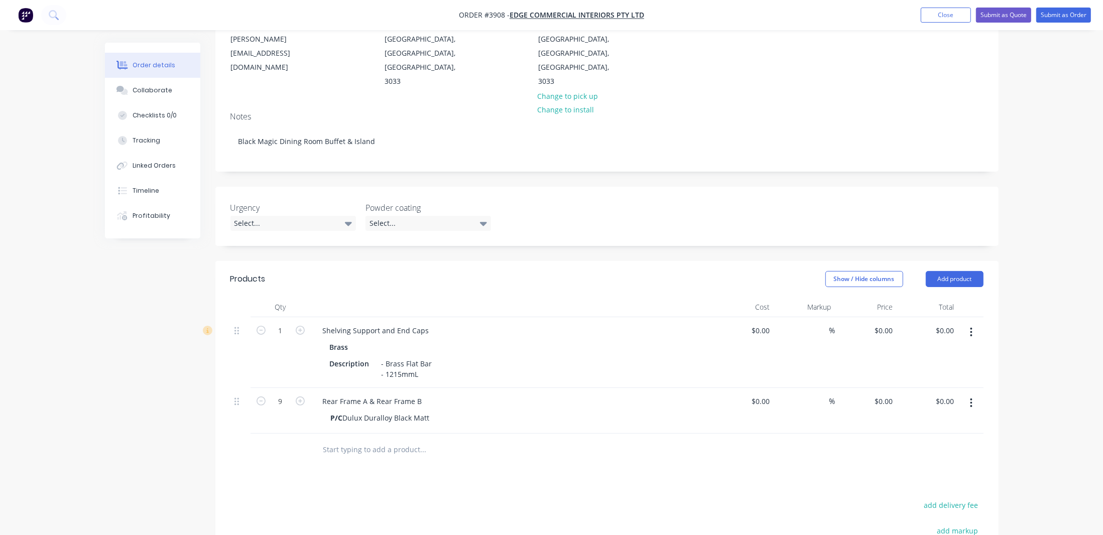
click at [602, 388] on div "Rear Frame A & Rear Frame B P/C Dulux Duralloy Black Matt" at bounding box center [512, 411] width 402 height 46
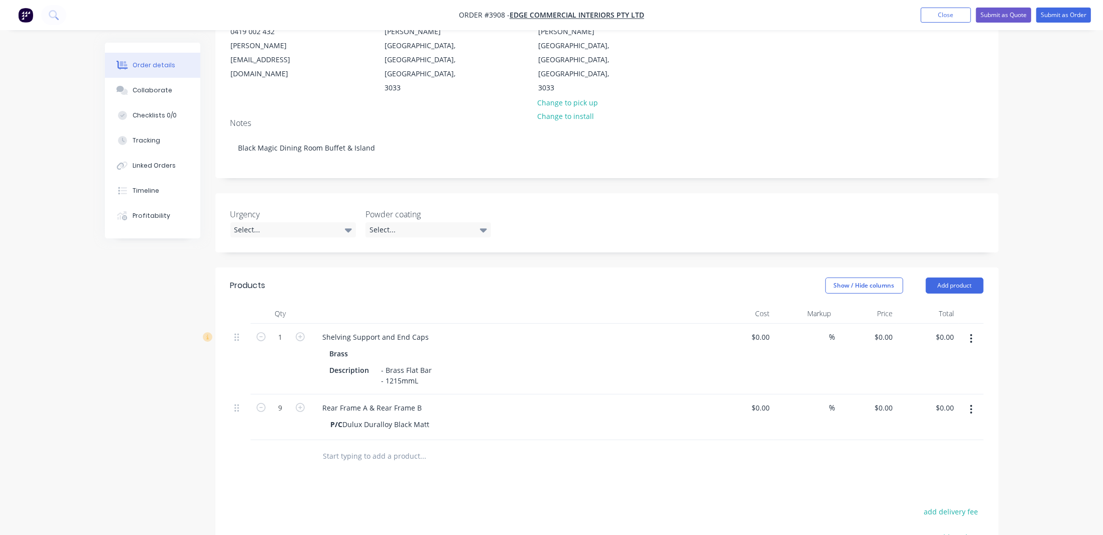
scroll to position [0, 0]
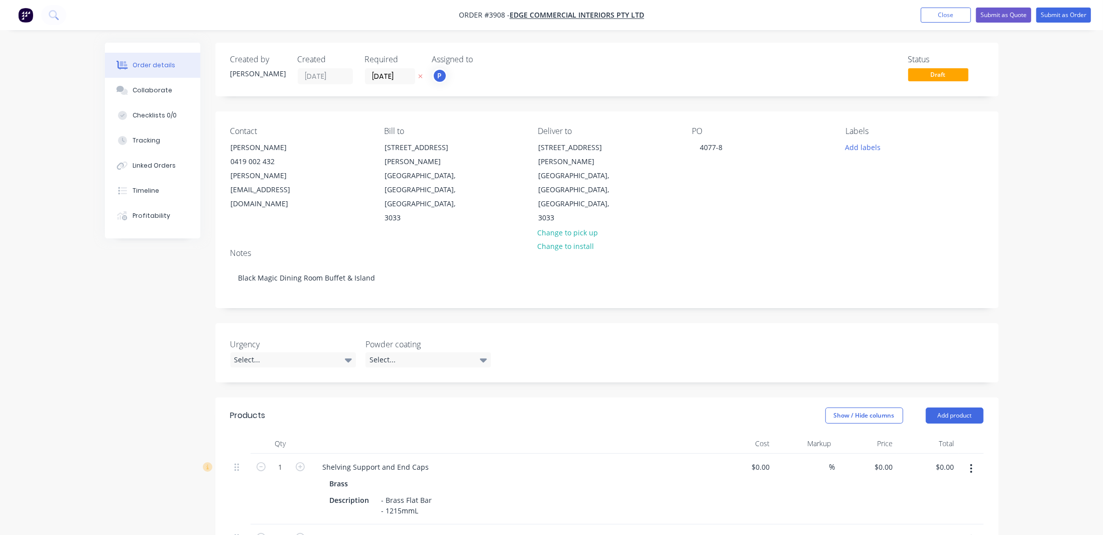
click at [839, 141] on div "Contact [PERSON_NAME] [PHONE_NUMBER] [EMAIL_ADDRESS][DOMAIN_NAME] Bill to [STRE…" at bounding box center [606, 175] width 783 height 129
click at [860, 152] on button "Add labels" at bounding box center [863, 147] width 46 height 14
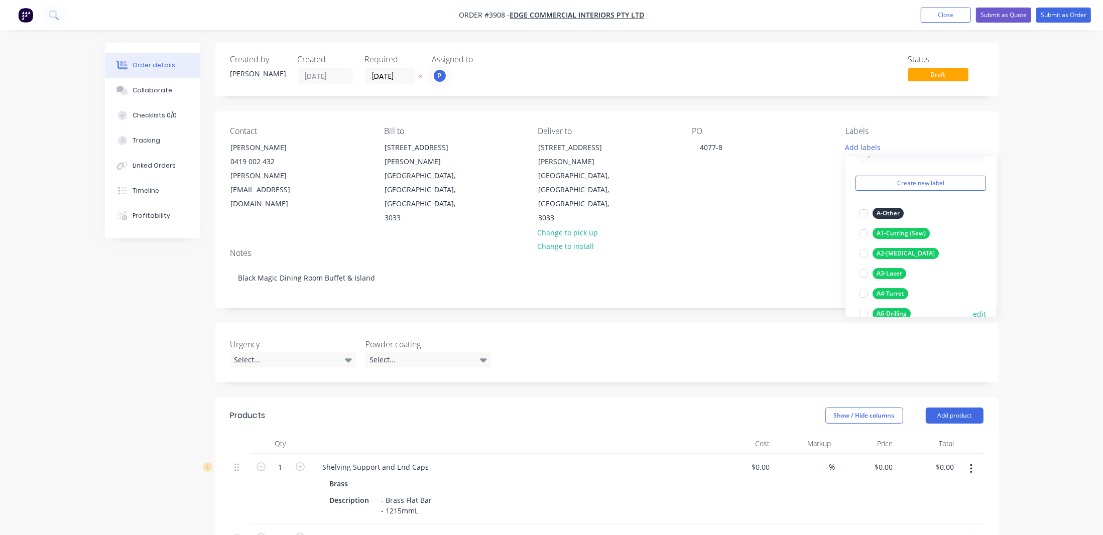
scroll to position [45, 0]
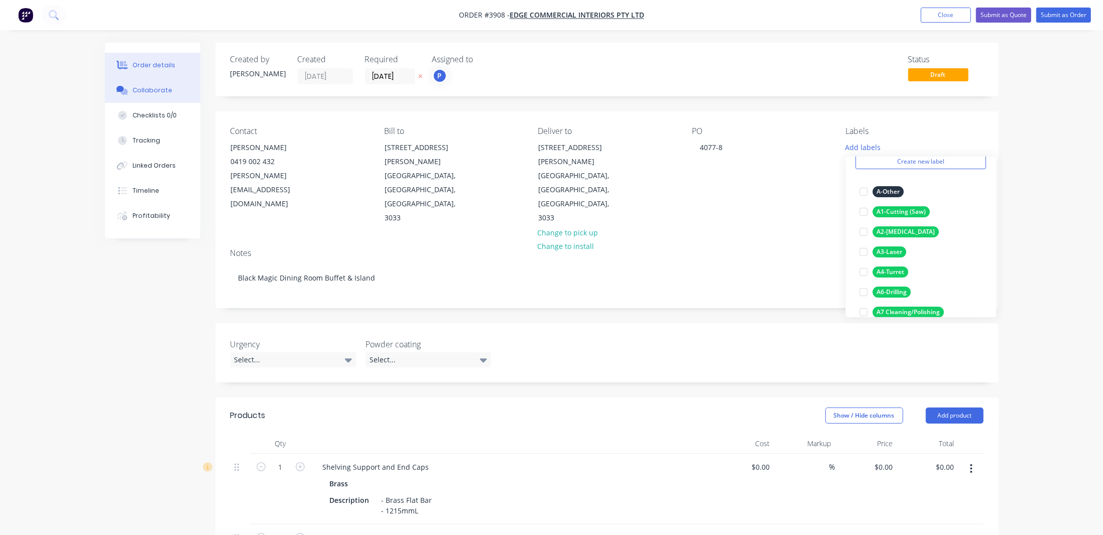
click at [177, 95] on button "Collaborate" at bounding box center [152, 90] width 95 height 25
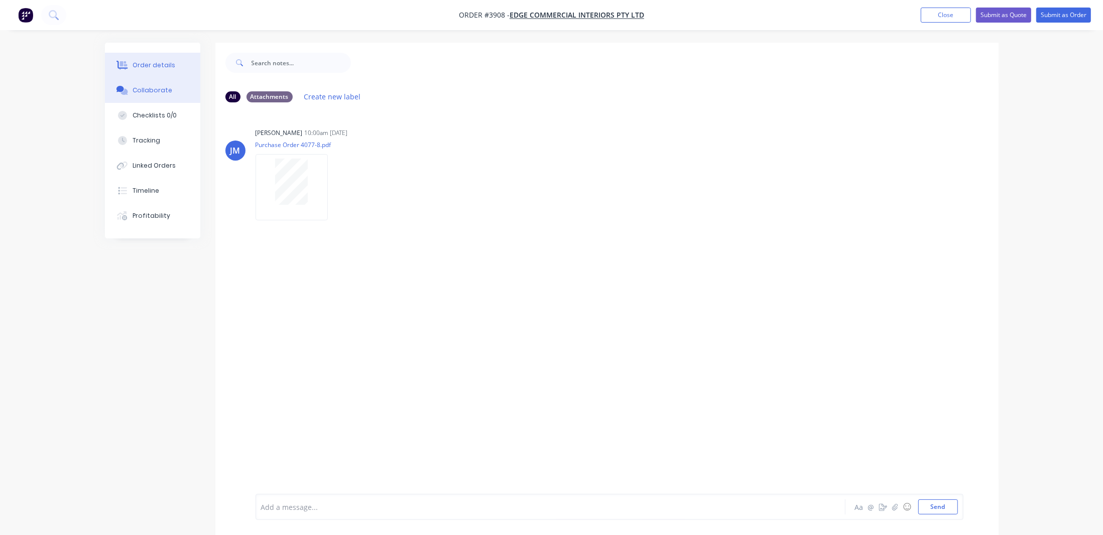
click at [160, 65] on div "Order details" at bounding box center [154, 65] width 43 height 9
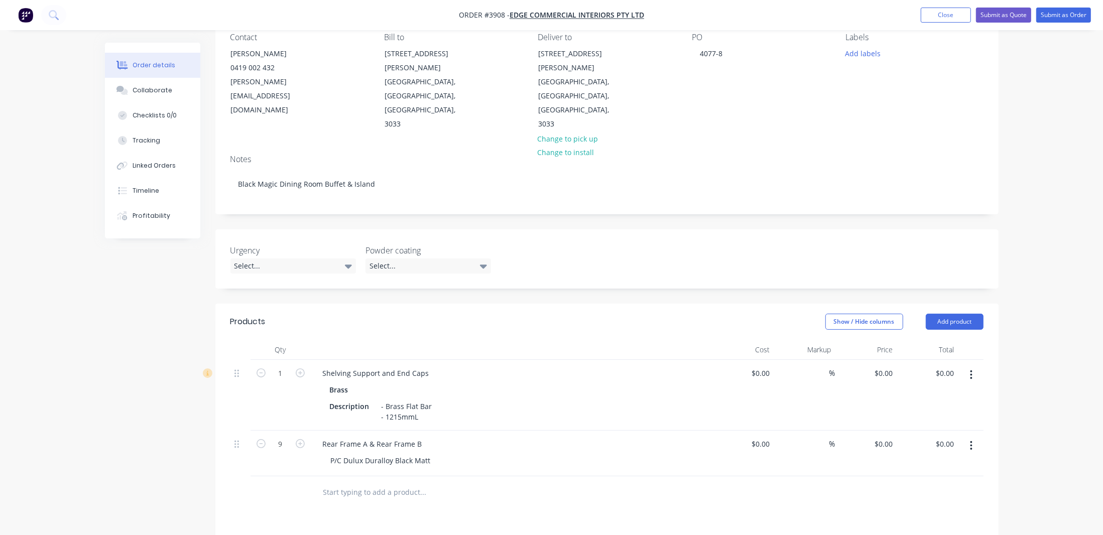
scroll to position [281, 0]
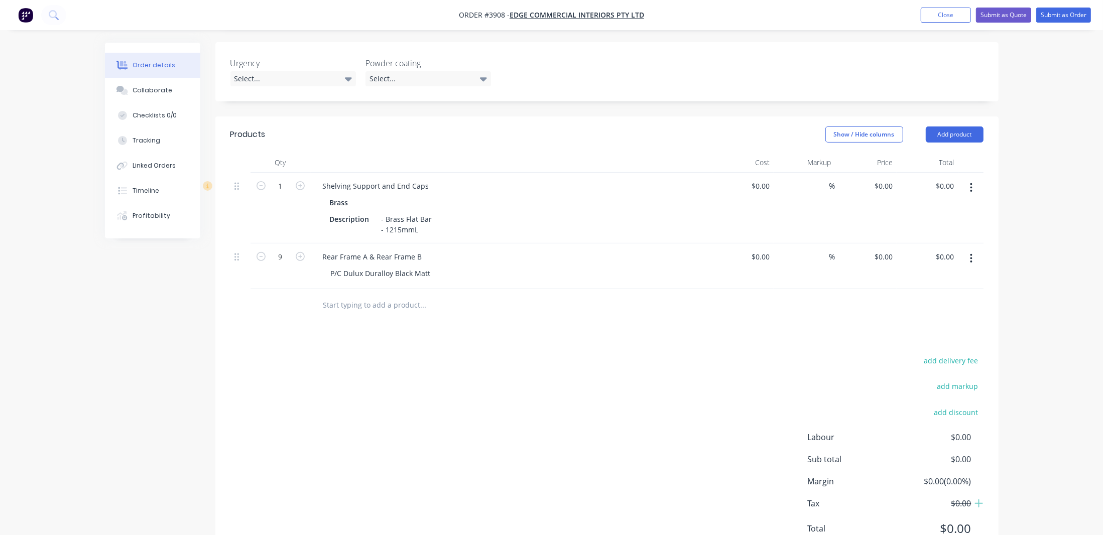
click at [519, 369] on div "add delivery fee add markup add discount Labour $0.00 Sub total $0.00 Margin $0…" at bounding box center [606, 451] width 753 height 194
click at [1065, 14] on button "Submit as Order" at bounding box center [1063, 15] width 55 height 15
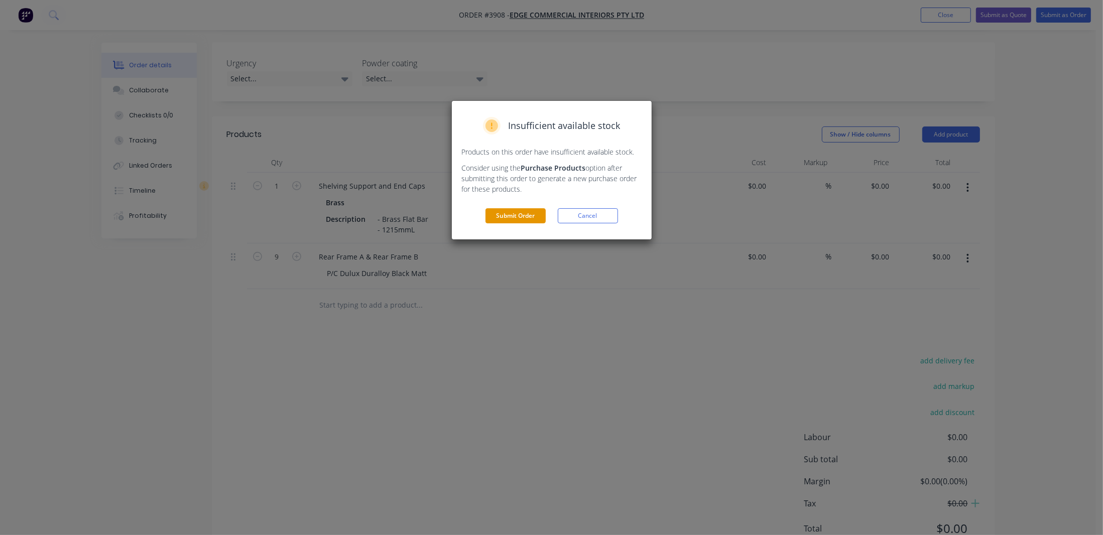
click at [515, 215] on button "Submit Order" at bounding box center [515, 215] width 60 height 15
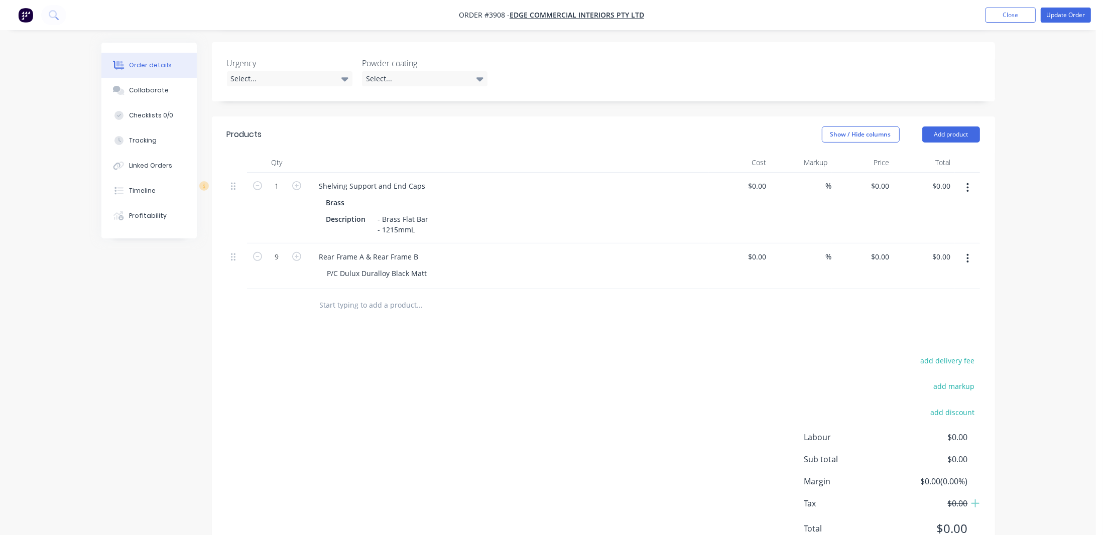
scroll to position [0, 0]
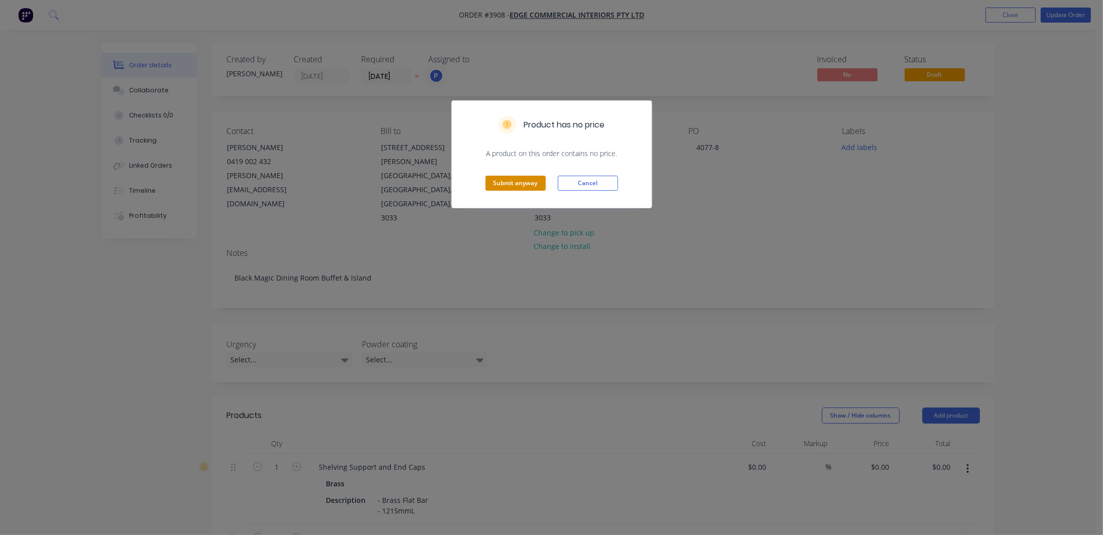
click at [537, 178] on button "Submit anyway" at bounding box center [515, 183] width 60 height 15
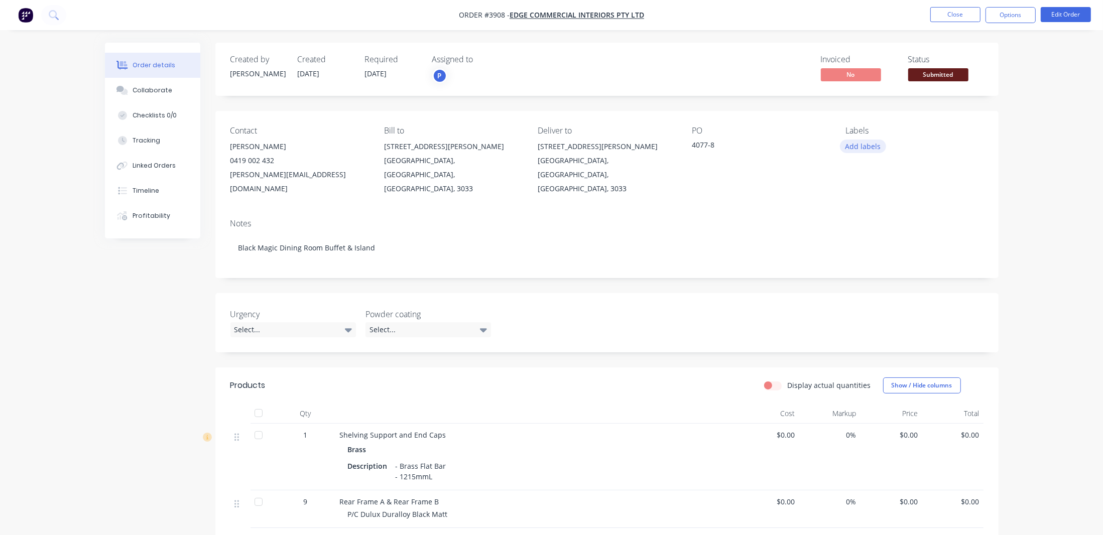
click at [880, 146] on button "Add labels" at bounding box center [863, 147] width 46 height 14
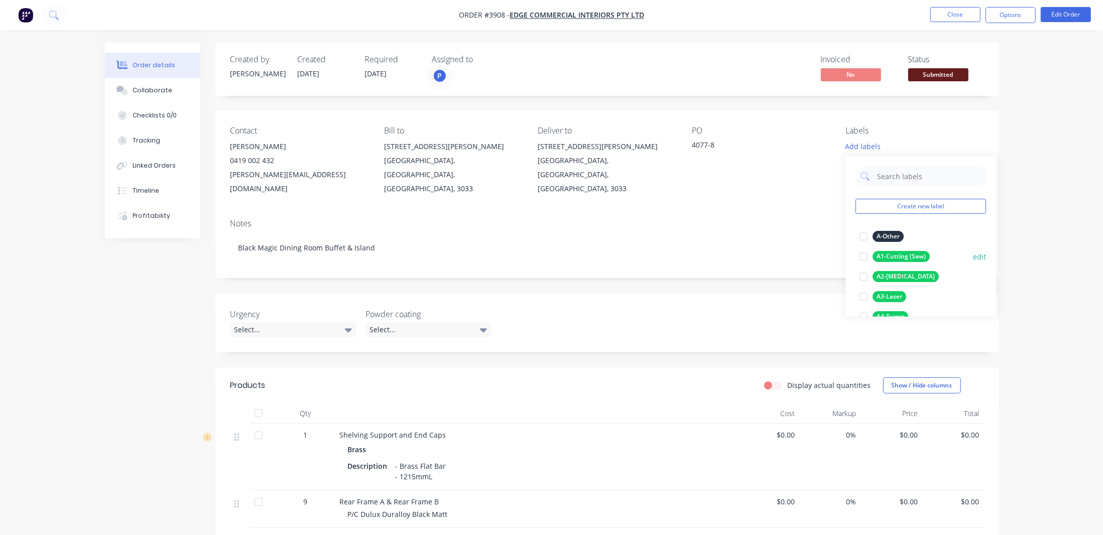
click at [914, 251] on div "A1-Cutting (Saw)" at bounding box center [901, 256] width 57 height 11
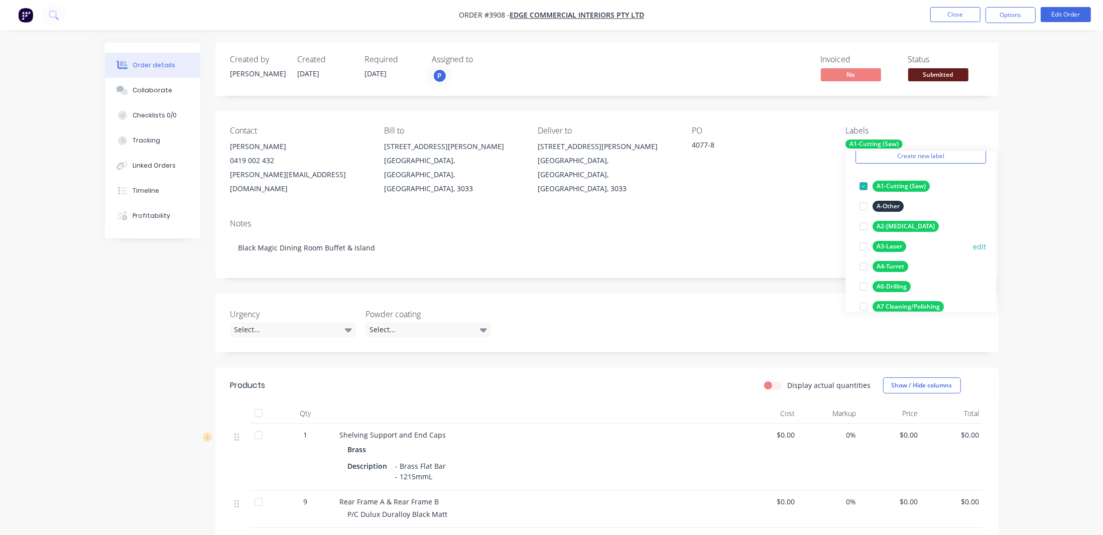
click at [896, 246] on div "A3-Laser" at bounding box center [890, 246] width 34 height 11
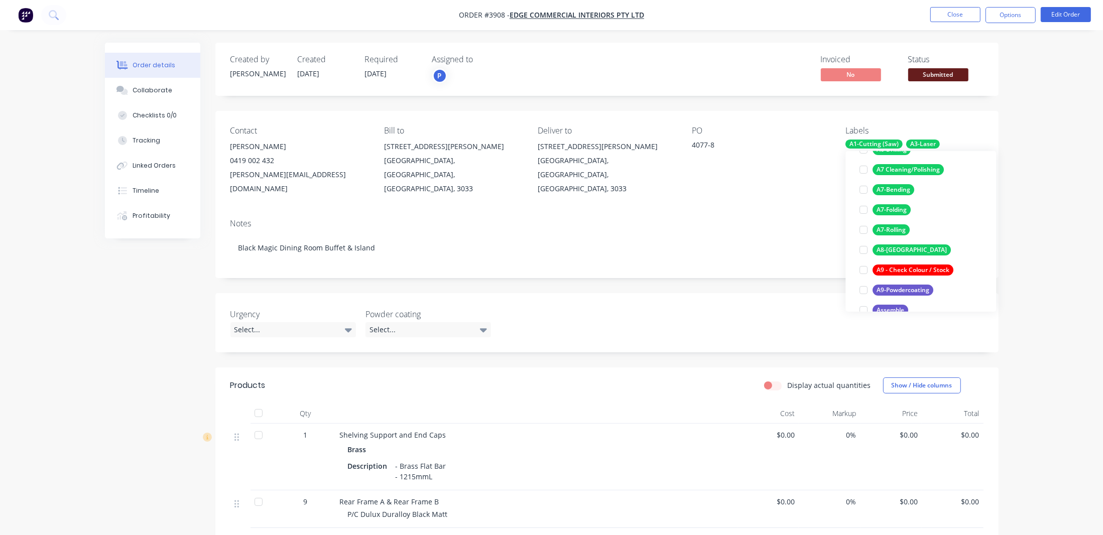
click at [896, 246] on div "A8-[GEOGRAPHIC_DATA]" at bounding box center [912, 249] width 78 height 11
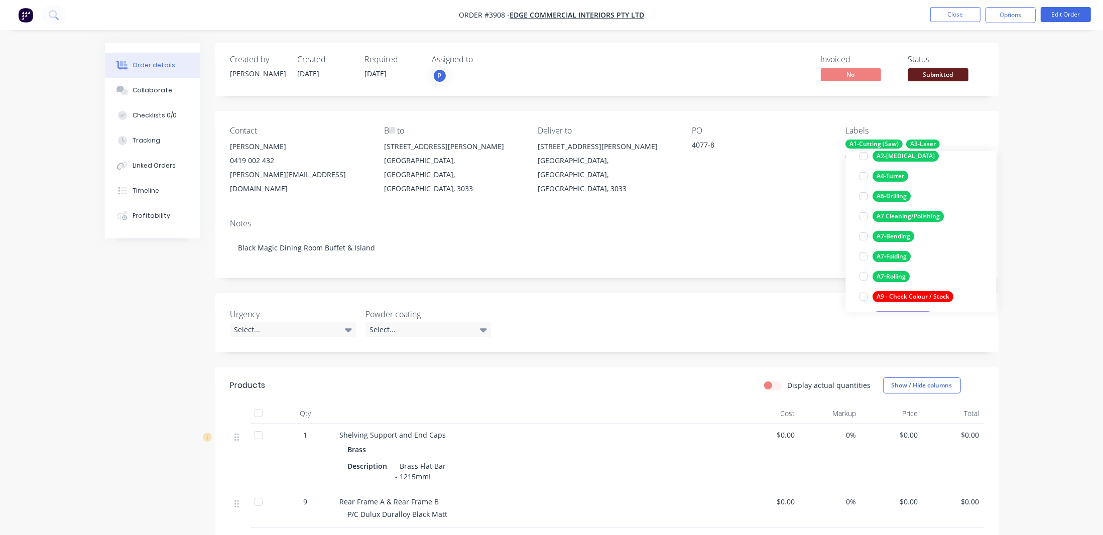
scroll to position [159, 0]
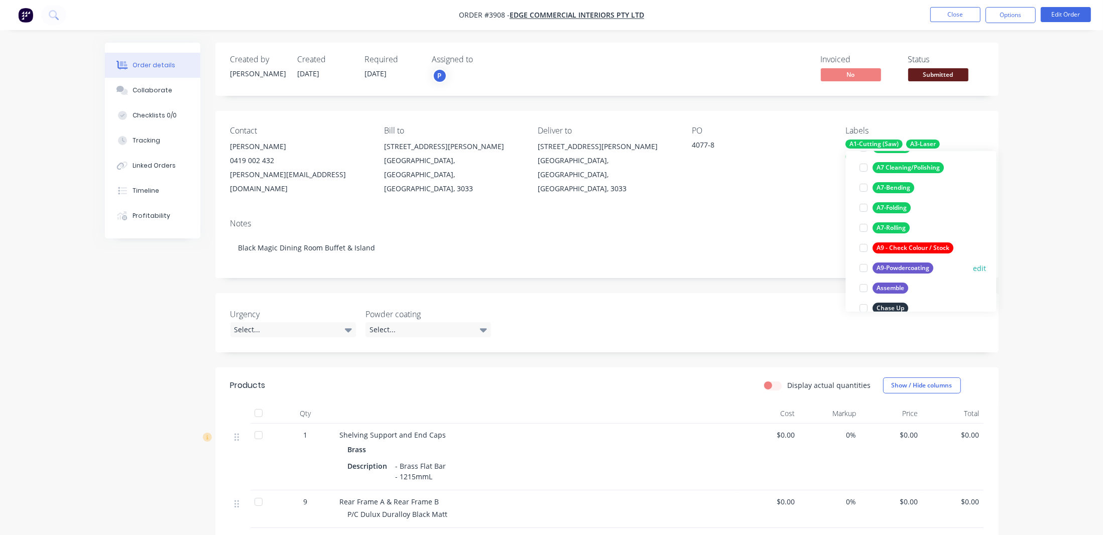
click at [914, 273] on button "A9-Powdercoating" at bounding box center [897, 268] width 82 height 14
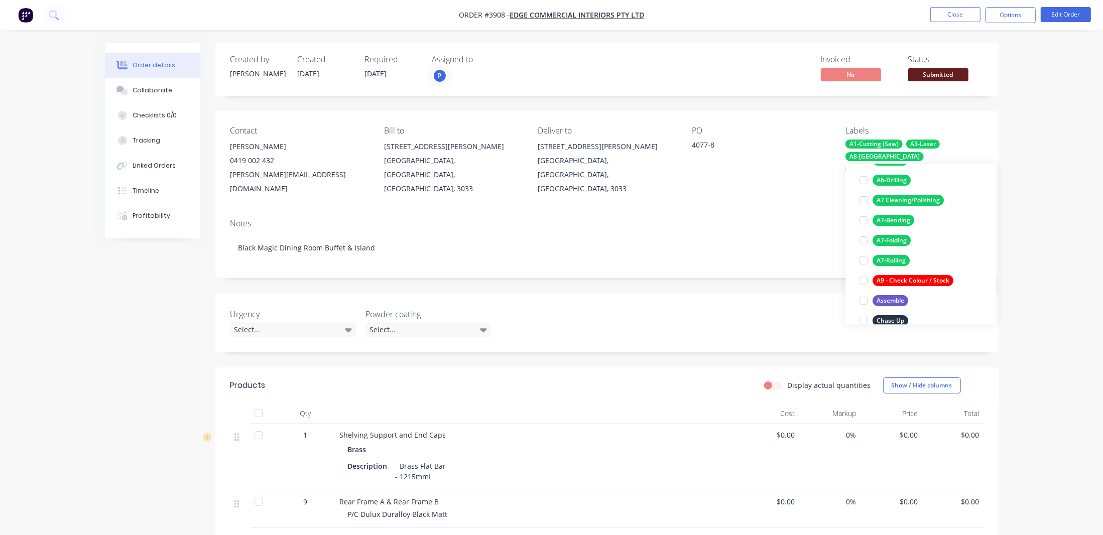
scroll to position [24, 0]
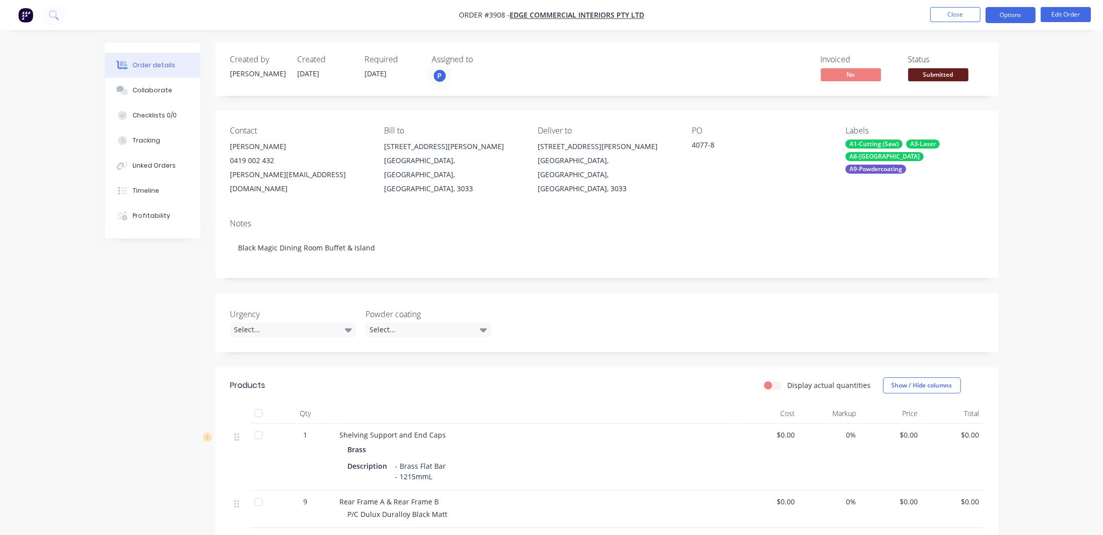
click at [1032, 14] on button "Options" at bounding box center [1010, 15] width 50 height 16
drag, startPoint x: 886, startPoint y: 84, endPoint x: 922, endPoint y: 73, distance: 37.7
click at [895, 82] on div "Created by [PERSON_NAME] Created [DATE] Required [DATE] Assigned to P Invoiced …" at bounding box center [606, 69] width 783 height 53
click at [923, 73] on span "Submitted" at bounding box center [938, 74] width 60 height 13
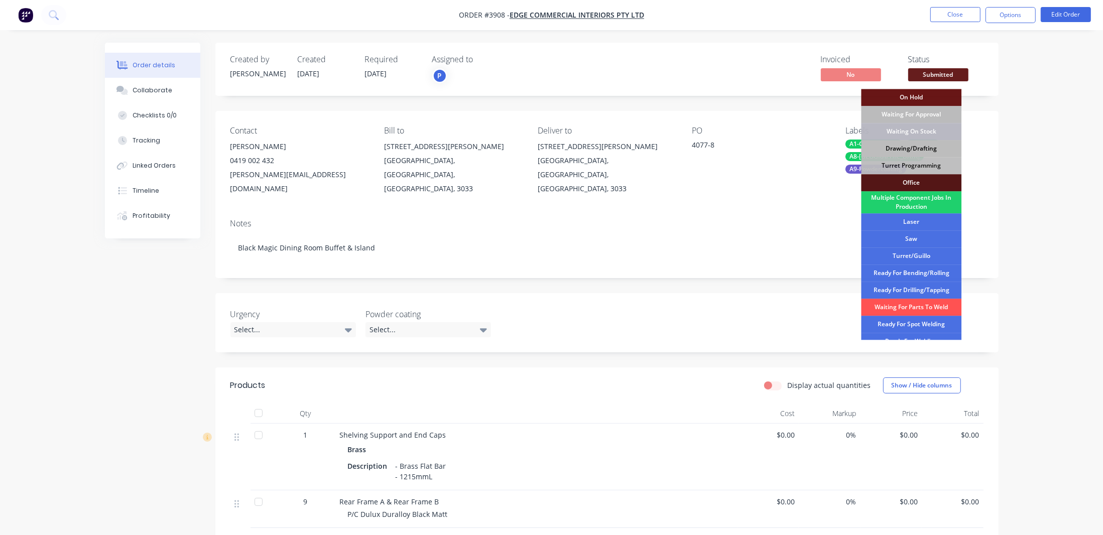
click at [938, 151] on div "Drawing/Drafting" at bounding box center [911, 148] width 100 height 17
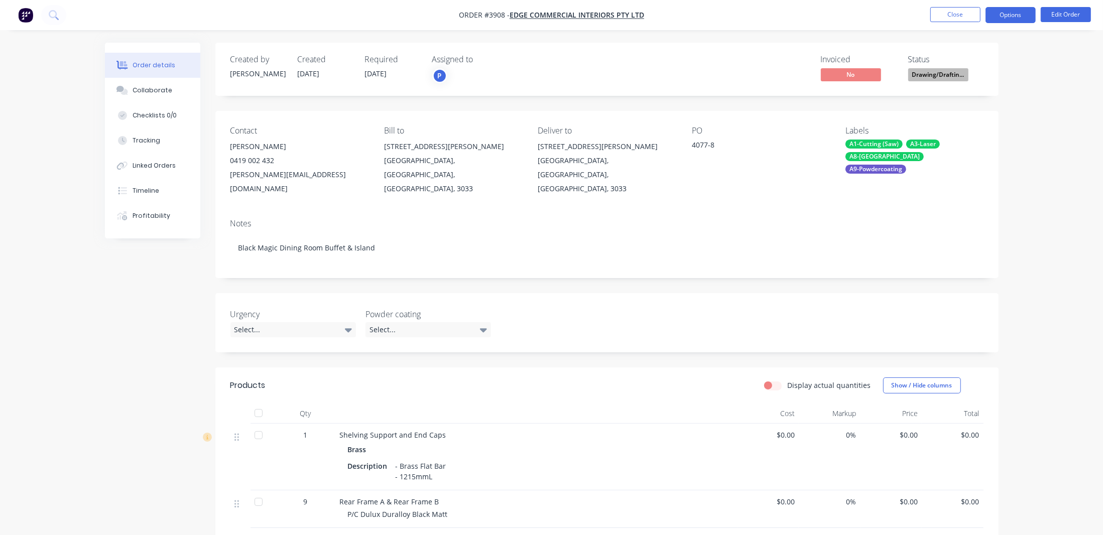
click at [1004, 20] on button "Options" at bounding box center [1010, 15] width 50 height 16
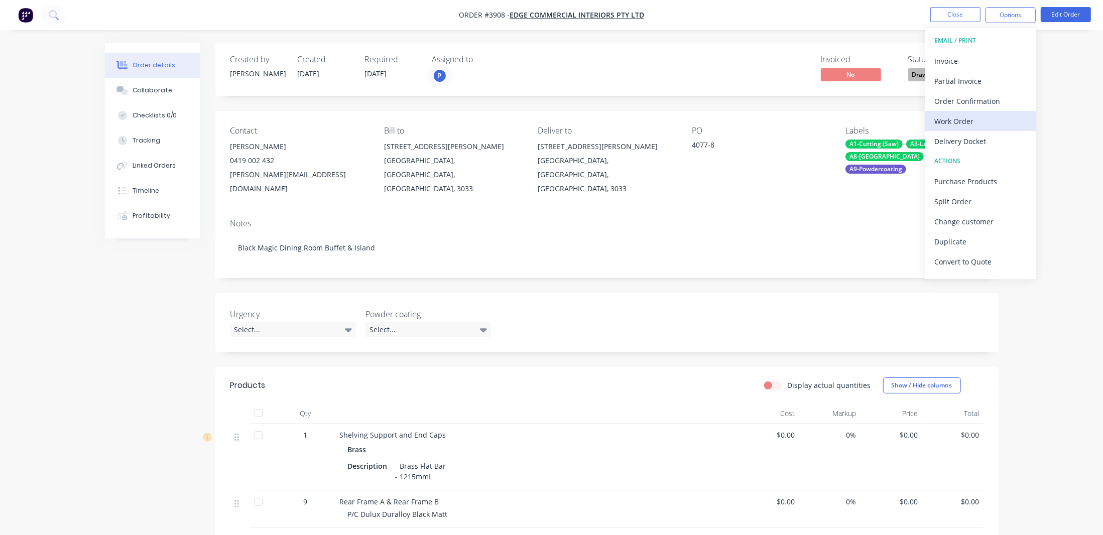
click at [987, 125] on div "Work Order" at bounding box center [980, 121] width 92 height 15
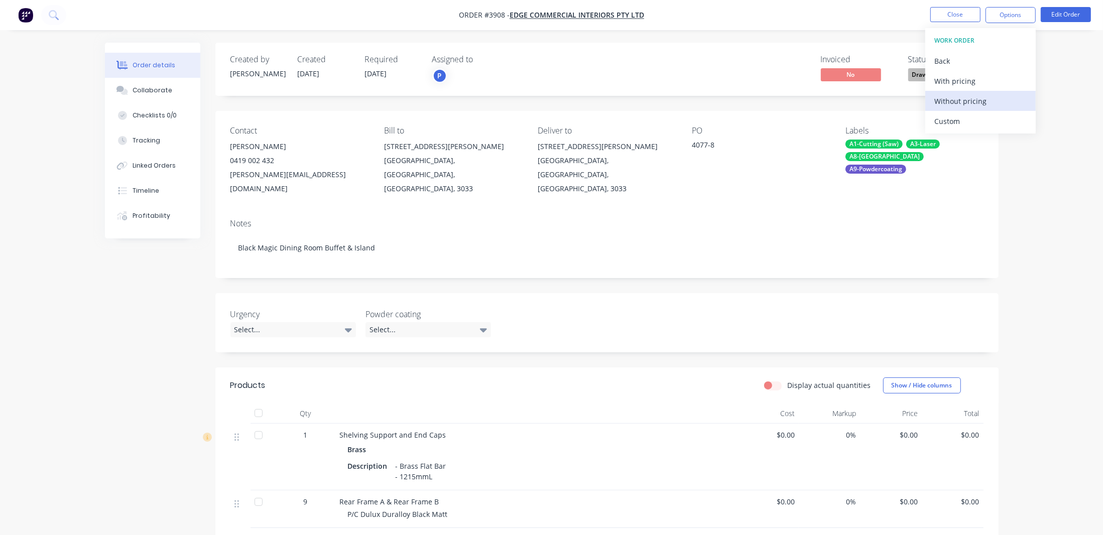
click at [988, 103] on div "Without pricing" at bounding box center [980, 101] width 92 height 15
click at [824, 293] on div "Urgency Select... Powder coating Select..." at bounding box center [606, 322] width 783 height 59
